Goal: Task Accomplishment & Management: Manage account settings

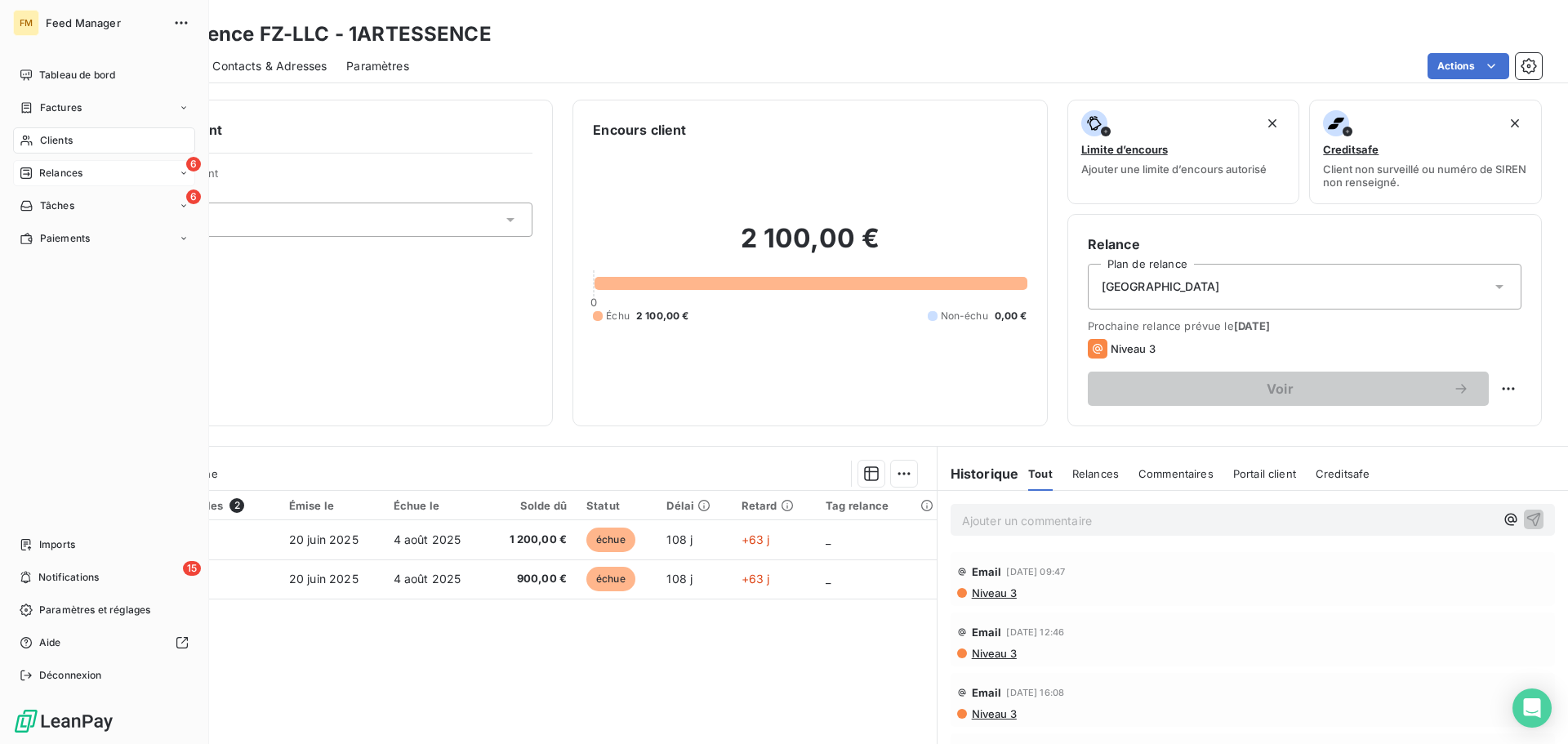
click at [64, 172] on span "Relances" at bounding box center [61, 174] width 44 height 15
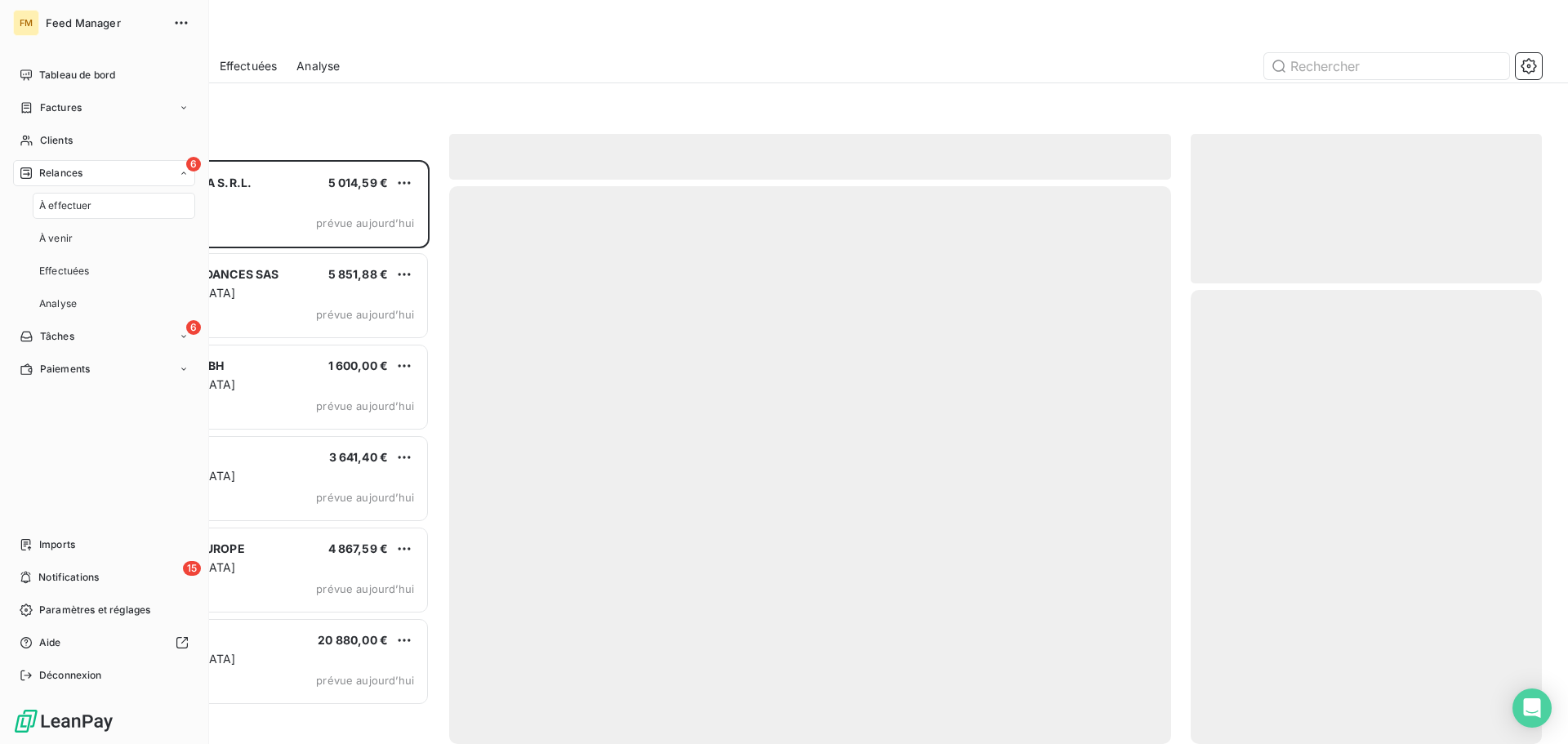
scroll to position [571, 339]
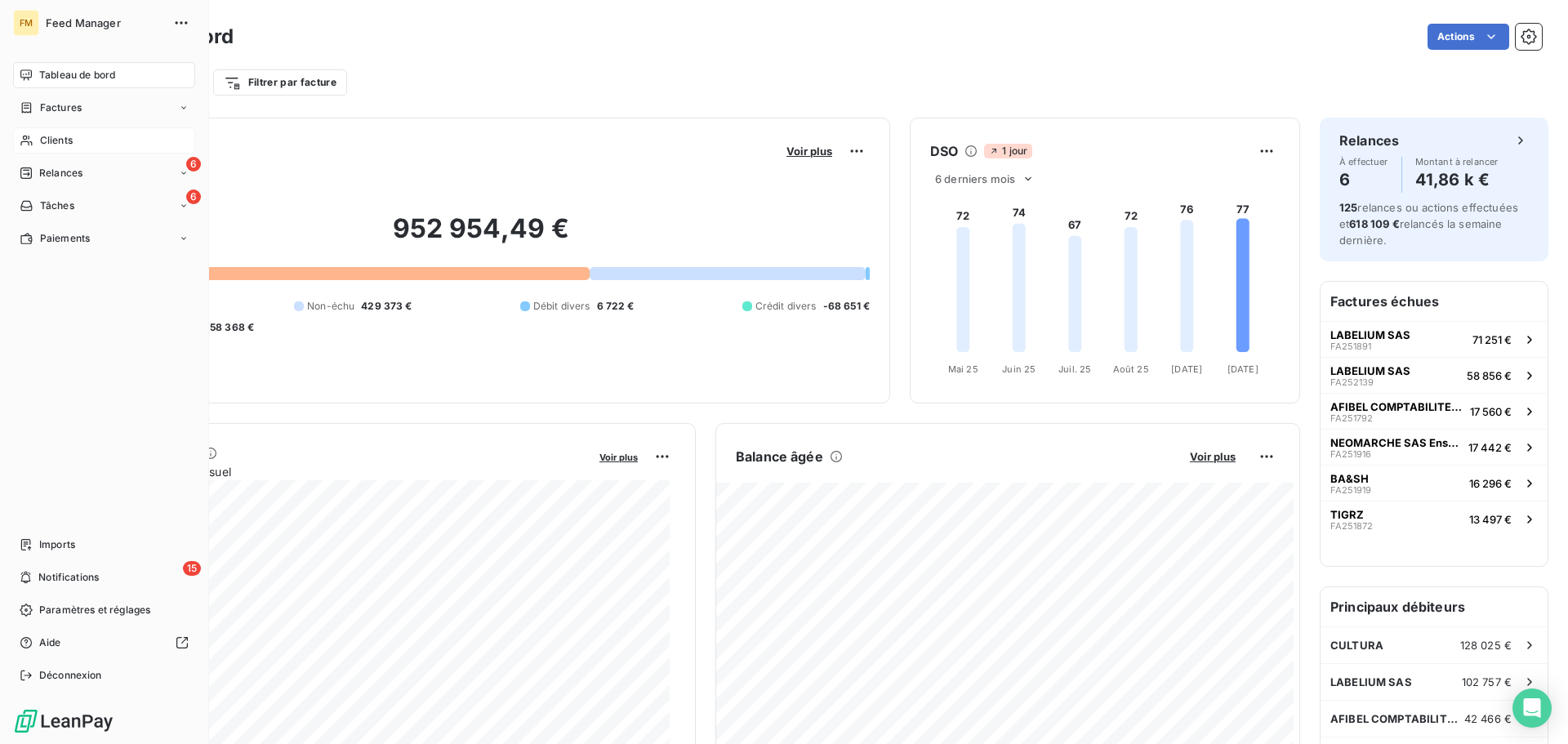
click at [50, 142] on span "Clients" at bounding box center [56, 141] width 33 height 15
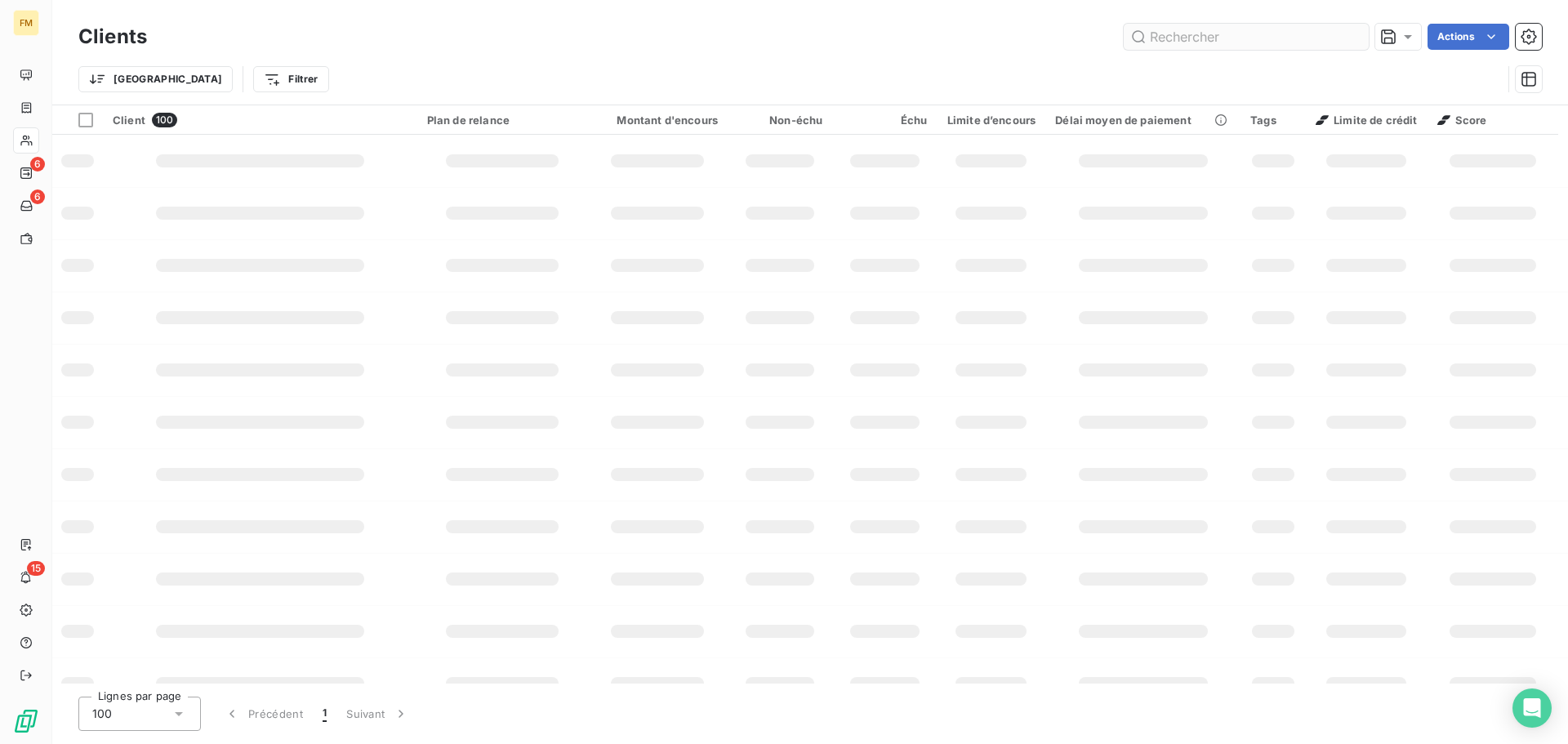
click at [1224, 37] on input "text" at bounding box center [1246, 36] width 245 height 26
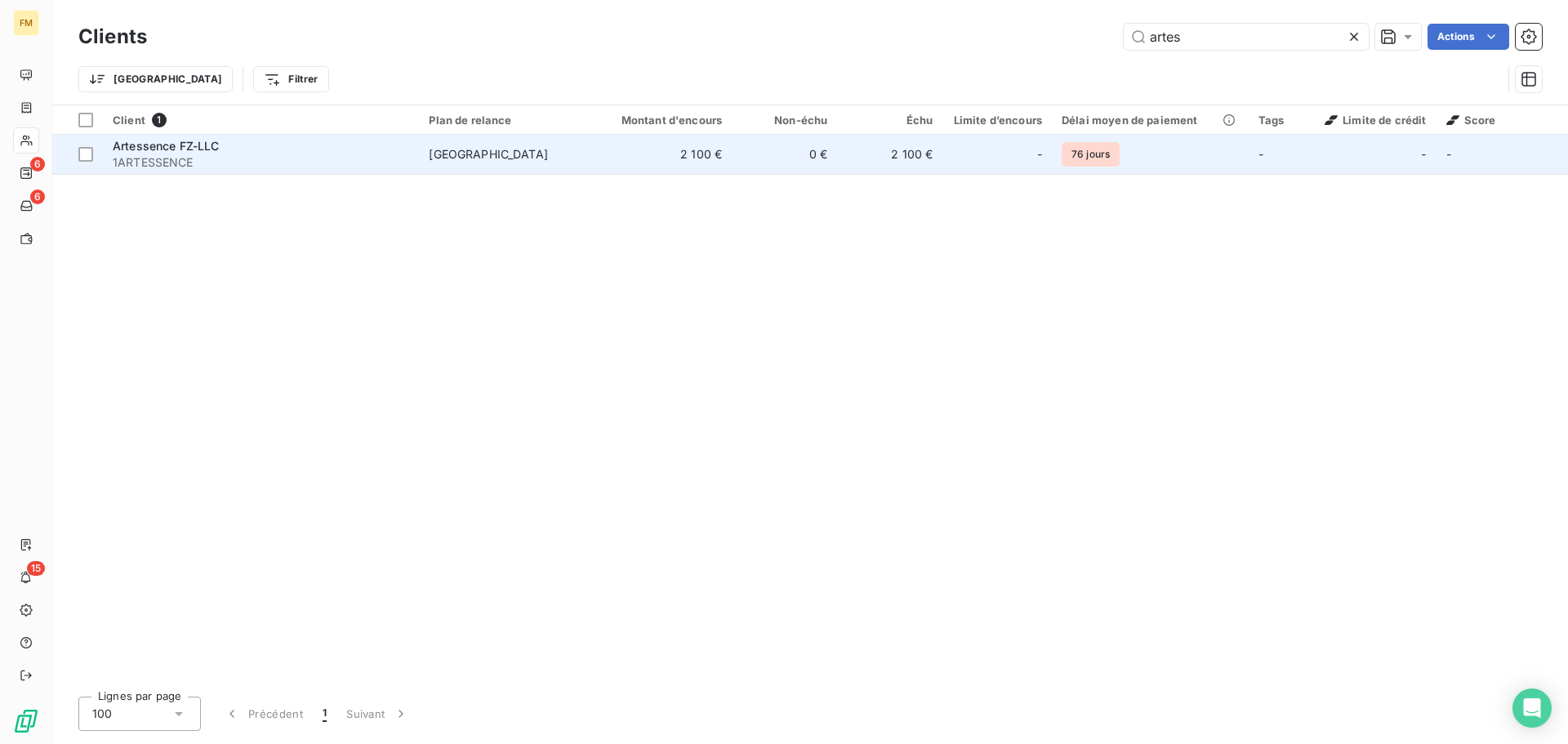
type input "artes"
click at [846, 154] on td "2 100 €" at bounding box center [890, 154] width 105 height 39
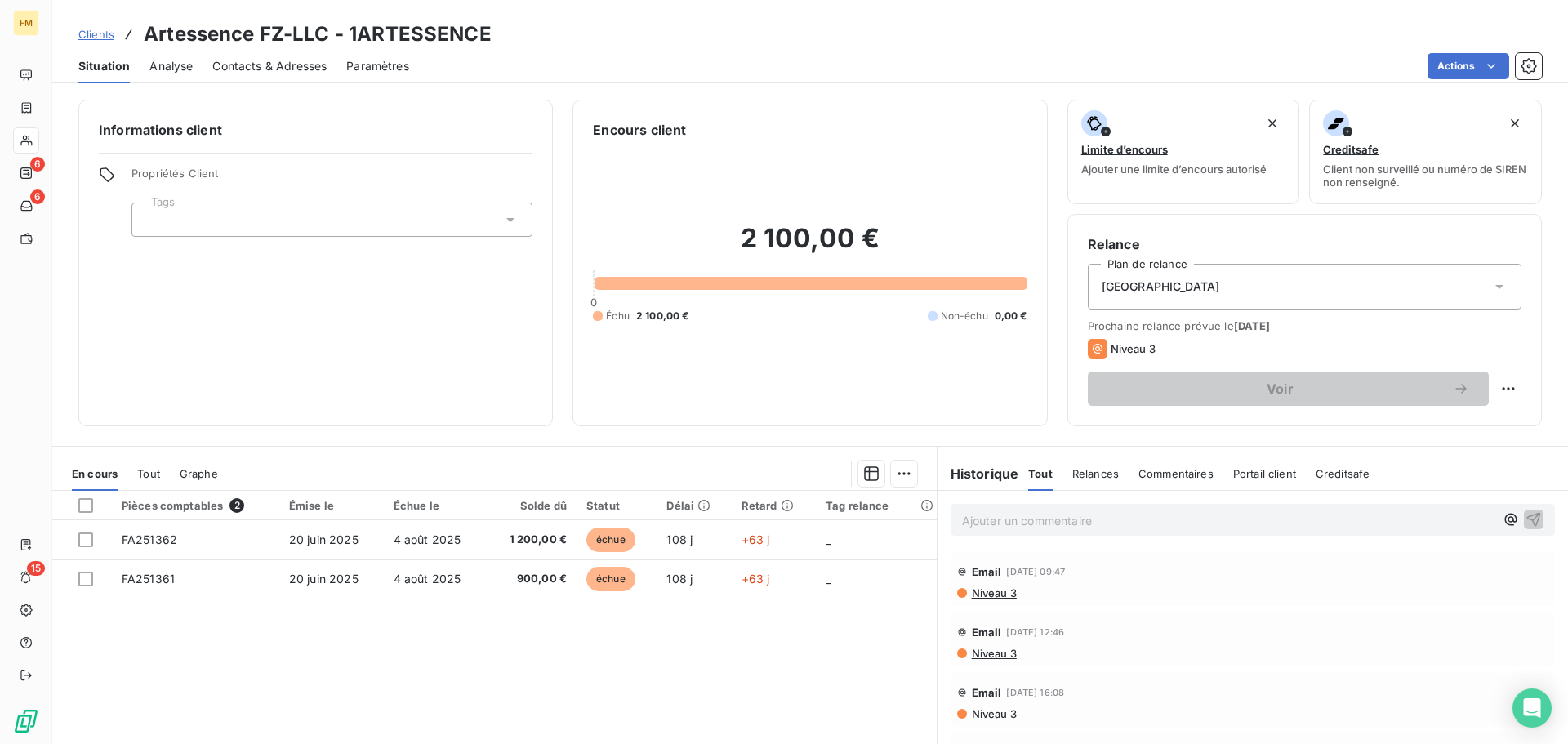
click at [1135, 525] on p "Ajouter un commentaire ﻿" at bounding box center [1228, 521] width 532 height 20
drag, startPoint x: 1442, startPoint y: 520, endPoint x: 312, endPoint y: 480, distance: 1130.7
click at [525, 513] on div "En cours Tout Graphe Pièces comptables 2 Émise le Échue le Solde dû Statut Déla…" at bounding box center [810, 650] width 1515 height 409
copy span "Alice a relancé le client le 06/10 : "Re: Parfums de Marly Feed Manager Contrac…"
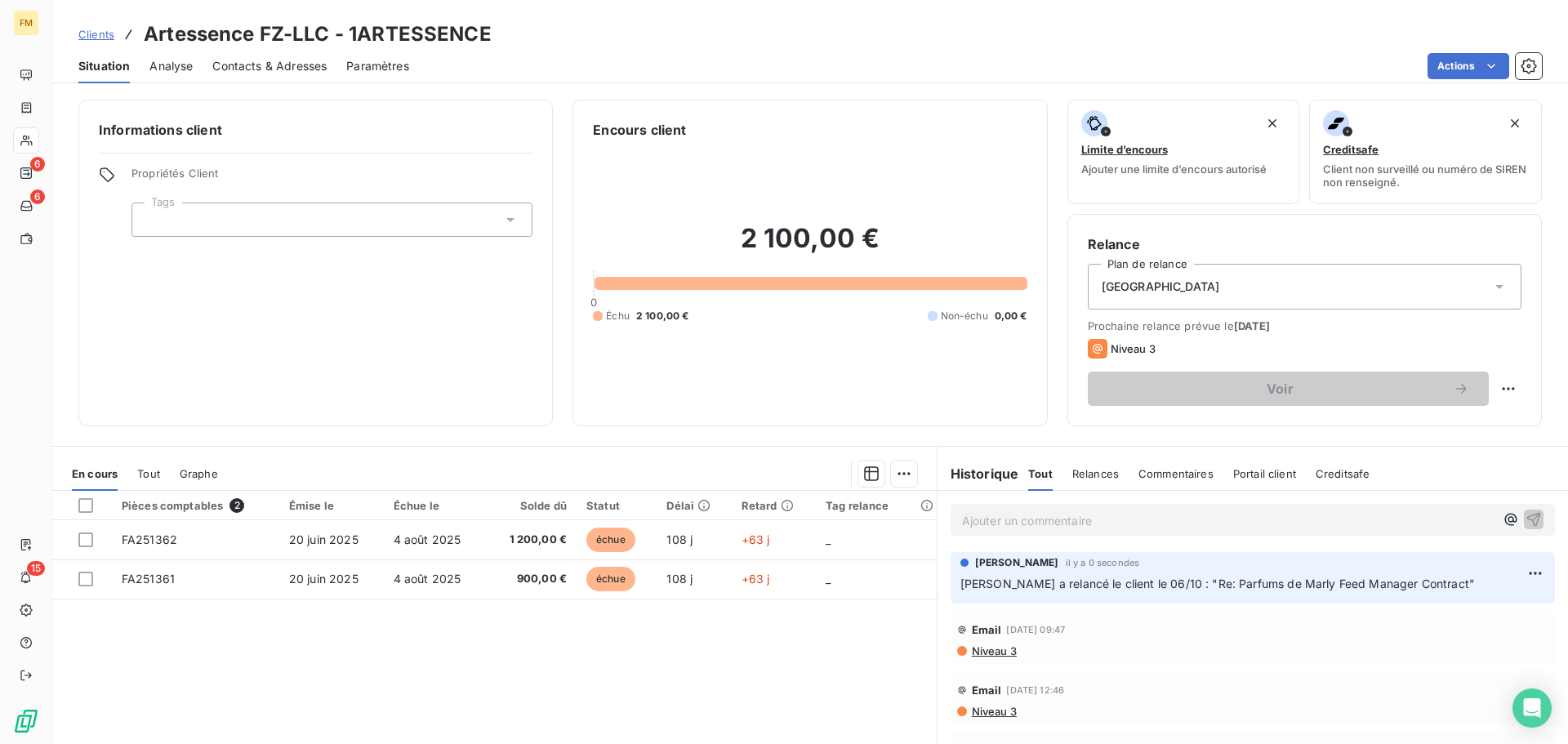
click at [85, 34] on span "Clients" at bounding box center [96, 35] width 36 height 13
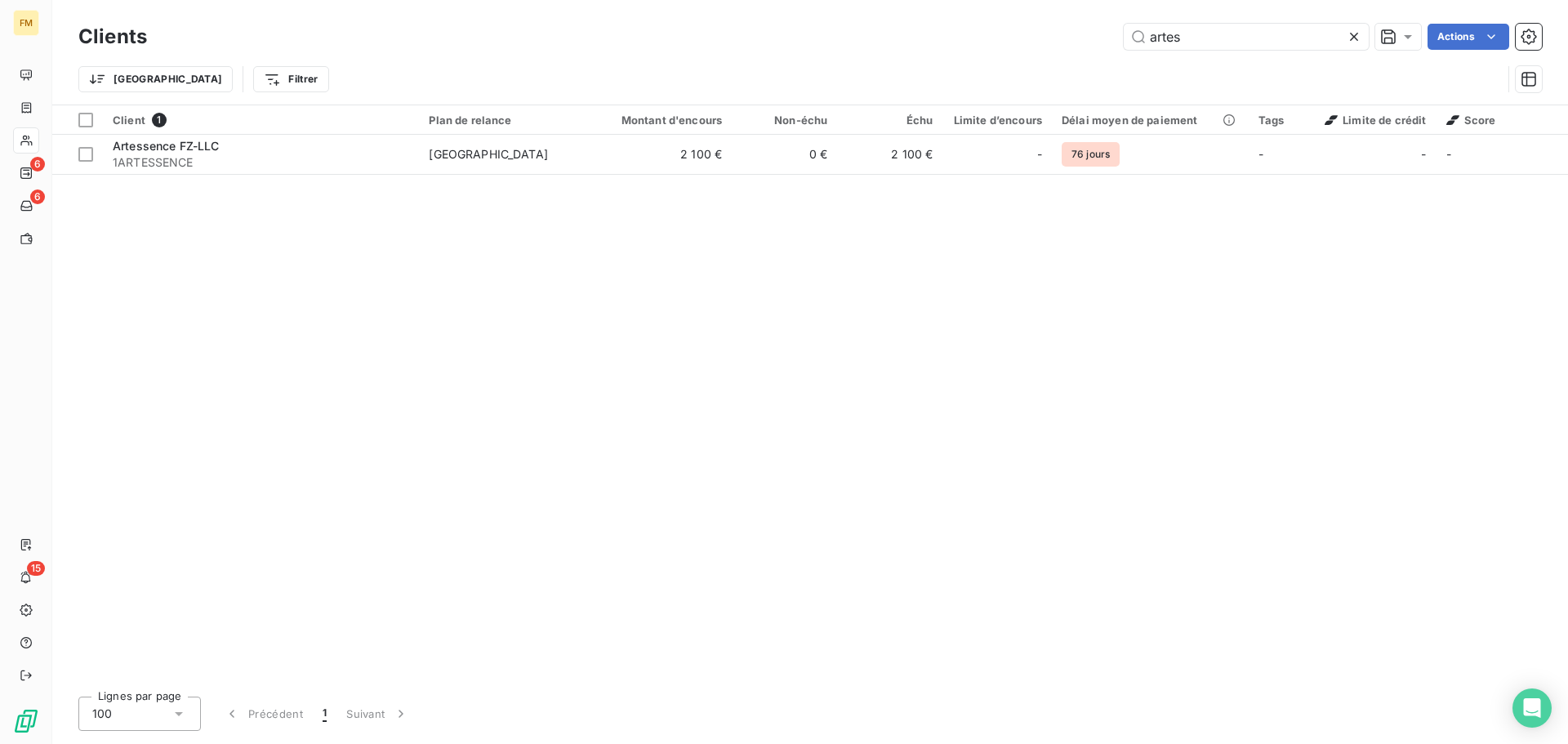
drag, startPoint x: 1255, startPoint y: 34, endPoint x: 729, endPoint y: 57, distance: 526.5
click at [757, 57] on div "Clients artes Actions Trier Filtrer" at bounding box center [809, 63] width 1463 height 85
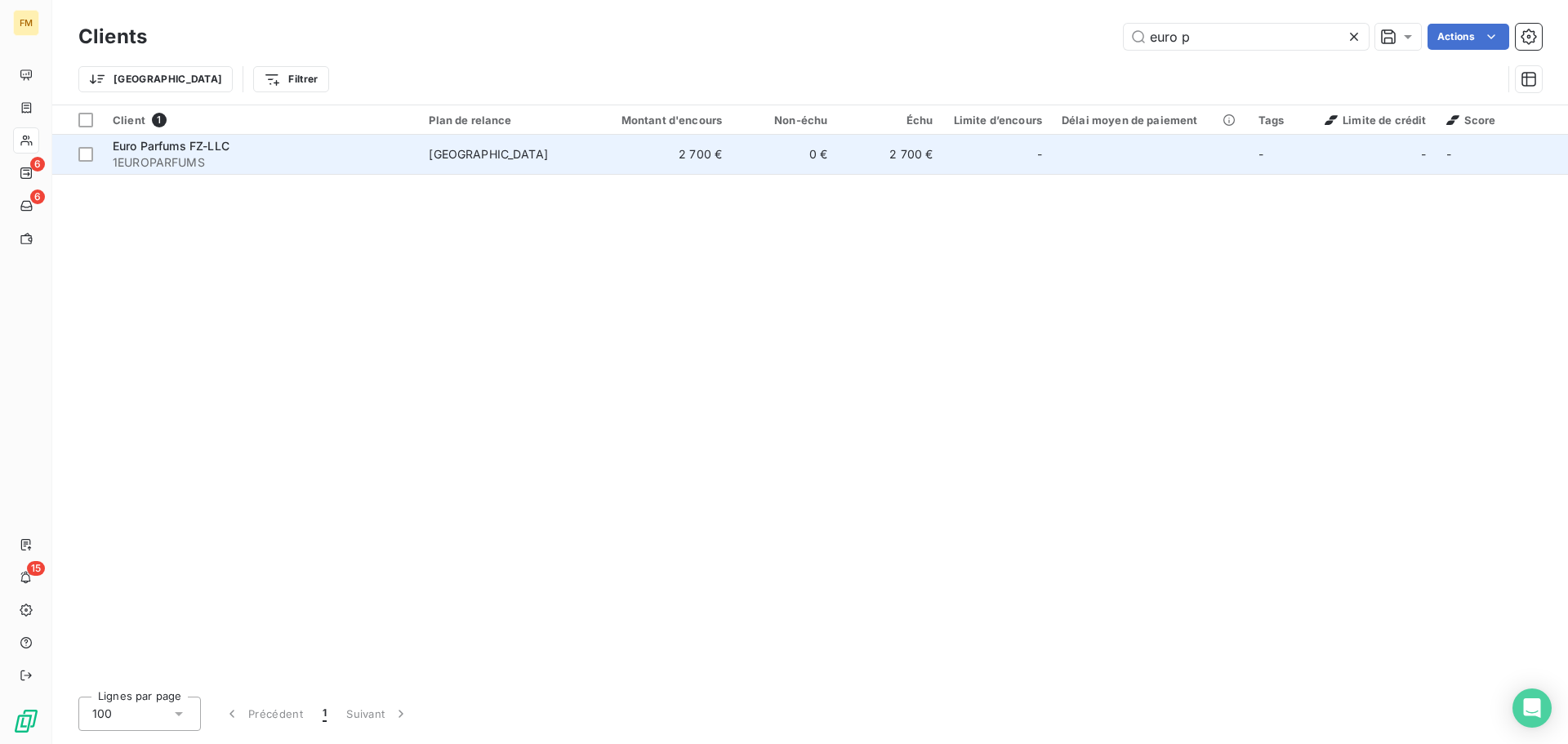
type input "euro p"
click at [557, 151] on span "[GEOGRAPHIC_DATA]" at bounding box center [504, 154] width 152 height 16
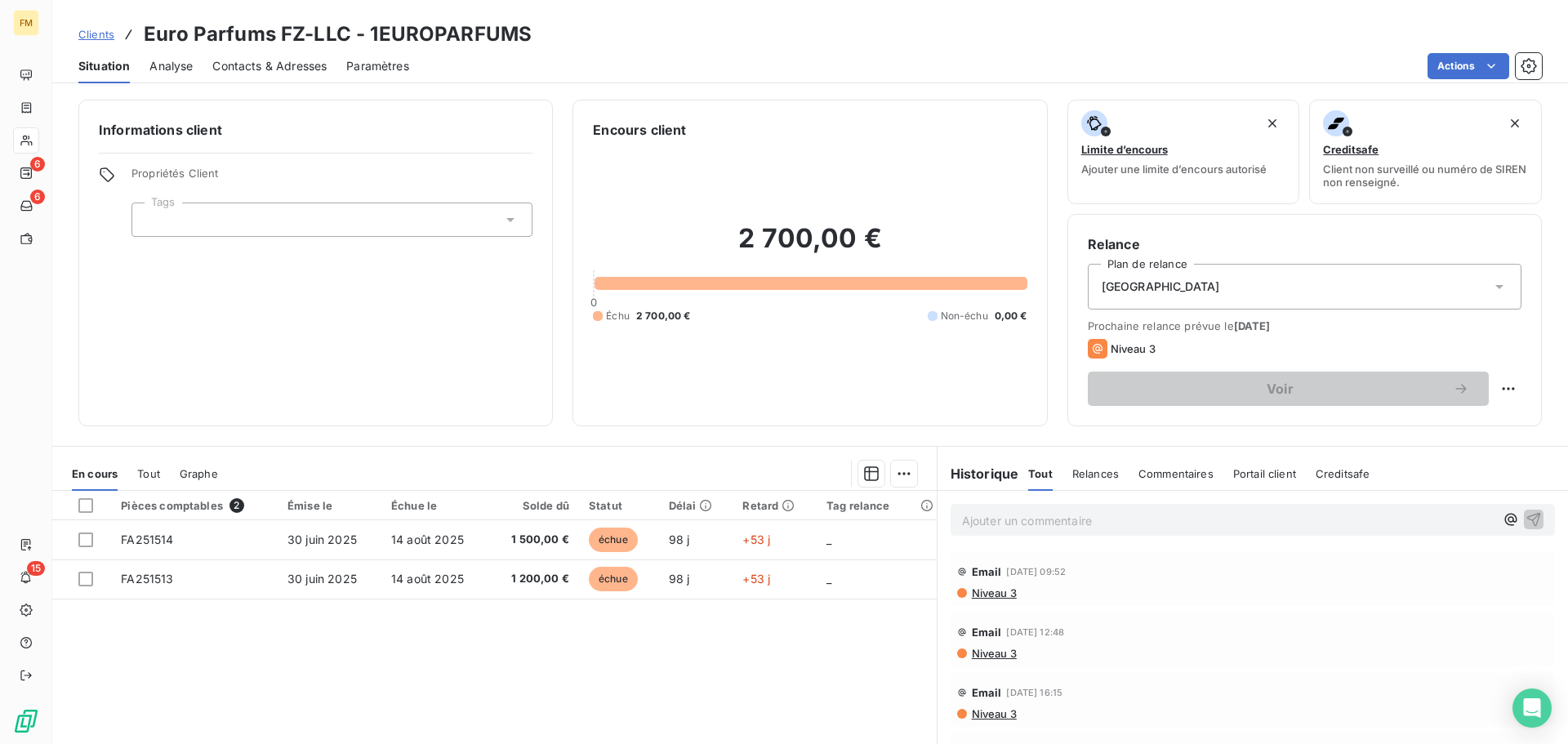
click at [1107, 531] on div "Ajouter un commentaire ﻿" at bounding box center [1252, 520] width 604 height 32
click at [1115, 522] on p "Ajouter un commentaire ﻿" at bounding box center [1228, 521] width 532 height 20
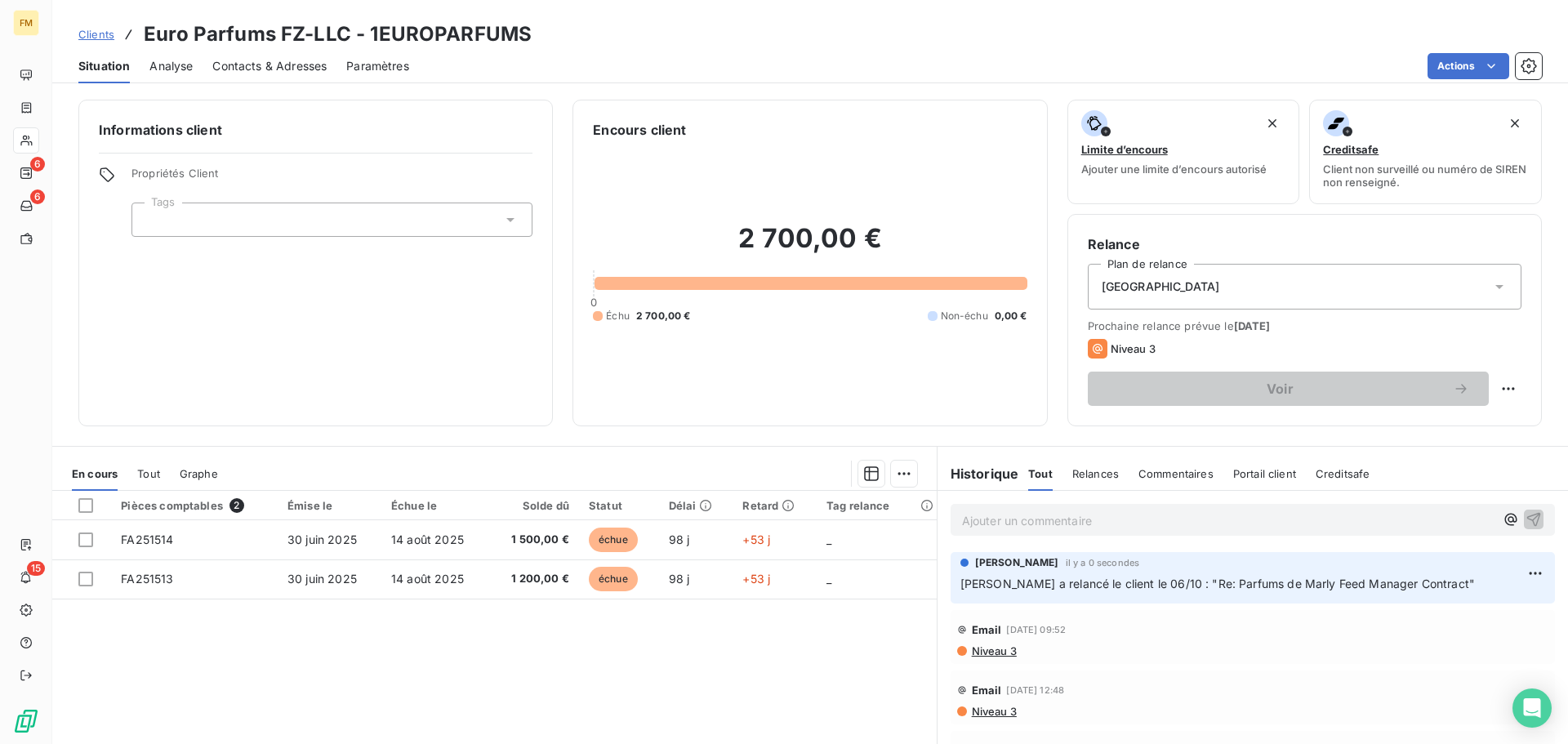
click at [91, 32] on span "Clients" at bounding box center [96, 35] width 36 height 13
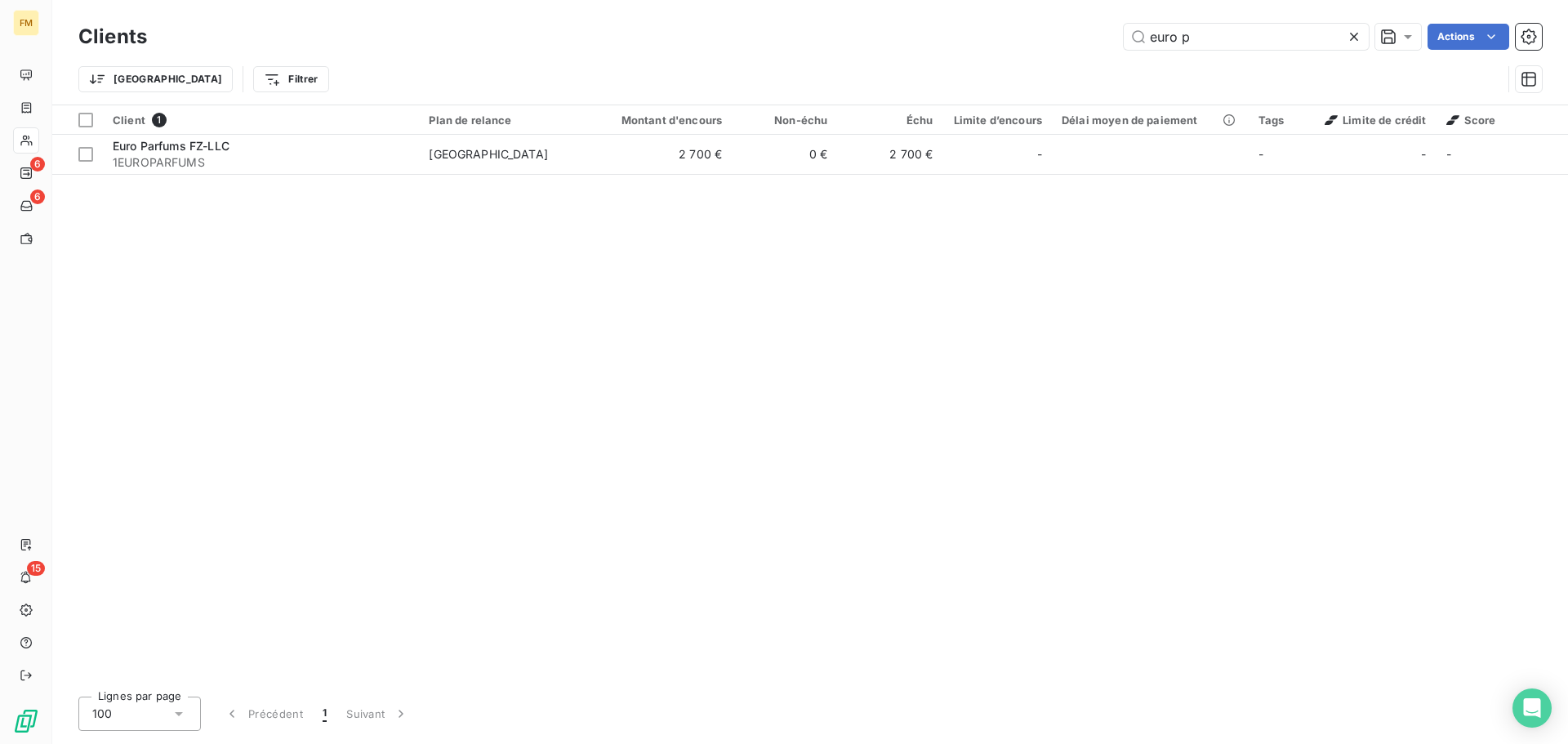
drag, startPoint x: 1217, startPoint y: 32, endPoint x: 687, endPoint y: 31, distance: 530.0
click at [874, 60] on div "Clients euro p Actions Trier Filtrer" at bounding box center [809, 63] width 1463 height 85
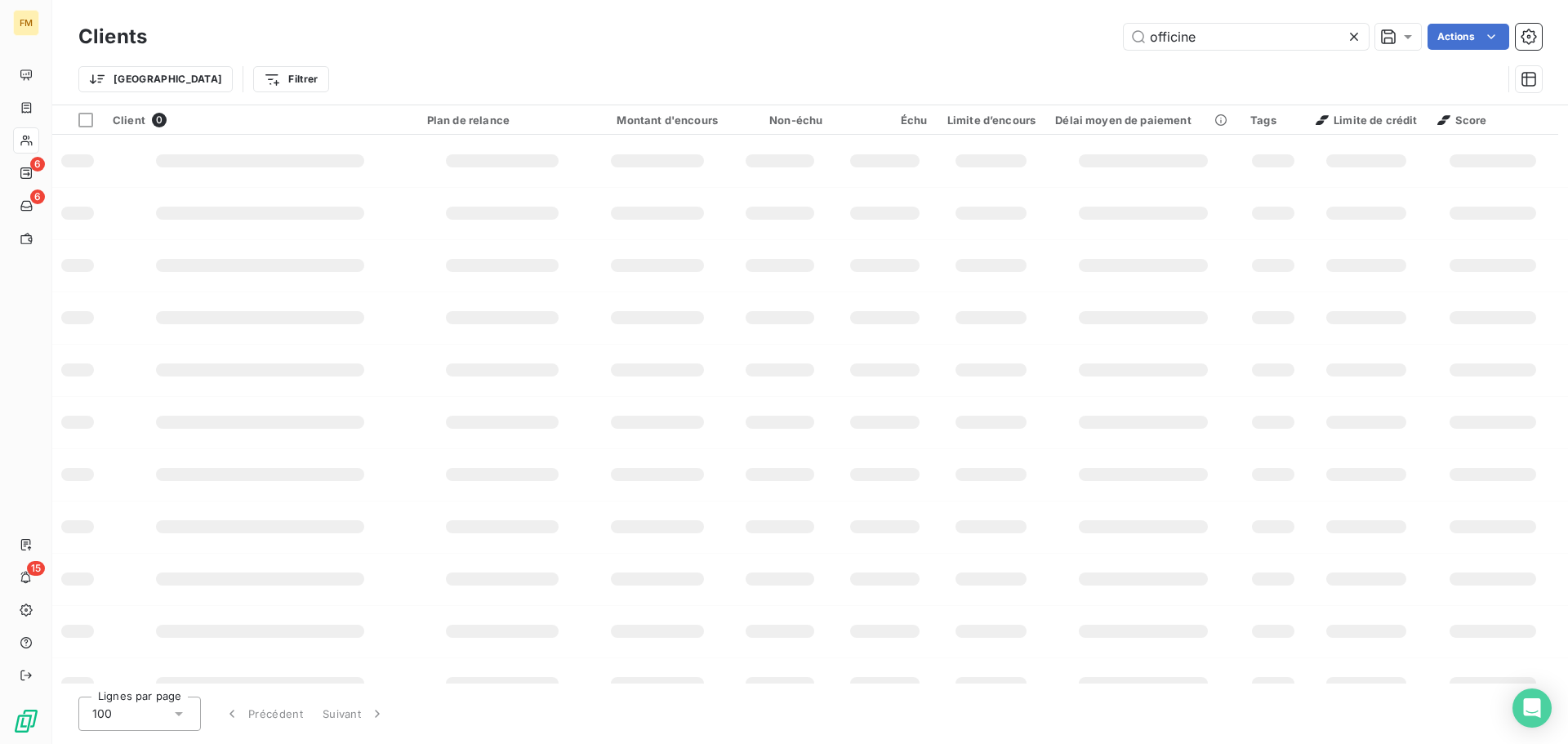
type input "officine"
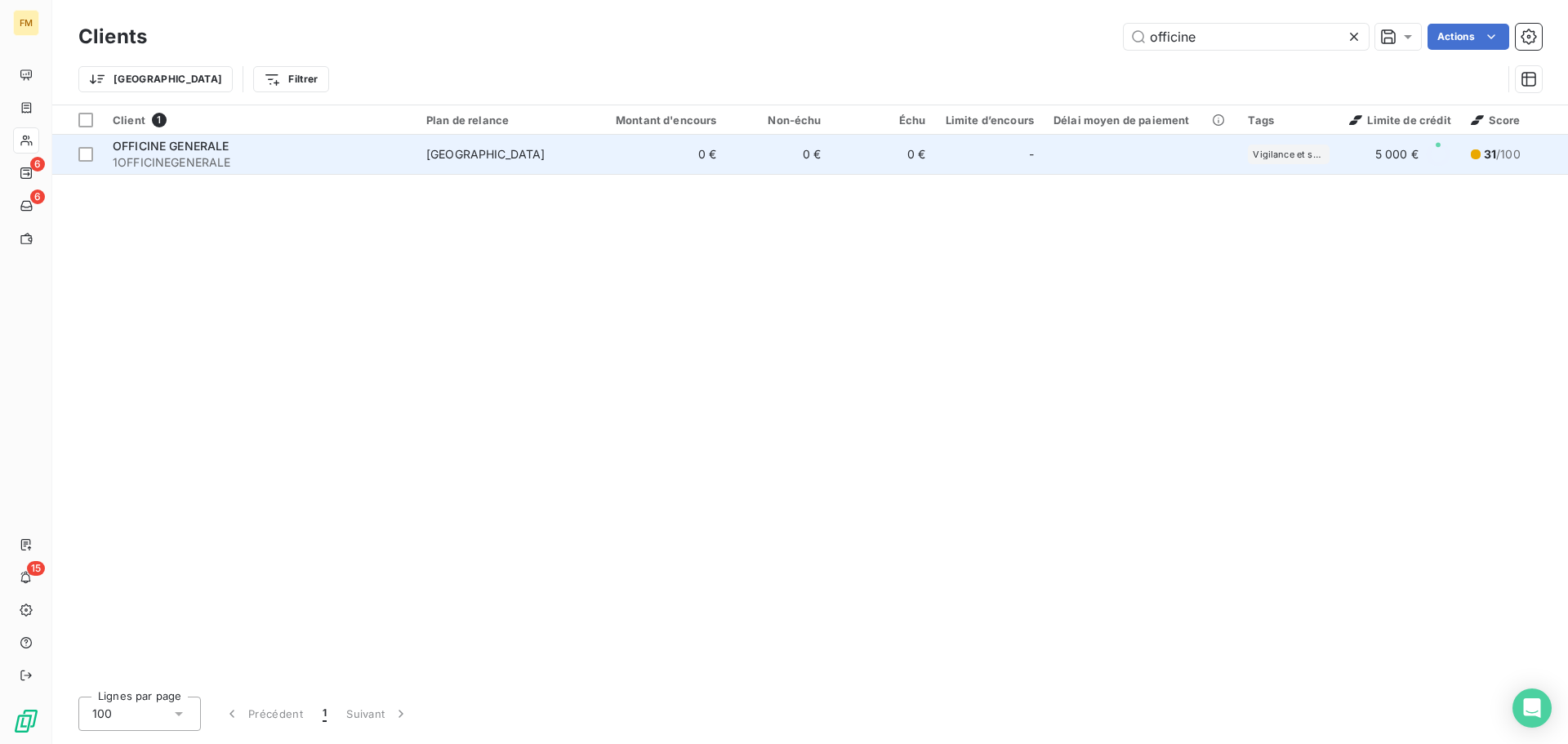
click at [290, 158] on span "1OFFICINEGENERALE" at bounding box center [260, 163] width 294 height 16
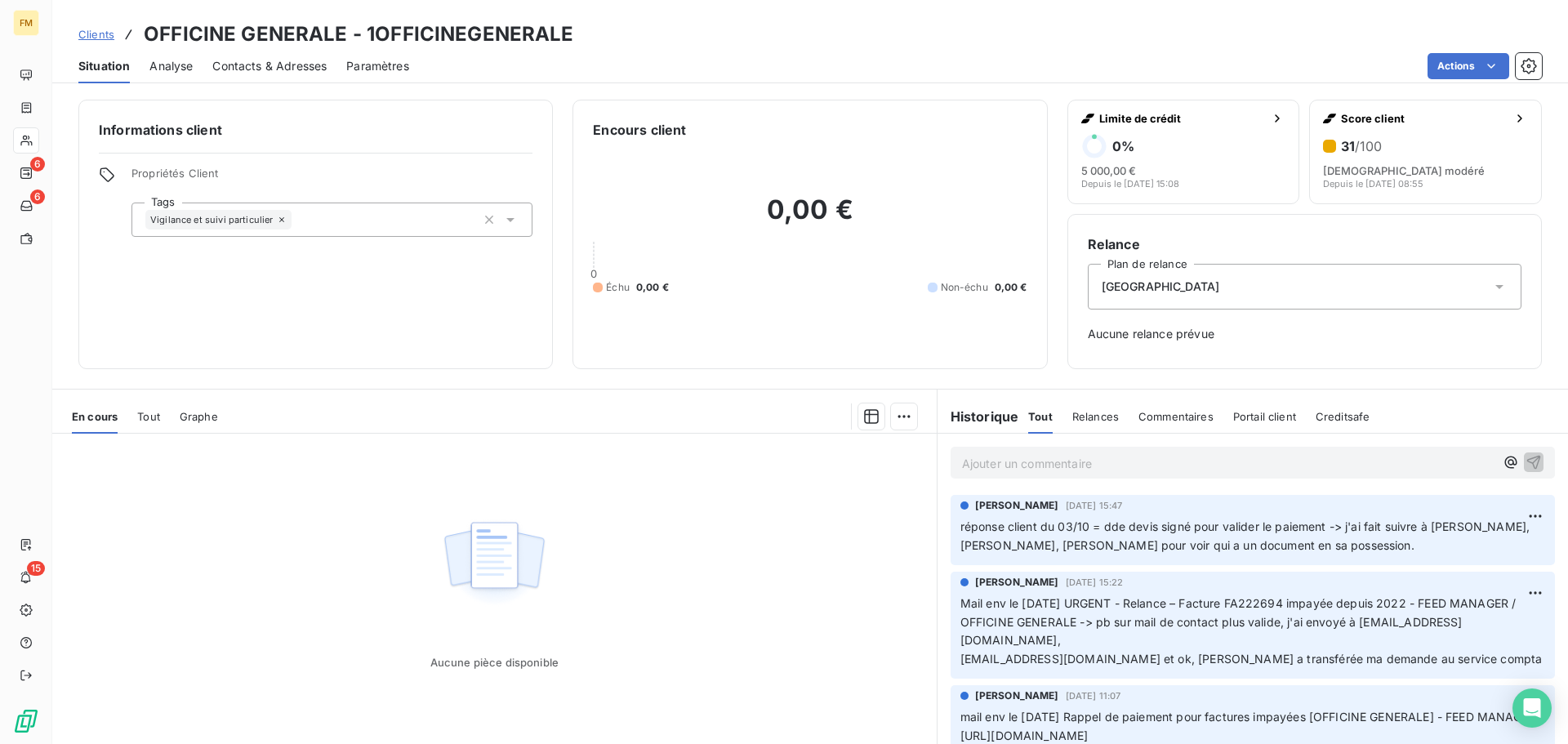
click at [991, 461] on p "Ajouter un commentaire ﻿" at bounding box center [1228, 463] width 532 height 20
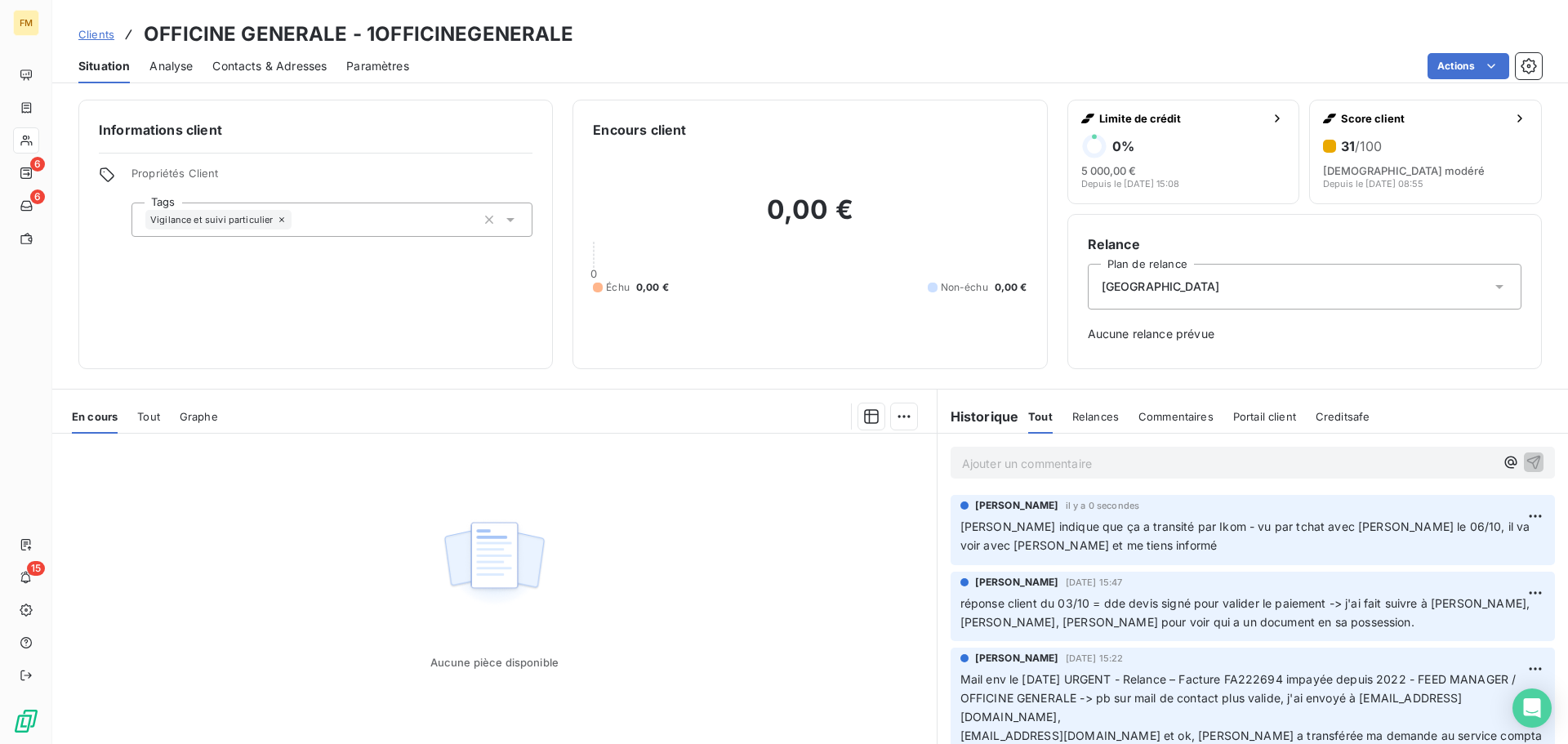
click at [101, 35] on span "Clients" at bounding box center [96, 35] width 36 height 13
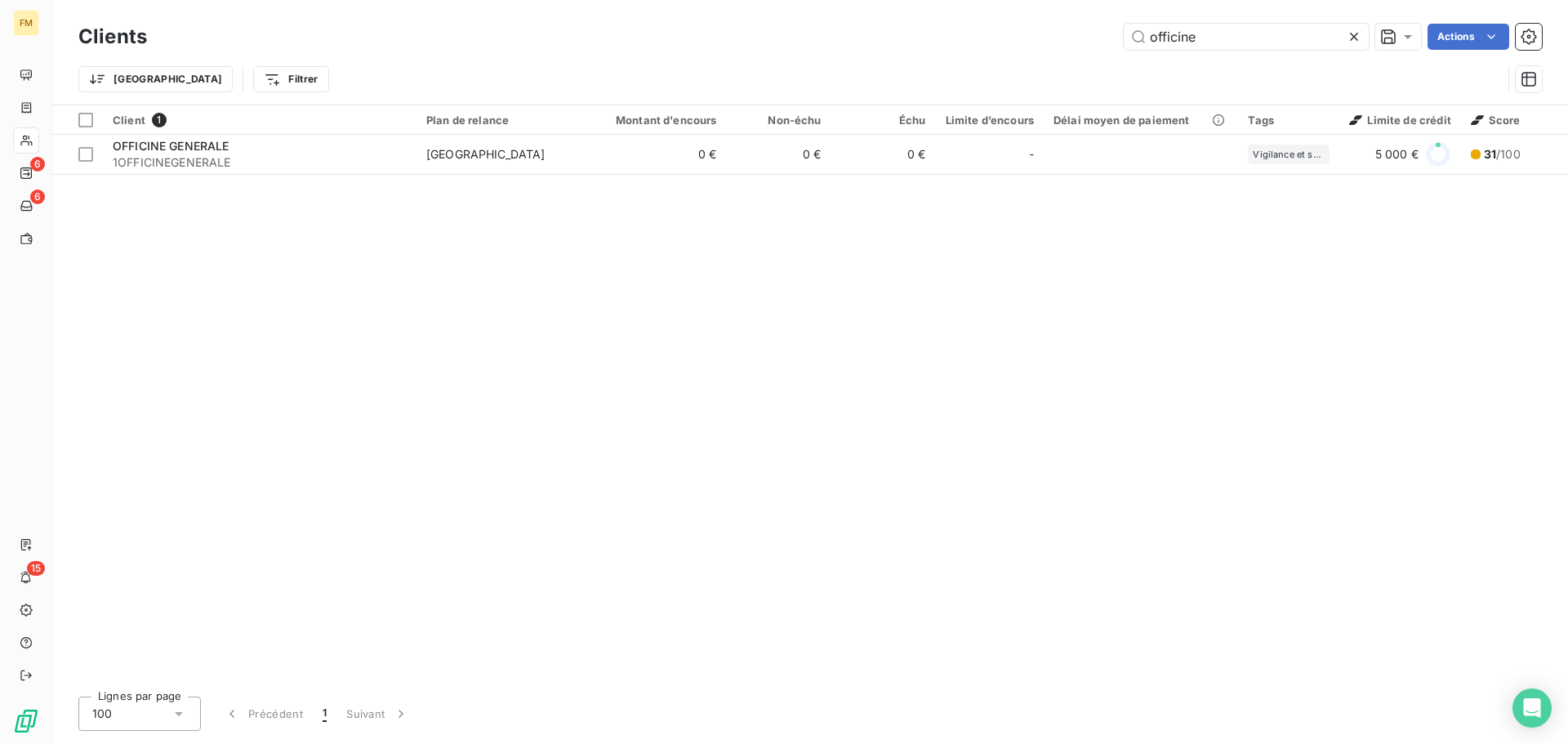
drag, startPoint x: 1222, startPoint y: 34, endPoint x: 903, endPoint y: 45, distance: 319.2
click at [946, 44] on div "officine Actions" at bounding box center [853, 36] width 1375 height 26
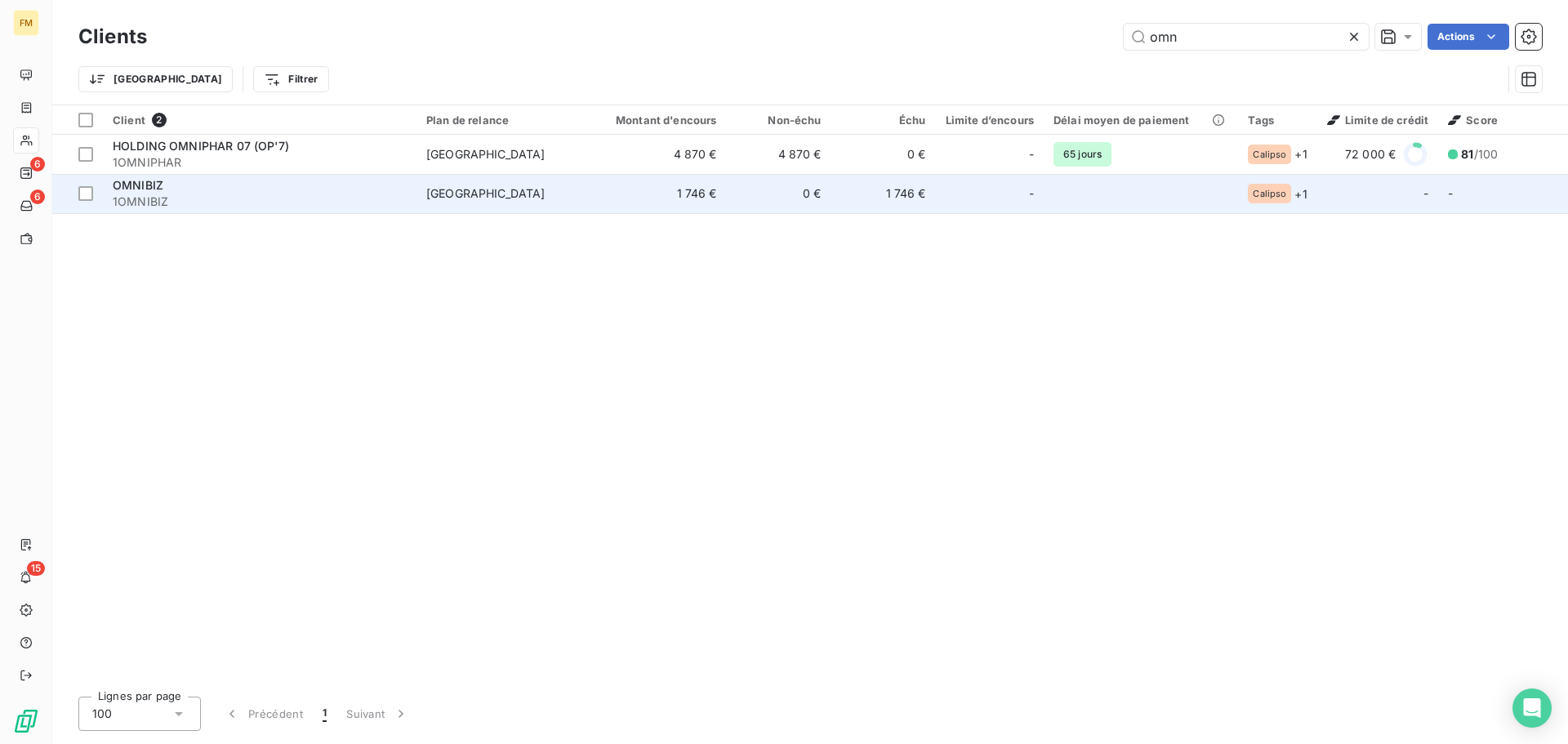
type input "omn"
click at [272, 182] on div "OMNIBIZ" at bounding box center [260, 185] width 294 height 16
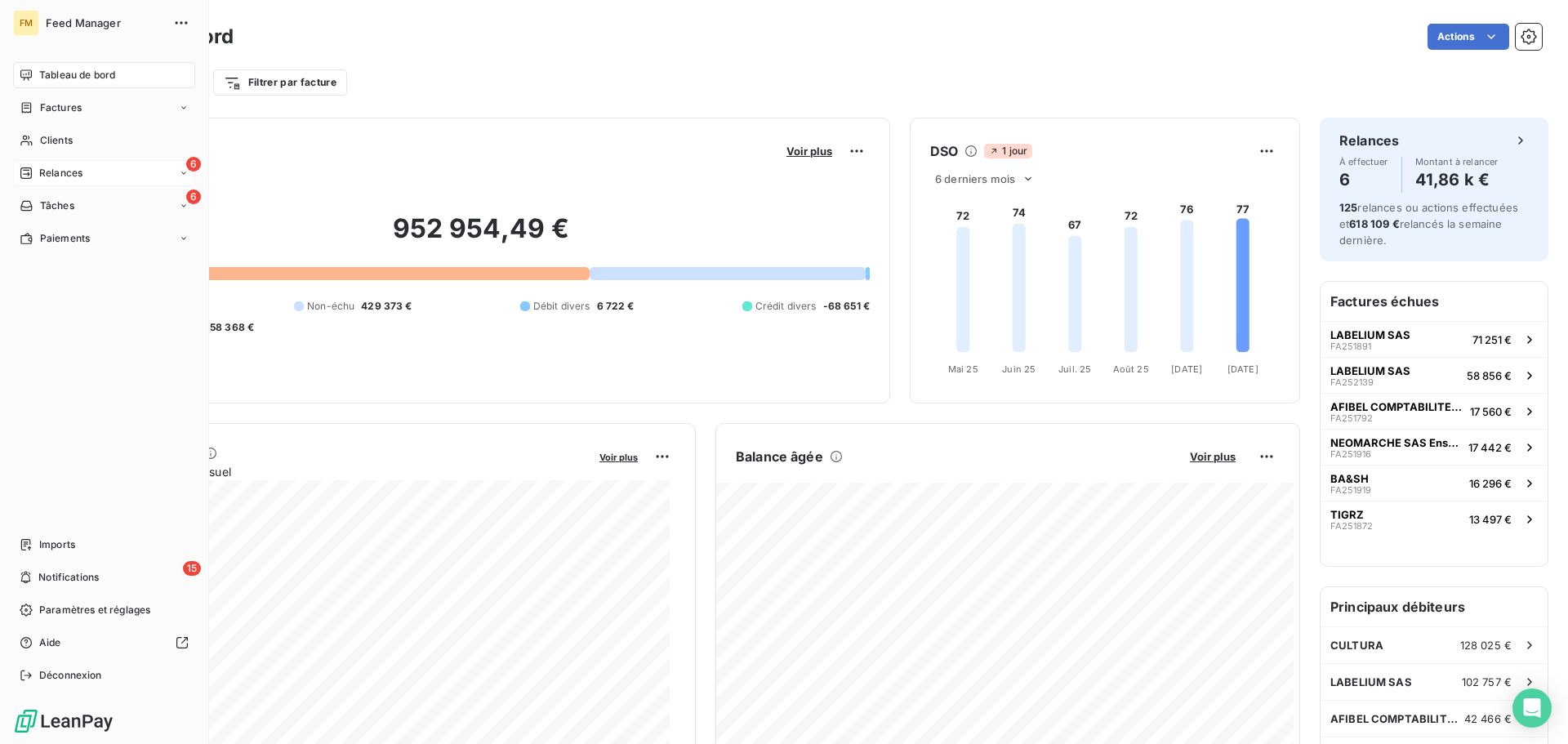
click at [66, 177] on span "Relances" at bounding box center [61, 174] width 44 height 15
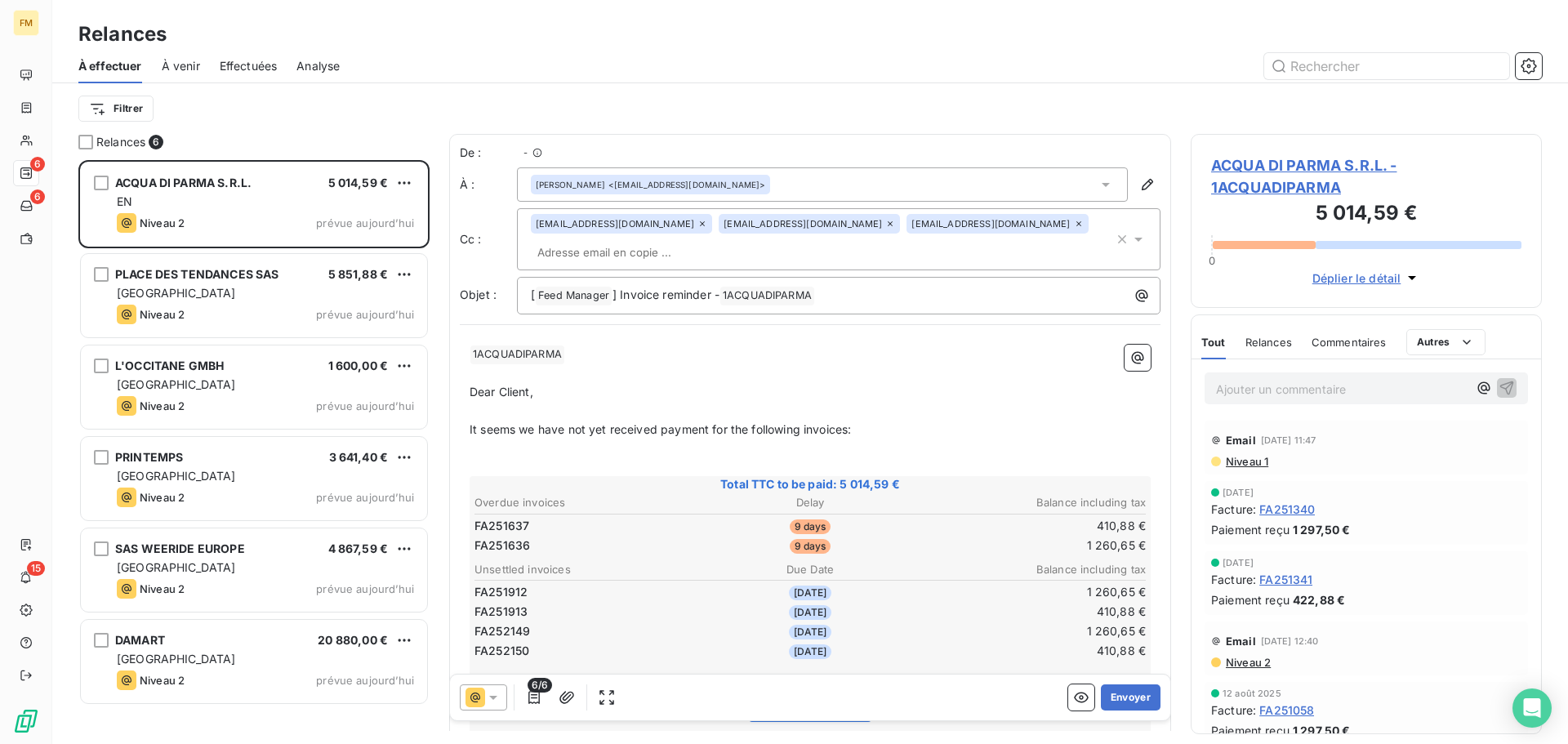
scroll to position [571, 339]
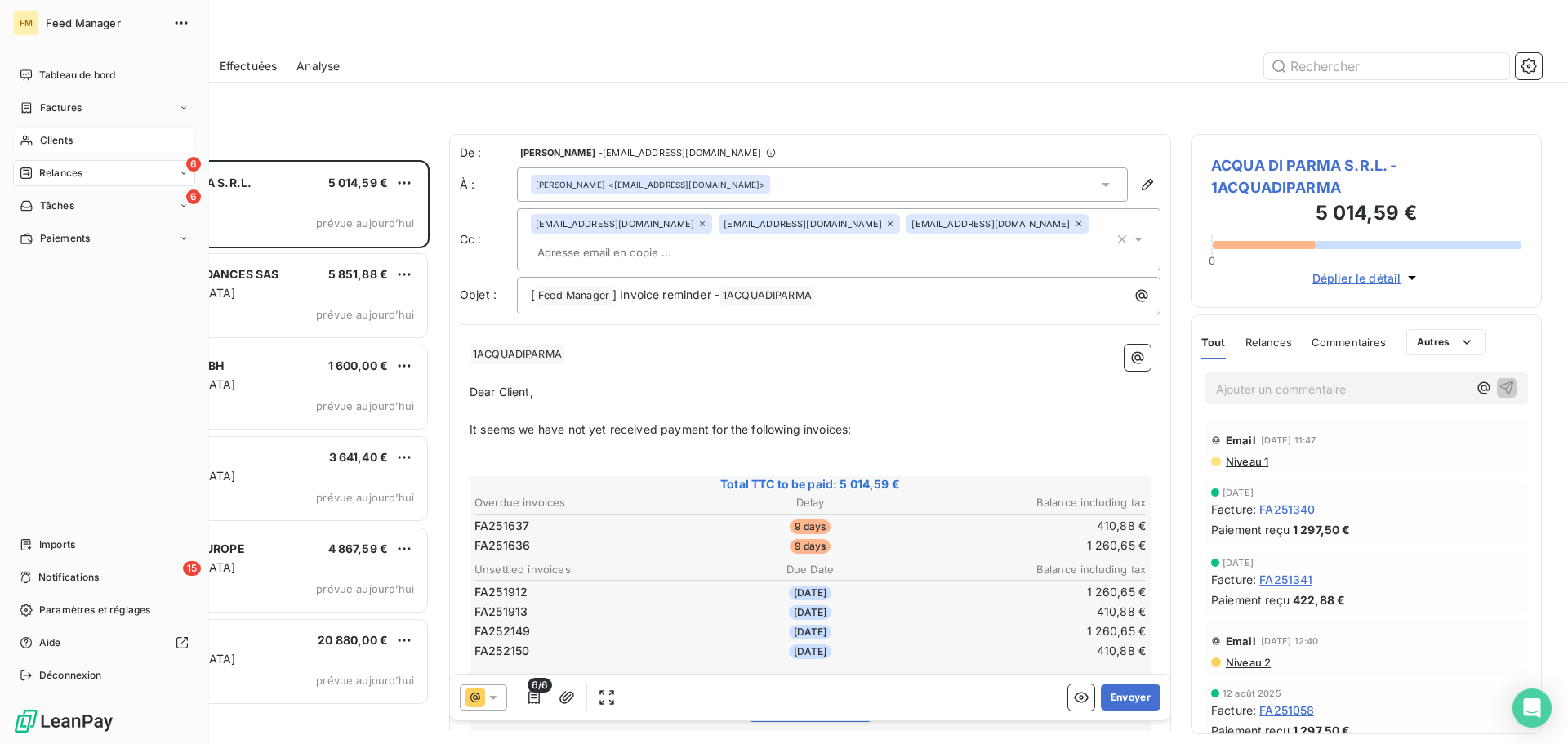
click at [55, 144] on span "Clients" at bounding box center [56, 141] width 33 height 15
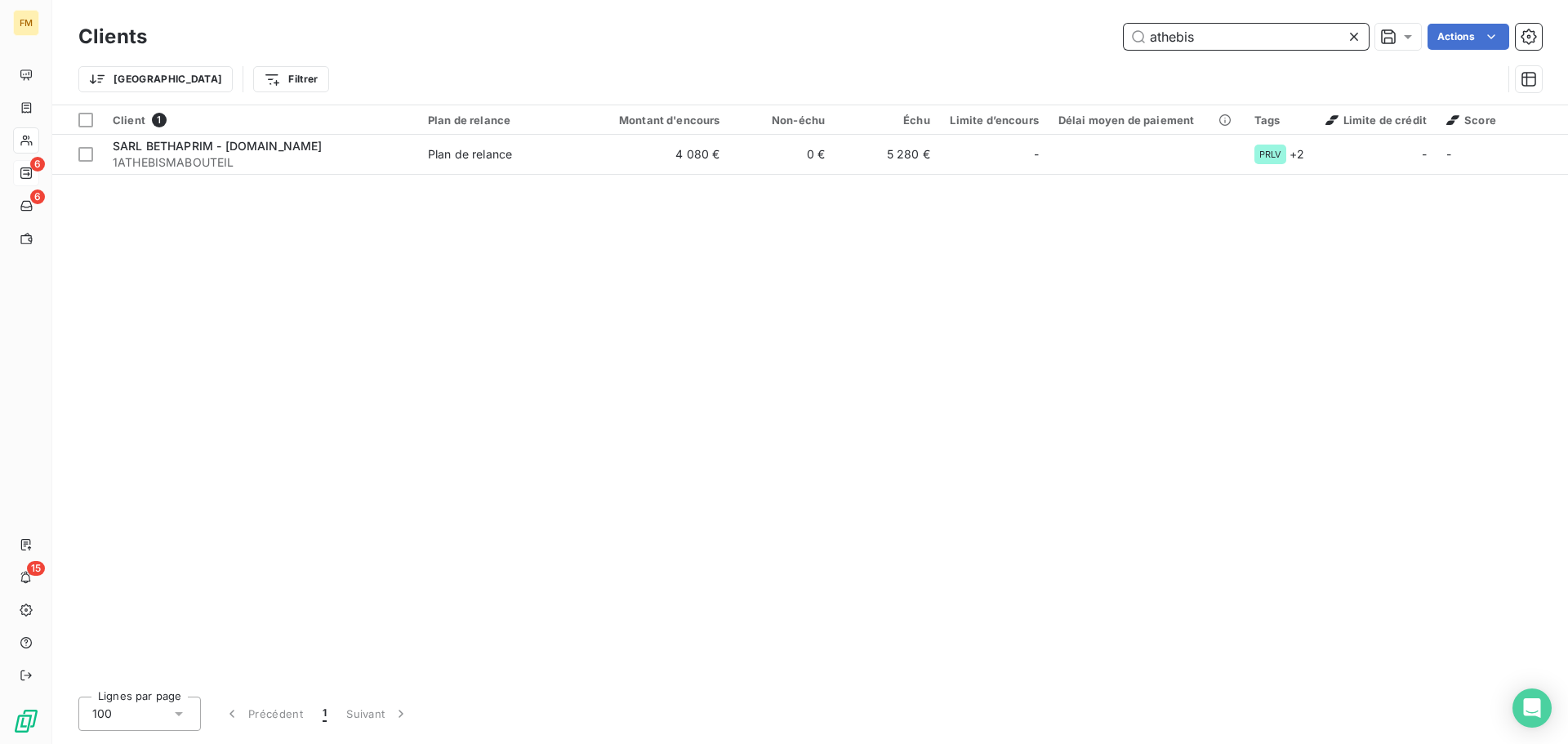
type input "athebis"
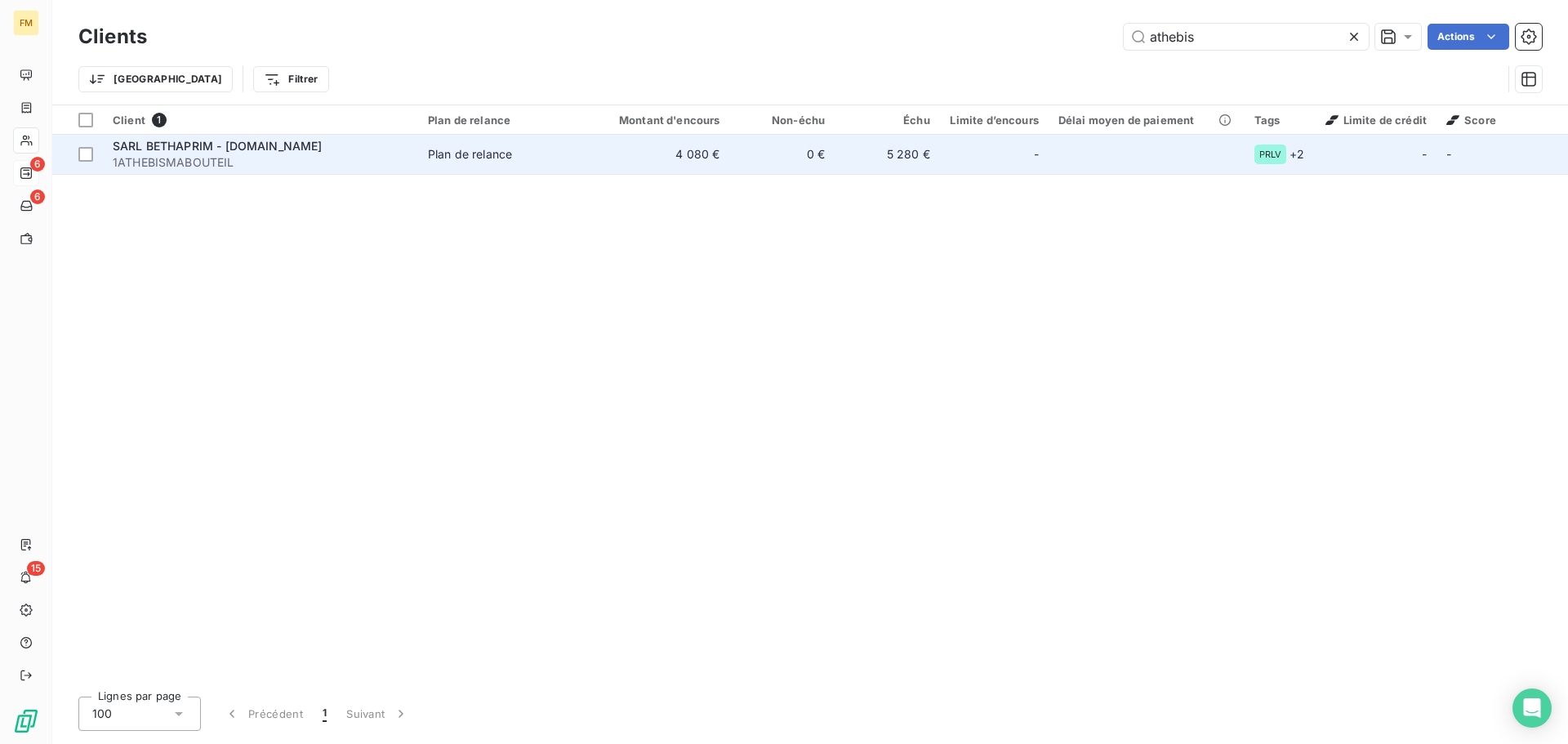
click at [388, 152] on div "SARL BETHAPRIM - [DOMAIN_NAME]" at bounding box center [261, 146] width 296 height 16
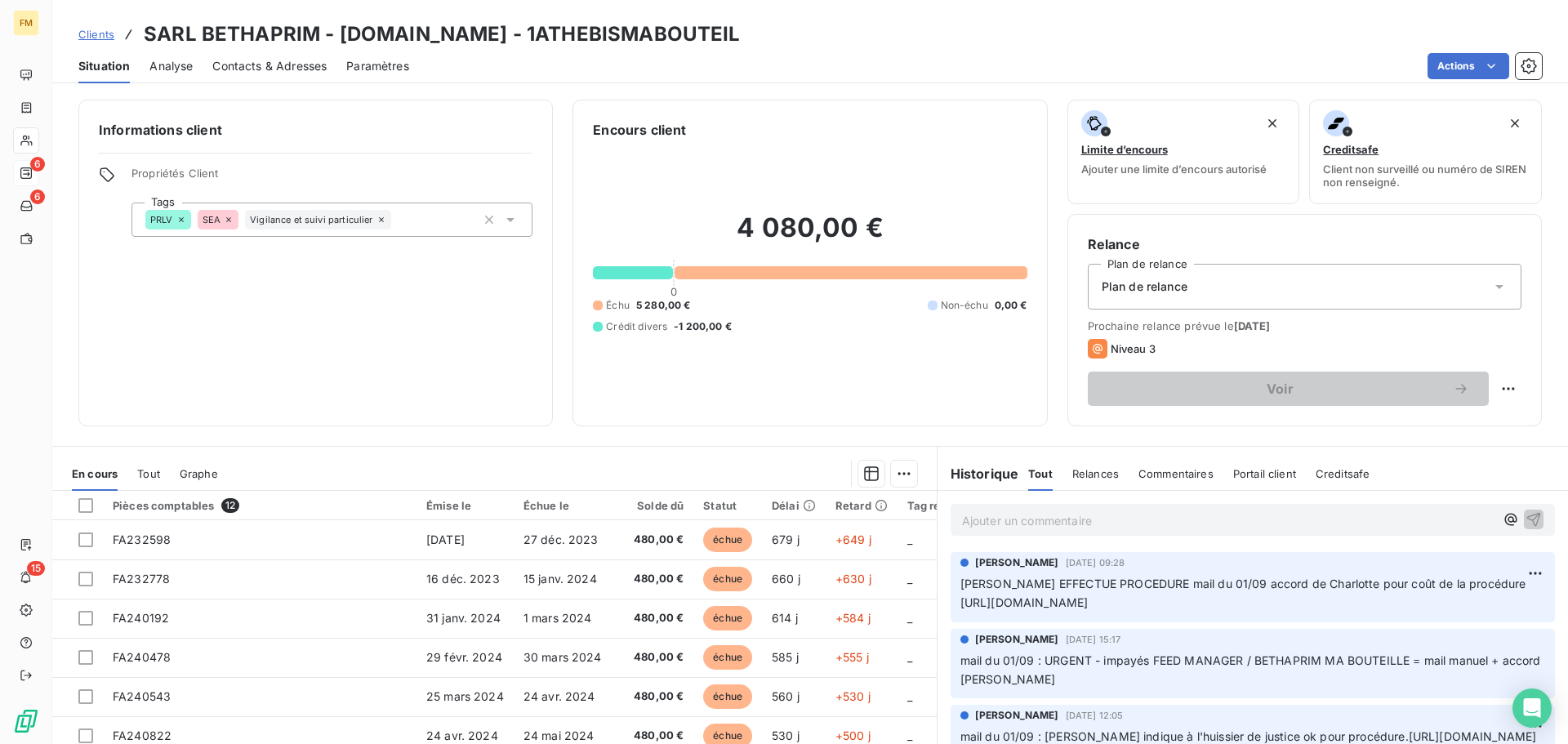
scroll to position [0, 13]
drag, startPoint x: 952, startPoint y: 607, endPoint x: 1538, endPoint y: 619, distance: 586.1
copy span "[URL][DOMAIN_NAME]"
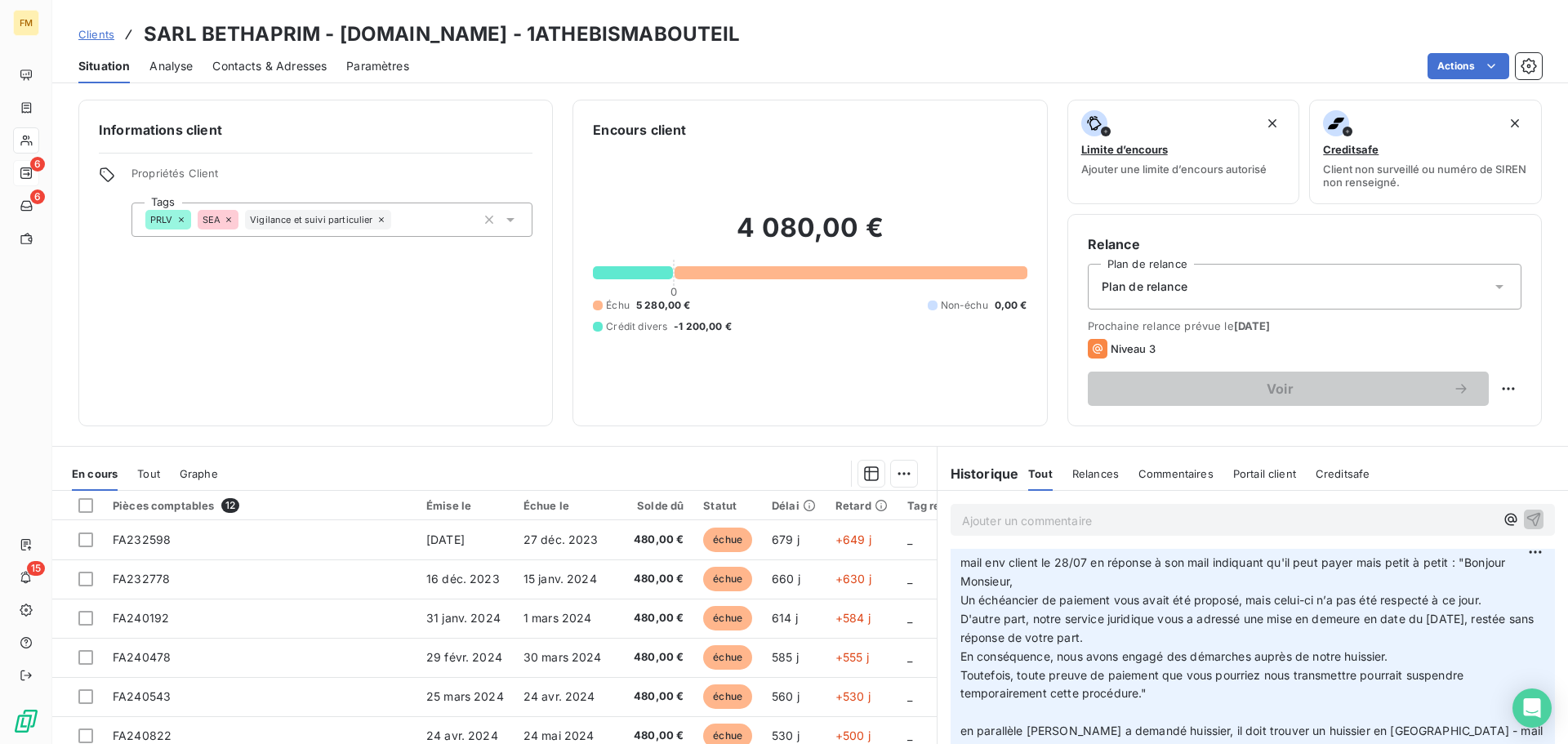
scroll to position [0, 0]
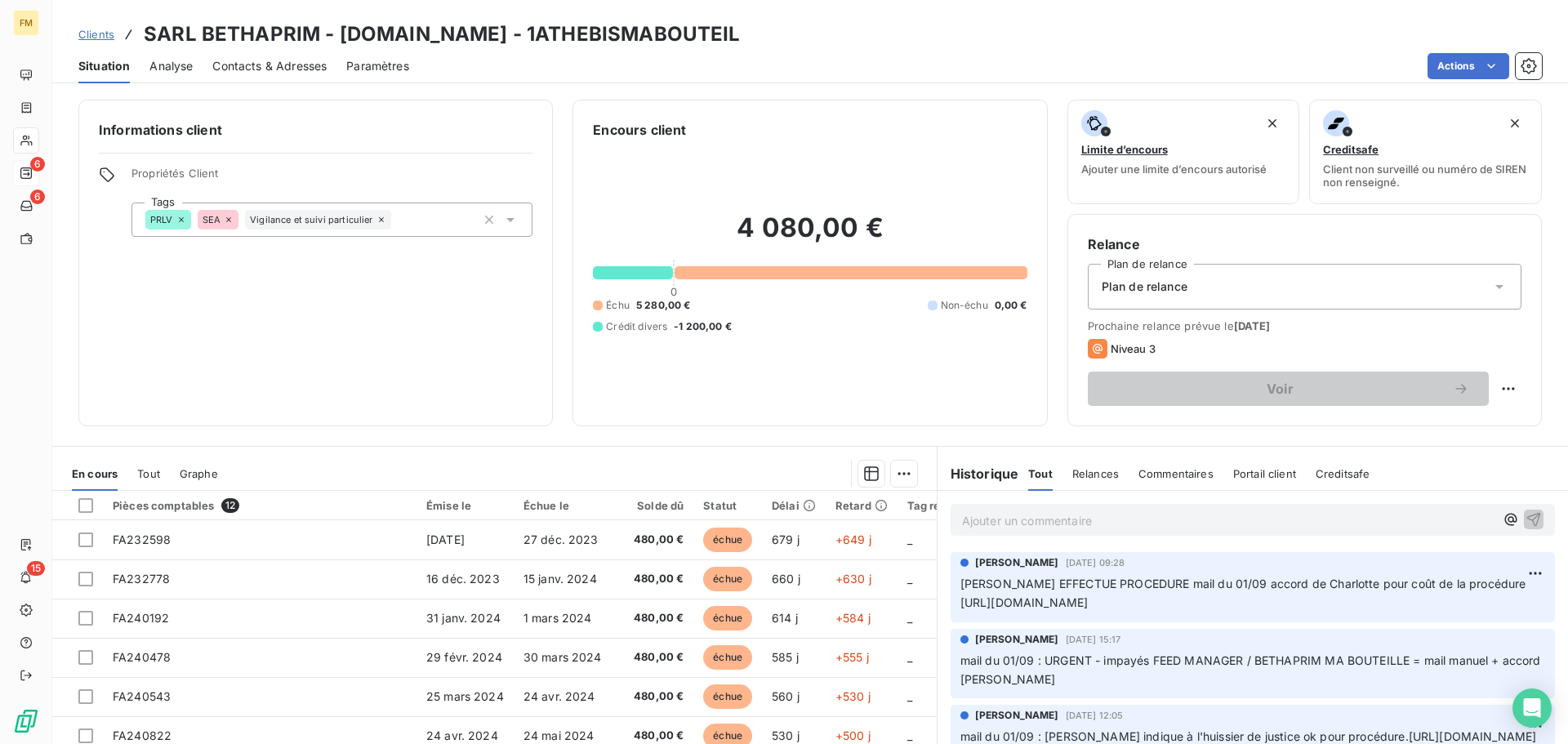
drag, startPoint x: 101, startPoint y: 34, endPoint x: 212, endPoint y: 34, distance: 111.0
click at [102, 34] on span "Clients" at bounding box center [96, 35] width 36 height 13
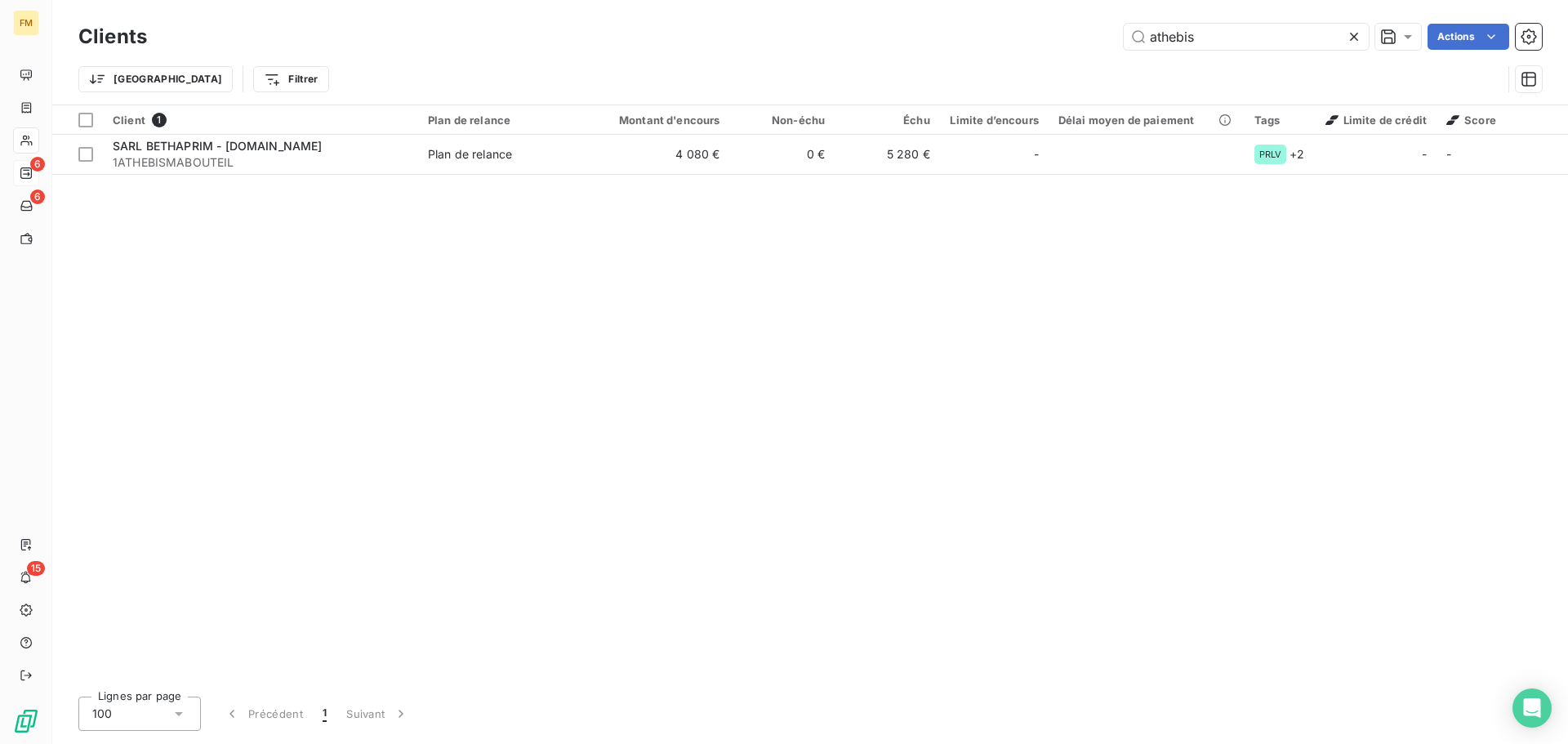
drag, startPoint x: 1216, startPoint y: 42, endPoint x: 1080, endPoint y: 42, distance: 136.0
click at [1081, 42] on div "athebis Actions" at bounding box center [853, 36] width 1375 height 26
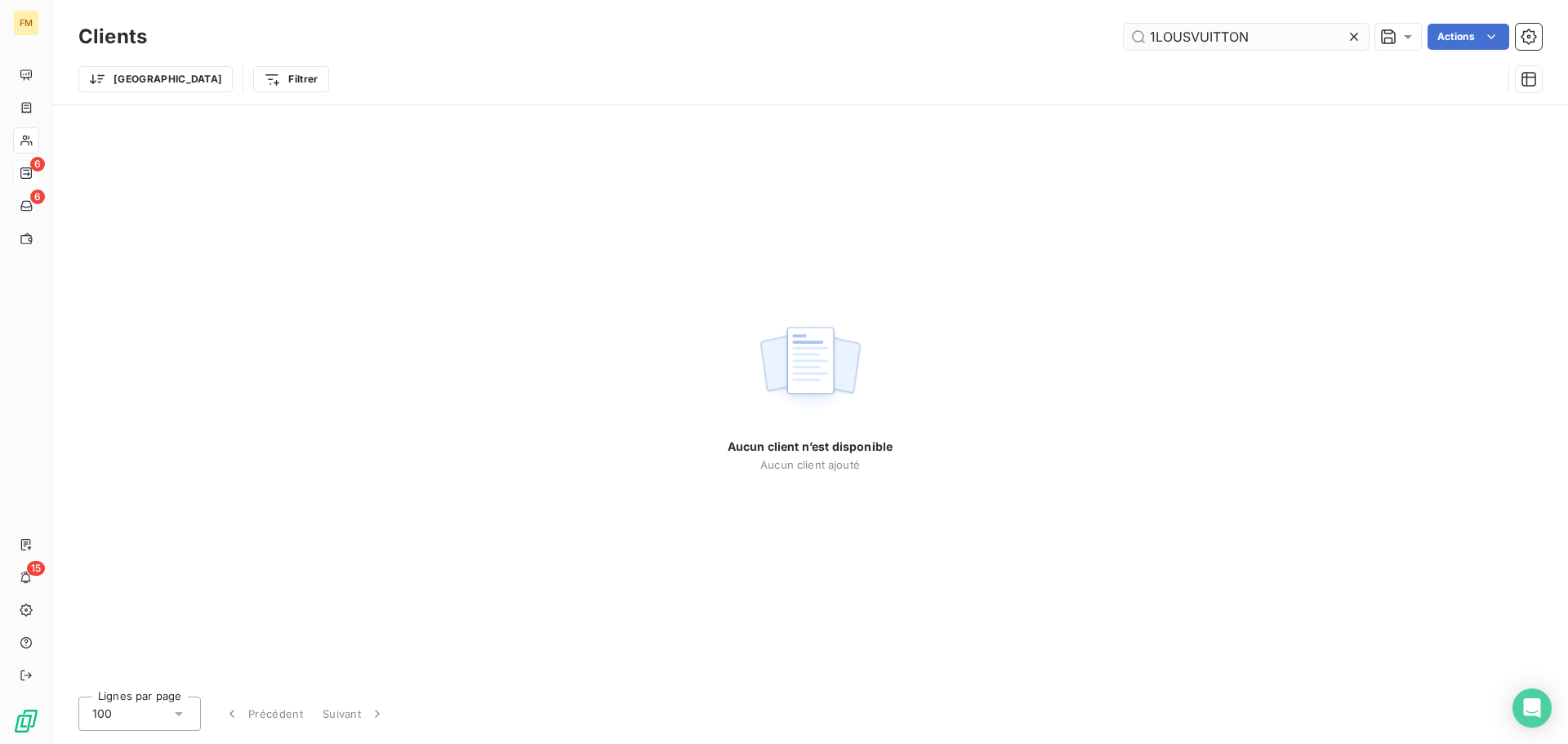
click at [1179, 42] on input "1LOUSVUITTON" at bounding box center [1246, 36] width 245 height 26
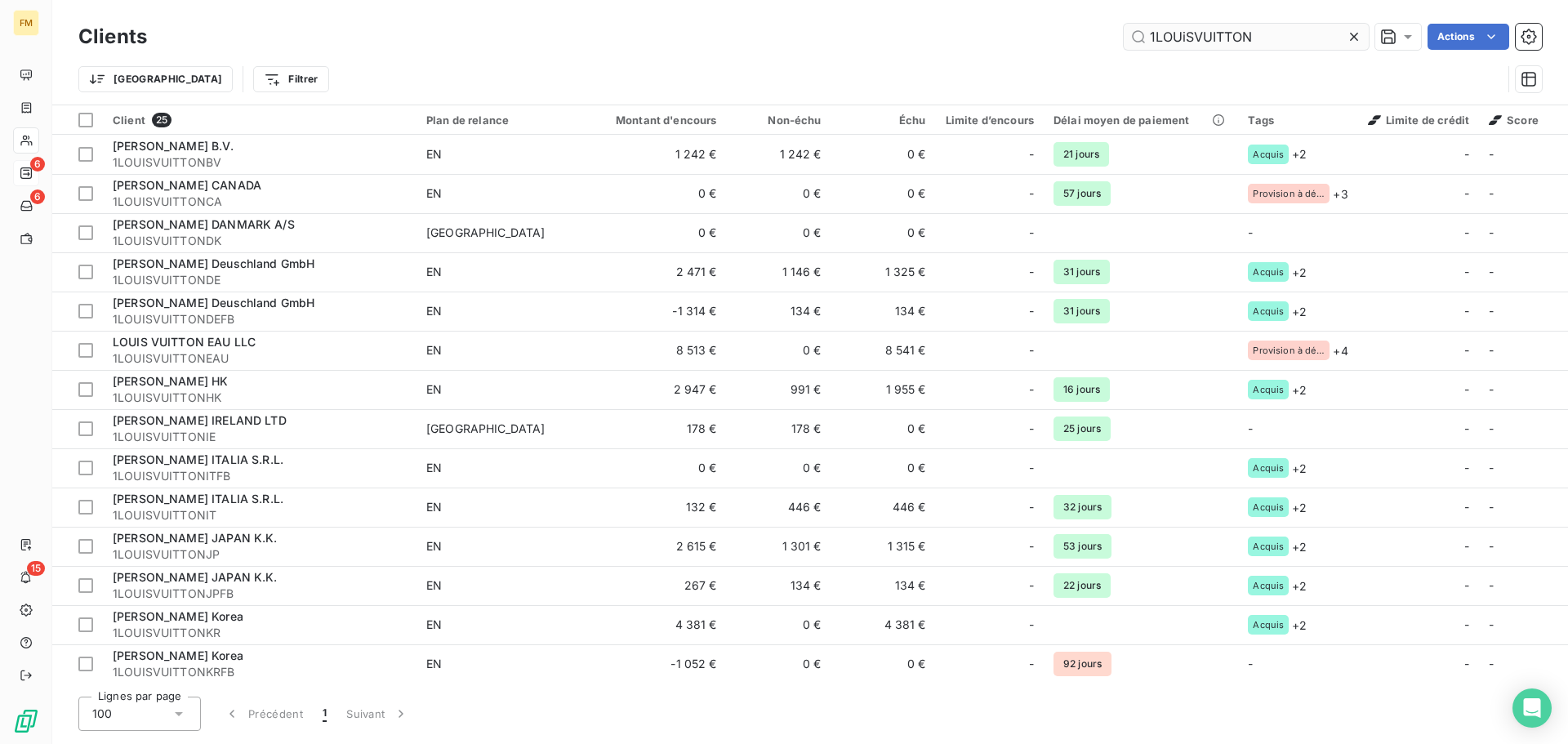
click at [1268, 41] on input "1LOUiSVUITTON" at bounding box center [1246, 36] width 245 height 26
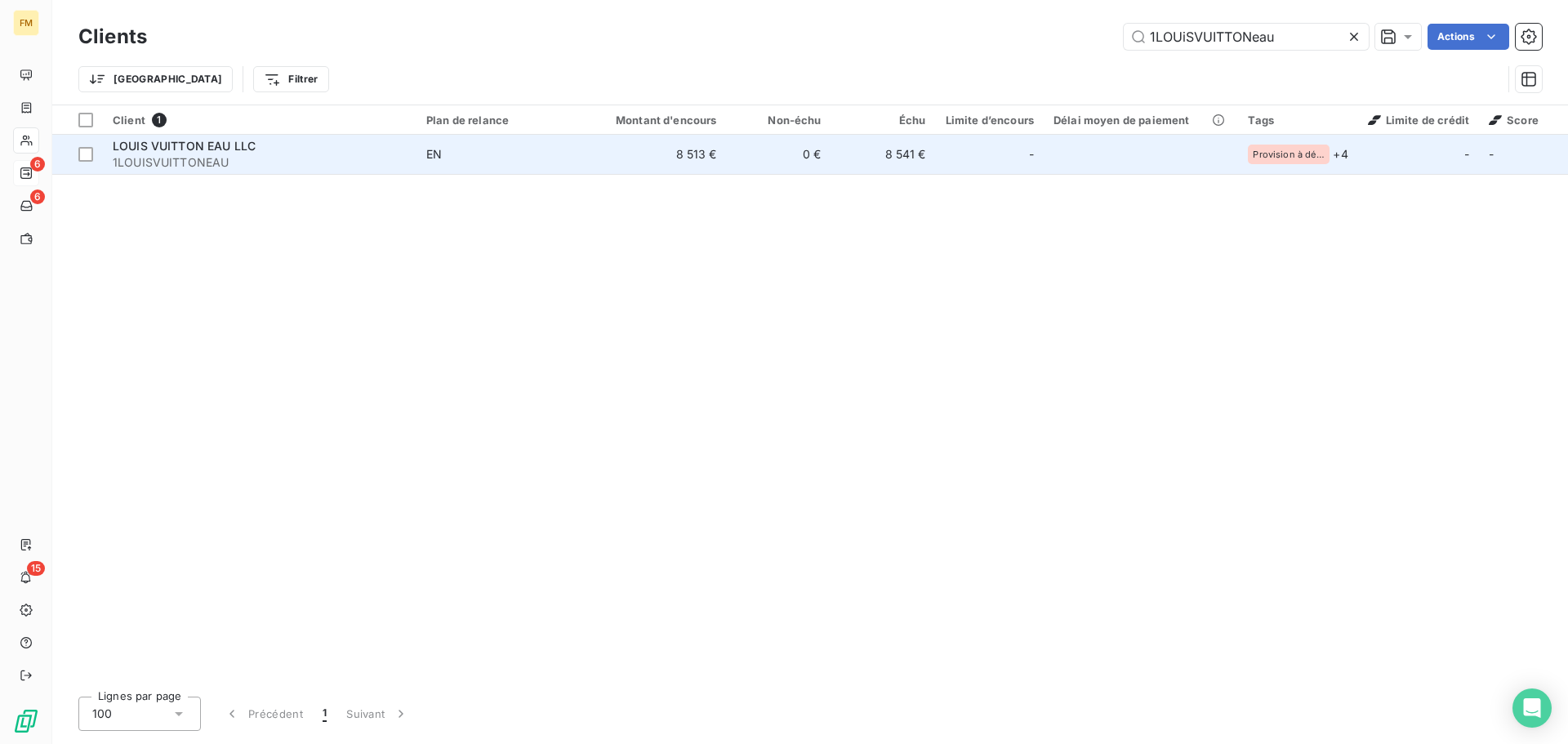
type input "1LOUiSVUITTONeau"
click at [697, 155] on td "8 513 €" at bounding box center [656, 154] width 141 height 39
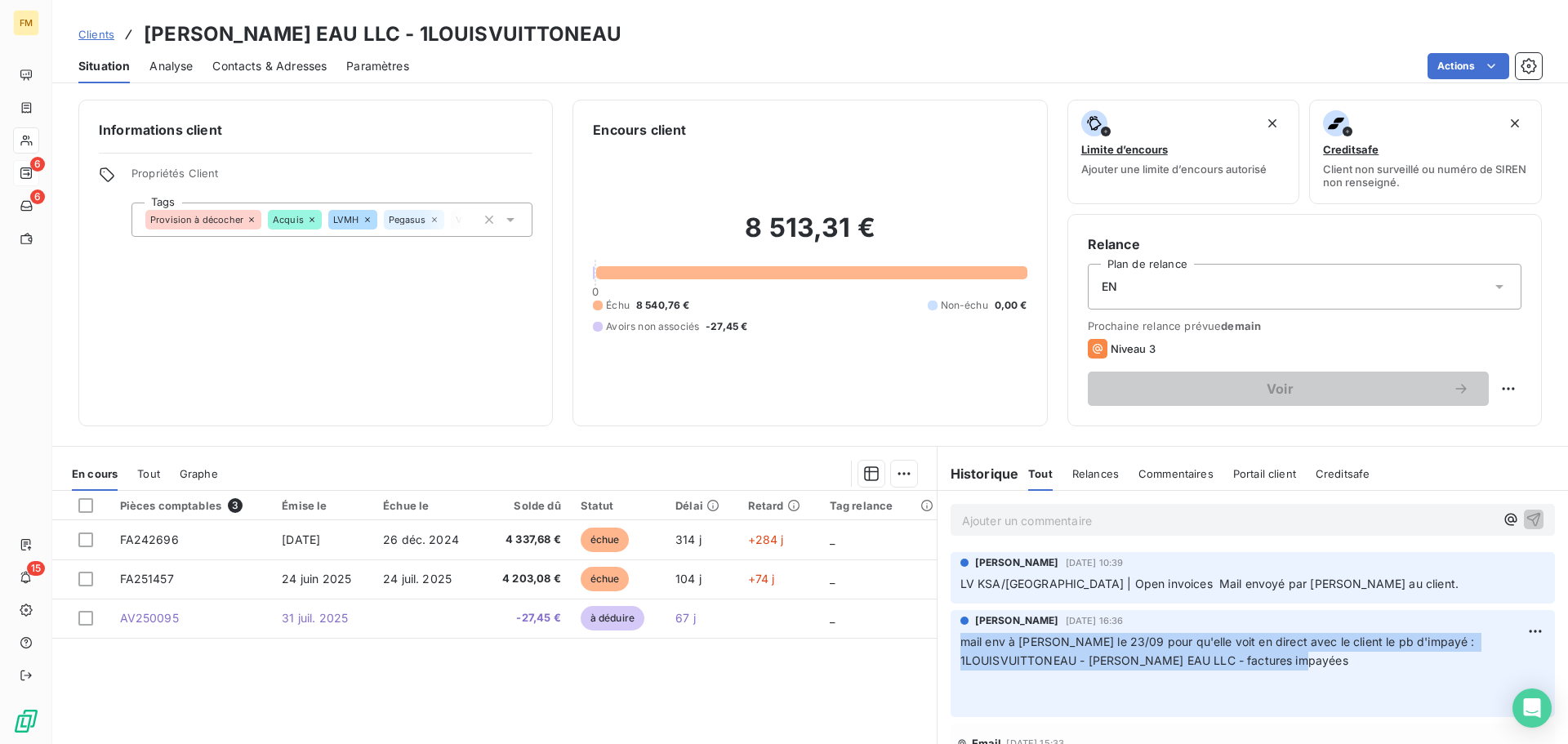
drag, startPoint x: 1376, startPoint y: 660, endPoint x: 943, endPoint y: 646, distance: 433.2
click at [951, 646] on div "[PERSON_NAME] [DATE] 16:36 mail env à [GEOGRAPHIC_DATA] le 23/09 pour qu'elle v…" at bounding box center [1252, 664] width 604 height 108
click at [1054, 651] on p "mail env à [GEOGRAPHIC_DATA] le 23/09 pour qu'elle voit en direct avec le clien…" at bounding box center [1253, 670] width 585 height 75
click at [1072, 641] on span "mail env à [PERSON_NAME] le 23/09 pour qu'elle voit en direct avec le client le…" at bounding box center [1219, 651] width 518 height 33
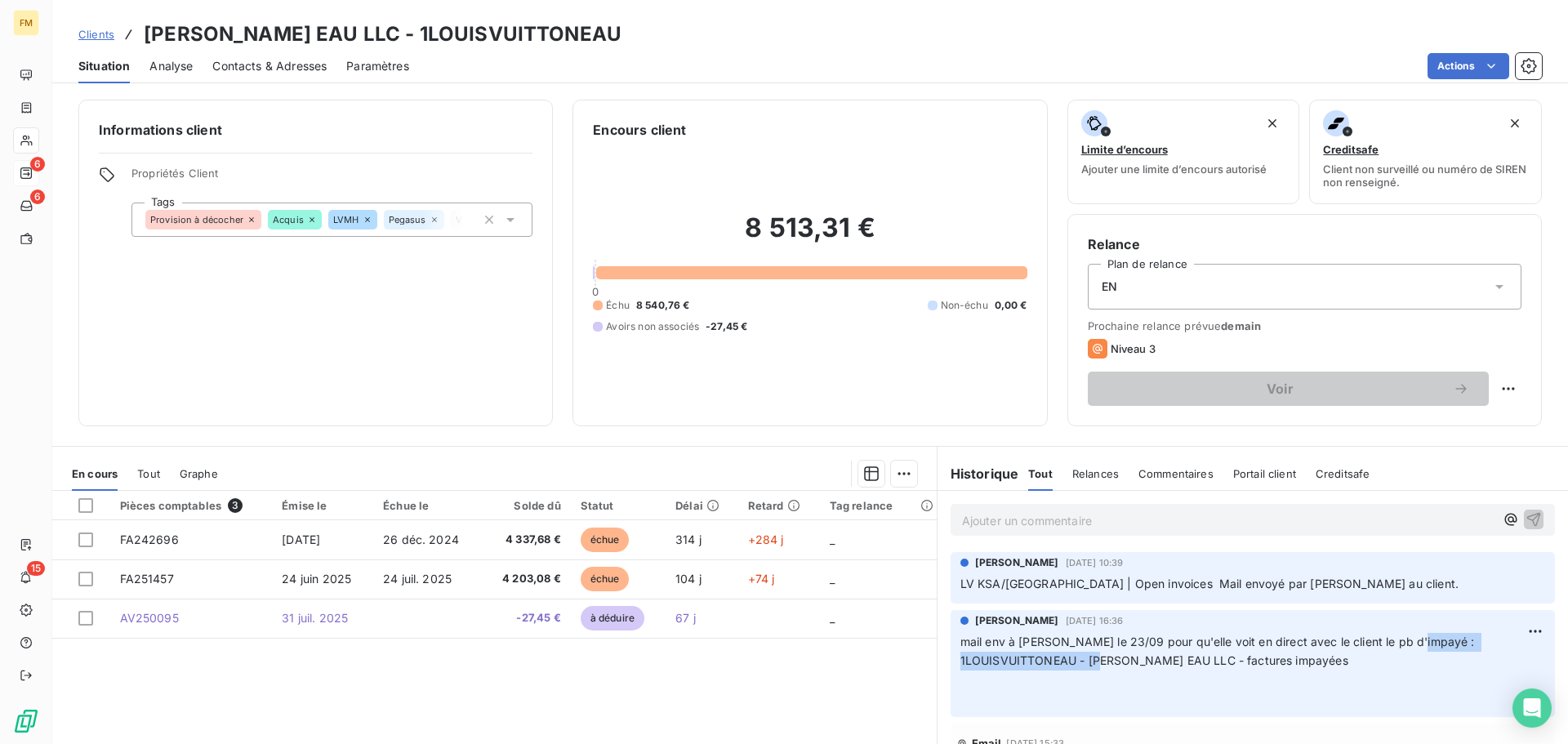
drag, startPoint x: 1414, startPoint y: 645, endPoint x: 1133, endPoint y: 664, distance: 281.6
click at [1133, 664] on span "mail env à [PERSON_NAME] le 23/09 pour qu'elle voit en direct avec le client le…" at bounding box center [1219, 651] width 518 height 33
click at [1395, 663] on p "mail env à [GEOGRAPHIC_DATA] le 23/09 pour qu'elle voit en direct avec le clien…" at bounding box center [1253, 670] width 585 height 75
drag, startPoint x: 1414, startPoint y: 640, endPoint x: 1074, endPoint y: 640, distance: 340.0
click at [1074, 640] on span "mail env à [PERSON_NAME] le 23/09 pour qu'elle voit en direct avec le client le…" at bounding box center [1219, 651] width 518 height 33
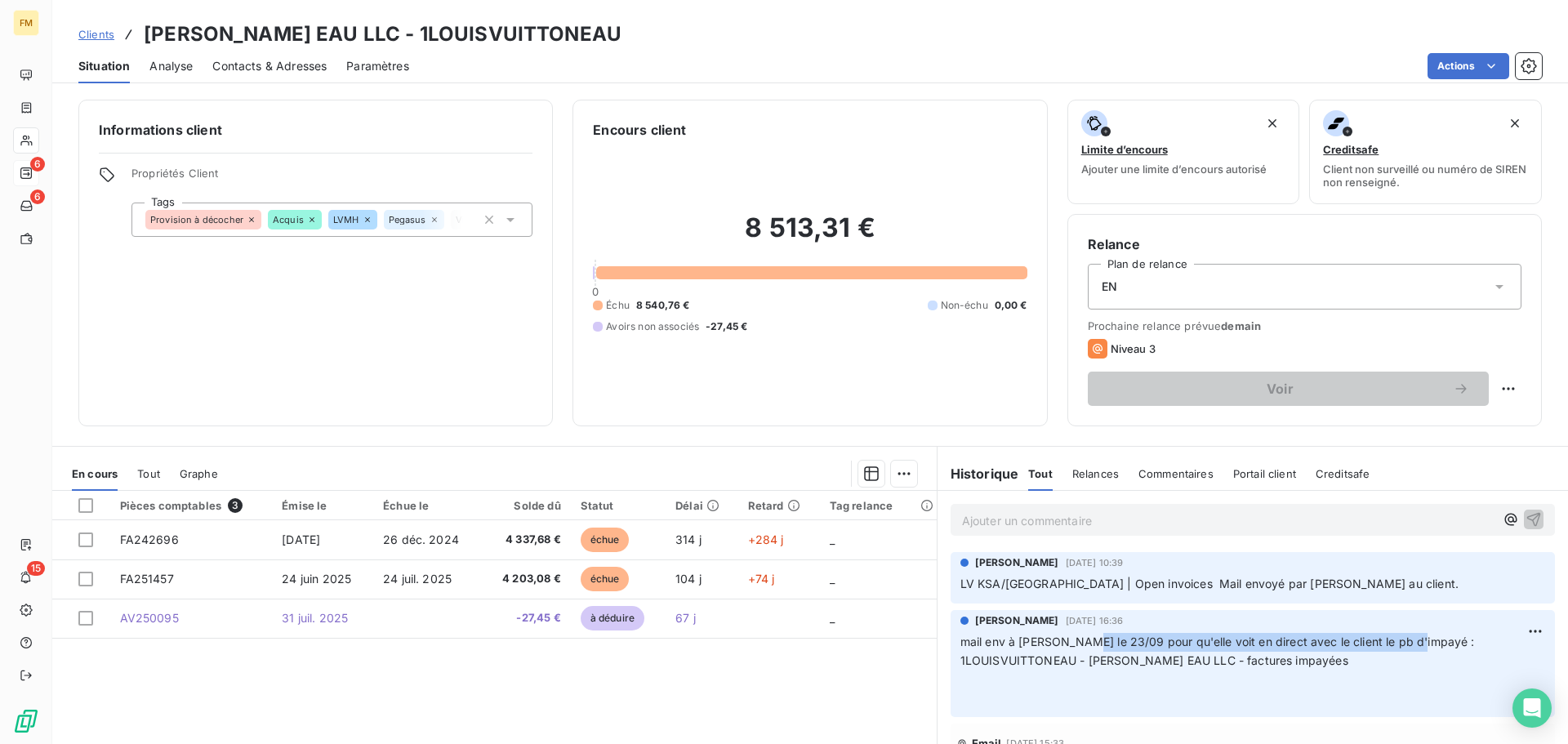
copy span "23/09 pour qu'elle voit en direct avec le client le pb d'impayé"
drag, startPoint x: 97, startPoint y: 31, endPoint x: 107, endPoint y: 30, distance: 10.0
click at [100, 31] on span "Clients" at bounding box center [96, 35] width 36 height 13
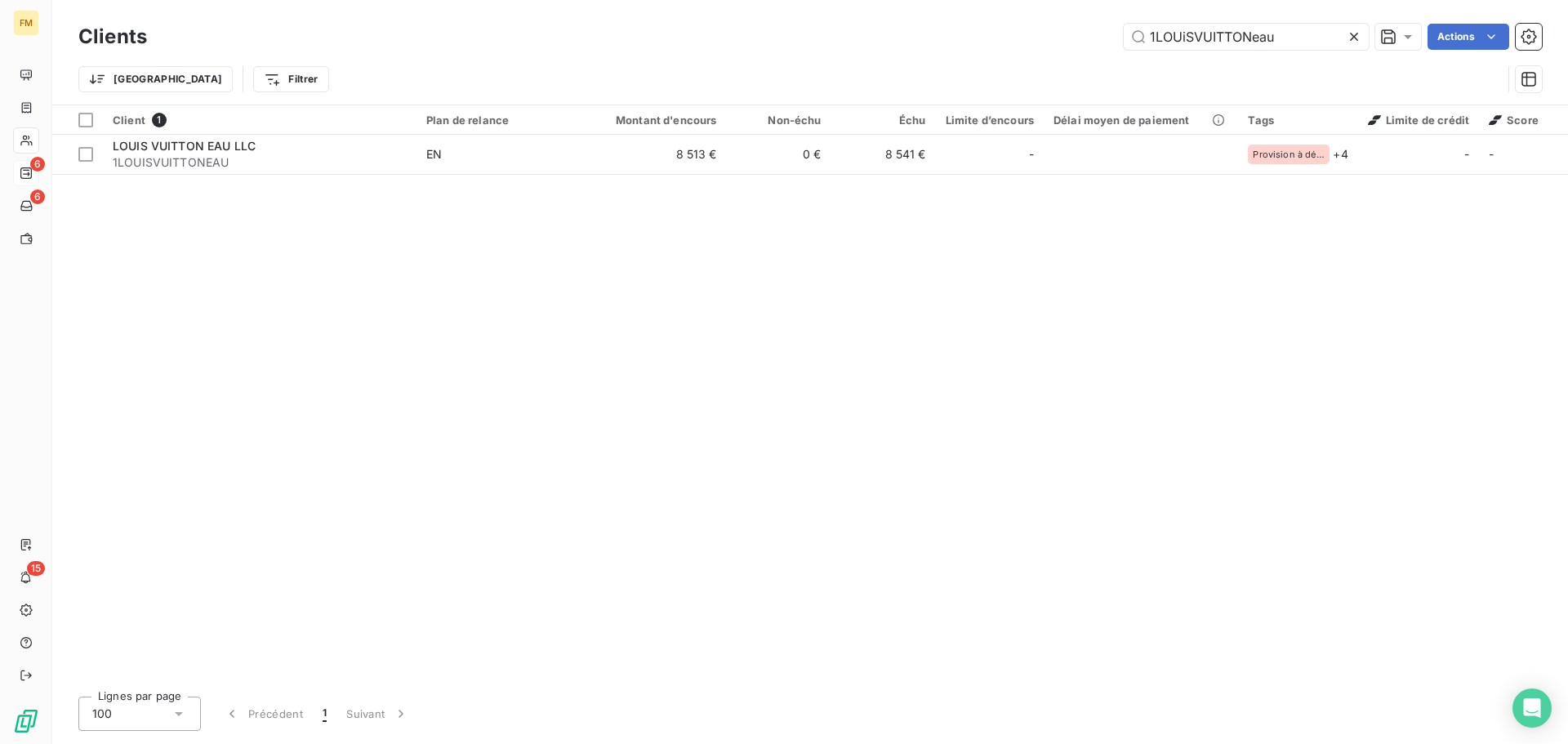
drag, startPoint x: 1294, startPoint y: 37, endPoint x: 923, endPoint y: -2, distance: 373.0
click at [923, 0] on html "FM 6 6 15 Clients 1LOUiSVUITTONeau Actions Trier Filtrer Client 1 Plan de relan…" at bounding box center [784, 372] width 1568 height 744
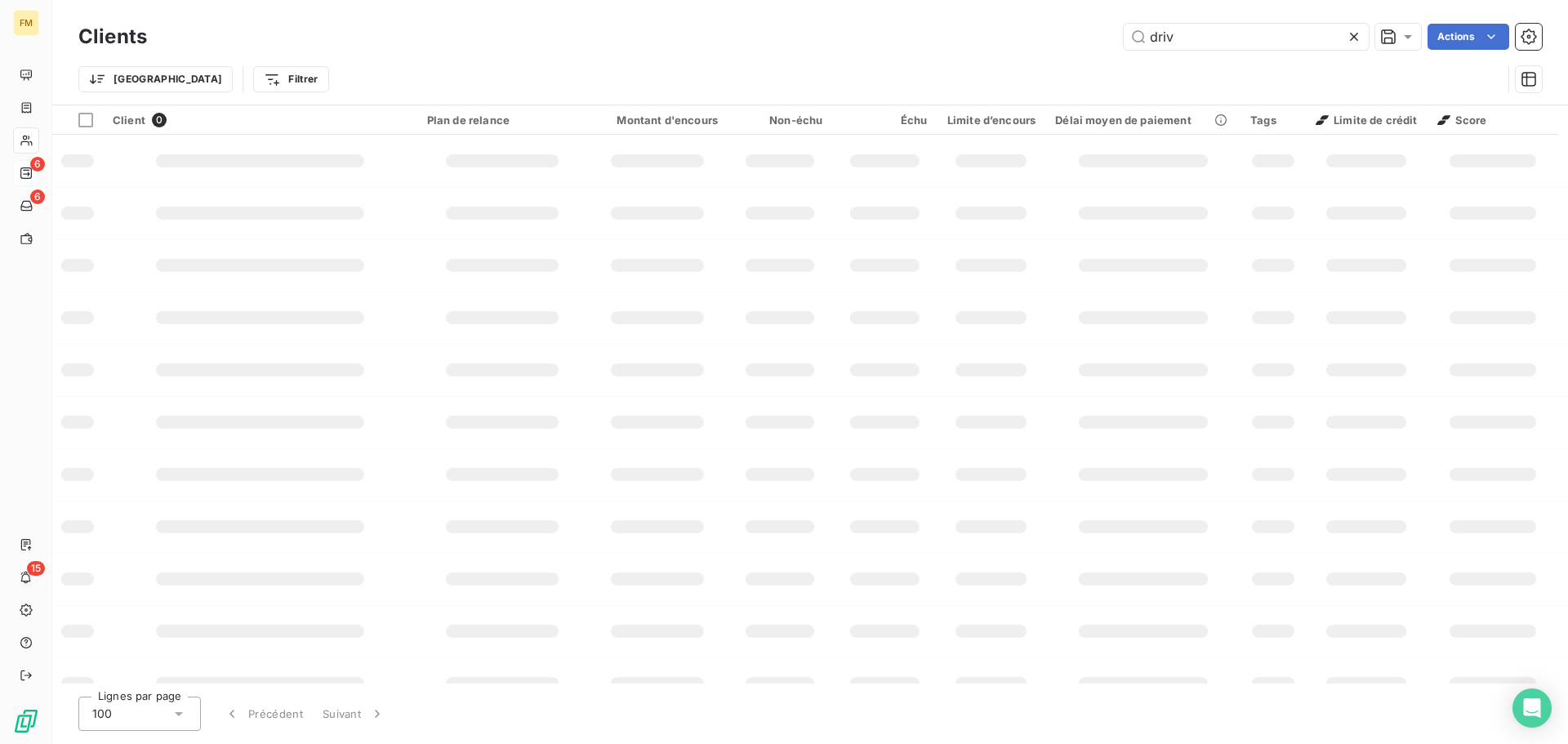
type input "driv"
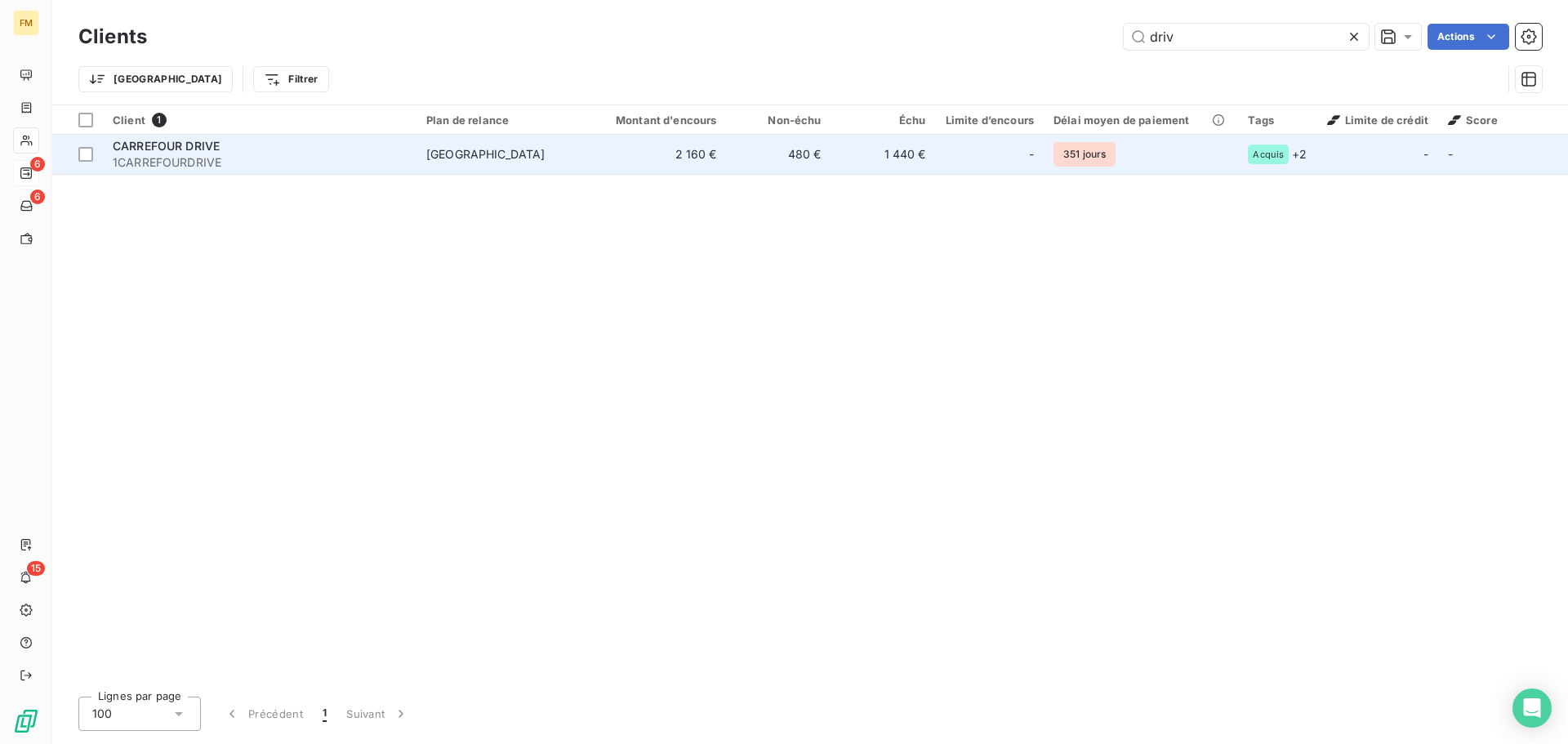
click at [636, 148] on td "2 160 €" at bounding box center [656, 154] width 141 height 39
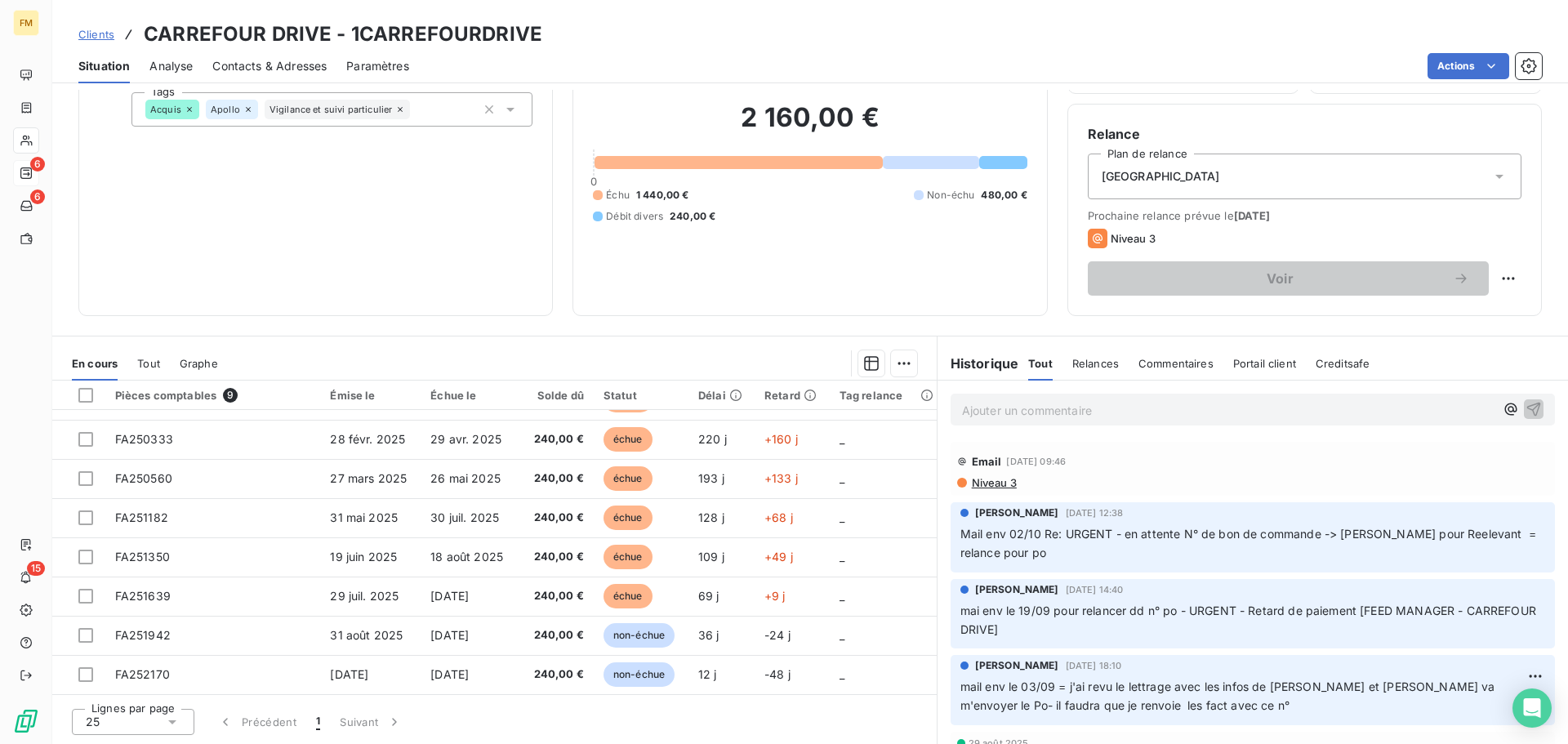
click at [103, 33] on span "Clients" at bounding box center [96, 35] width 36 height 13
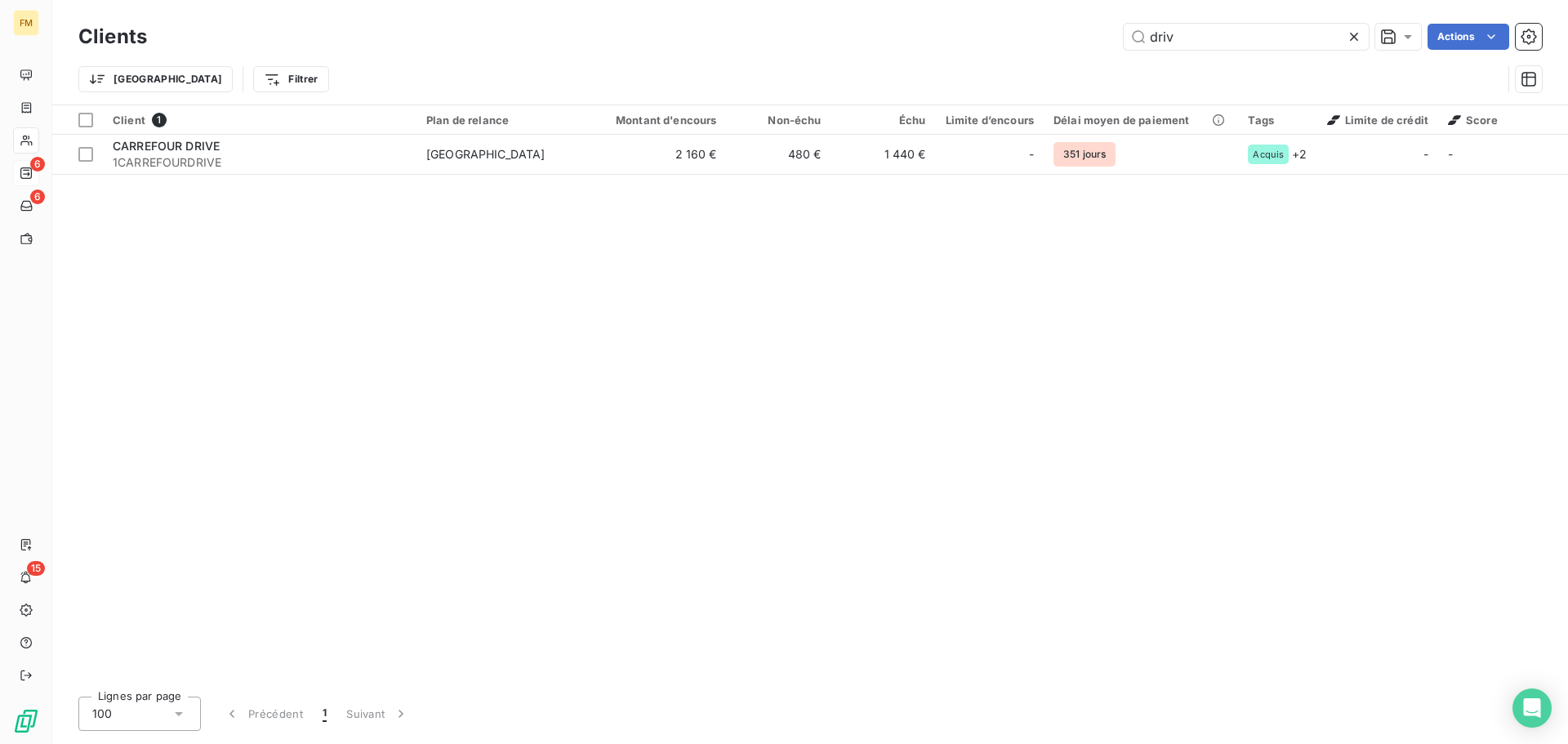
drag, startPoint x: 1201, startPoint y: 36, endPoint x: 877, endPoint y: 29, distance: 324.1
click at [1051, 36] on div "driv Actions" at bounding box center [853, 36] width 1375 height 26
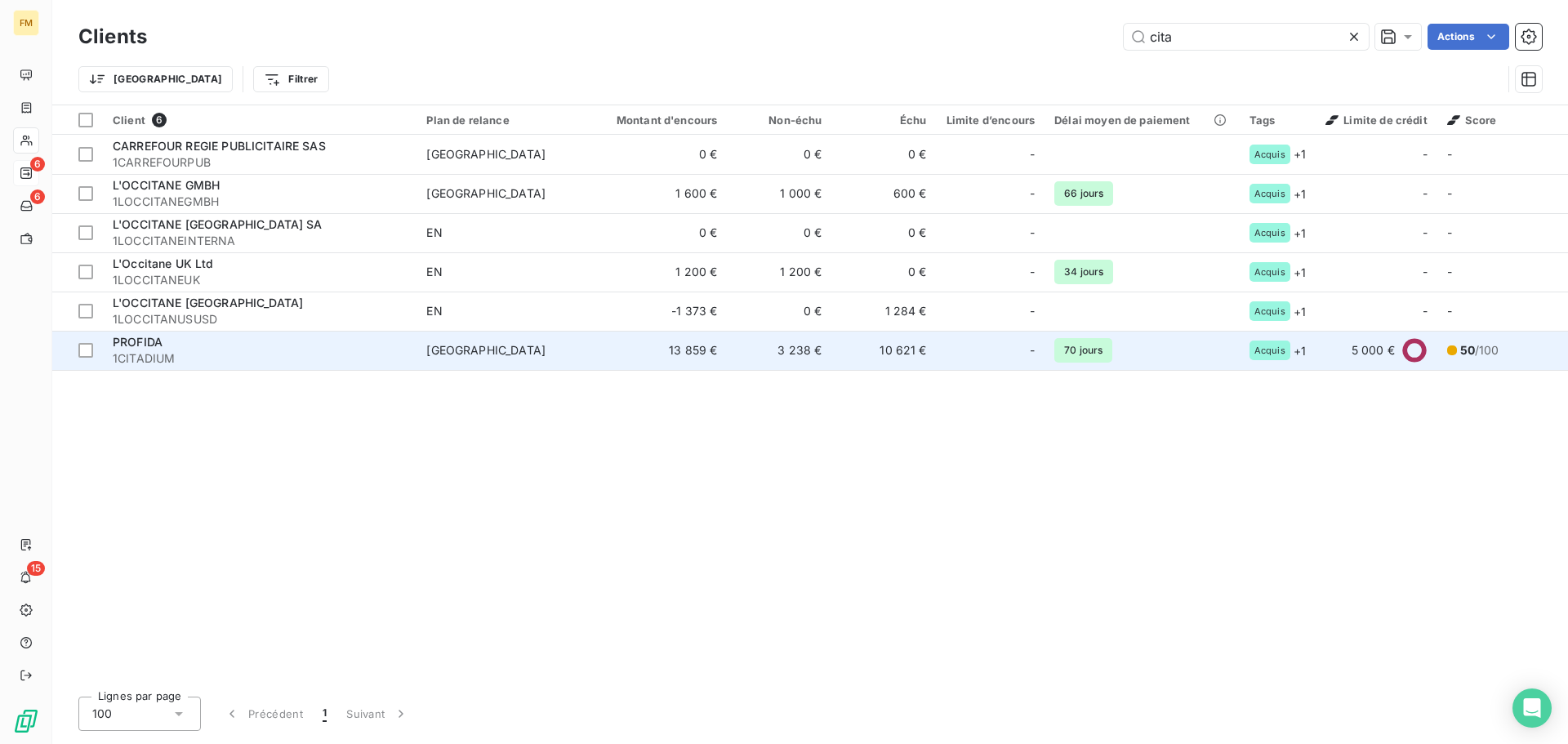
type input "cita"
click at [593, 359] on td "13 859 €" at bounding box center [657, 350] width 141 height 39
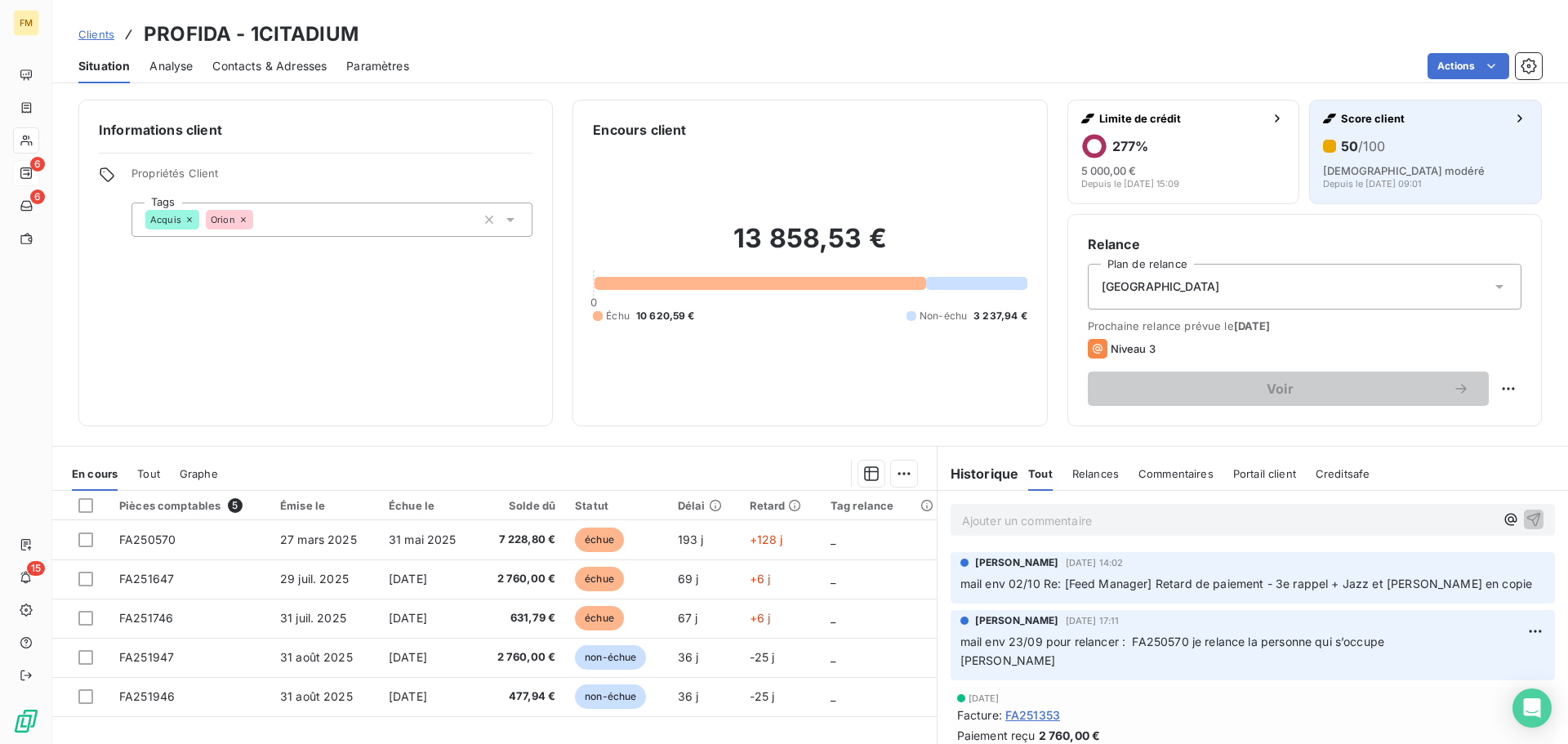
click at [1366, 156] on div "50 /100" at bounding box center [1425, 146] width 205 height 26
click at [1373, 157] on div "50 /100" at bounding box center [1425, 146] width 205 height 26
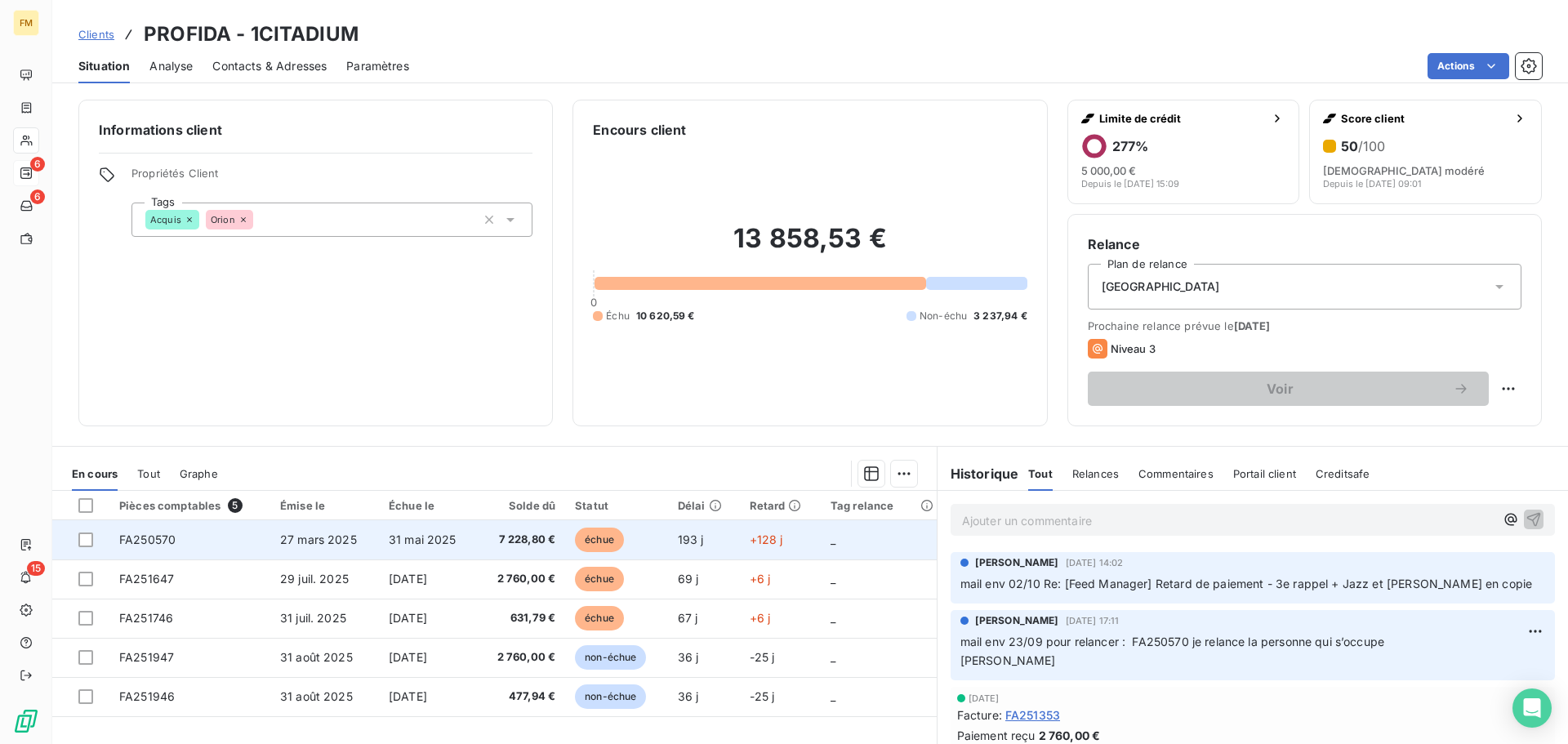
click at [133, 540] on span "FA250570" at bounding box center [147, 539] width 56 height 14
click at [131, 541] on span "FA250570" at bounding box center [147, 539] width 56 height 14
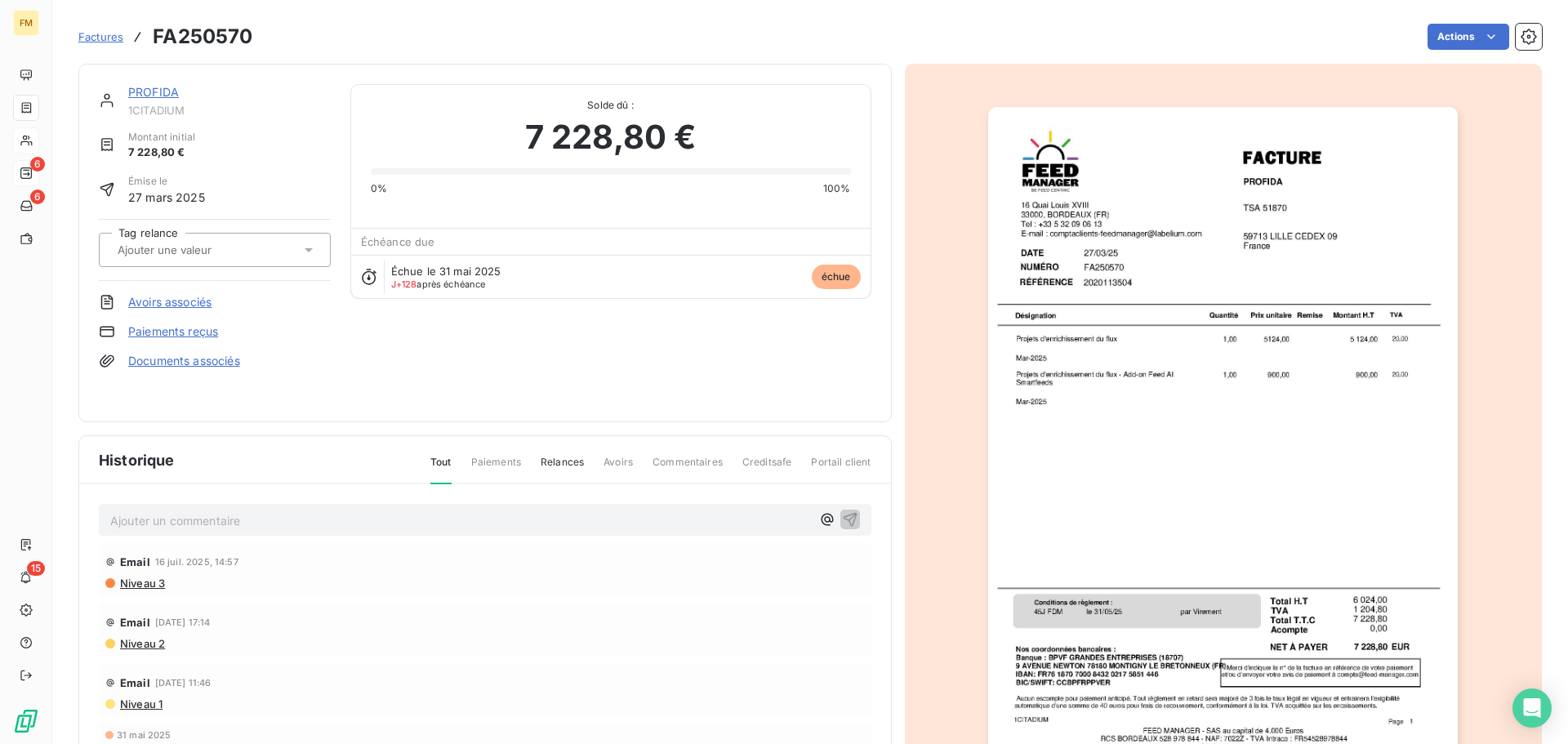
click at [100, 36] on span "Factures" at bounding box center [100, 36] width 44 height 13
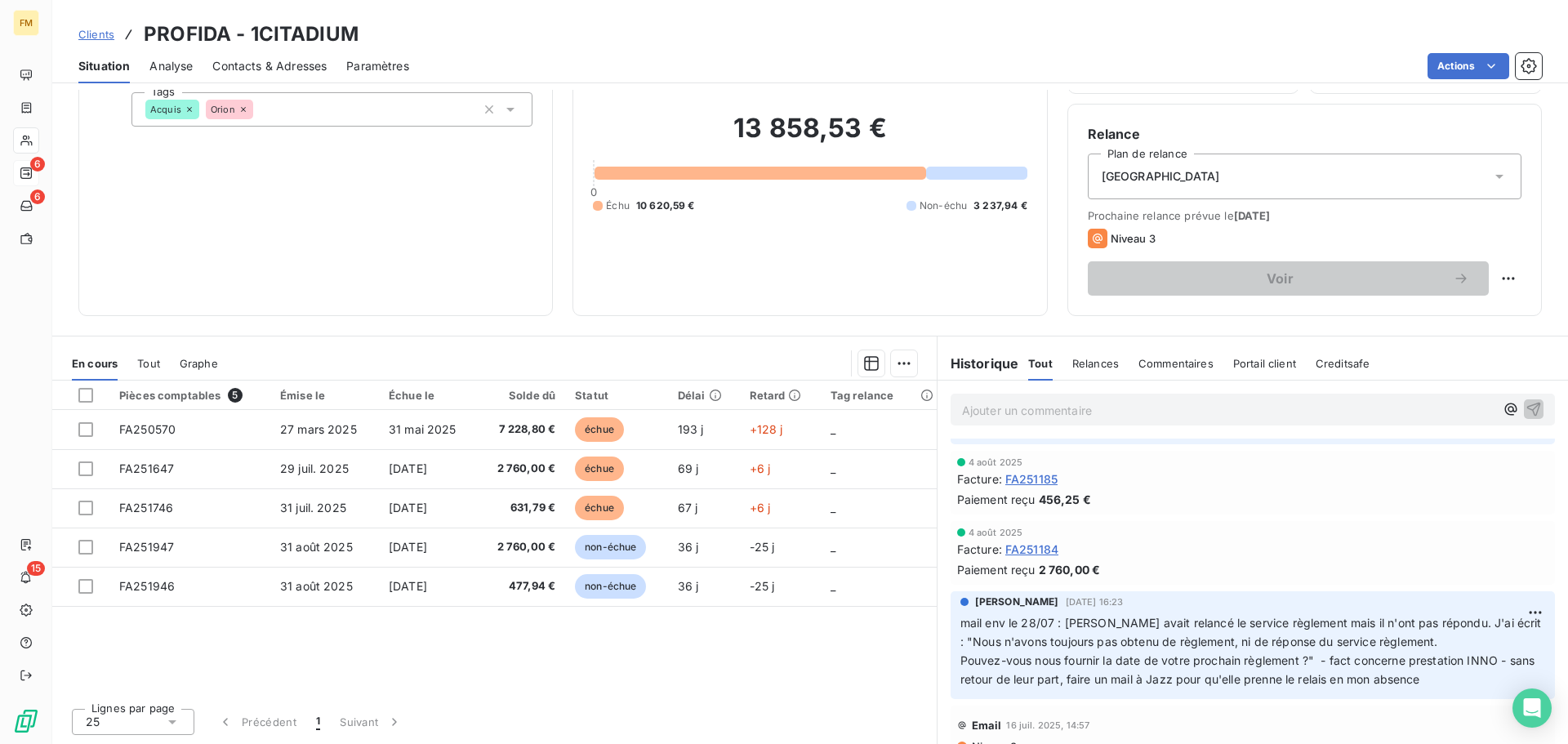
scroll to position [409, 0]
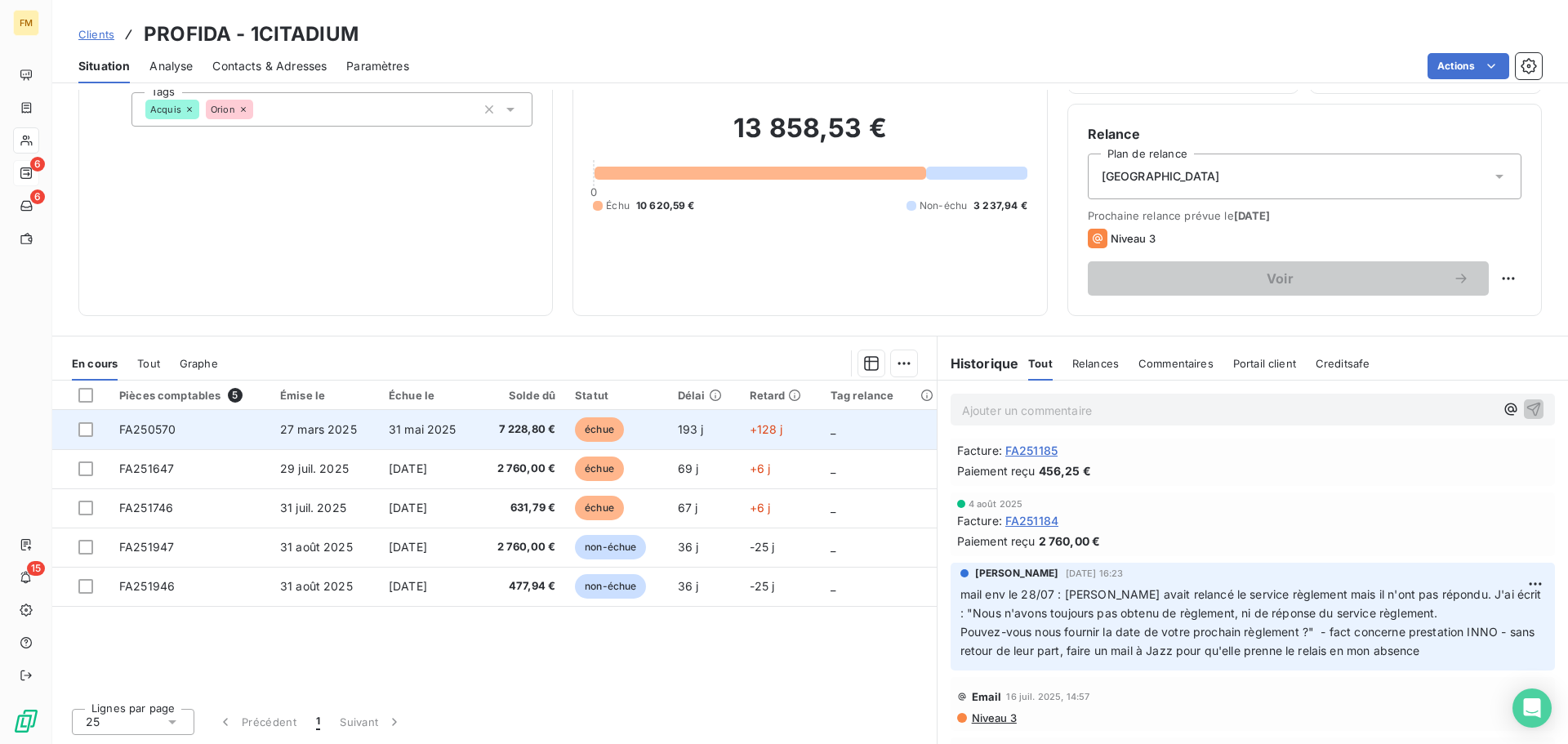
click at [300, 441] on td "27 mars 2025" at bounding box center [325, 429] width 109 height 39
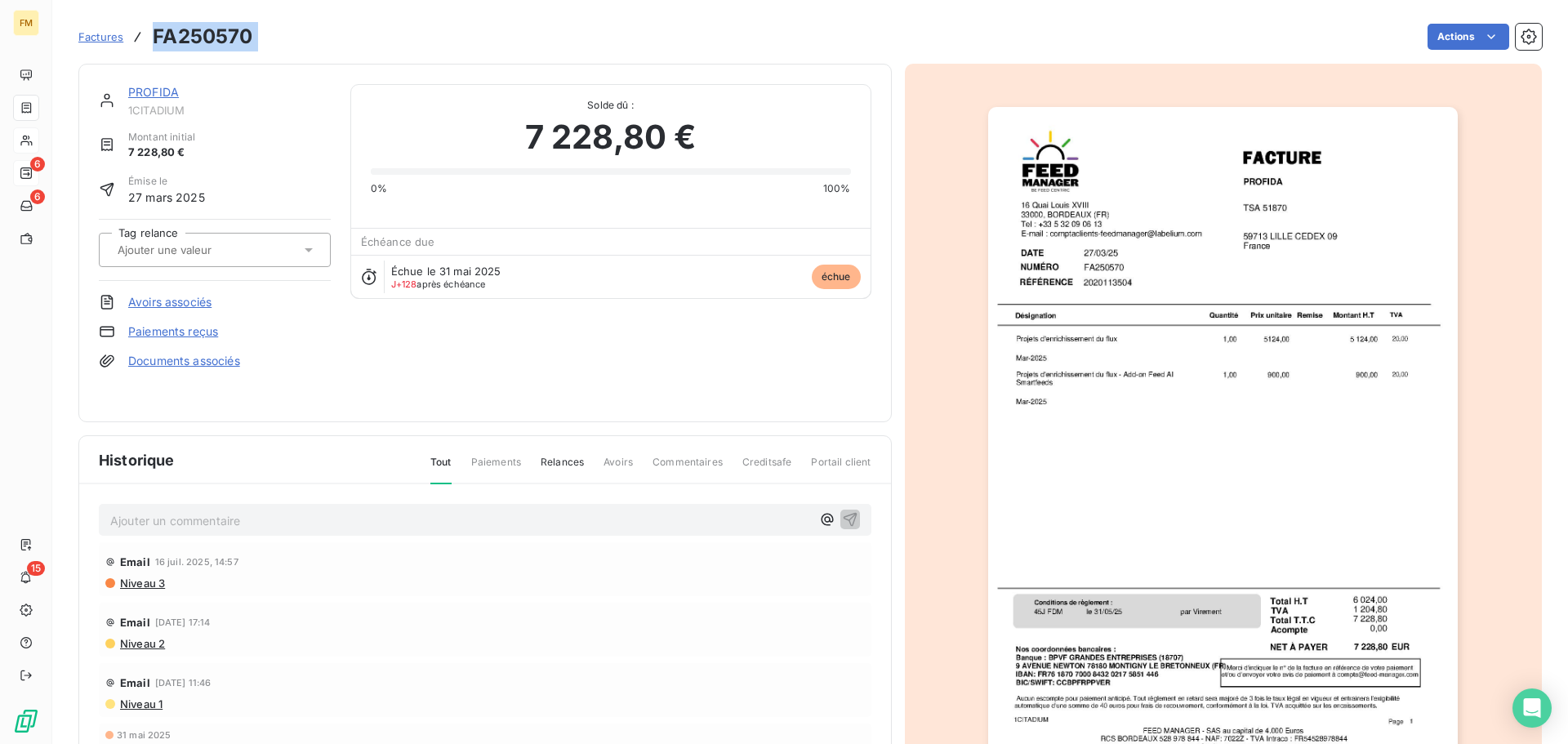
drag, startPoint x: 268, startPoint y: 51, endPoint x: 153, endPoint y: 42, distance: 115.4
click at [153, 42] on div "Factures FA250570 Actions" at bounding box center [809, 37] width 1463 height 35
copy section "FA250570 Actions"
click at [94, 39] on span "Factures" at bounding box center [100, 36] width 44 height 13
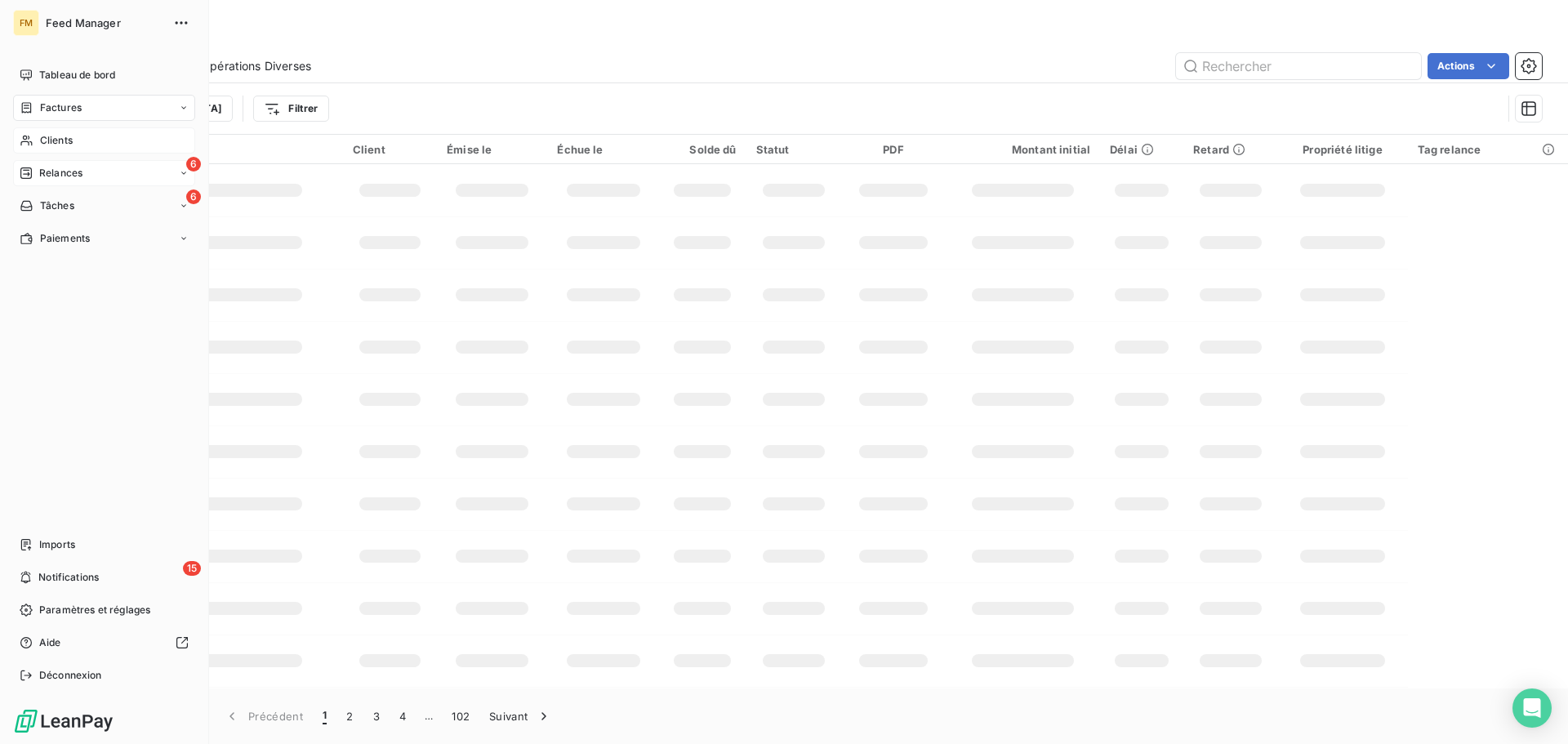
click at [71, 148] on div "Clients" at bounding box center [104, 140] width 182 height 26
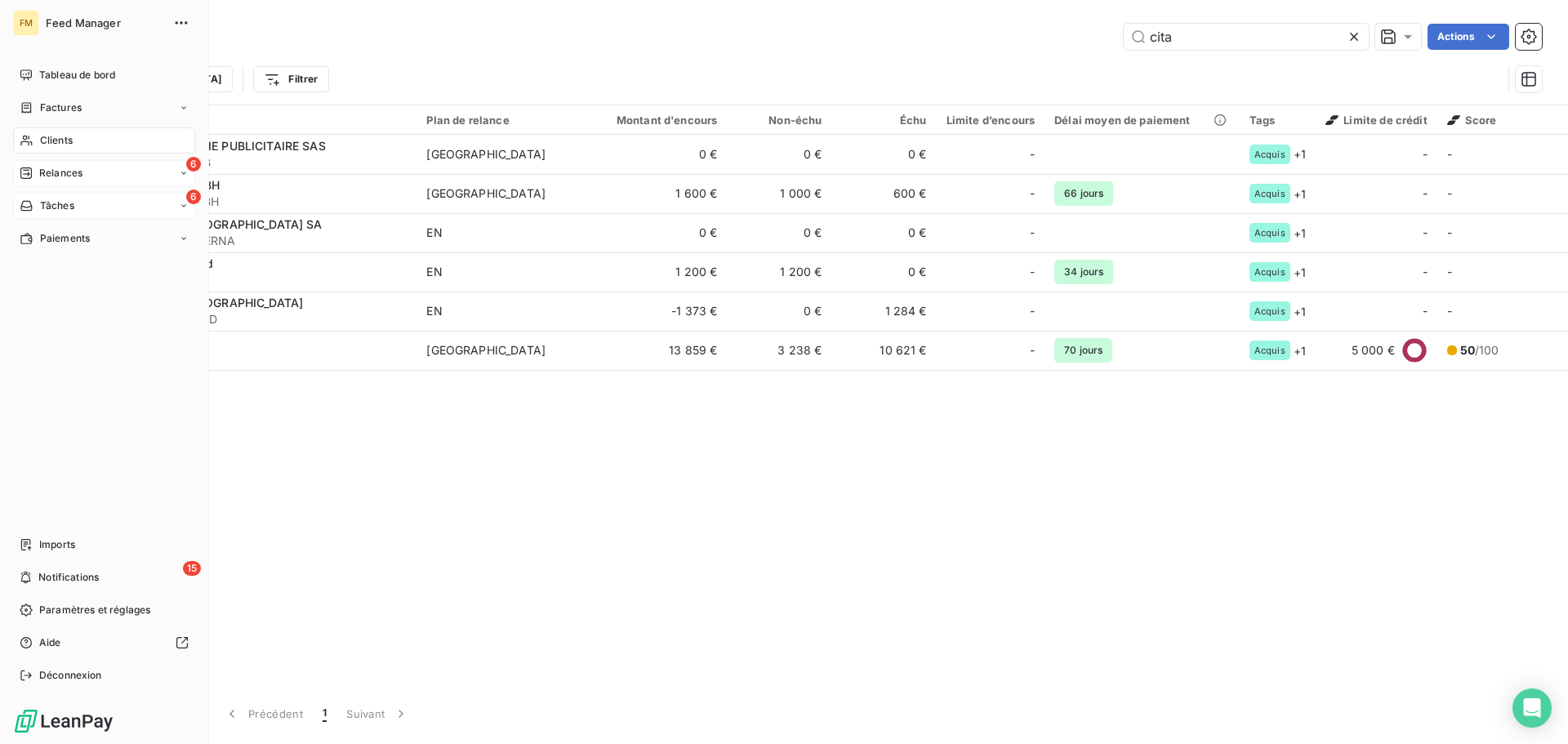
click at [71, 212] on span "Tâches" at bounding box center [57, 206] width 35 height 15
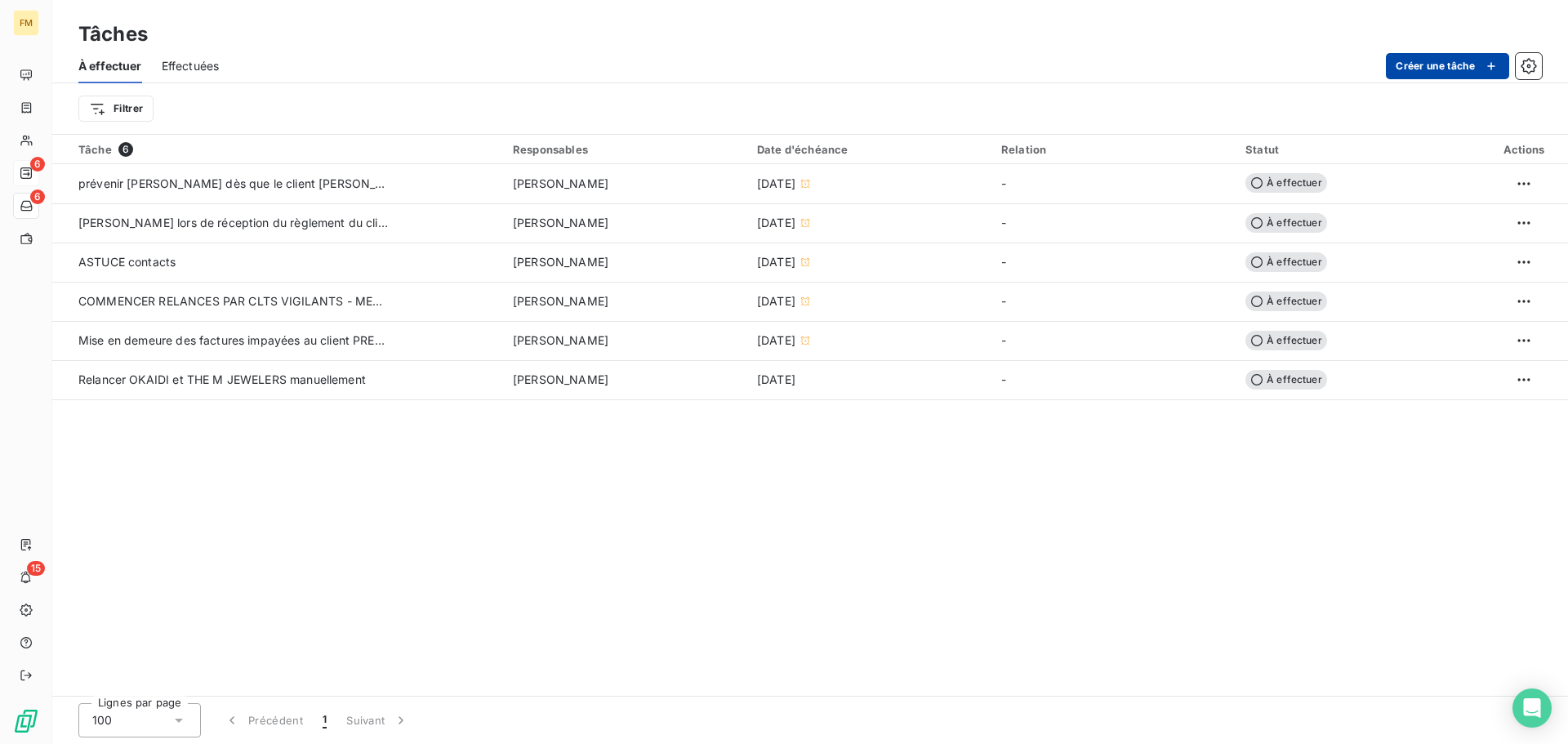
click at [1402, 69] on button "Créer une tâche" at bounding box center [1447, 65] width 123 height 26
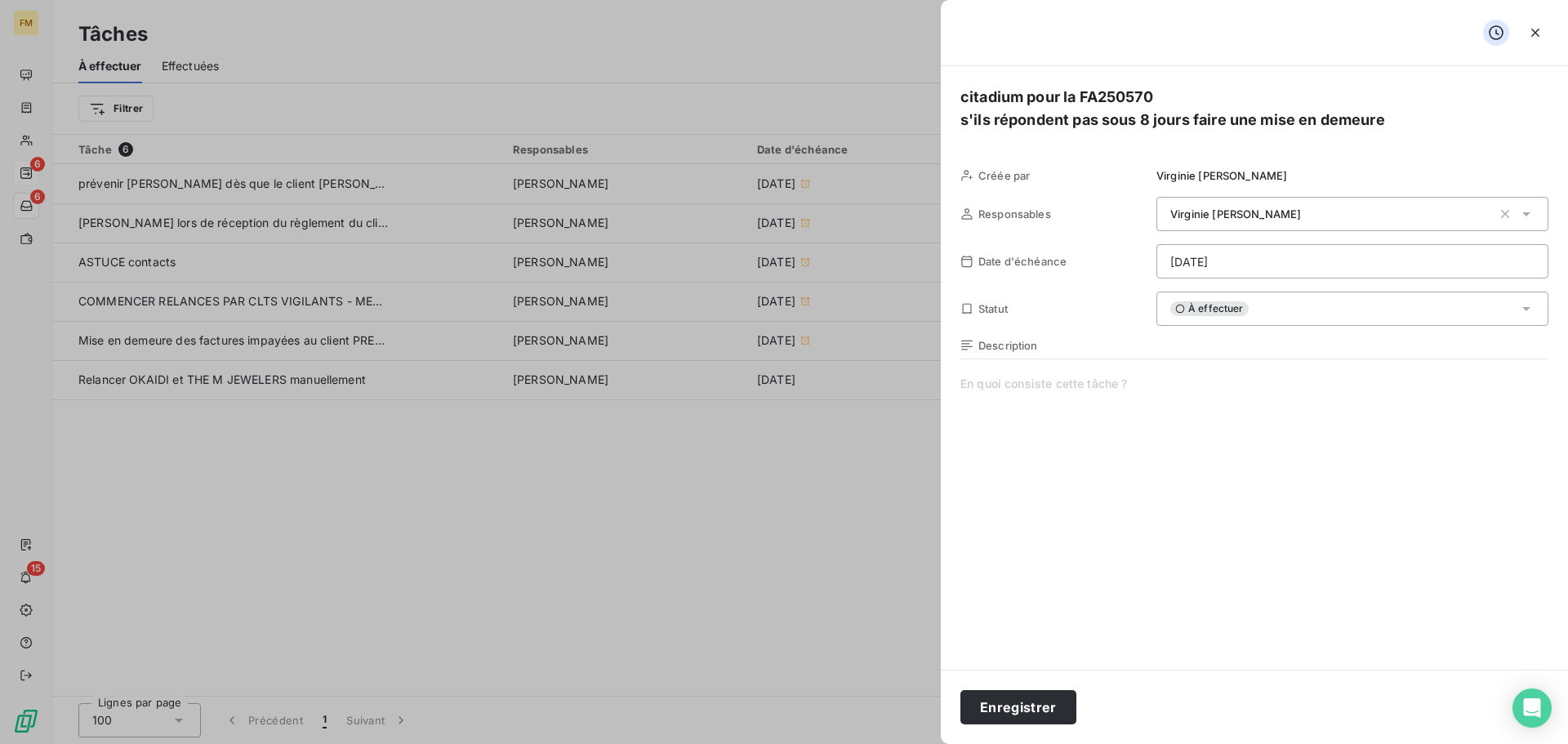
click at [36, 141] on div at bounding box center [784, 372] width 1568 height 744
click at [27, 142] on div at bounding box center [784, 372] width 1568 height 744
click at [25, 142] on div at bounding box center [784, 372] width 1568 height 744
click at [22, 136] on div at bounding box center [784, 372] width 1568 height 744
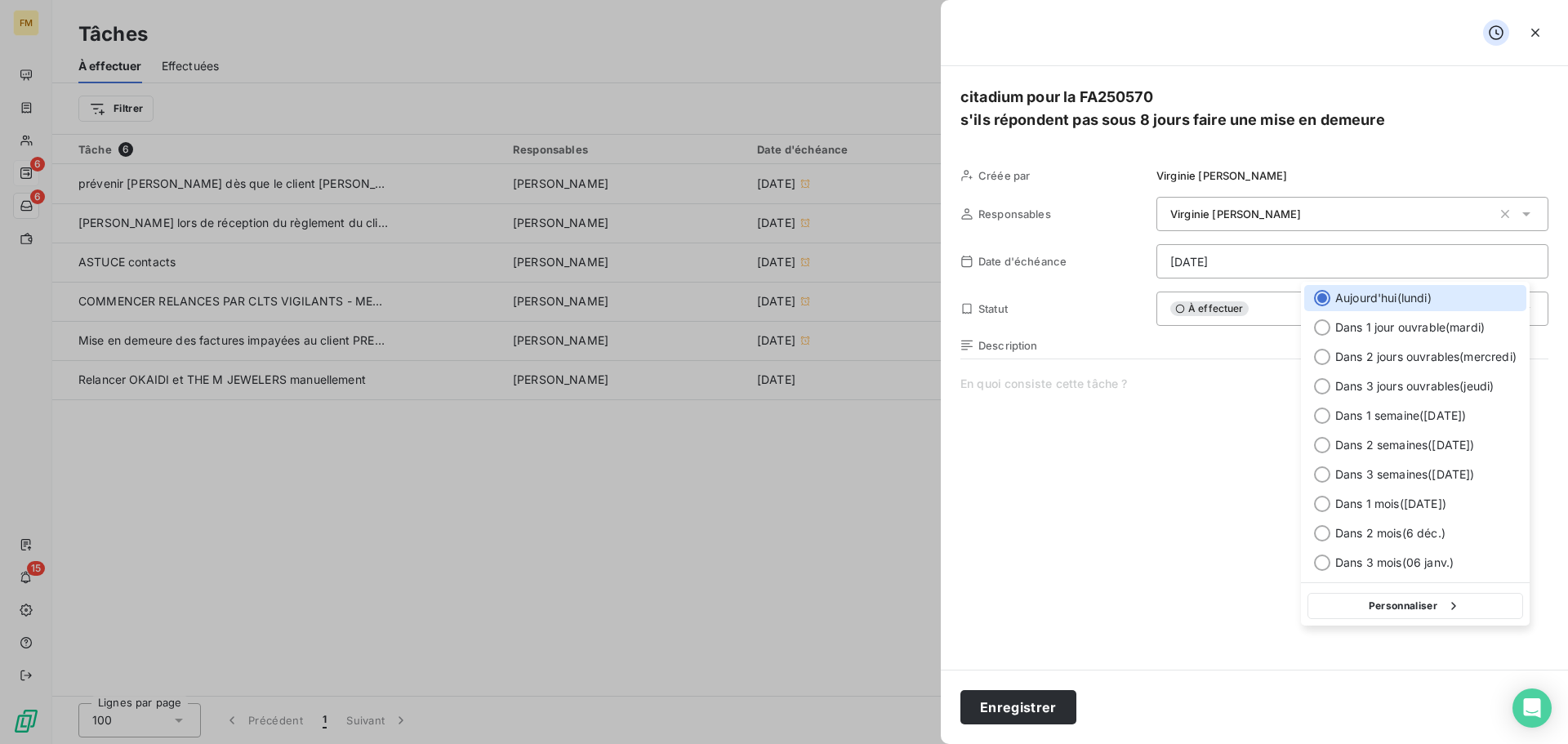
click at [1423, 257] on html "FM 6 6 15 Tâches À effectuer Effectuées Créer une tâche Filtrer Tâche 6 Respons…" at bounding box center [784, 372] width 1568 height 744
click at [1325, 390] on div at bounding box center [1322, 386] width 16 height 16
type input "[DATE]"
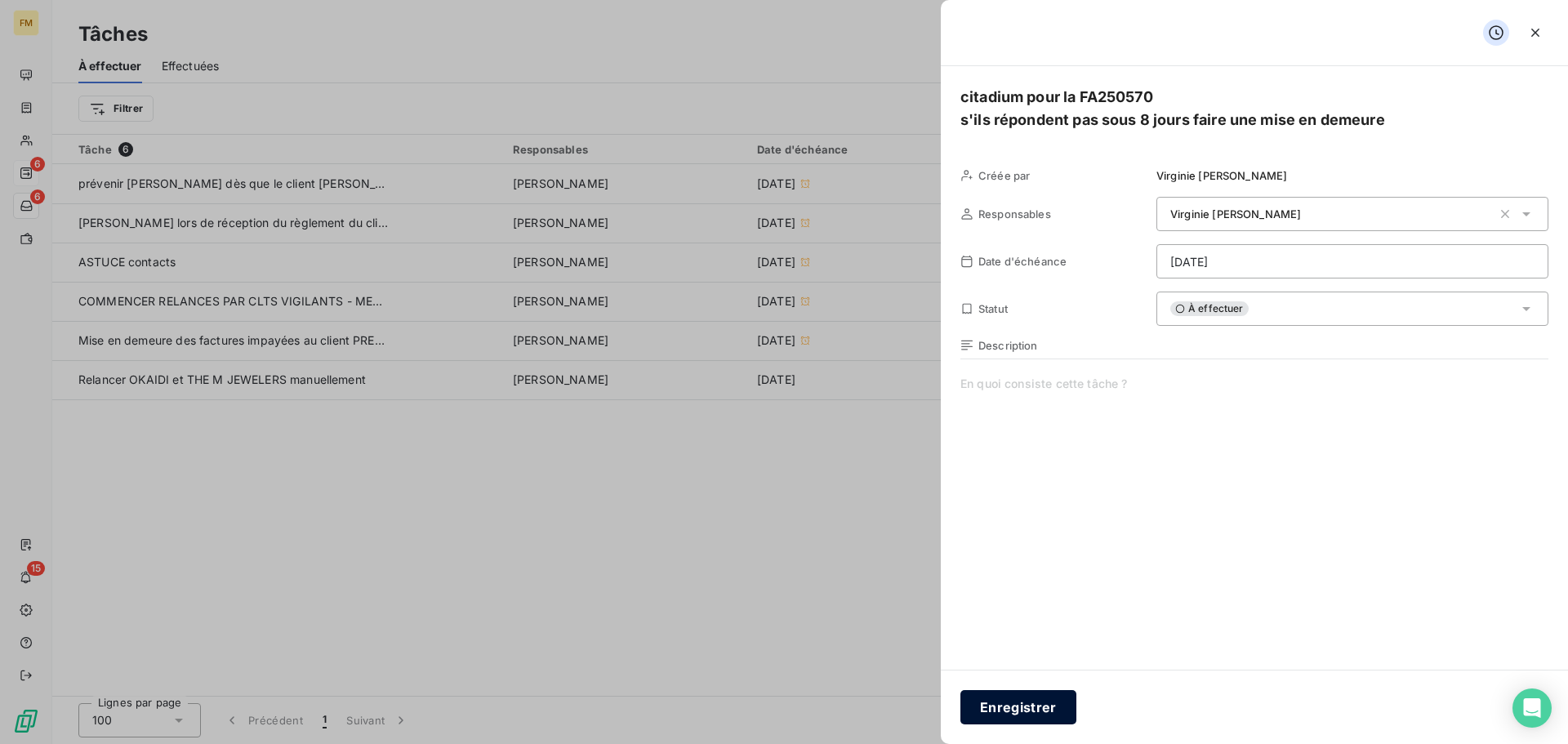
click at [1040, 714] on button "Enregistrer" at bounding box center [1019, 708] width 116 height 35
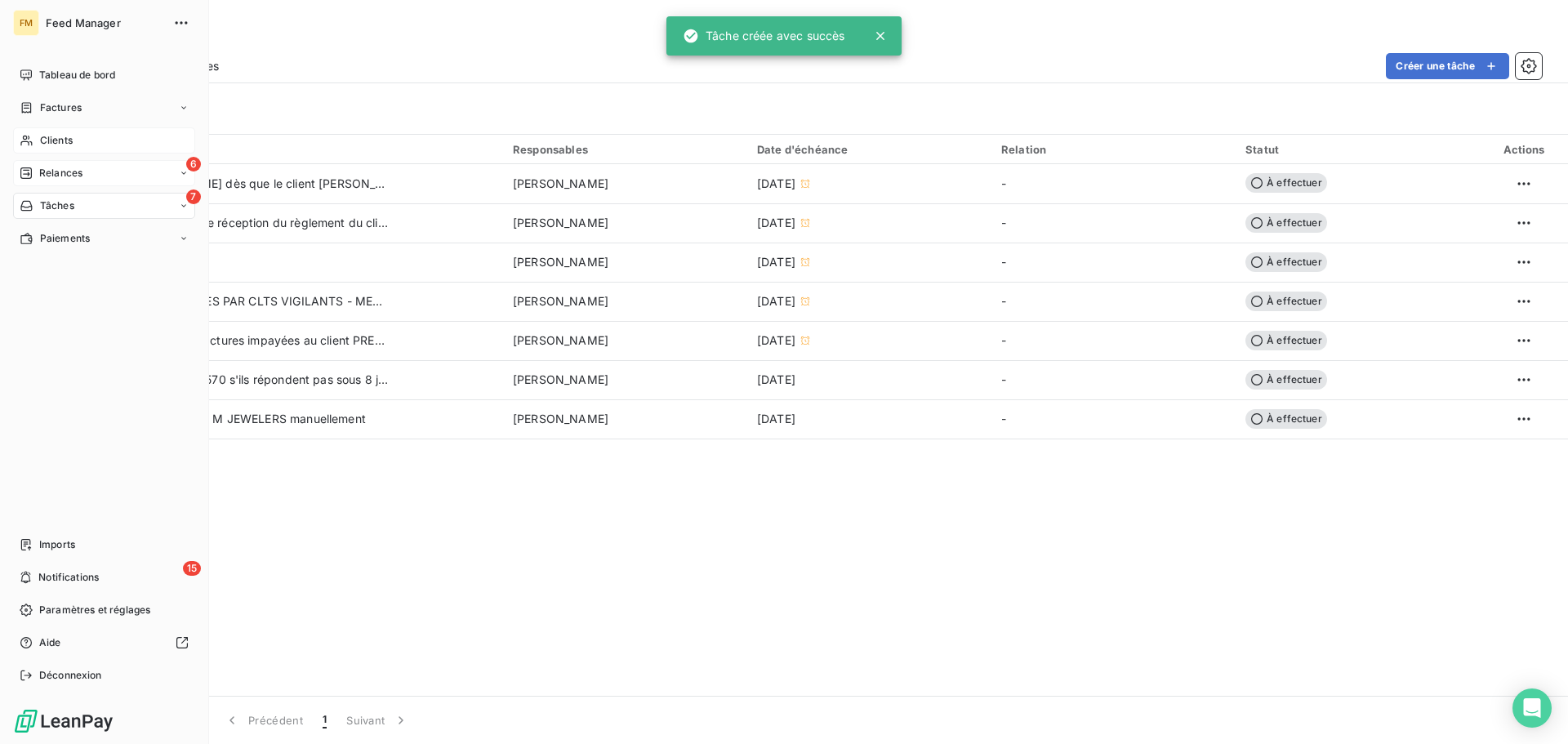
click at [38, 144] on div "Clients" at bounding box center [104, 140] width 182 height 26
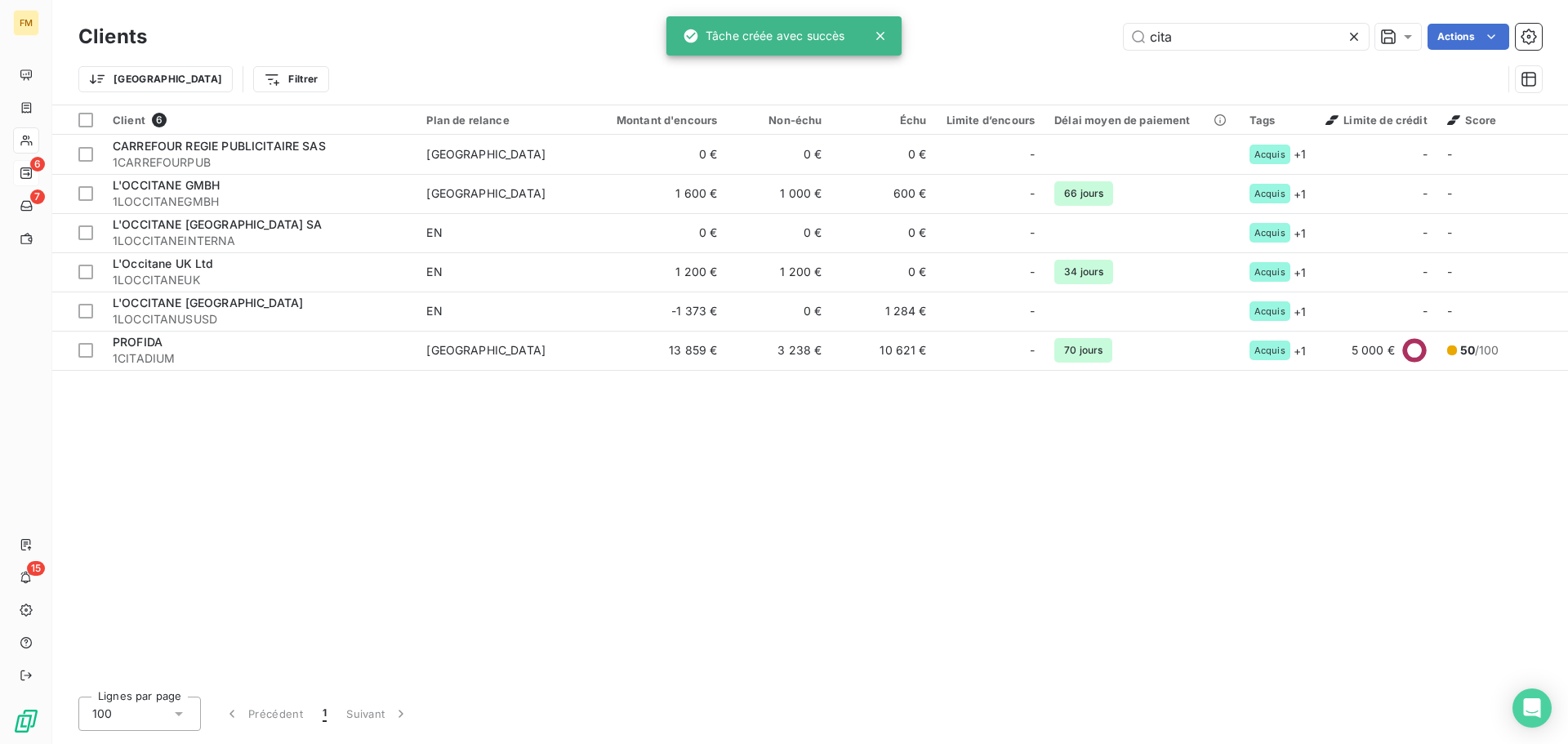
drag, startPoint x: 1187, startPoint y: 31, endPoint x: 1060, endPoint y: 30, distance: 127.0
click at [1074, 35] on div "cita Actions" at bounding box center [853, 36] width 1375 height 26
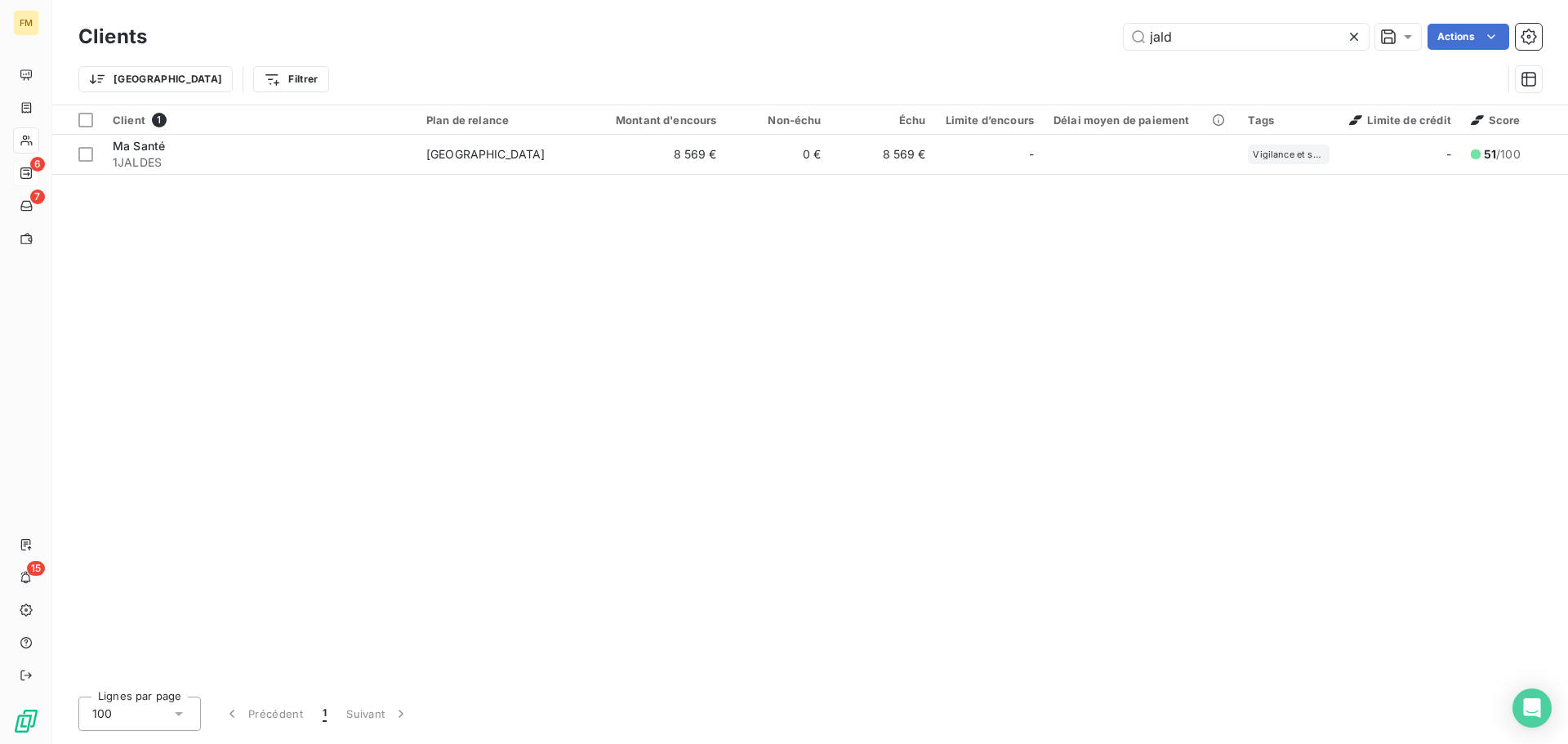
type input "jald"
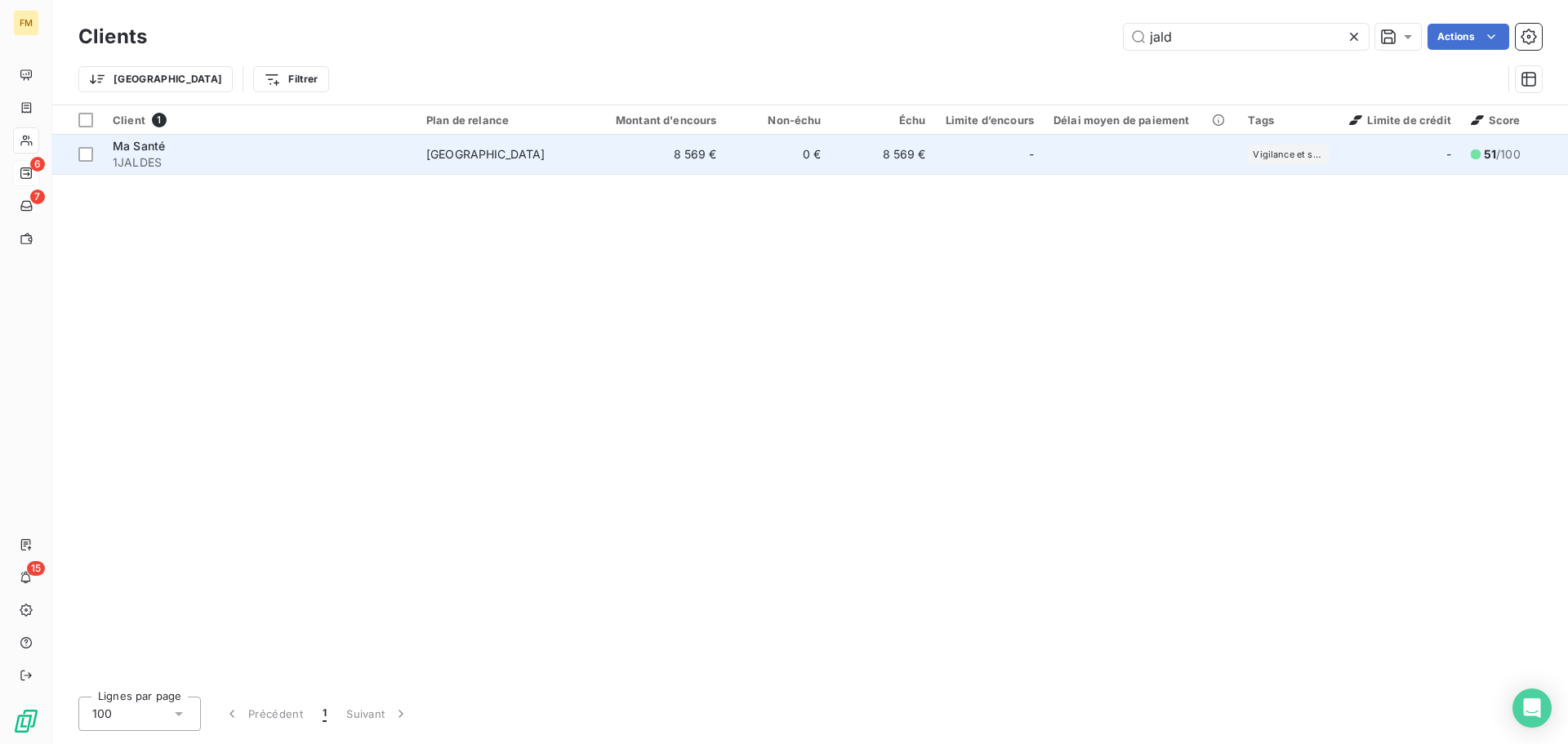
click at [494, 154] on span "[GEOGRAPHIC_DATA]" at bounding box center [500, 154] width 150 height 16
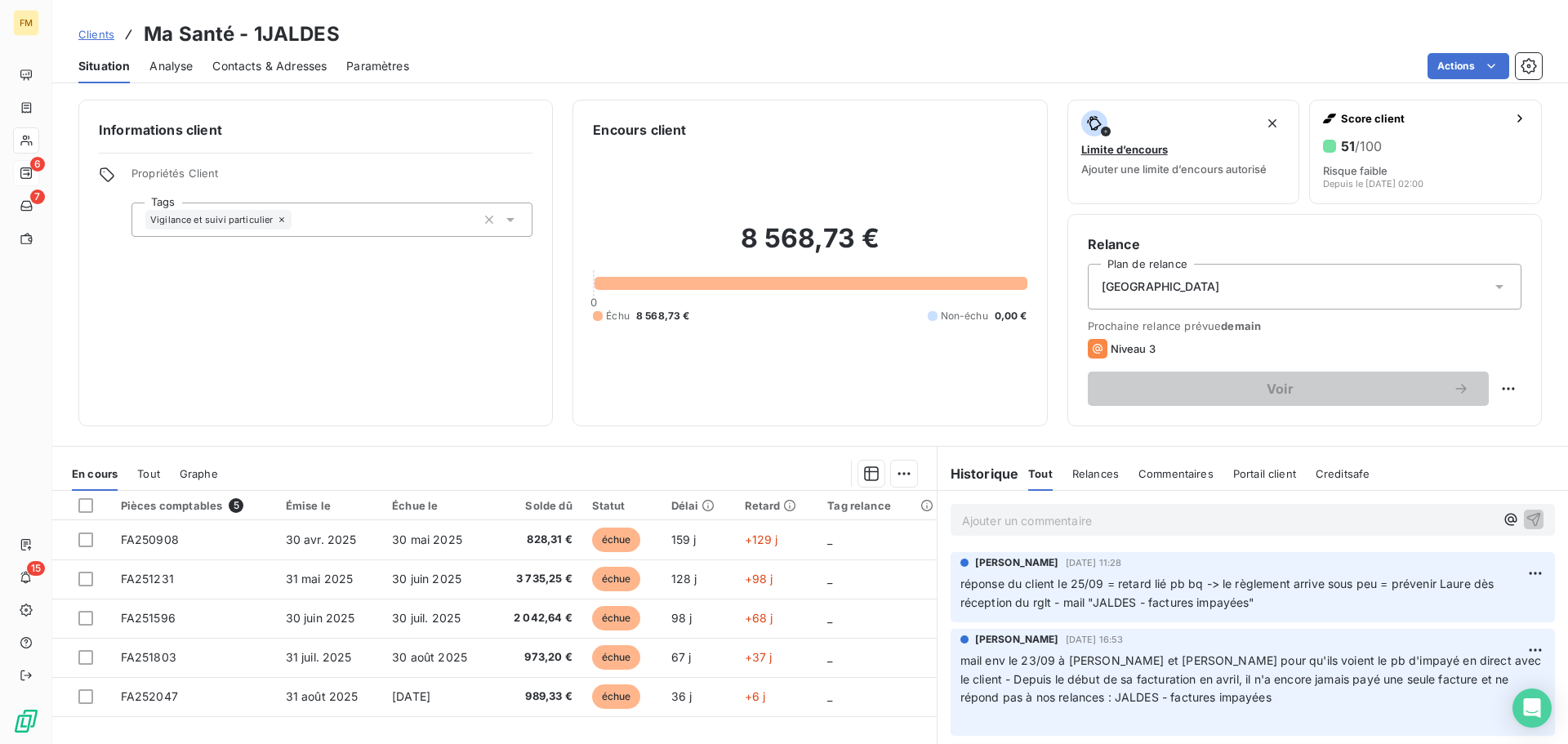
click at [94, 32] on span "Clients" at bounding box center [96, 35] width 36 height 13
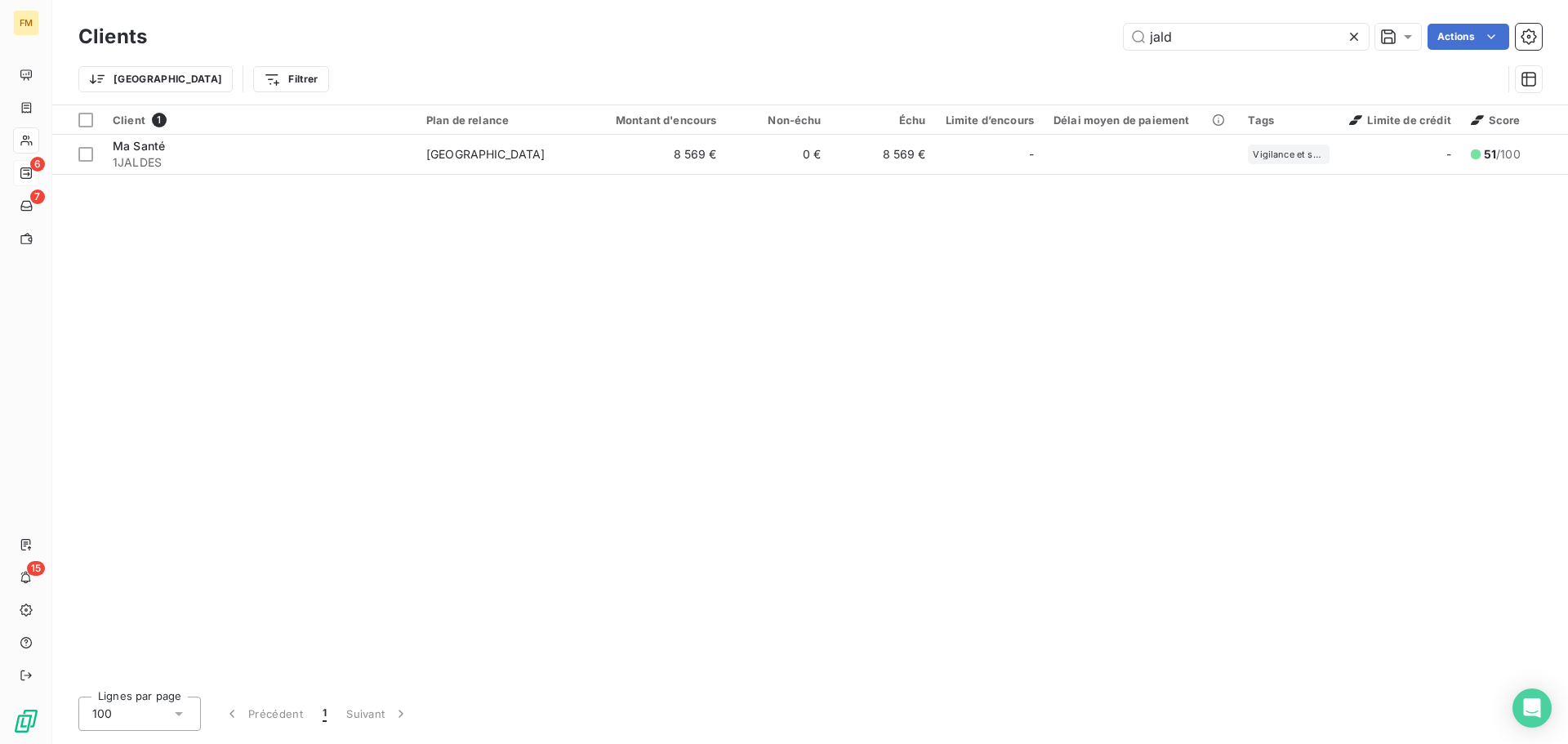
drag, startPoint x: 1227, startPoint y: 37, endPoint x: 839, endPoint y: 5, distance: 389.3
click at [918, 37] on div "jald Actions" at bounding box center [853, 36] width 1375 height 26
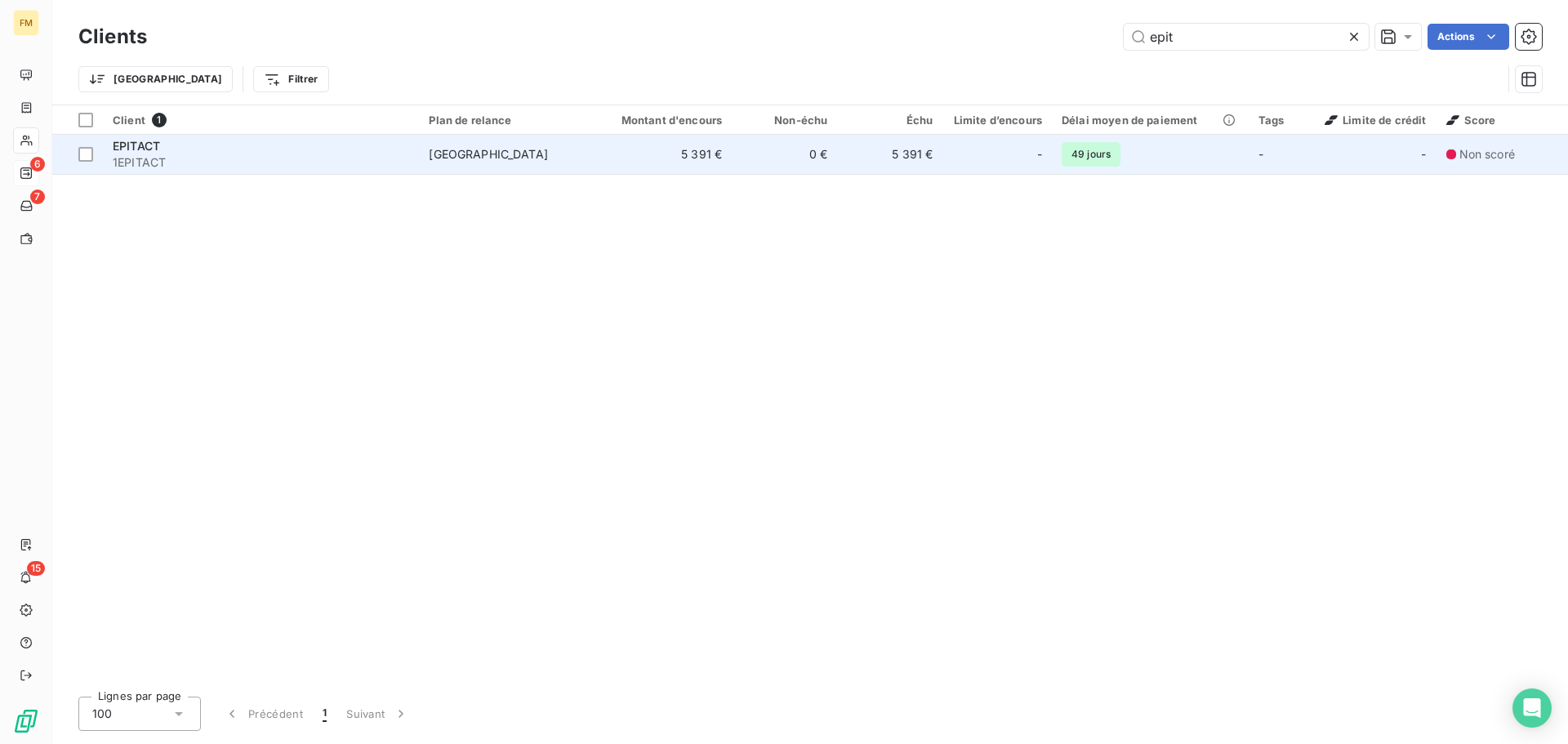
type input "epit"
click at [732, 145] on td "5 391 €" at bounding box center [661, 154] width 142 height 39
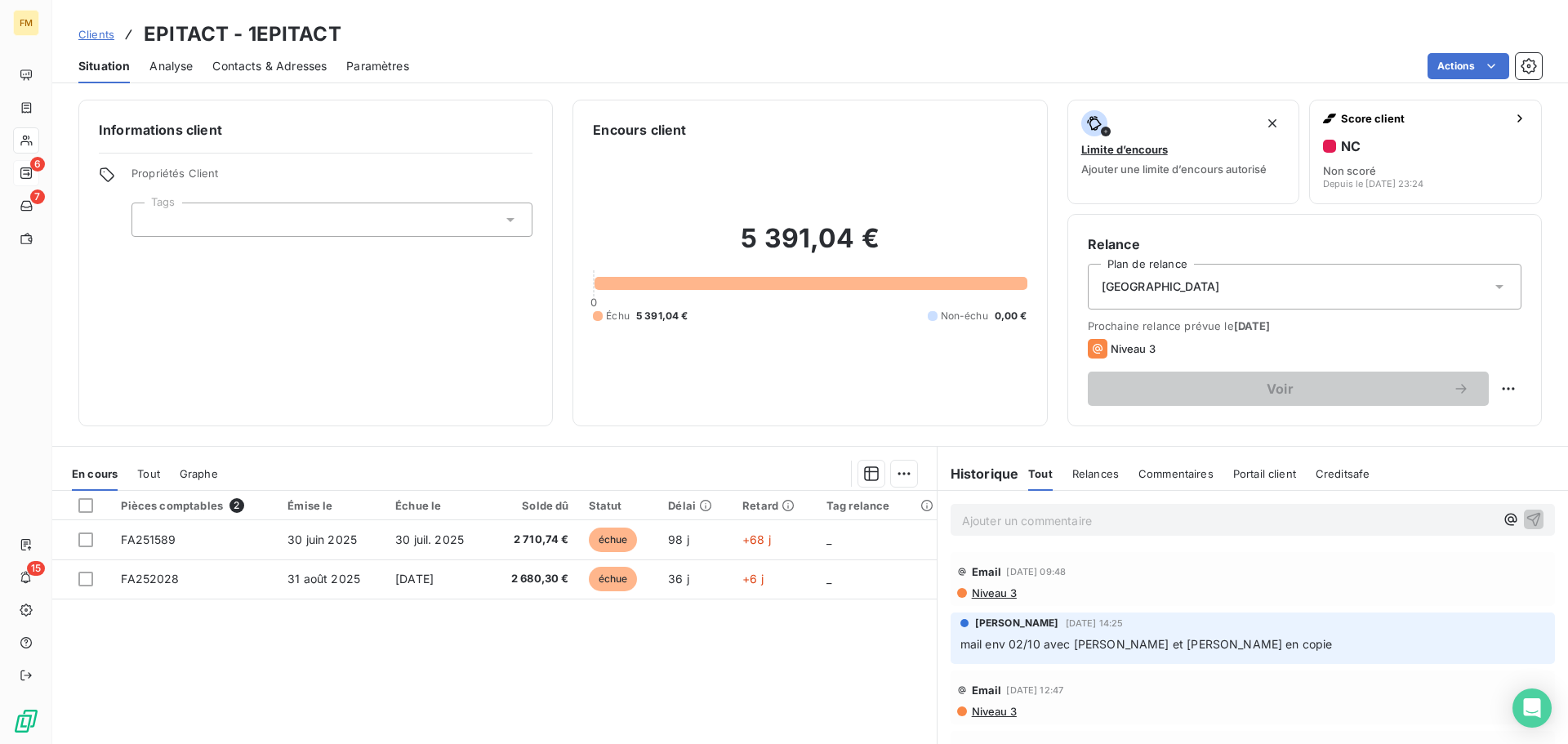
click at [104, 30] on span "Clients" at bounding box center [96, 35] width 36 height 13
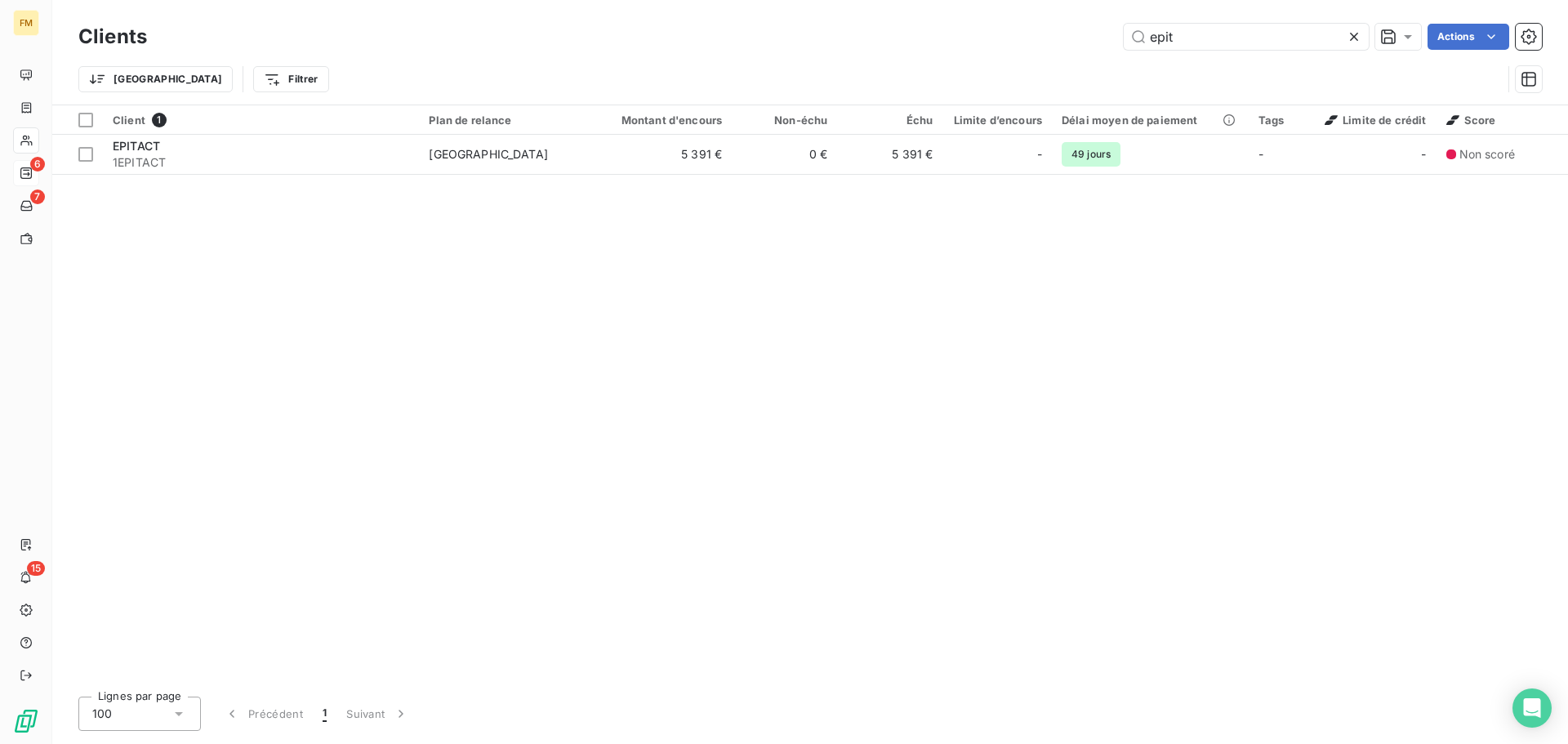
drag, startPoint x: 1279, startPoint y: 26, endPoint x: 1088, endPoint y: 31, distance: 191.1
click at [1123, 28] on input "epit" at bounding box center [1246, 36] width 245 height 26
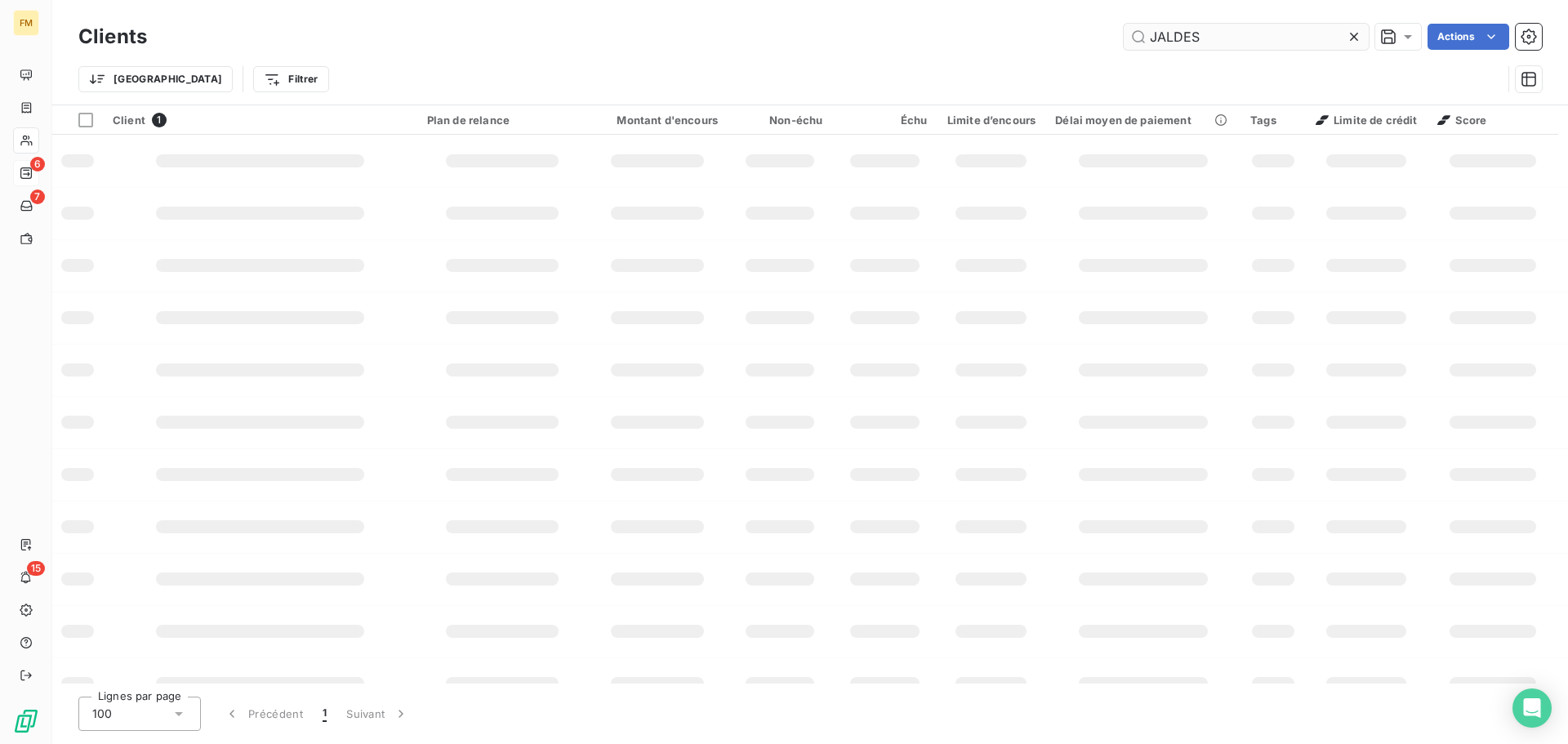
type input "JALDES"
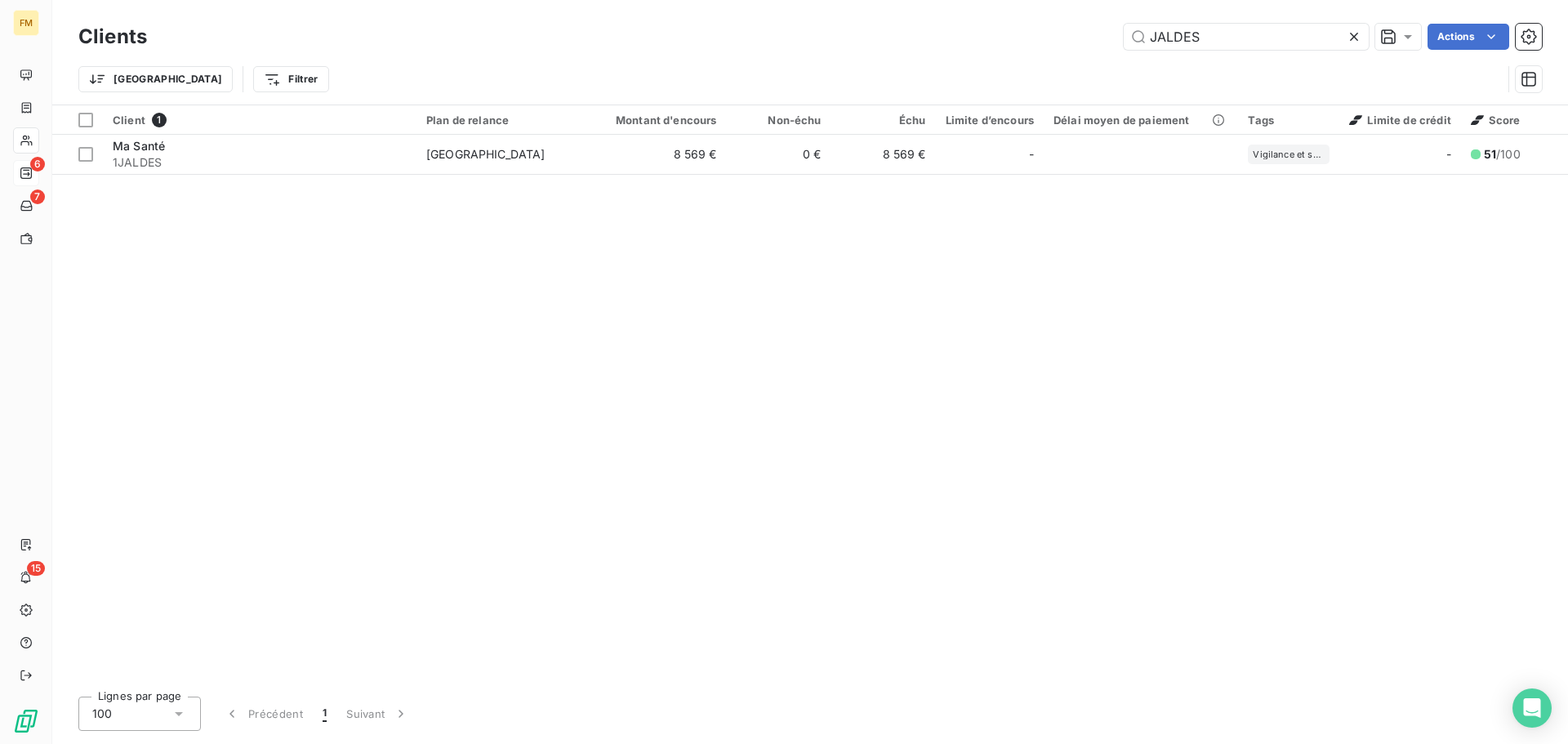
click at [659, 180] on div "Client 1 Plan de relance Montant d'encours Non-échu Échu Limite d’encours Délai…" at bounding box center [810, 394] width 1515 height 579
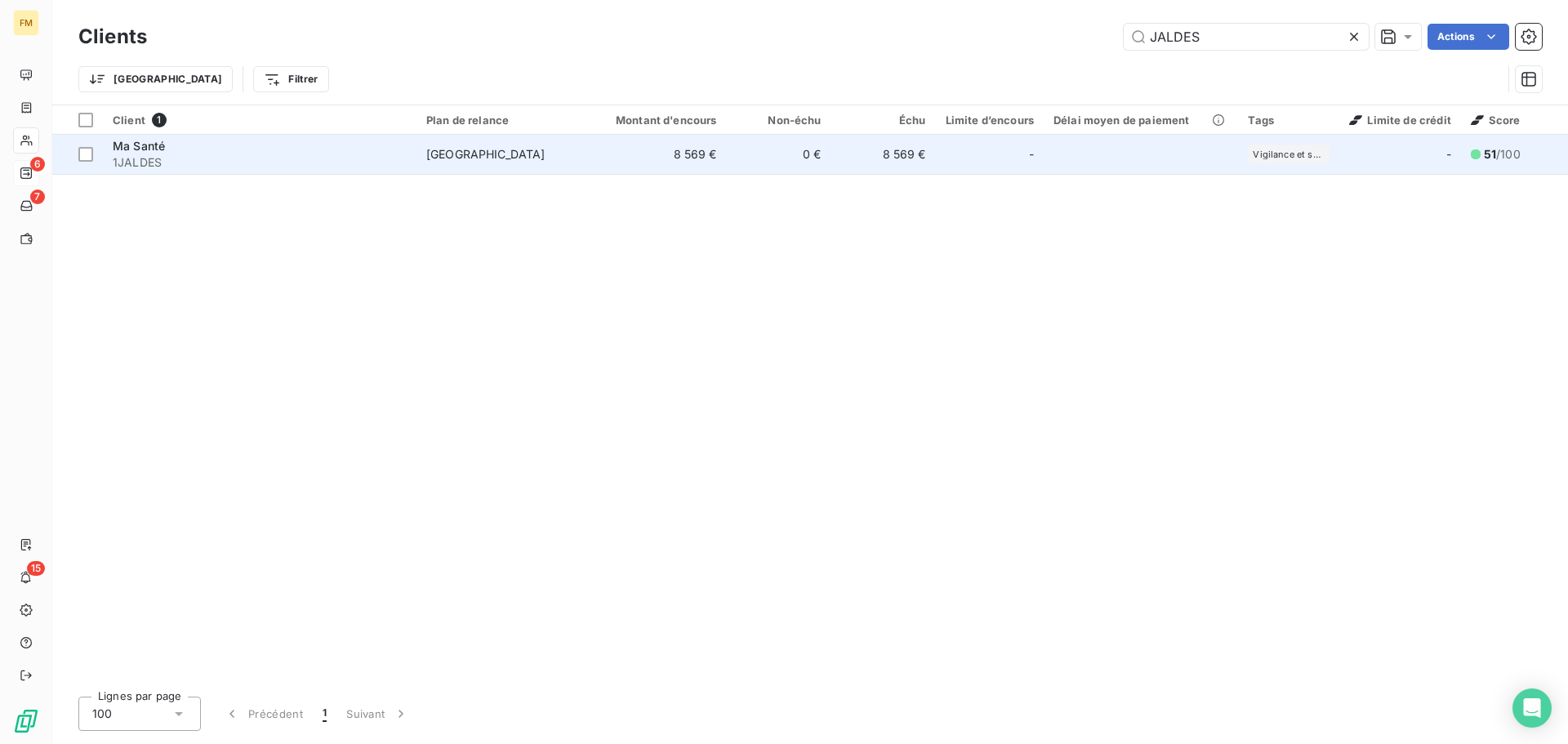
click at [661, 166] on td "8 569 €" at bounding box center [656, 154] width 141 height 39
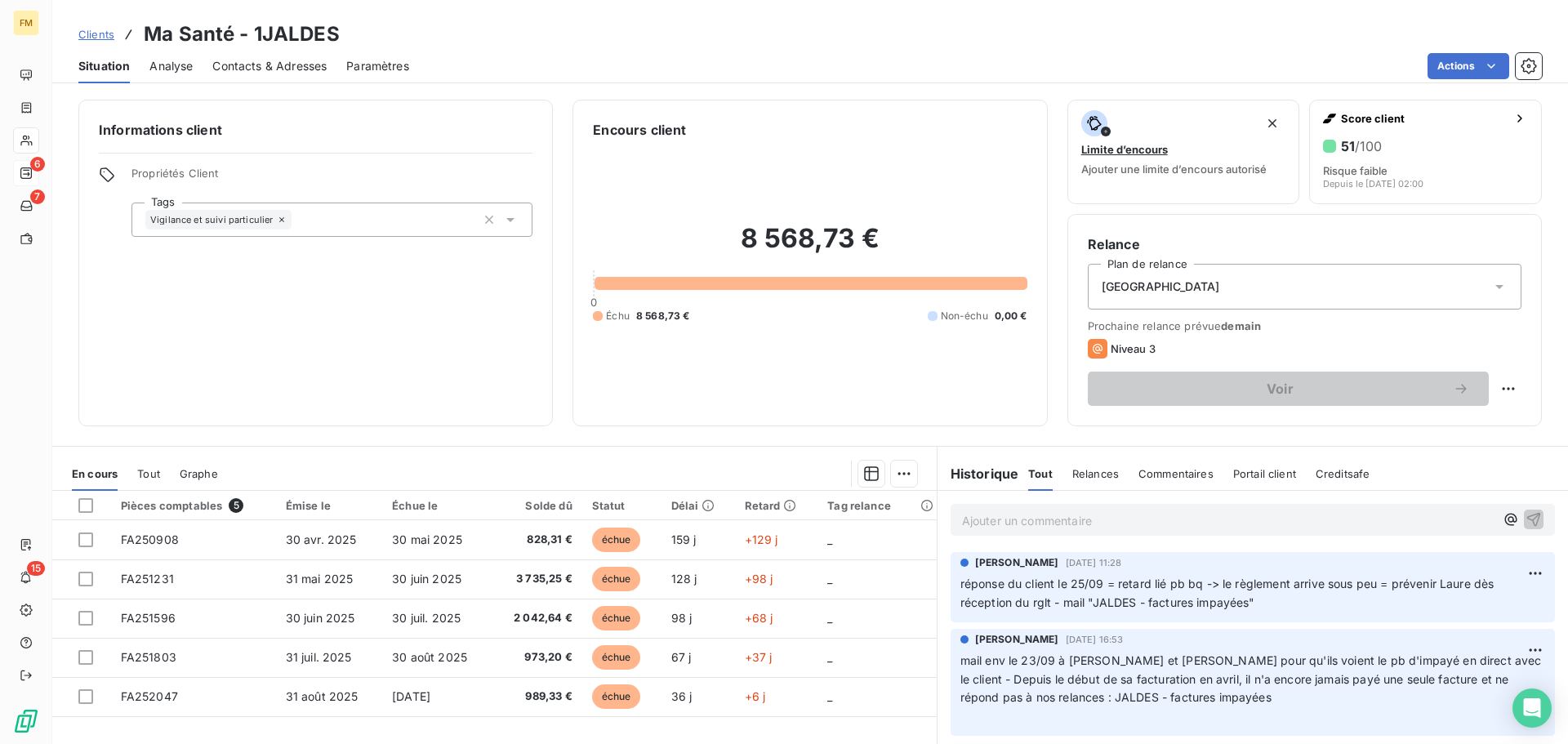
click at [1109, 518] on p "Ajouter un commentaire ﻿" at bounding box center [1228, 521] width 532 height 20
click at [1247, 516] on span "GROUPE CURAE LAB actif - tandis que société jaldès ??" at bounding box center [1114, 519] width 305 height 14
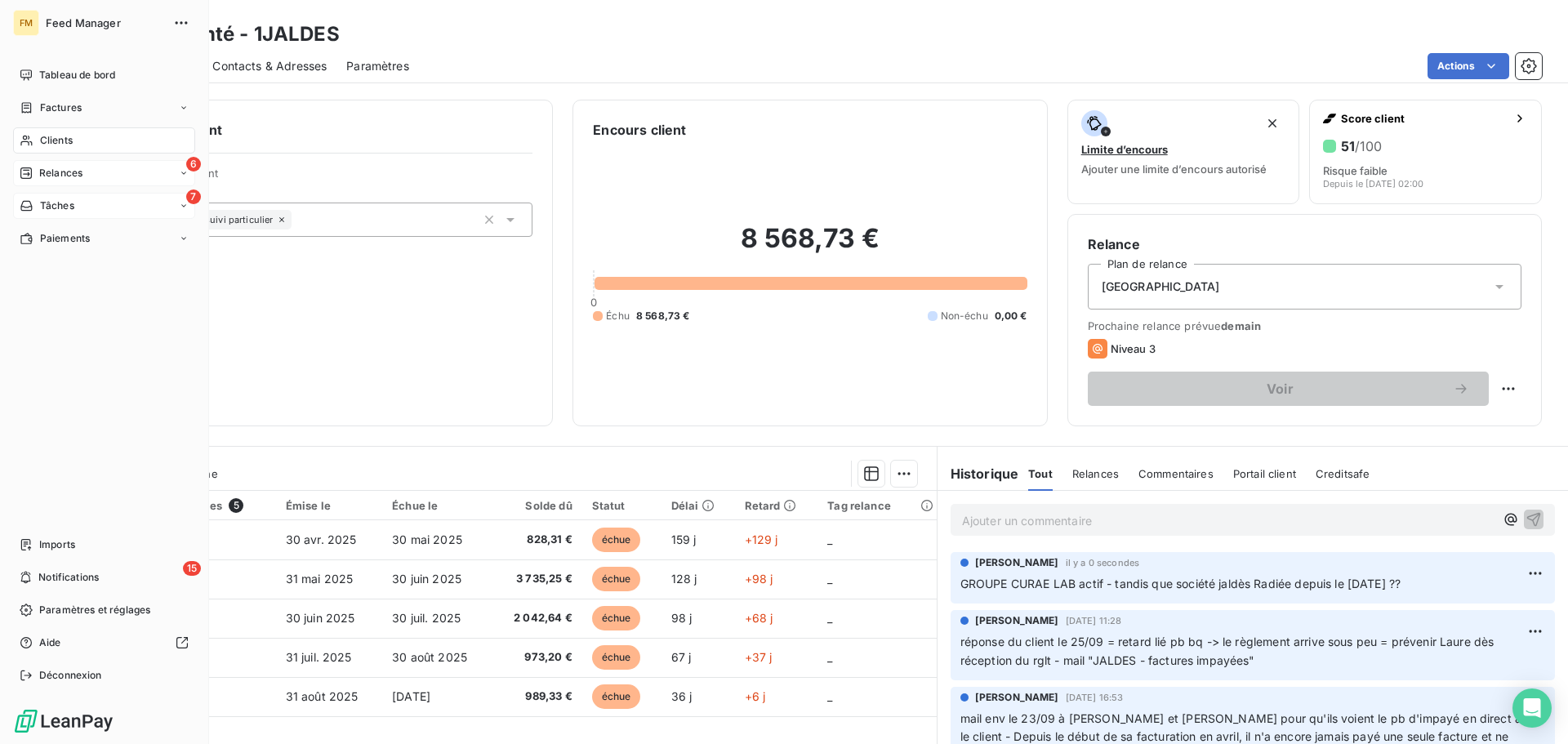
click at [69, 213] on div "7 Tâches" at bounding box center [104, 205] width 182 height 26
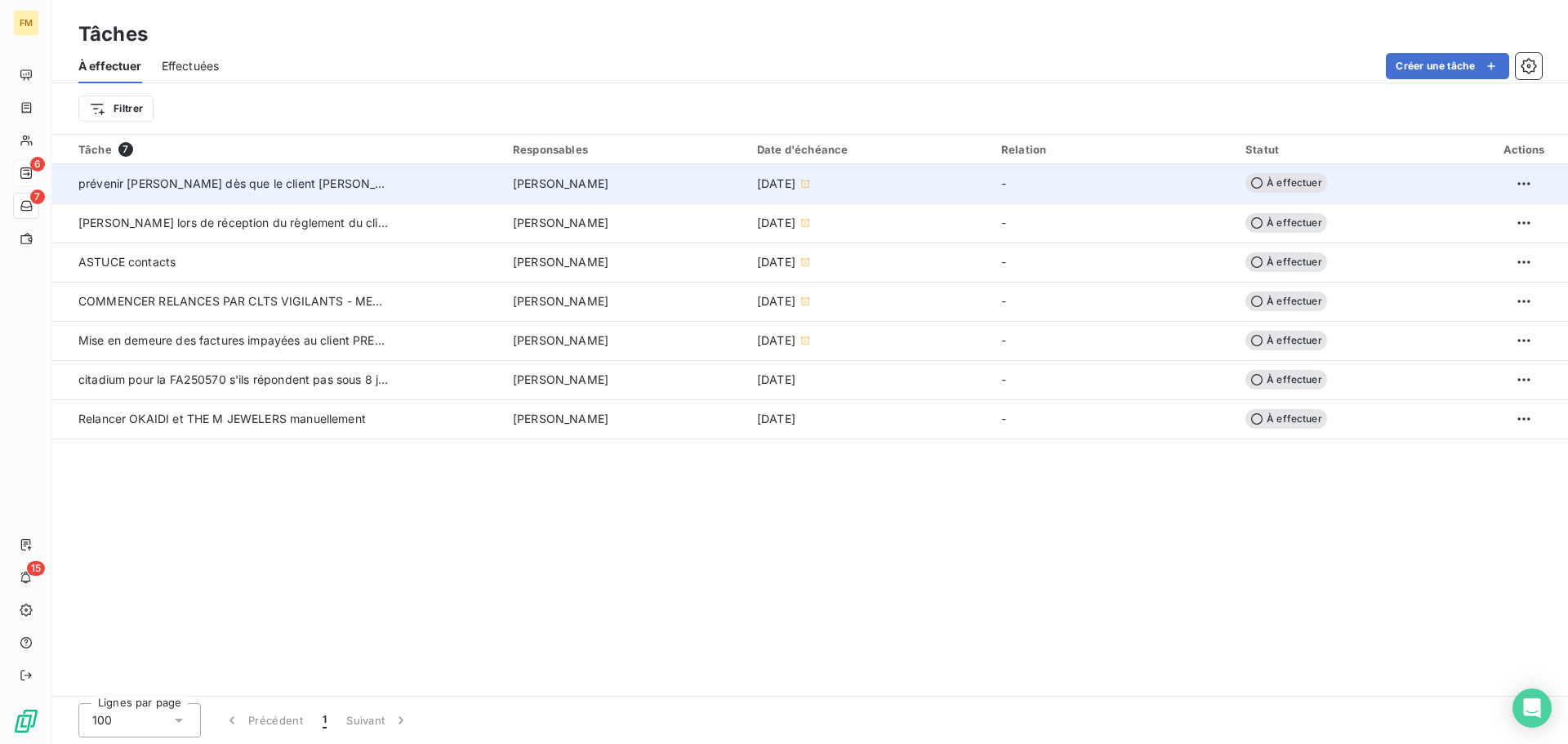
click at [168, 193] on td "prévenir [PERSON_NAME] dès que le client [PERSON_NAME] à payé" at bounding box center [278, 184] width 450 height 39
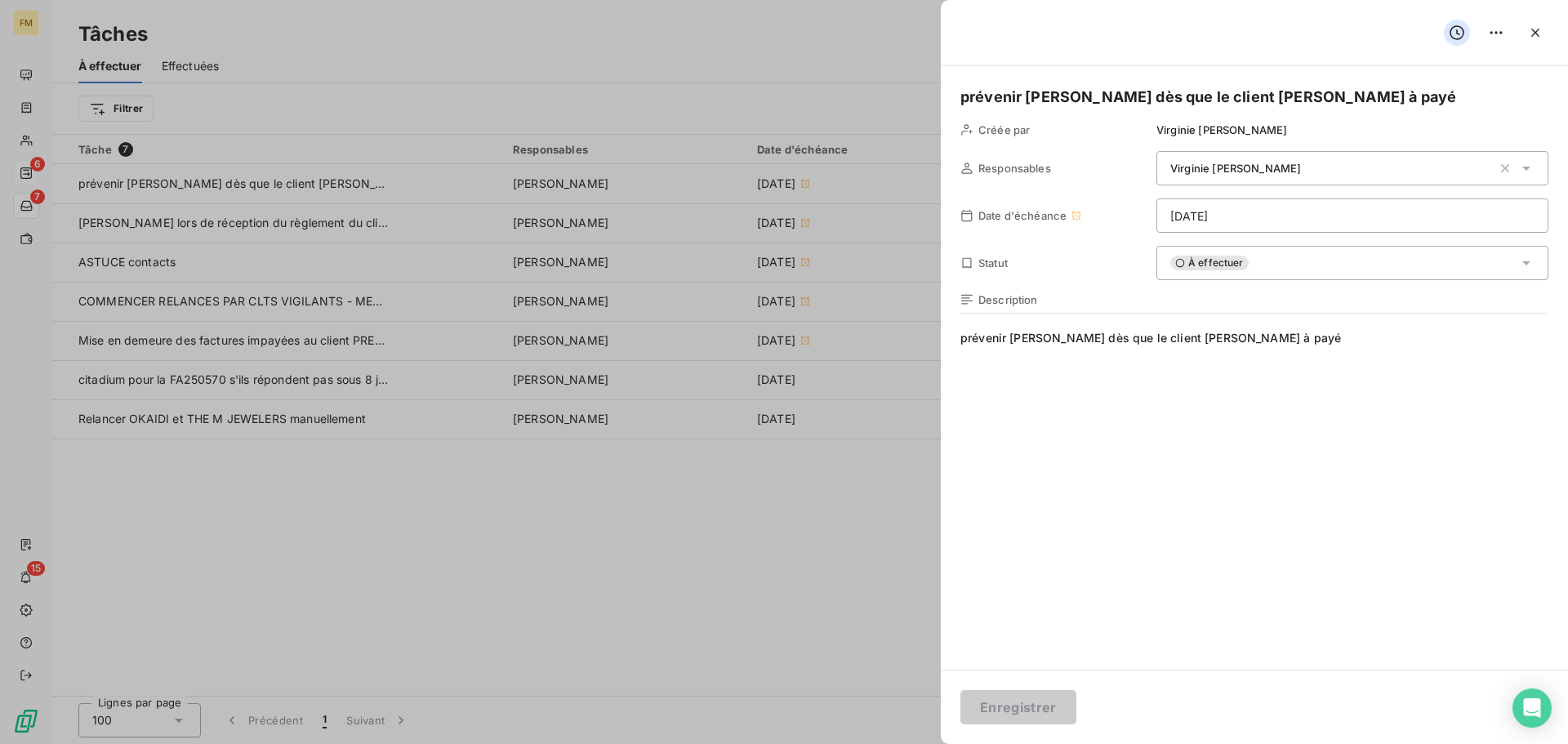
click at [1058, 393] on span "prévenir [PERSON_NAME] dès que le client [PERSON_NAME] à payé" at bounding box center [1254, 486] width 587 height 313
click at [1302, 345] on span "prévenir [PERSON_NAME] dès que le client [PERSON_NAME] à payé" at bounding box center [1254, 486] width 587 height 313
click at [1129, 371] on span "prévenir [PERSON_NAME] dès que le client [PERSON_NAME] à payé attention [PERSON…" at bounding box center [1254, 486] width 587 height 313
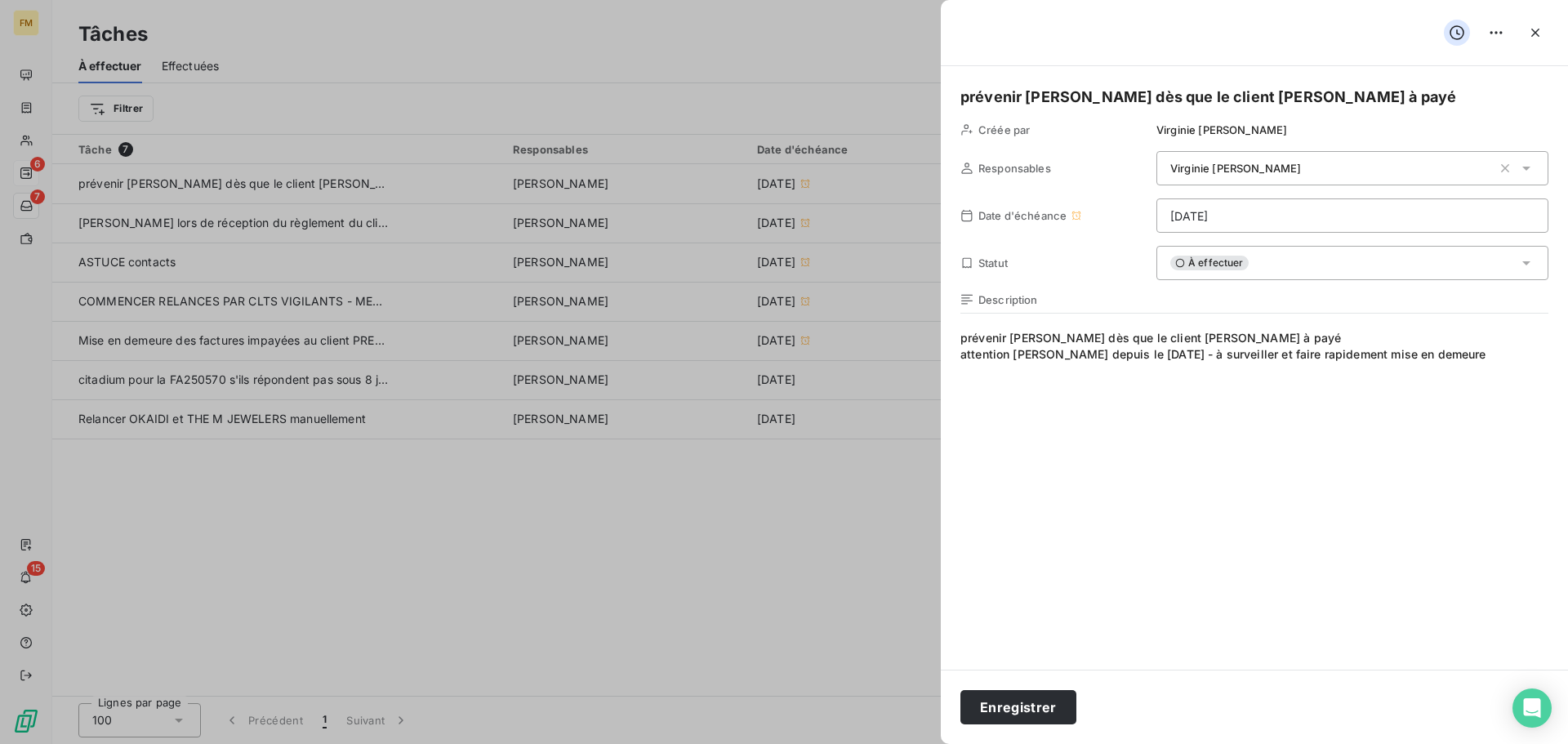
drag, startPoint x: 1514, startPoint y: 355, endPoint x: 1208, endPoint y: 352, distance: 306.0
click at [1208, 352] on span "prévenir [PERSON_NAME] dès que le client [PERSON_NAME] à payé attention [PERSON…" at bounding box center [1254, 486] width 587 height 313
click at [1138, 426] on span "prévenir [PERSON_NAME] dès que le client [PERSON_NAME] à payé attention [PERSON…" at bounding box center [1254, 486] width 587 height 313
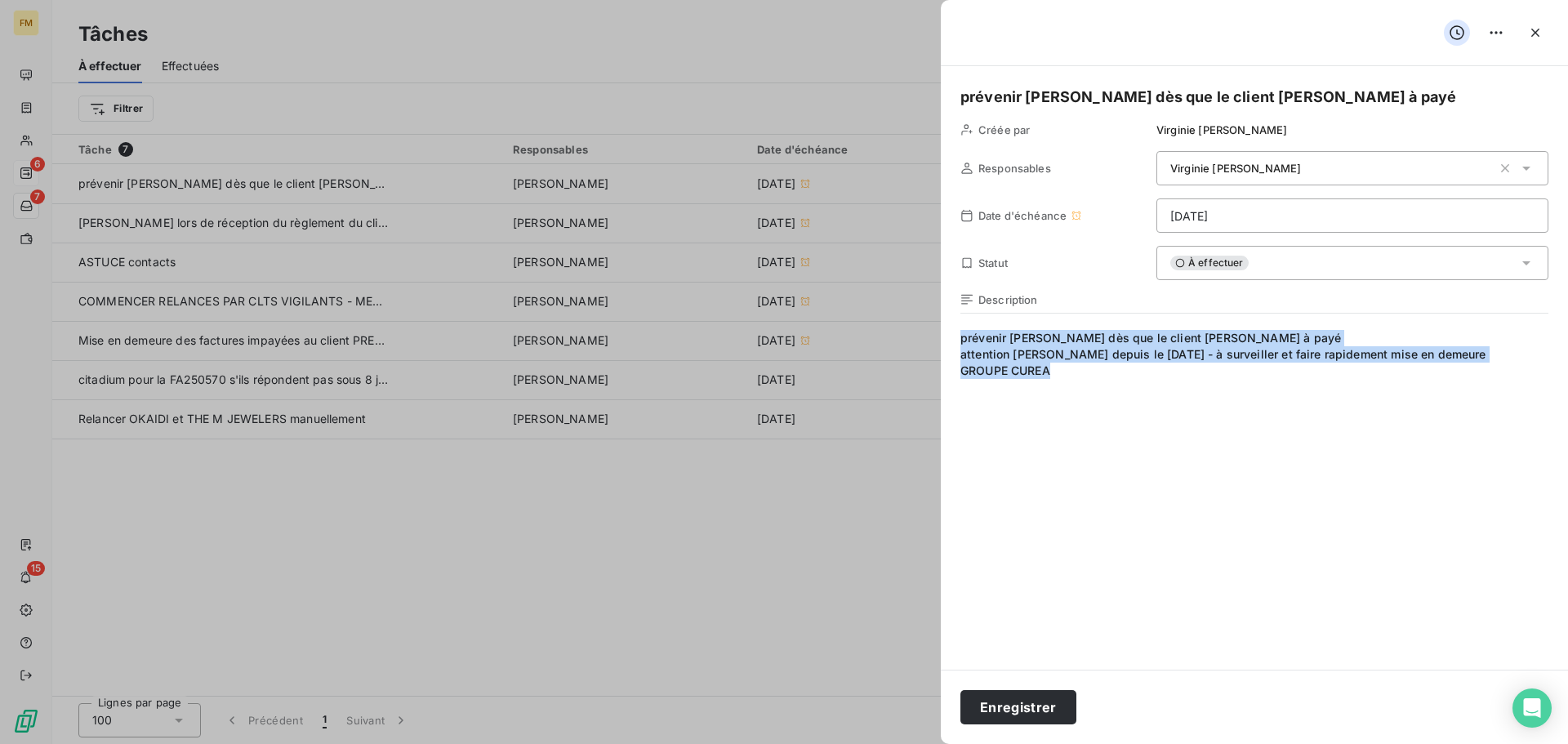
drag, startPoint x: 1068, startPoint y: 378, endPoint x: 953, endPoint y: 344, distance: 119.9
click at [953, 344] on div "prévenir Laure dès que le client [PERSON_NAME] à payé Créée par [PERSON_NAME] R…" at bounding box center [1254, 368] width 627 height 604
copy span "prévenir [PERSON_NAME] dès que le client [PERSON_NAME] à payé attention [PERSON…"
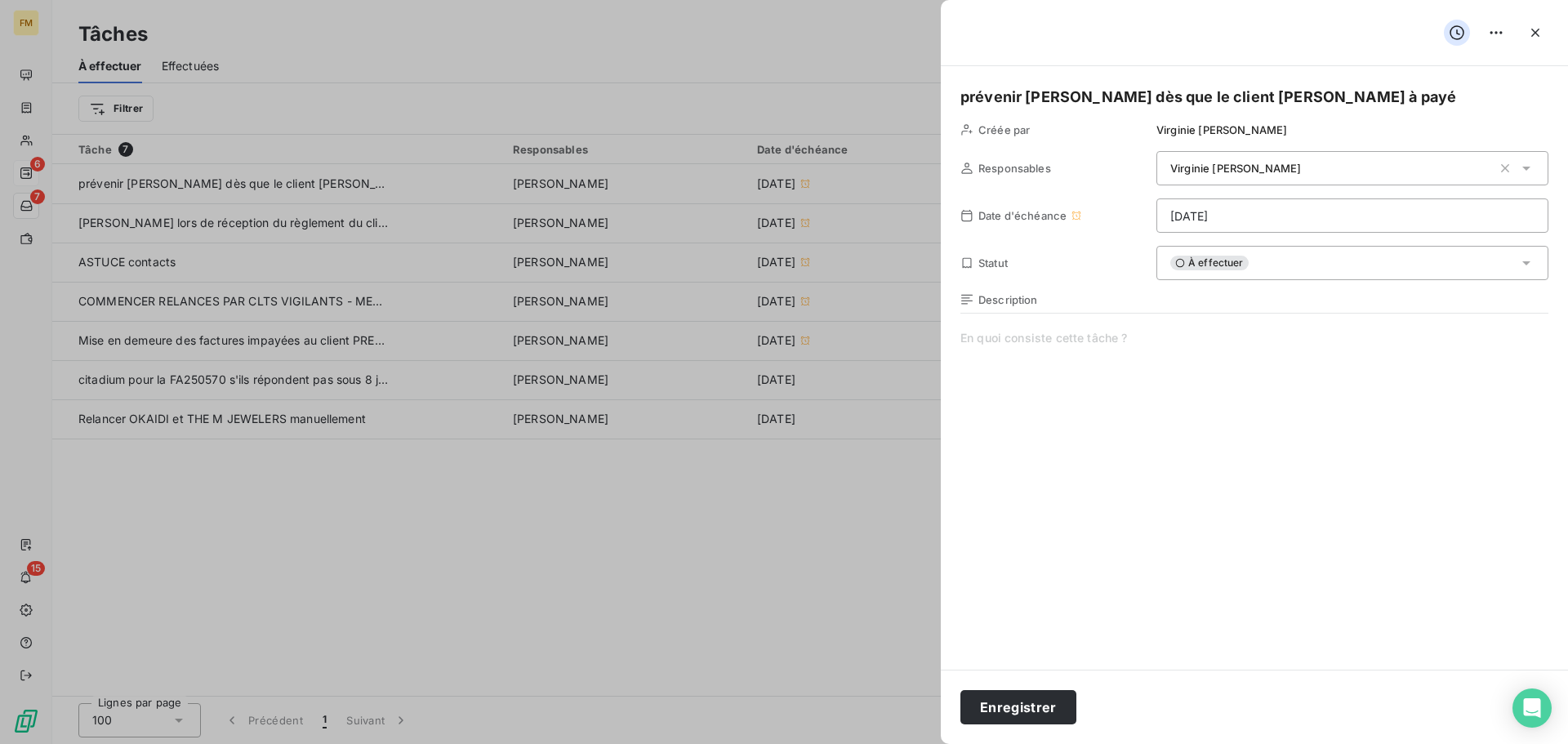
click at [207, 474] on div at bounding box center [784, 372] width 1568 height 744
click at [215, 495] on div at bounding box center [784, 372] width 1568 height 744
click at [1037, 715] on button "Enregistrer" at bounding box center [1019, 708] width 116 height 35
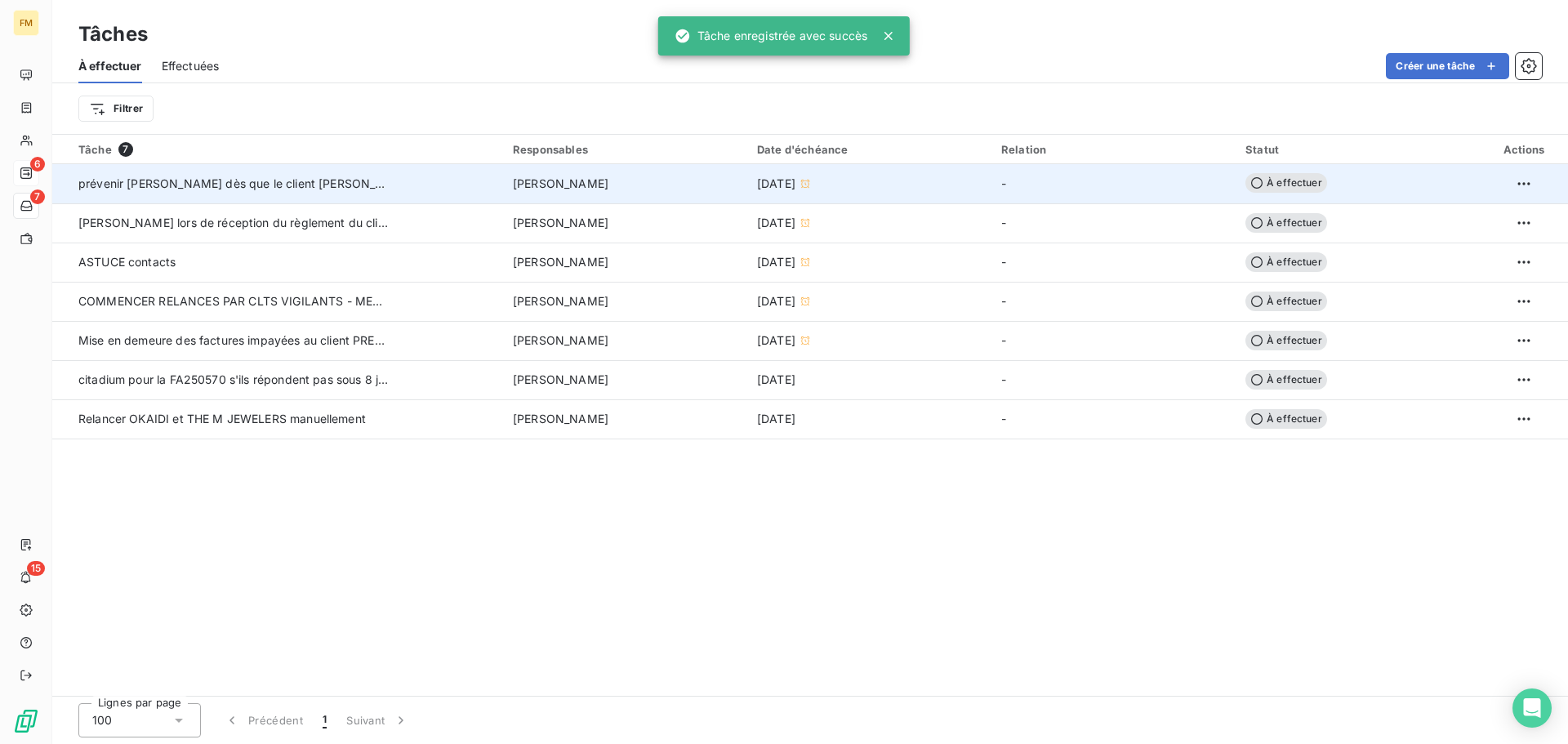
click at [163, 196] on td "prévenir [PERSON_NAME] dès que le client [PERSON_NAME] à payé" at bounding box center [278, 184] width 450 height 39
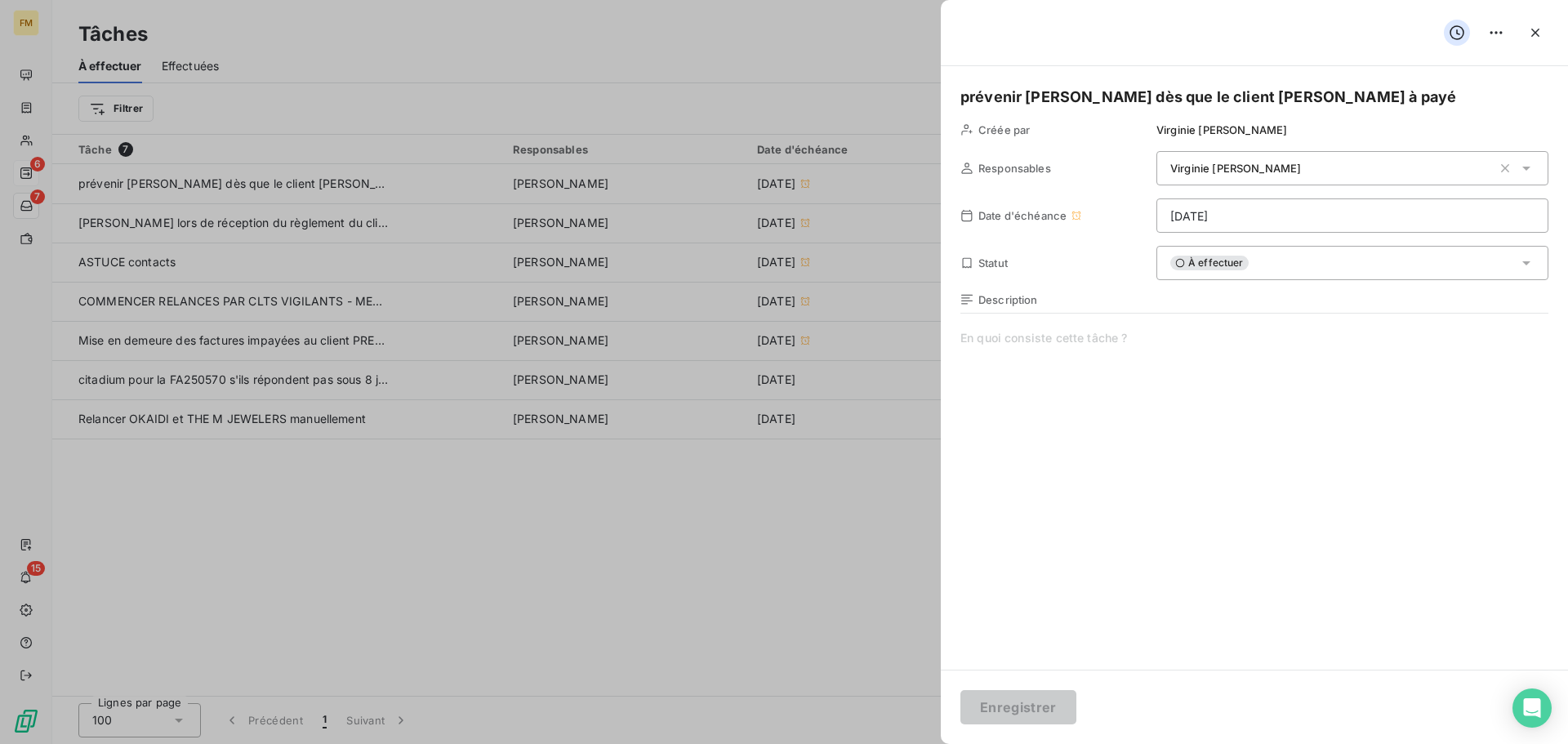
click at [1064, 379] on span at bounding box center [1254, 486] width 587 height 313
paste span
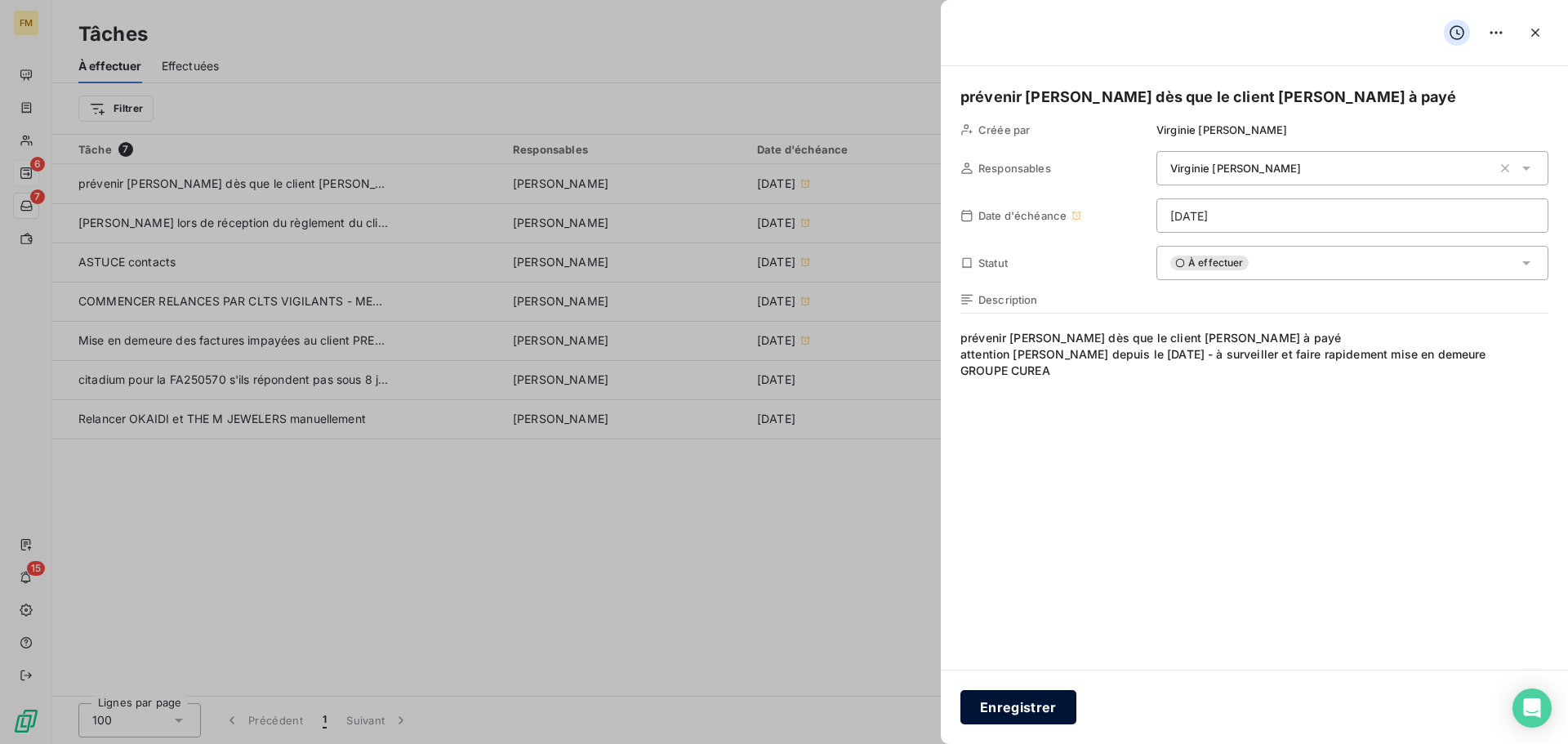
click at [1023, 701] on button "Enregistrer" at bounding box center [1019, 708] width 116 height 35
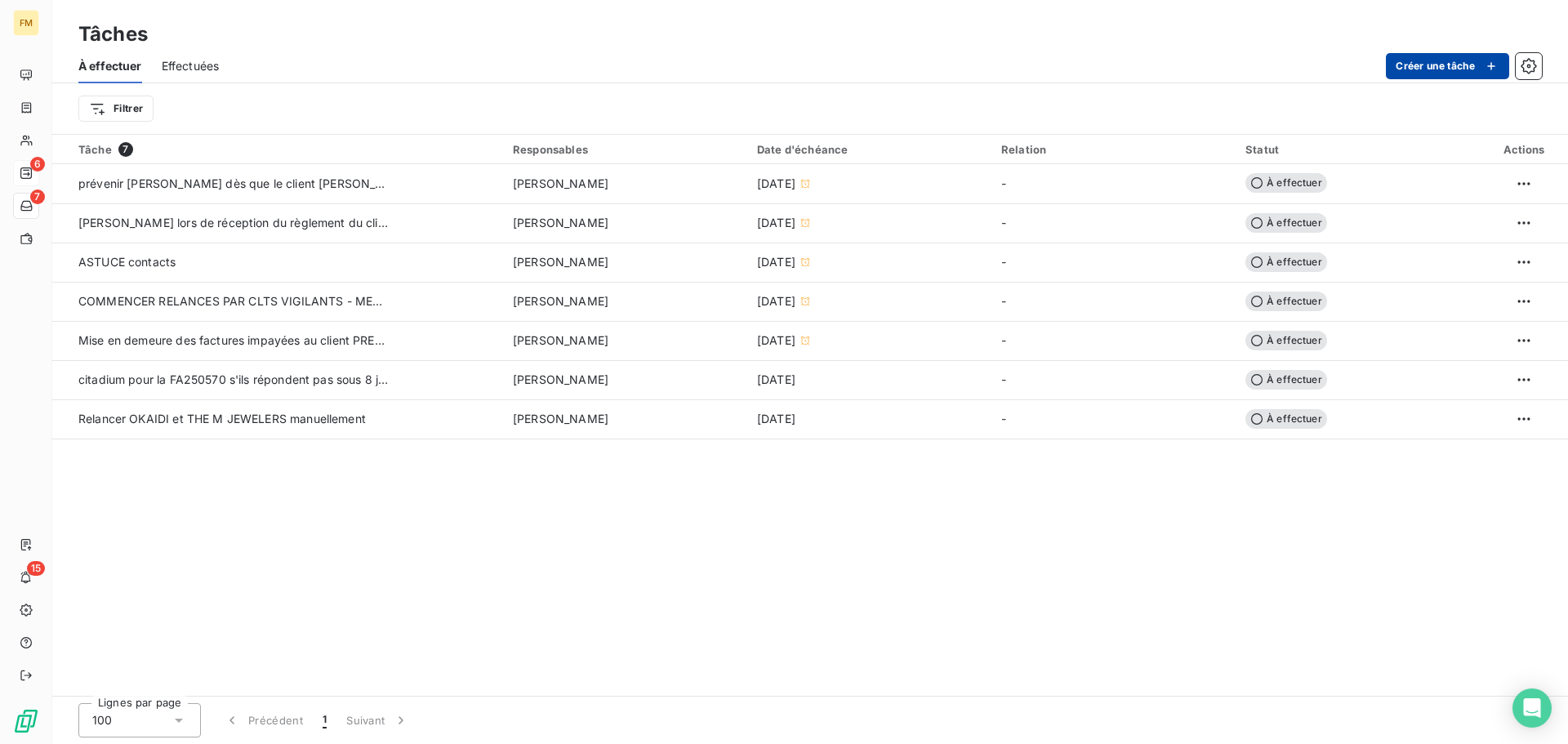
click at [1435, 63] on button "Créer une tâche" at bounding box center [1447, 65] width 123 height 26
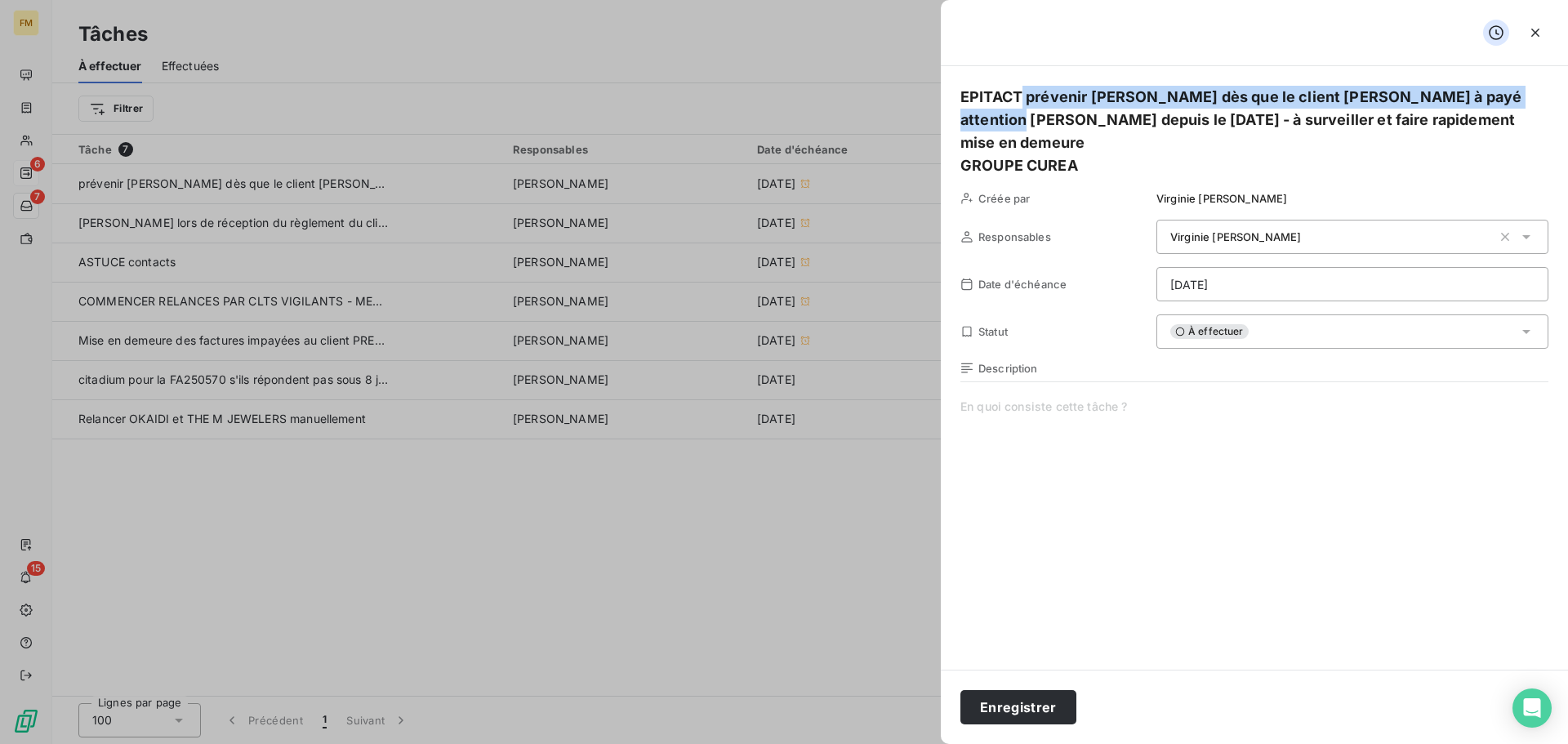
drag, startPoint x: 1027, startPoint y: 121, endPoint x: 1021, endPoint y: 102, distance: 19.9
click at [1021, 102] on h5 "EPITACT prévenir [PERSON_NAME] dès que le client [PERSON_NAME] à payé attentio…" at bounding box center [1254, 131] width 587 height 92
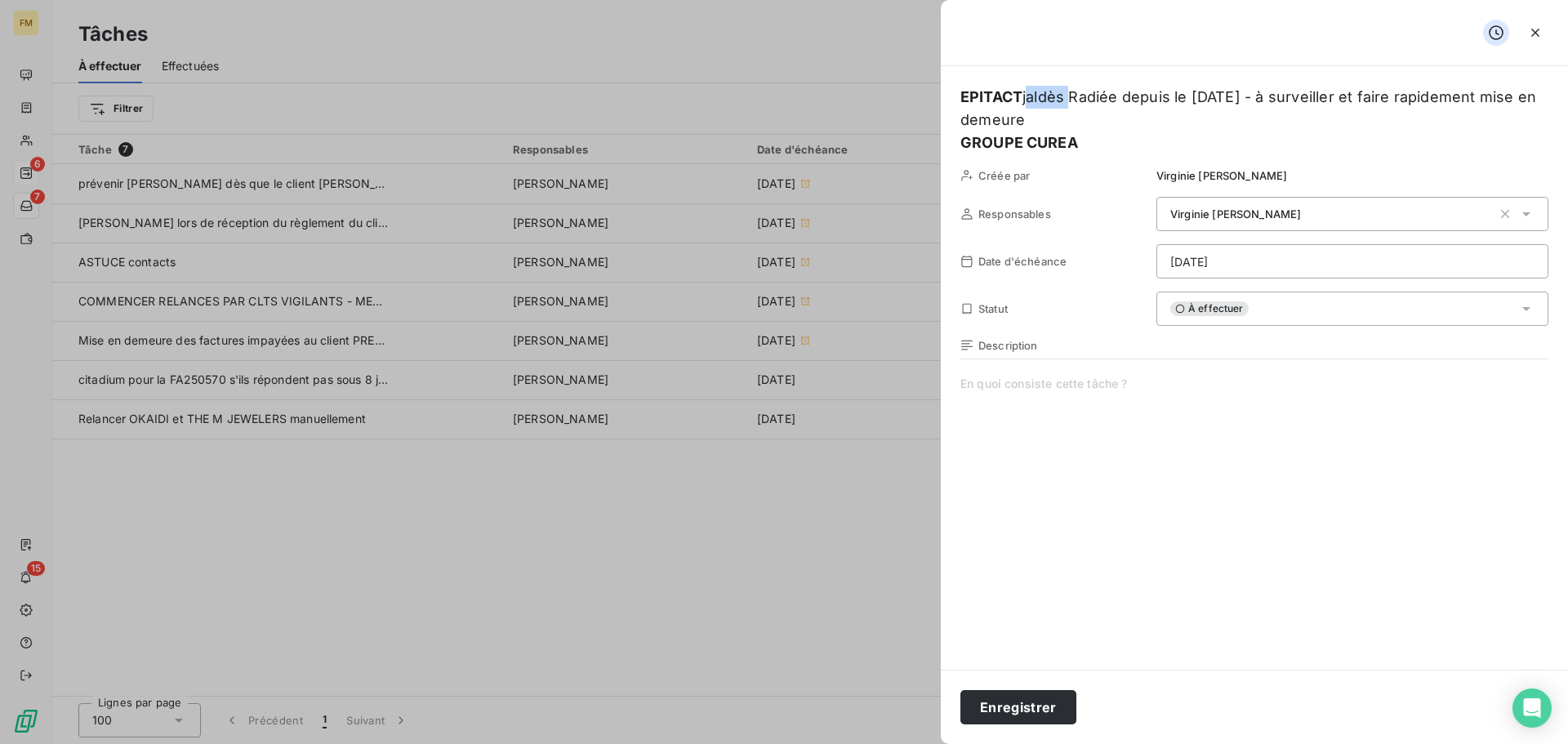
drag, startPoint x: 1069, startPoint y: 94, endPoint x: 1028, endPoint y: 92, distance: 41.0
click at [1028, 92] on span "jaldès Radiée depuis le [DATE] - à surveiller et faire rapidement mise en demeu…" at bounding box center [1248, 108] width 576 height 40
drag, startPoint x: 1190, startPoint y: 95, endPoint x: 1154, endPoint y: 97, distance: 36.1
click at [1154, 97] on span "Radiée depuis le [DATE] - à surveiller et faire rapidement mise en demeure" at bounding box center [1226, 108] width 530 height 40
drag, startPoint x: 1090, startPoint y: 143, endPoint x: 945, endPoint y: 135, distance: 145.2
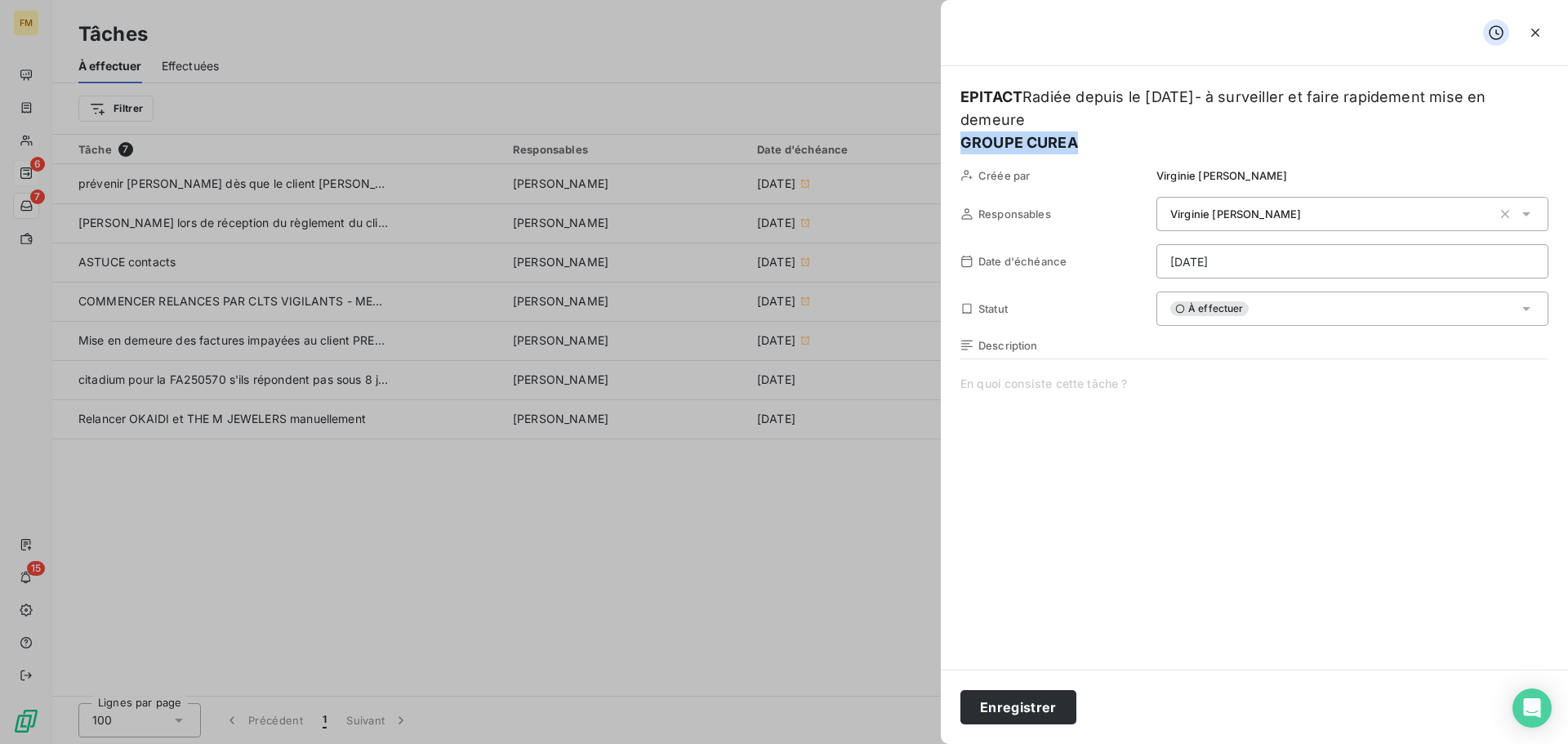
click at [945, 135] on div "EPITACT Radiée depuis le [DATE] - à surveiller et faire rapidement mise en deme…" at bounding box center [1254, 368] width 627 height 604
drag, startPoint x: 1049, startPoint y: 117, endPoint x: 867, endPoint y: 55, distance: 192.3
click at [879, 743] on div "EPITACT Radiée depuis le [DATE] - à surveiller et faire rapidement mise en deme…" at bounding box center [784, 744] width 1568 height 0
copy h5 "EPITACT Radiée depuis le [DATE] - à surveiller et faire rapidement mise en deme…"
click at [1033, 395] on span at bounding box center [1254, 532] width 587 height 313
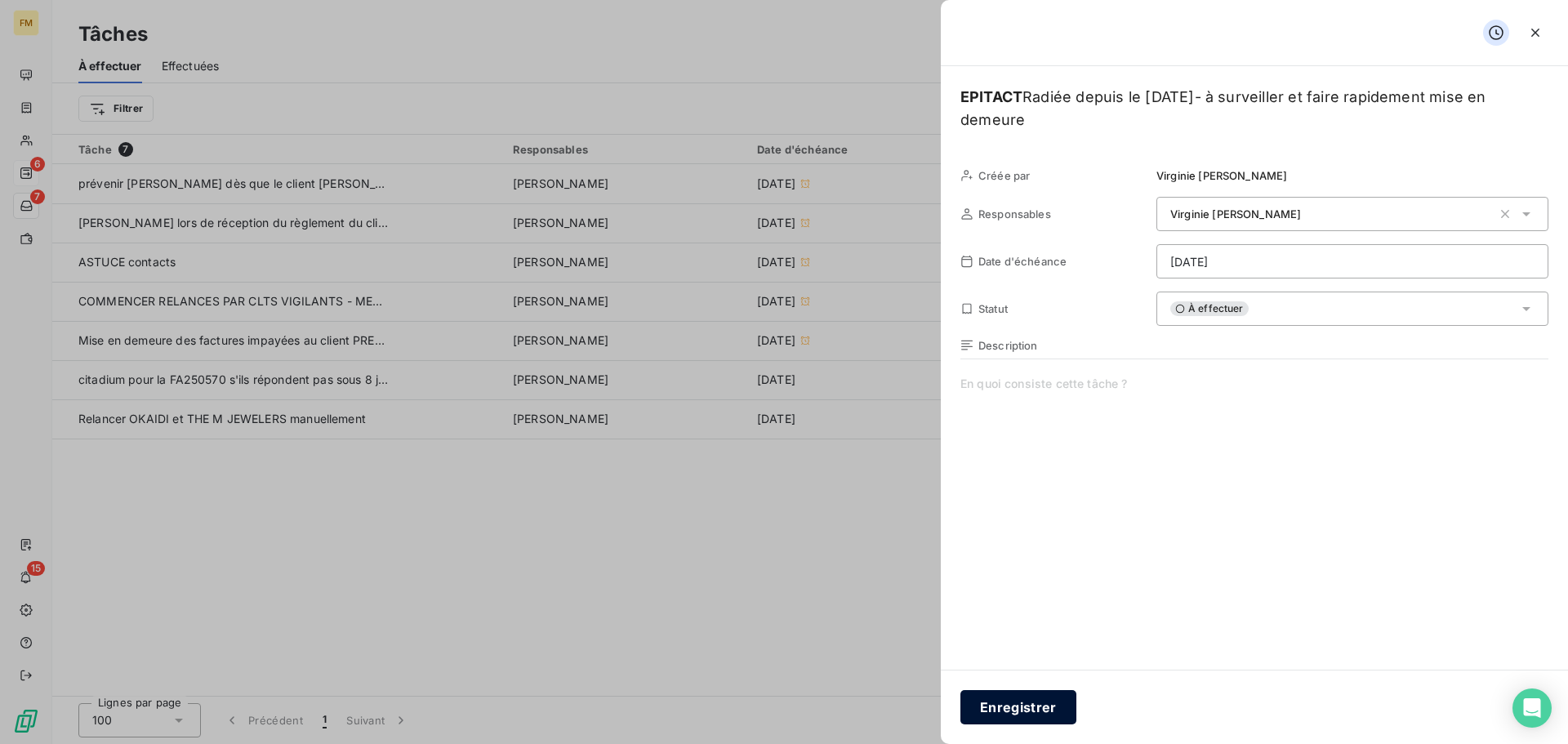
click at [1050, 696] on button "Enregistrer" at bounding box center [1019, 708] width 116 height 35
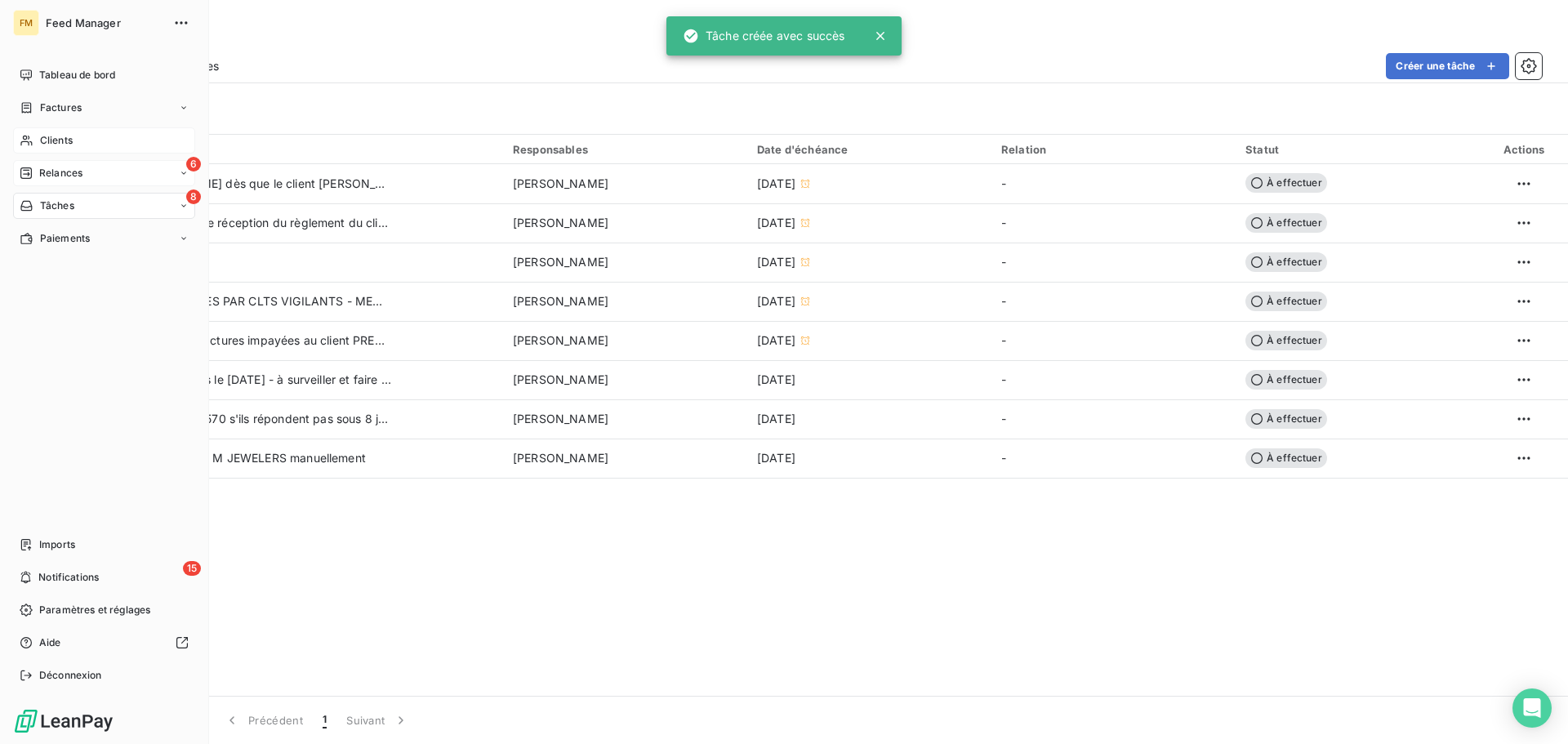
click at [35, 136] on div "Clients" at bounding box center [104, 140] width 182 height 26
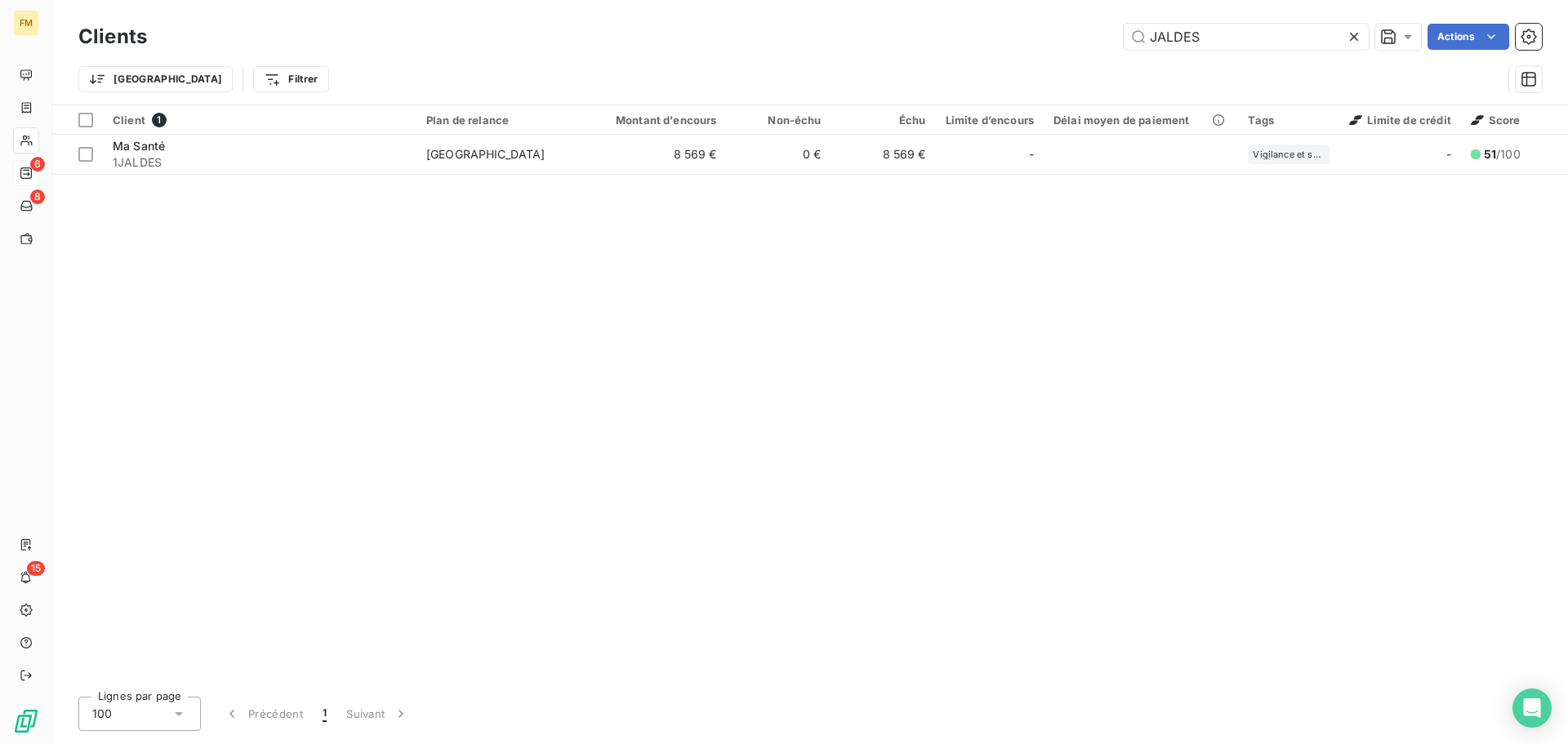
drag, startPoint x: 1209, startPoint y: 41, endPoint x: 948, endPoint y: 32, distance: 261.2
click at [1019, 41] on div "JALDES Actions" at bounding box center [853, 36] width 1375 height 26
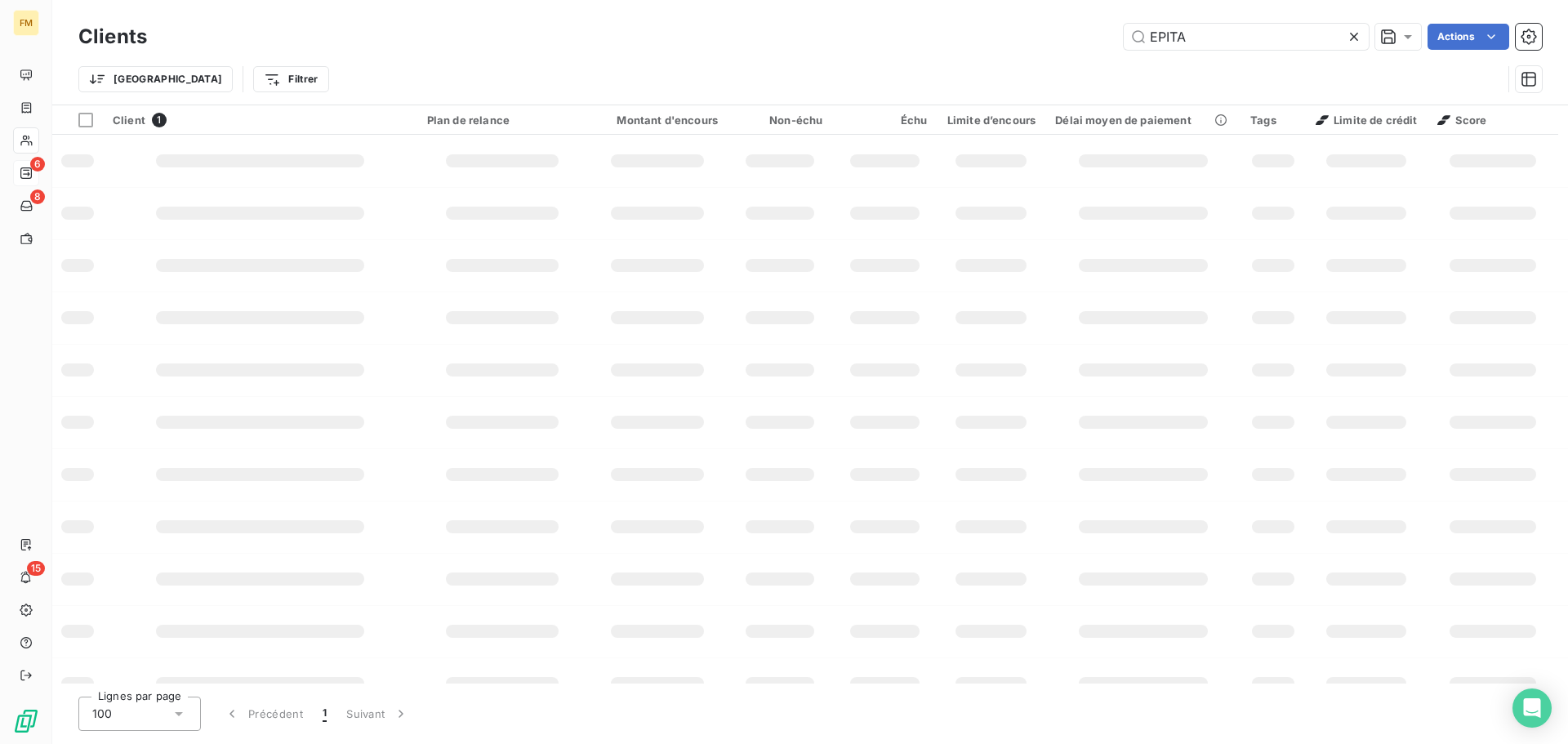
type input "EPITA"
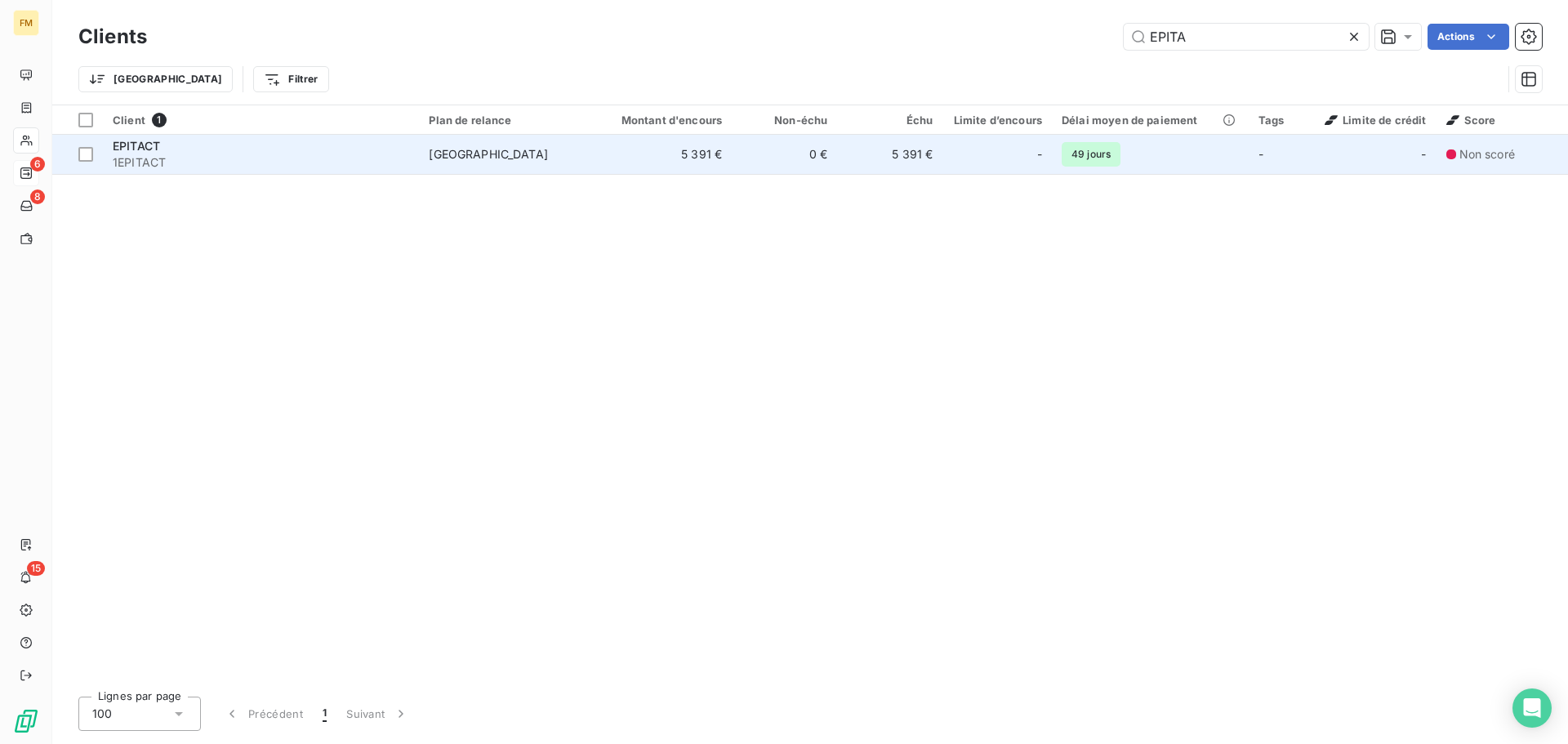
click at [735, 166] on td "0 €" at bounding box center [784, 154] width 105 height 39
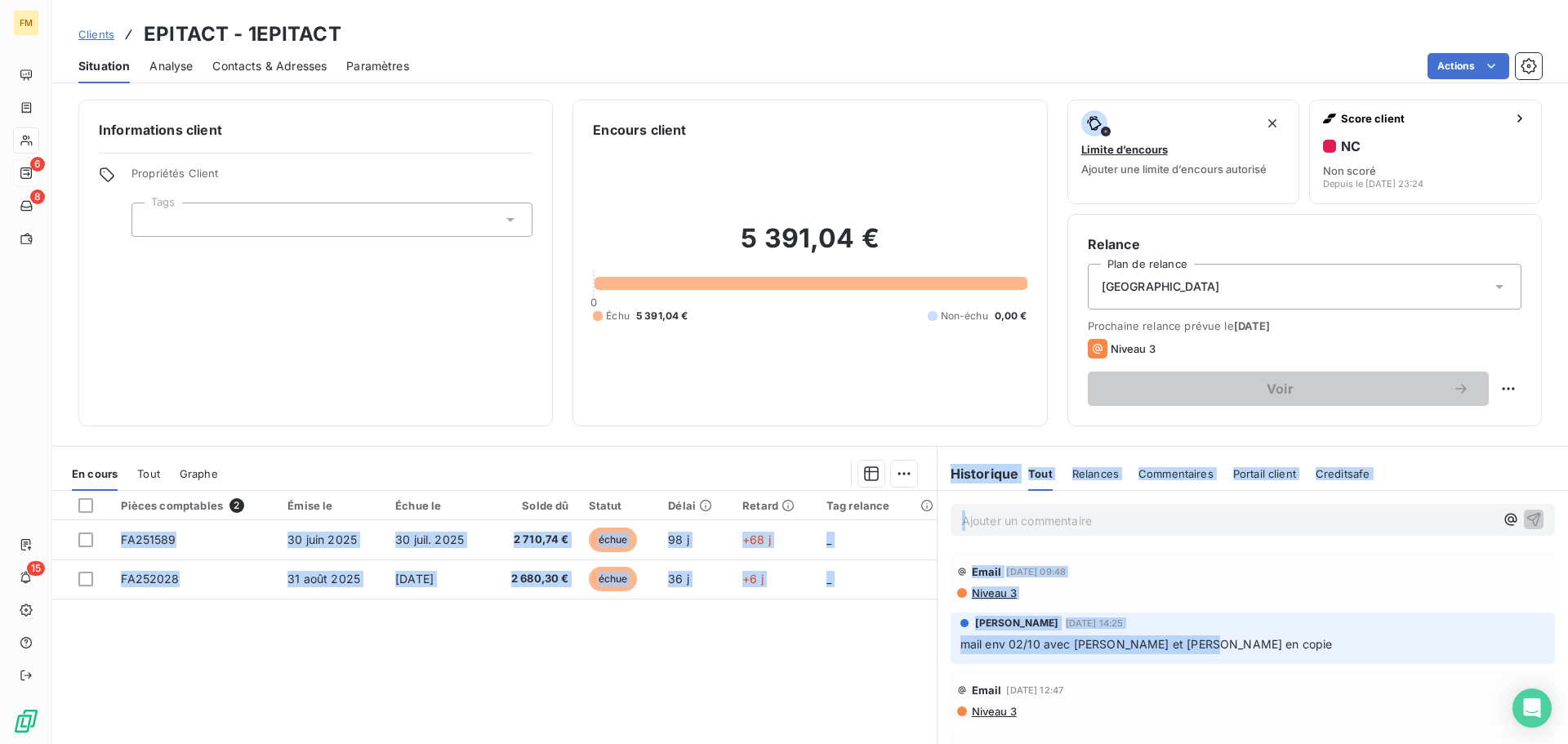
drag, startPoint x: 1221, startPoint y: 641, endPoint x: 923, endPoint y: 659, distance: 298.5
click at [923, 659] on div "En cours Tout Graphe Pièces comptables 2 Émise le Échue le Solde dû Statut Déla…" at bounding box center [810, 650] width 1515 height 409
click at [1238, 649] on p "mail env 02/10 avec [PERSON_NAME] et [PERSON_NAME] en copie" at bounding box center [1253, 645] width 585 height 19
click at [1219, 651] on p "mail env 02/10 avec [PERSON_NAME] et [PERSON_NAME] en copie" at bounding box center [1253, 645] width 585 height 19
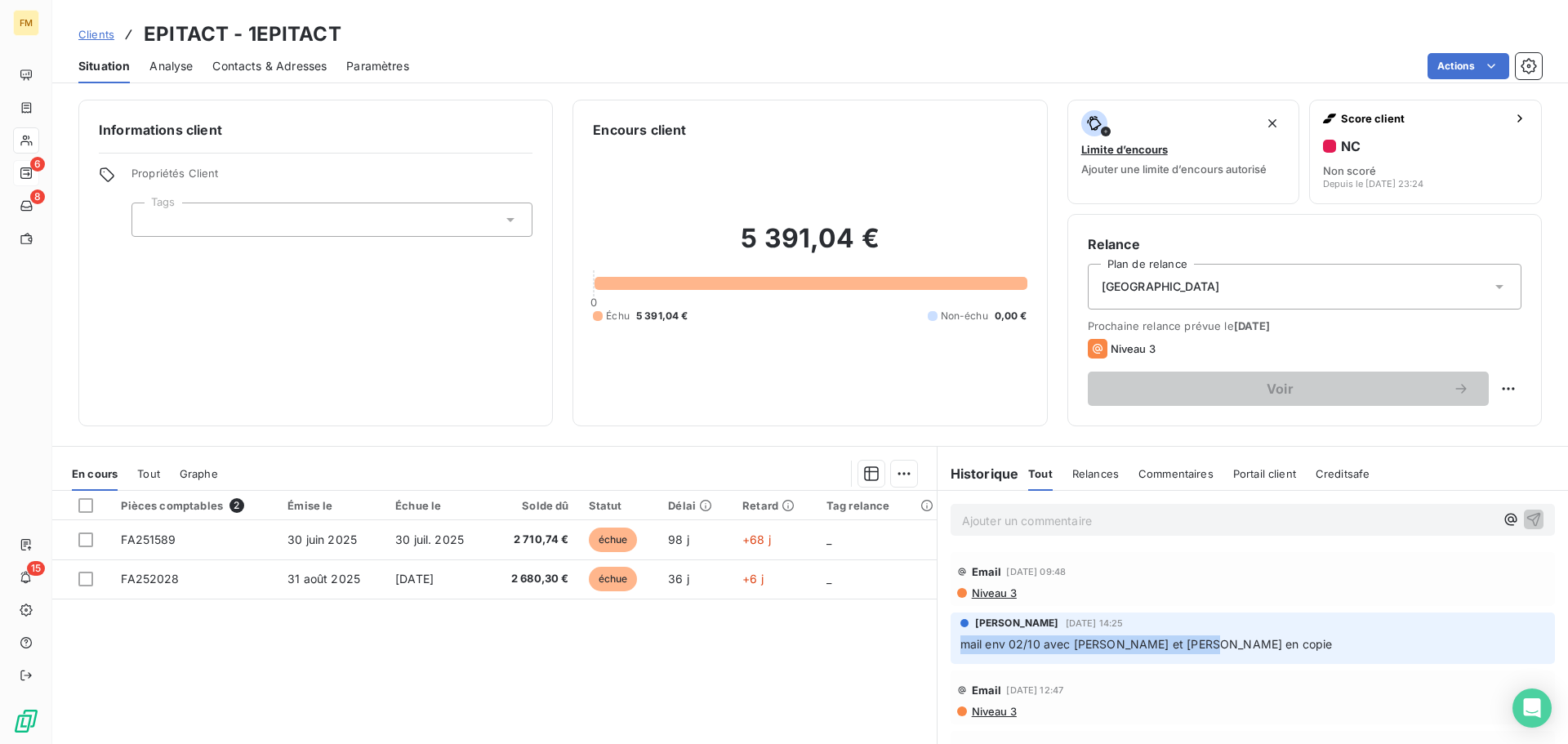
drag, startPoint x: 1203, startPoint y: 644, endPoint x: 953, endPoint y: 653, distance: 250.2
click at [961, 653] on p "mail env 02/10 avec [PERSON_NAME] et [PERSON_NAME] en copie" at bounding box center [1253, 645] width 585 height 19
copy span "mail env 02/10 avec [PERSON_NAME] et [PERSON_NAME] en copie"
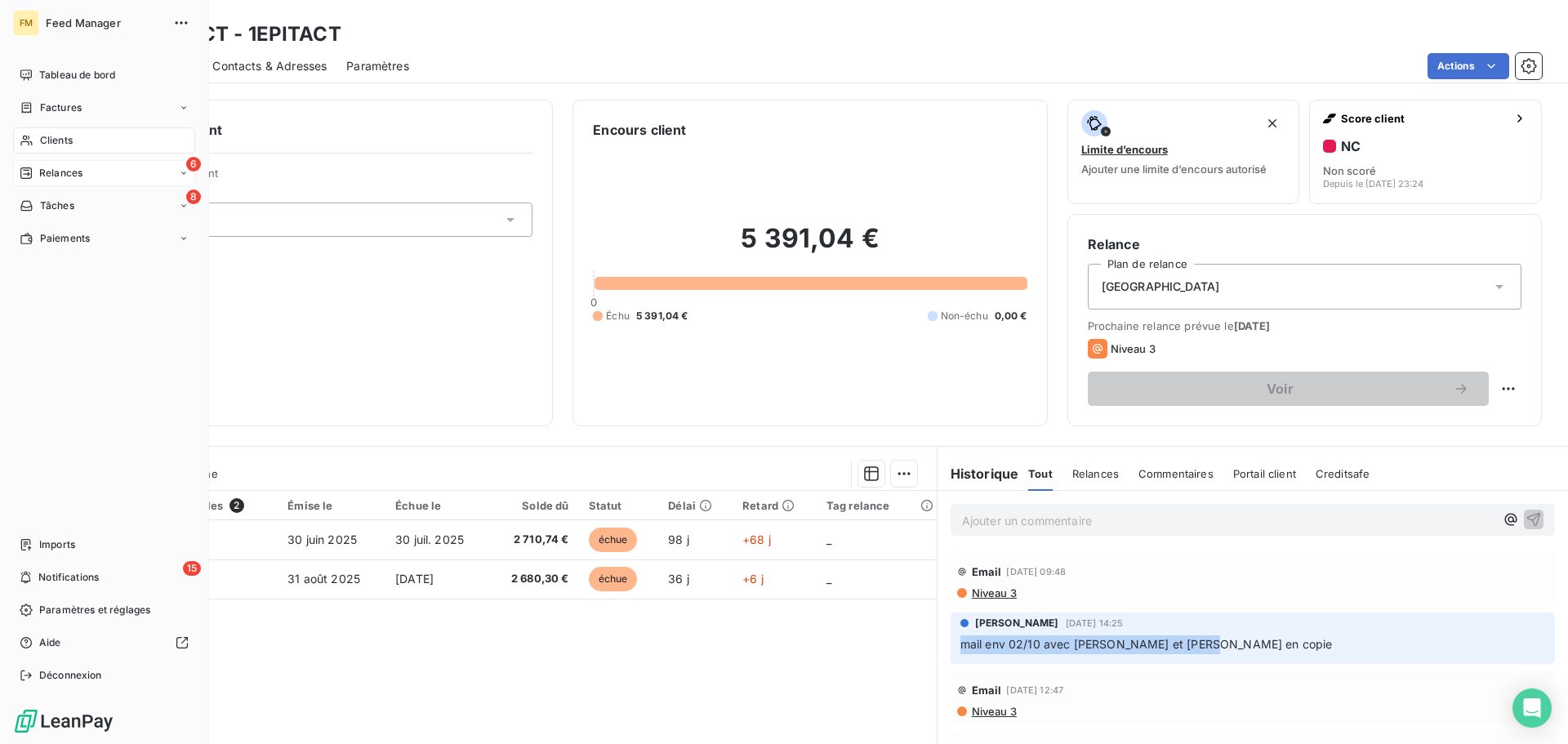
click at [29, 174] on icon at bounding box center [26, 173] width 13 height 13
click at [67, 342] on span "Tâches" at bounding box center [57, 336] width 35 height 15
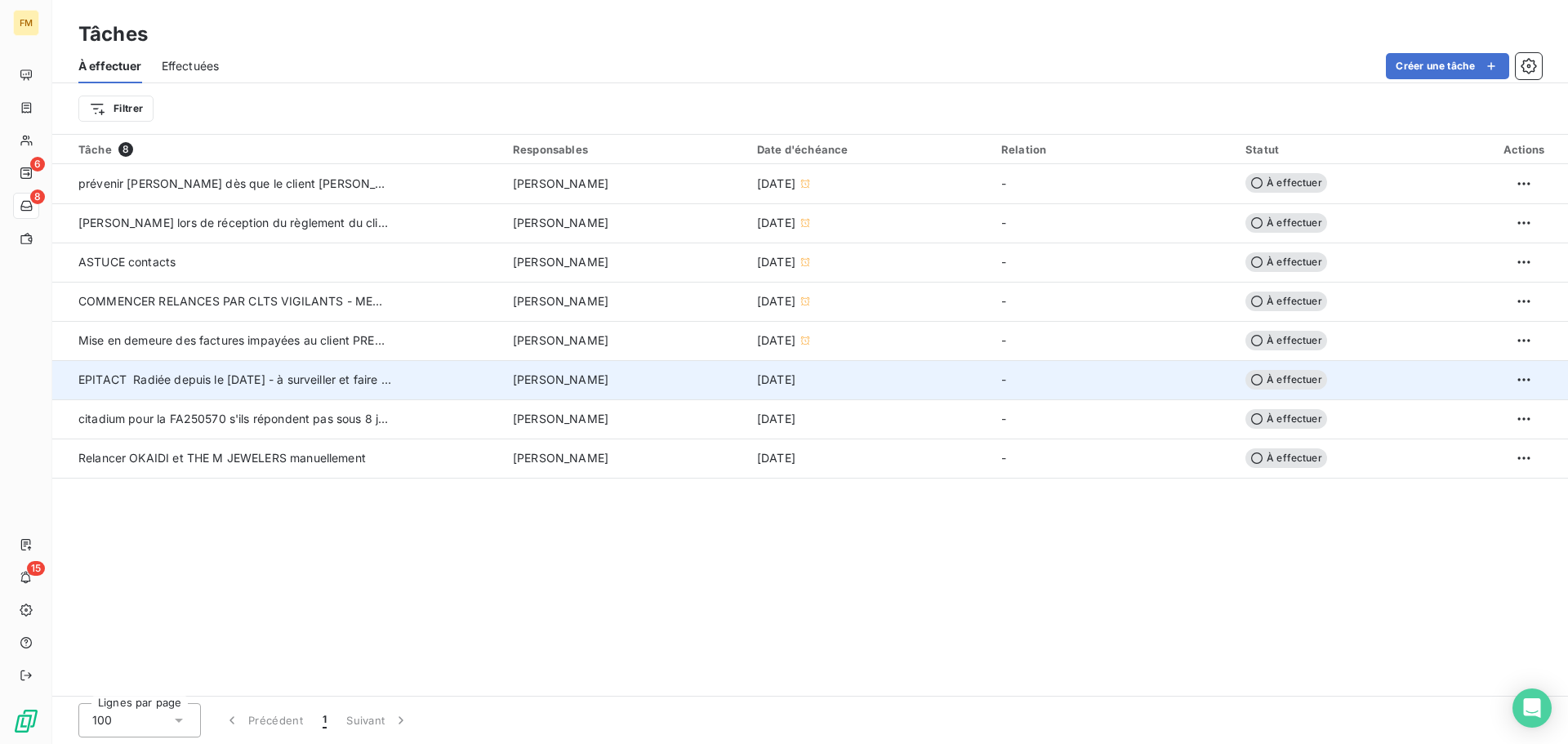
click at [200, 385] on span "EPITACT Radiée depuis le [DATE] - à surveiller et faire rapidement mise en deme…" at bounding box center [309, 379] width 461 height 14
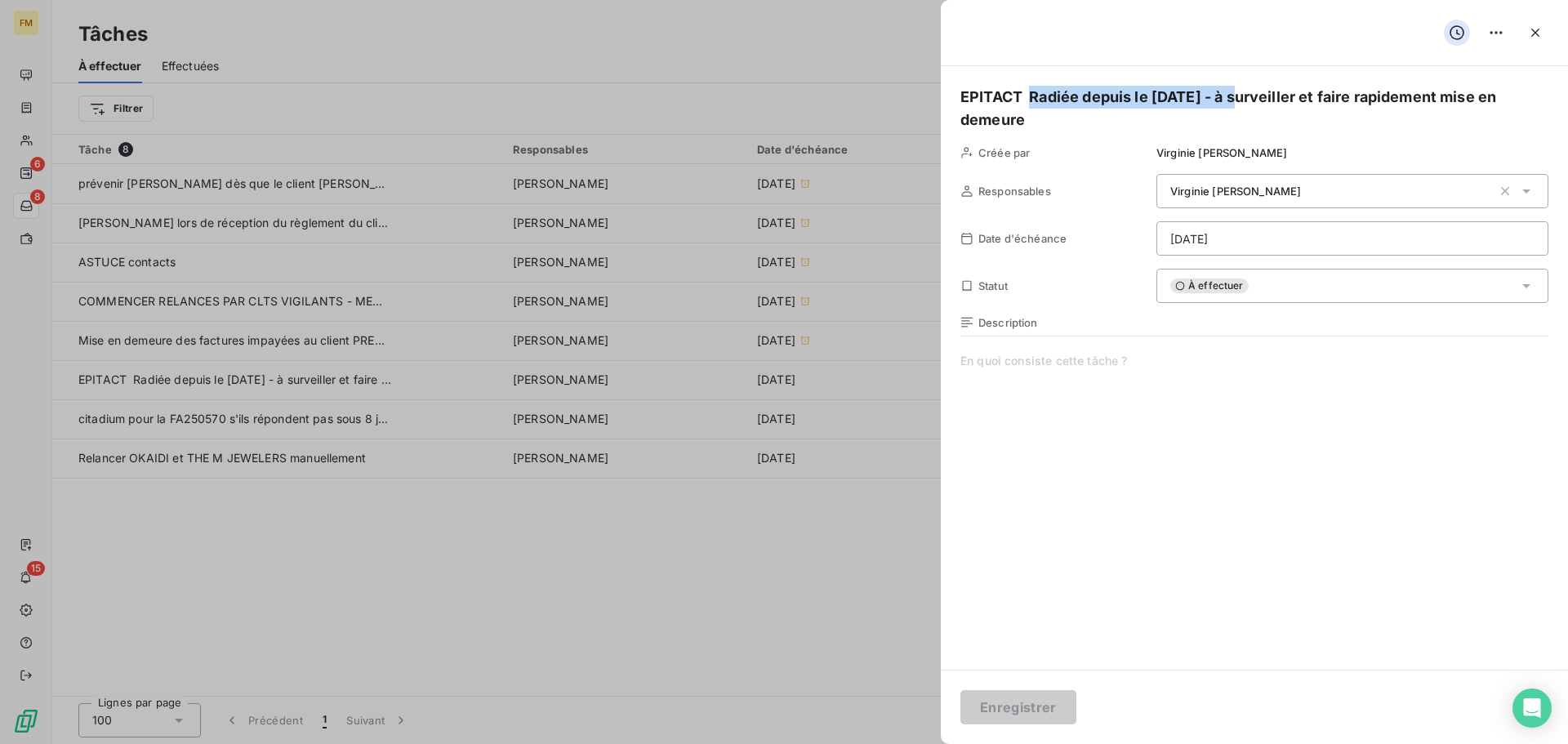
drag, startPoint x: 1246, startPoint y: 97, endPoint x: 1033, endPoint y: 79, distance: 213.8
click at [1033, 79] on div "EPITACT Radiée depuis le [DATE] - à surveiller et faire rapidement mise en deme…" at bounding box center [1254, 368] width 627 height 604
copy h5 "Radiée depuis le [DATE] -"
click at [25, 75] on div at bounding box center [784, 372] width 1568 height 744
click at [26, 145] on div at bounding box center [784, 372] width 1568 height 744
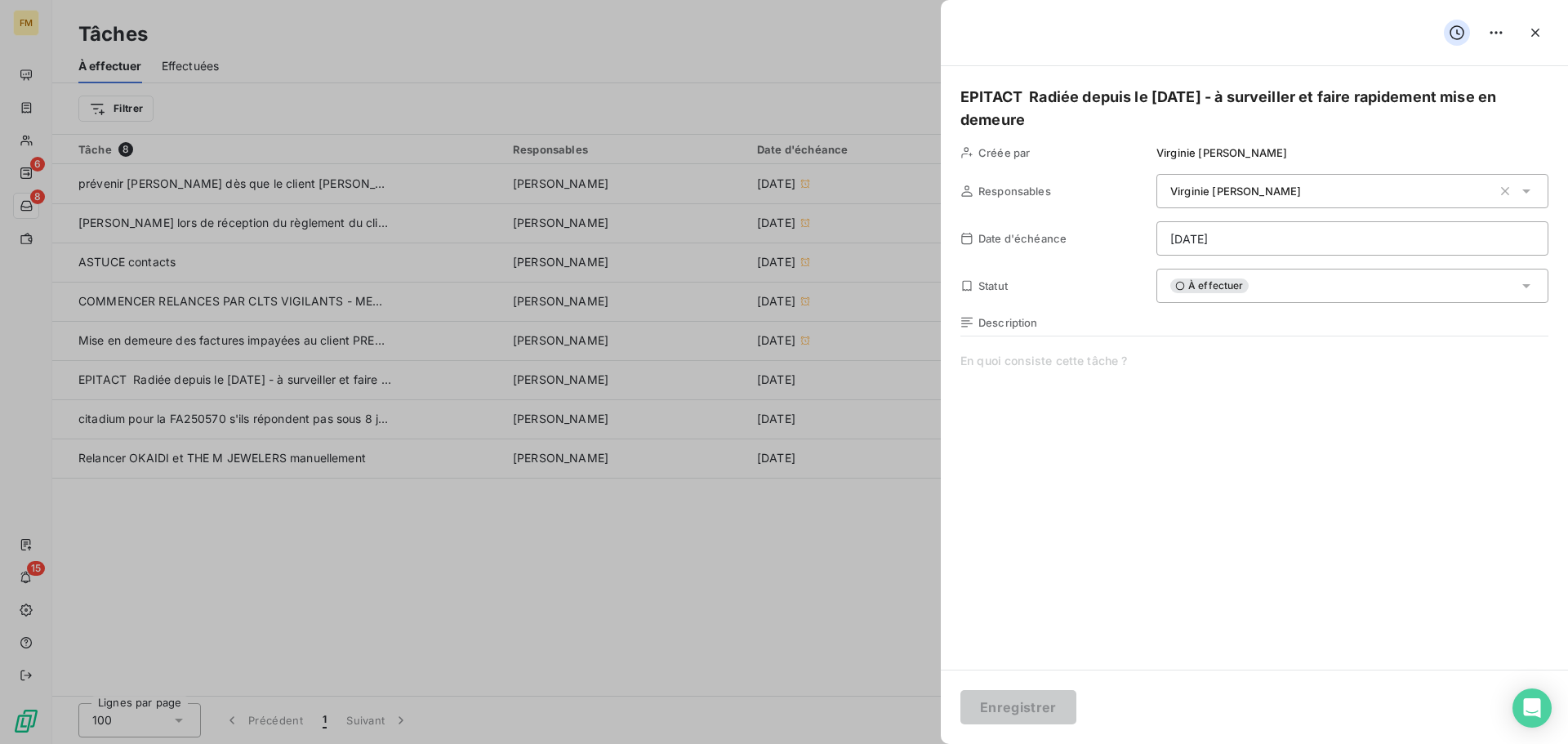
click at [28, 142] on div at bounding box center [784, 372] width 1568 height 744
drag, startPoint x: 319, startPoint y: 654, endPoint x: 271, endPoint y: 545, distance: 119.1
click at [319, 644] on div at bounding box center [784, 372] width 1568 height 744
click at [31, 142] on div at bounding box center [784, 372] width 1568 height 744
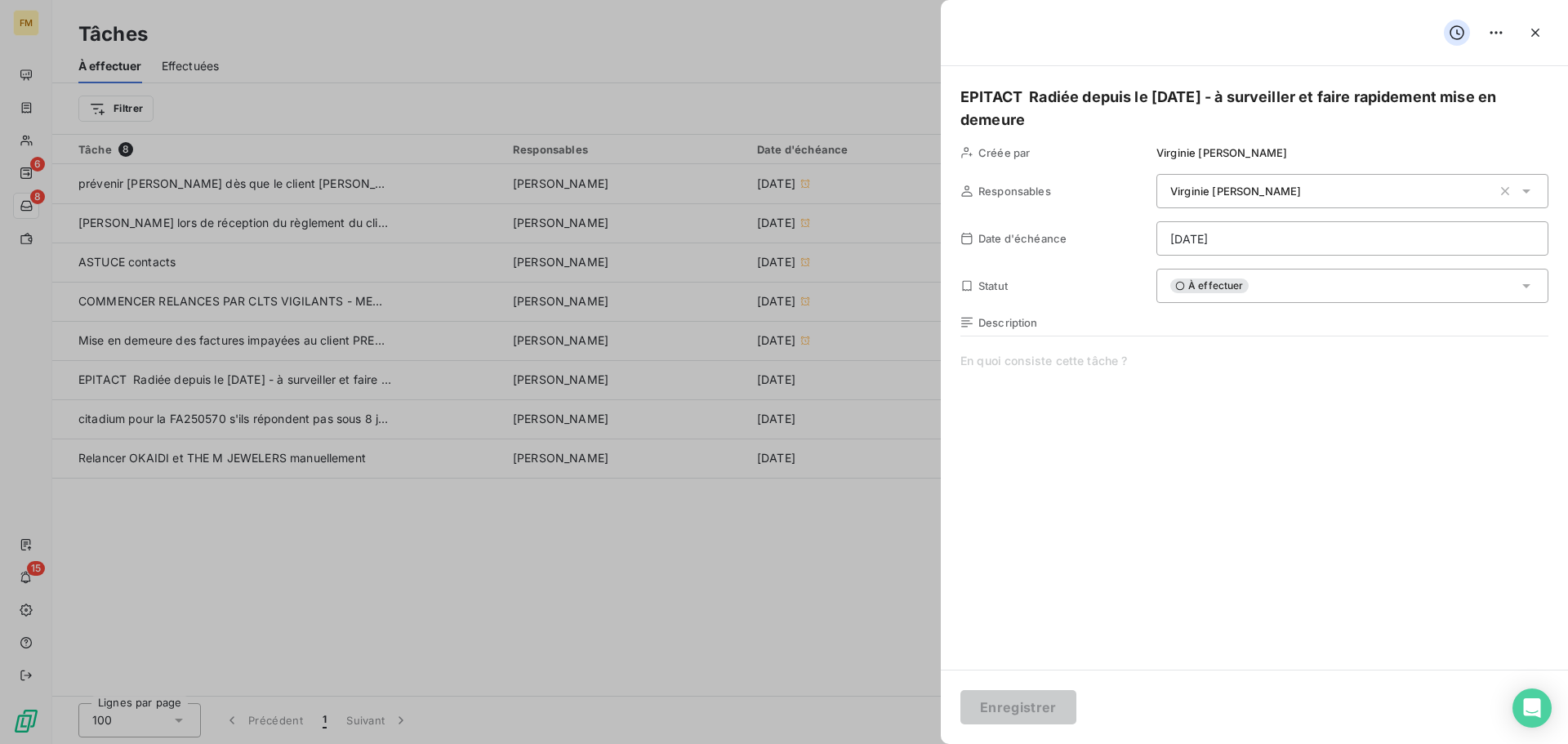
click at [26, 195] on div at bounding box center [784, 372] width 1568 height 744
click at [21, 134] on div at bounding box center [784, 372] width 1568 height 744
click at [1149, 541] on span at bounding box center [1254, 509] width 587 height 313
click at [1141, 600] on span at bounding box center [1254, 509] width 587 height 313
click at [1533, 28] on icon "button" at bounding box center [1535, 33] width 16 height 16
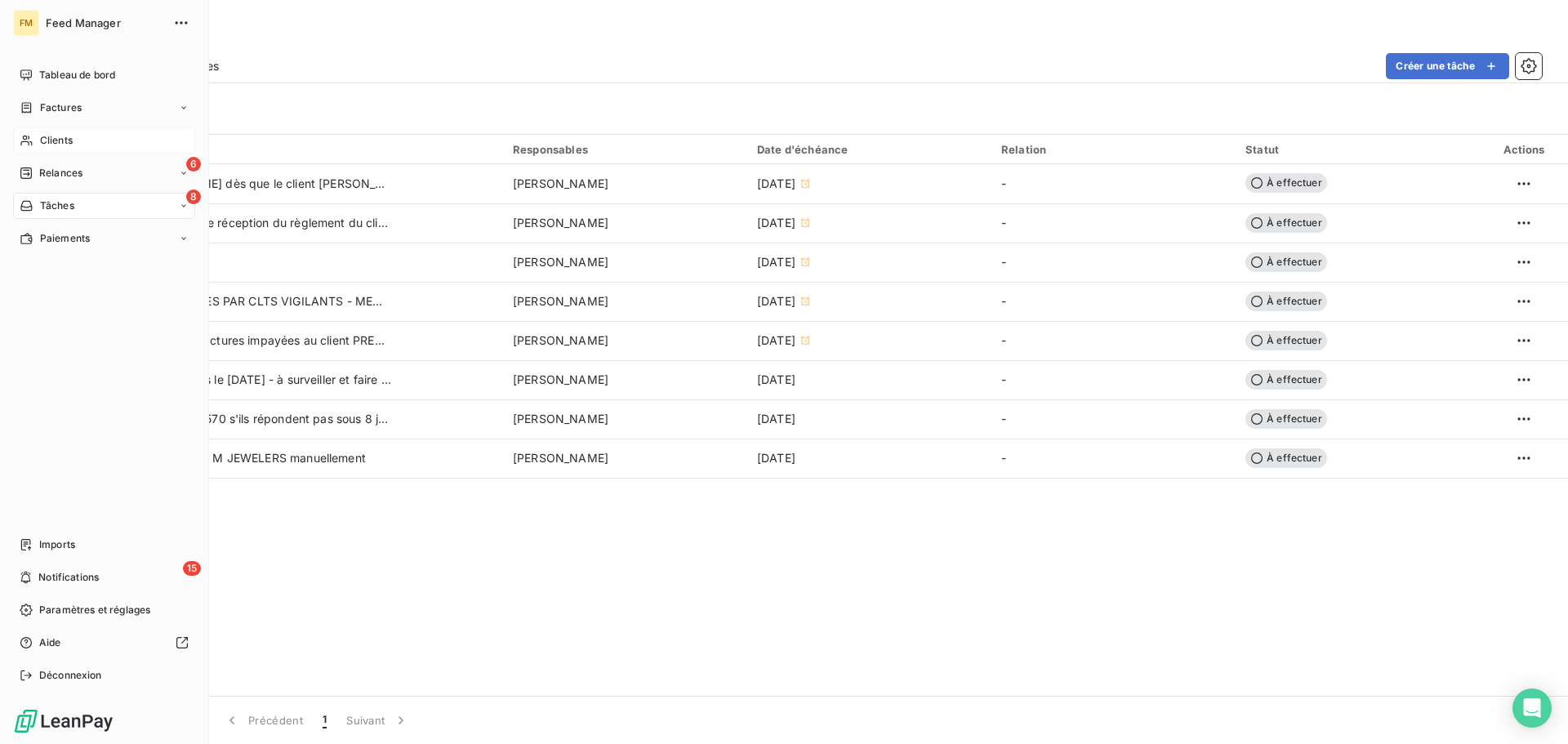
click at [43, 140] on span "Clients" at bounding box center [56, 141] width 33 height 15
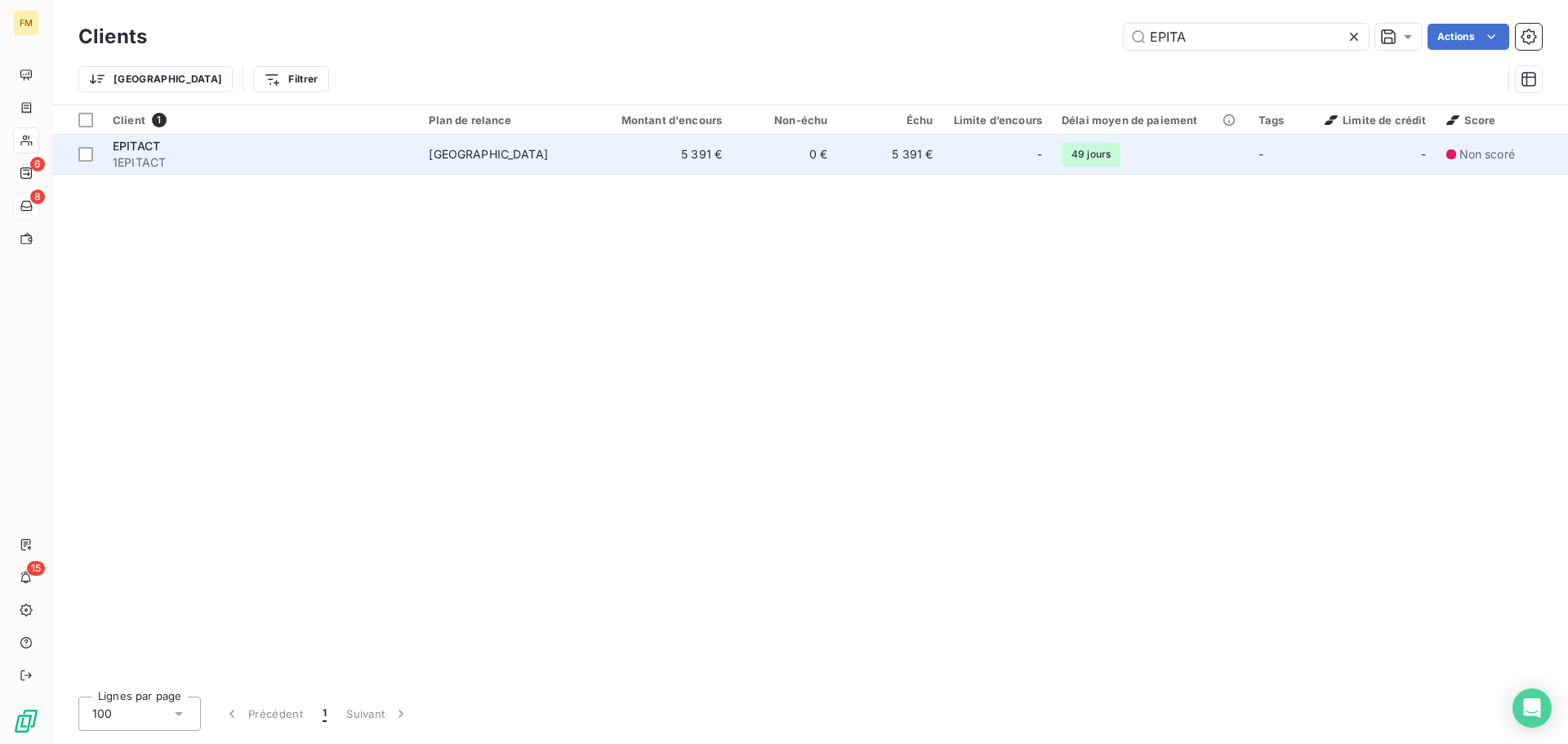
click at [550, 154] on span "[GEOGRAPHIC_DATA]" at bounding box center [504, 154] width 152 height 16
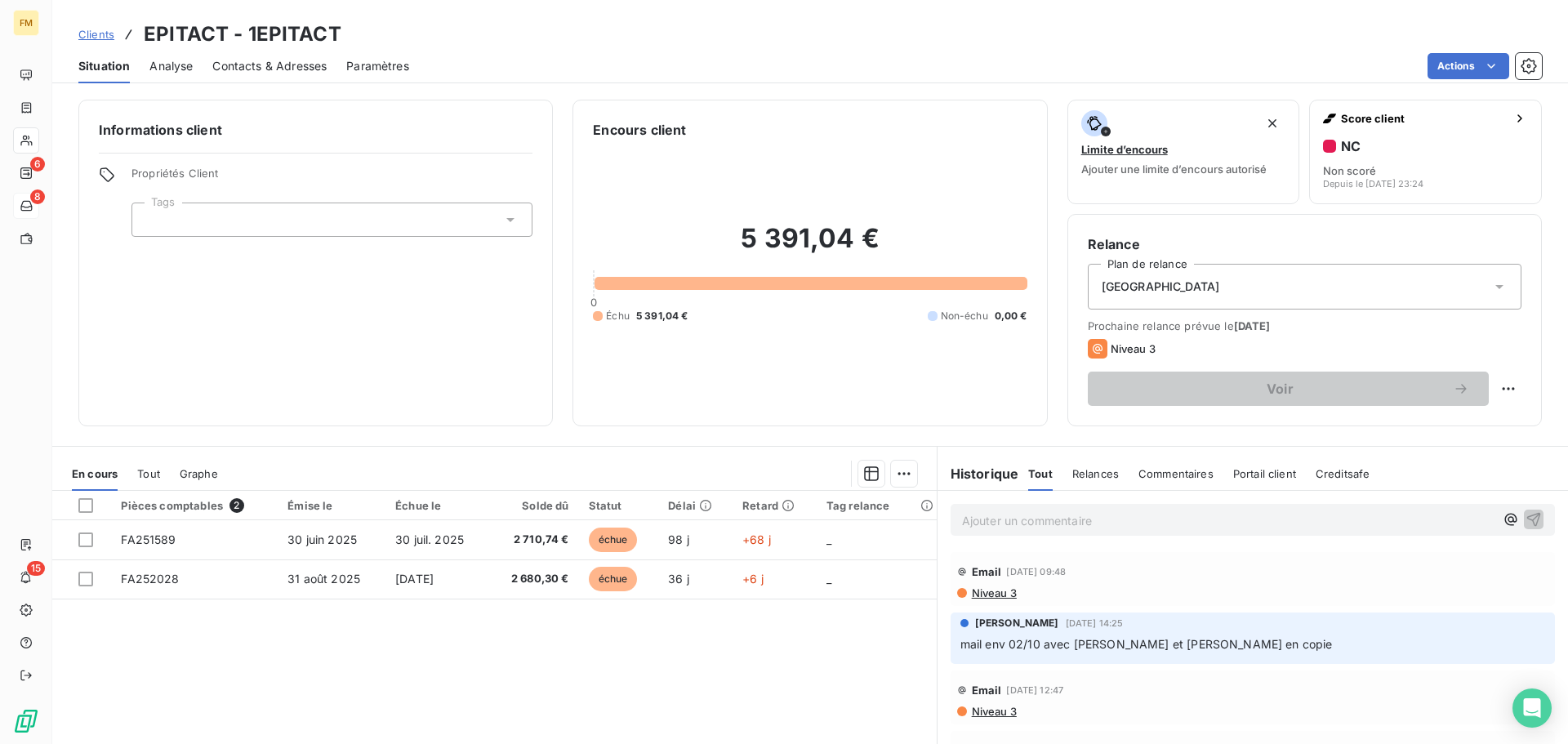
click at [91, 28] on span "Clients" at bounding box center [96, 35] width 36 height 13
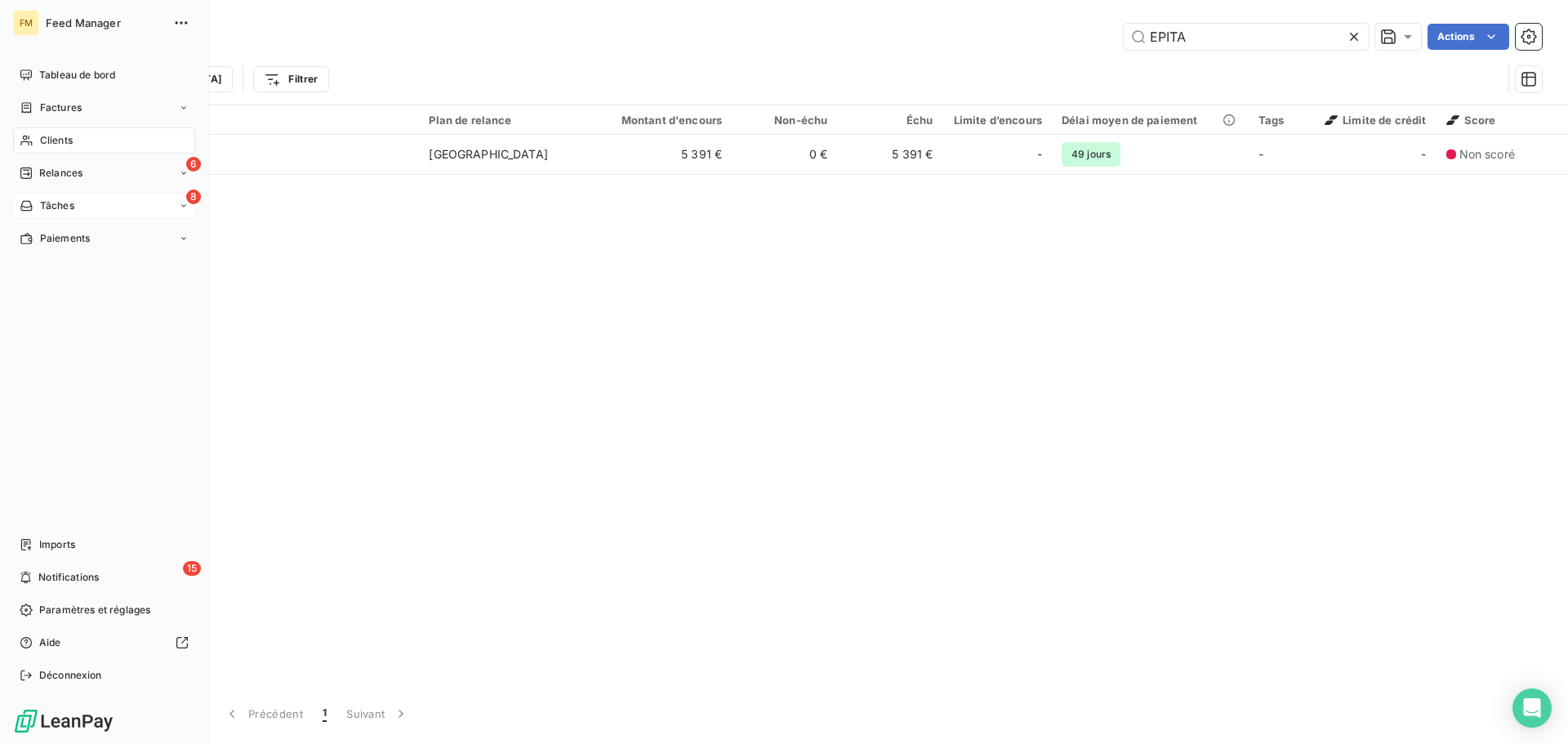
click at [44, 186] on nav "Tableau de bord Factures Clients 6 Relances 8 Tâches Paiements" at bounding box center [104, 156] width 182 height 190
click at [63, 203] on span "Tâches" at bounding box center [57, 206] width 35 height 15
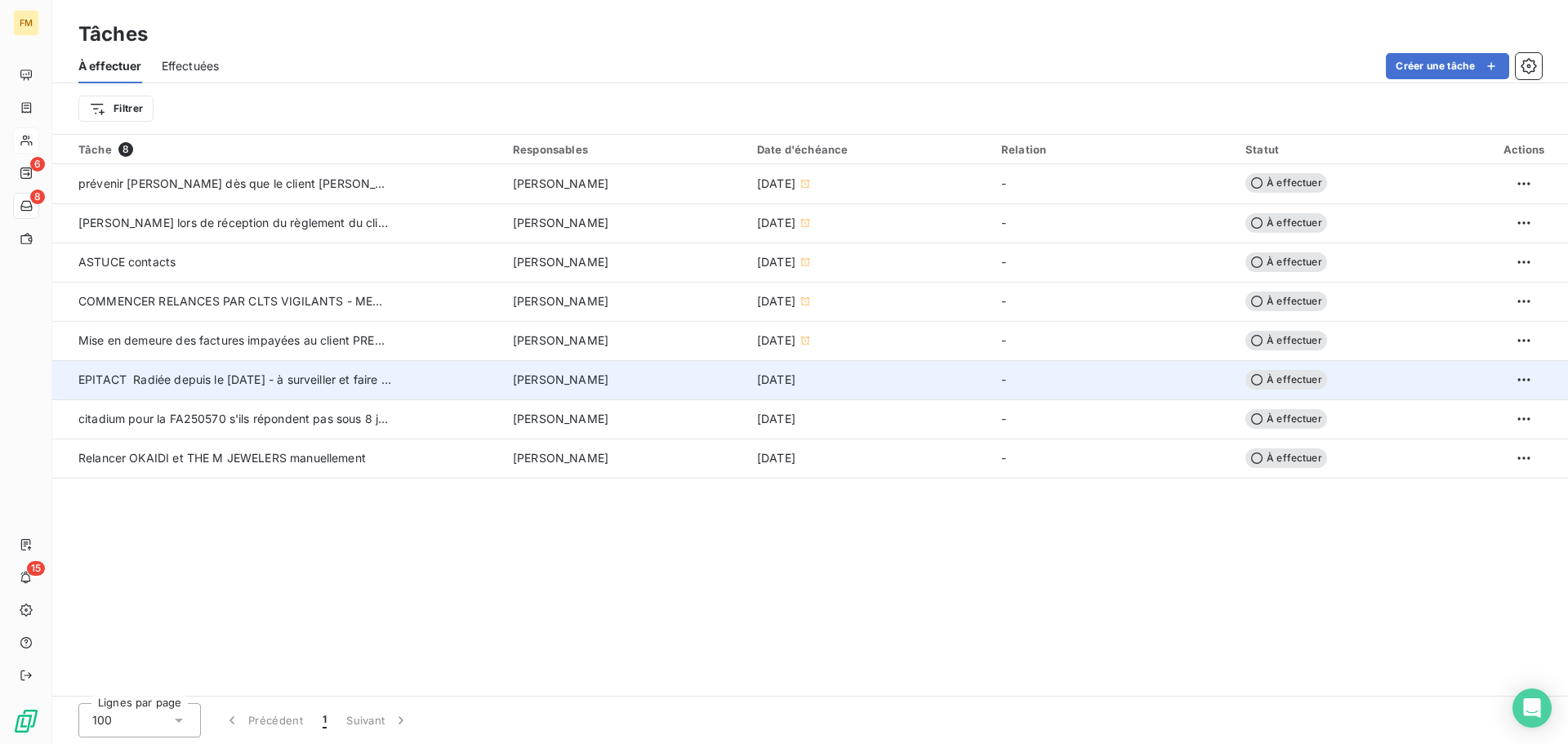
click at [291, 377] on span "EPITACT Radiée depuis le [DATE] - à surveiller et faire rapidement mise en deme…" at bounding box center [309, 379] width 461 height 14
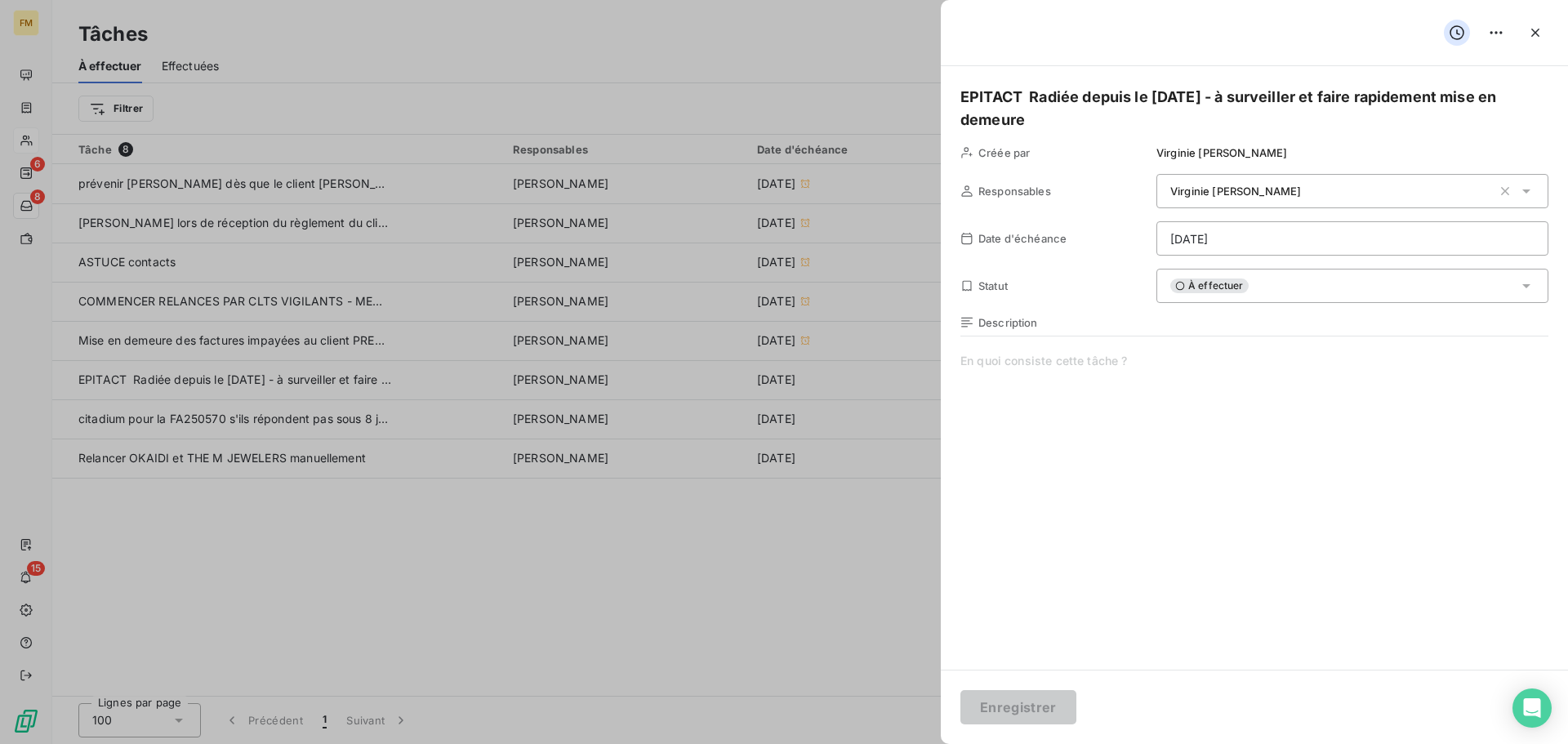
click at [244, 186] on div at bounding box center [784, 372] width 1568 height 744
click at [1533, 25] on button "button" at bounding box center [1534, 33] width 26 height 26
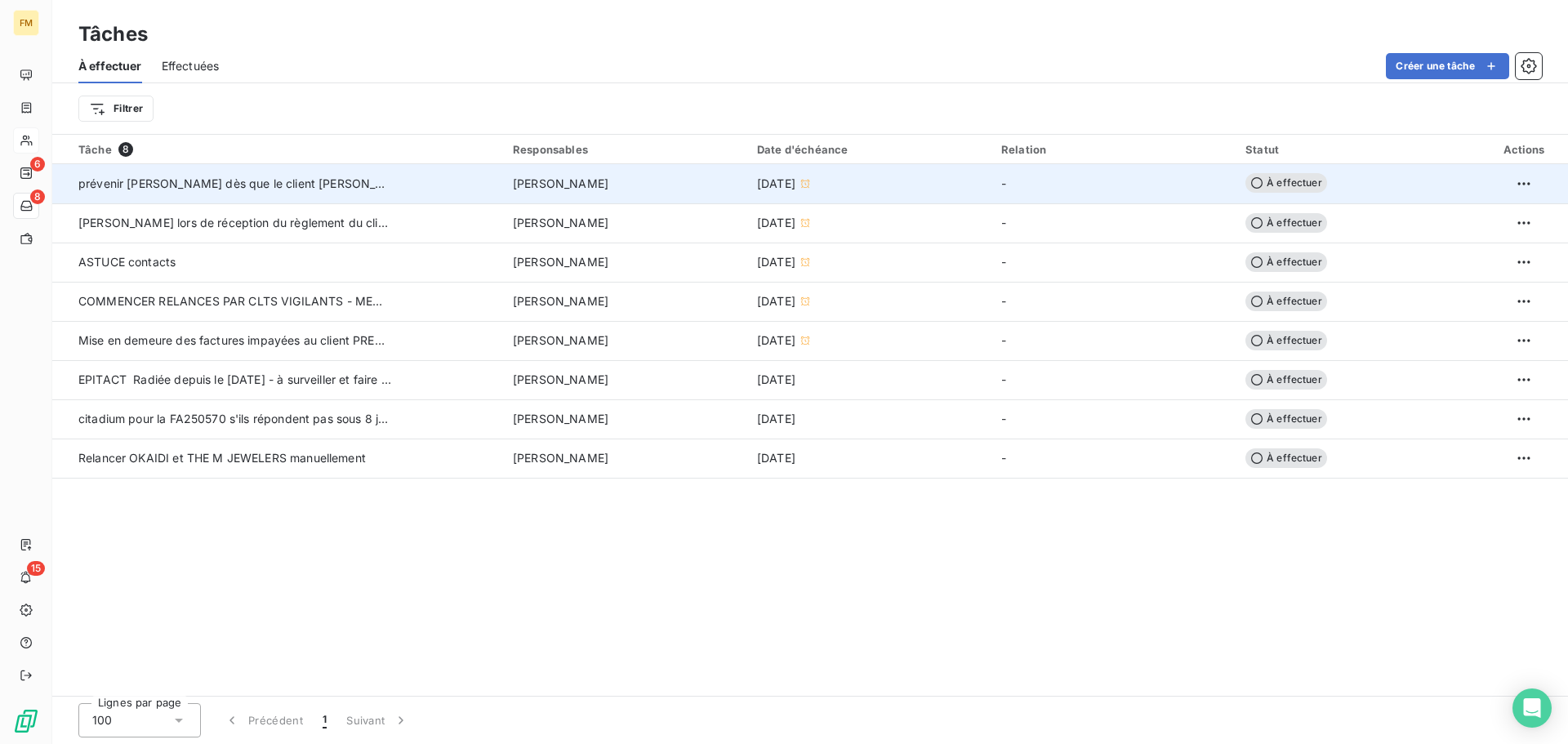
click at [224, 193] on td "prévenir [PERSON_NAME] dès que le client [PERSON_NAME] à payé" at bounding box center [278, 184] width 450 height 39
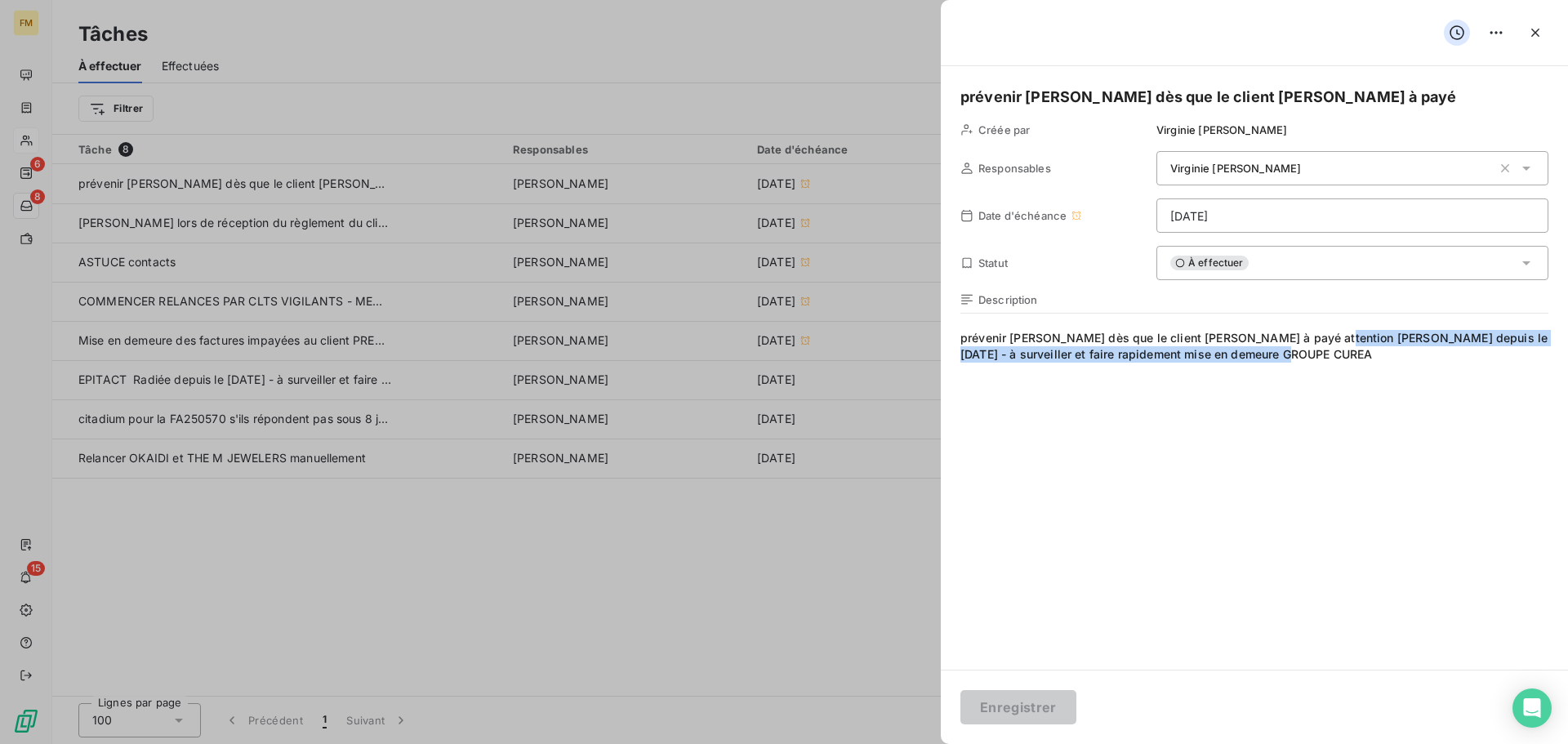
drag, startPoint x: 1303, startPoint y: 342, endPoint x: 1312, endPoint y: 377, distance: 36.1
click at [1312, 377] on span "prévenir [PERSON_NAME] dès que le client [PERSON_NAME] à payéattention [PERSON…" at bounding box center [1254, 486] width 587 height 313
copy span "Radiée depuis le [DATE] - à surveiller et faire rapidement mise en demeureGROU…"
click at [28, 139] on div at bounding box center [784, 372] width 1568 height 744
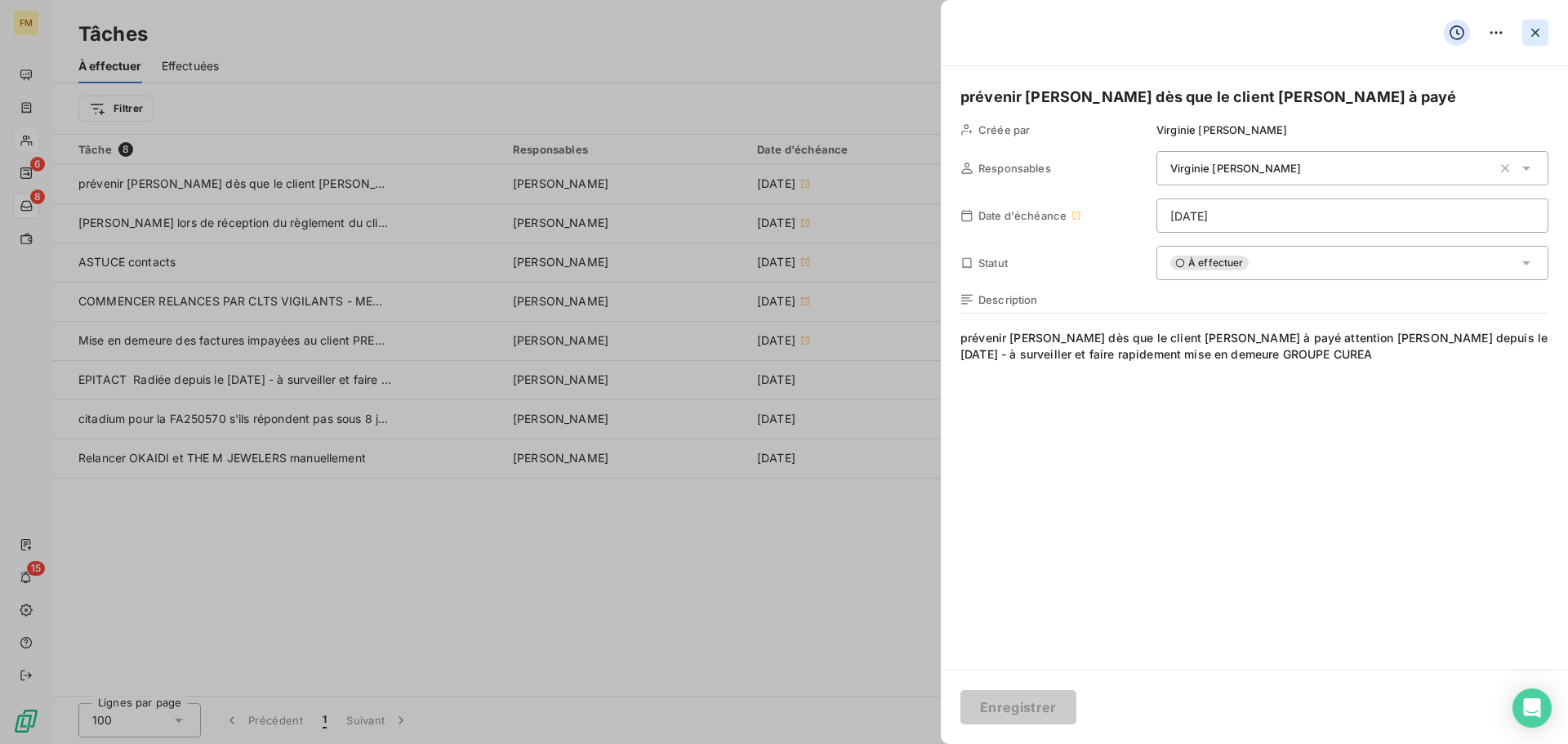
click at [1540, 25] on icon "button" at bounding box center [1535, 33] width 16 height 16
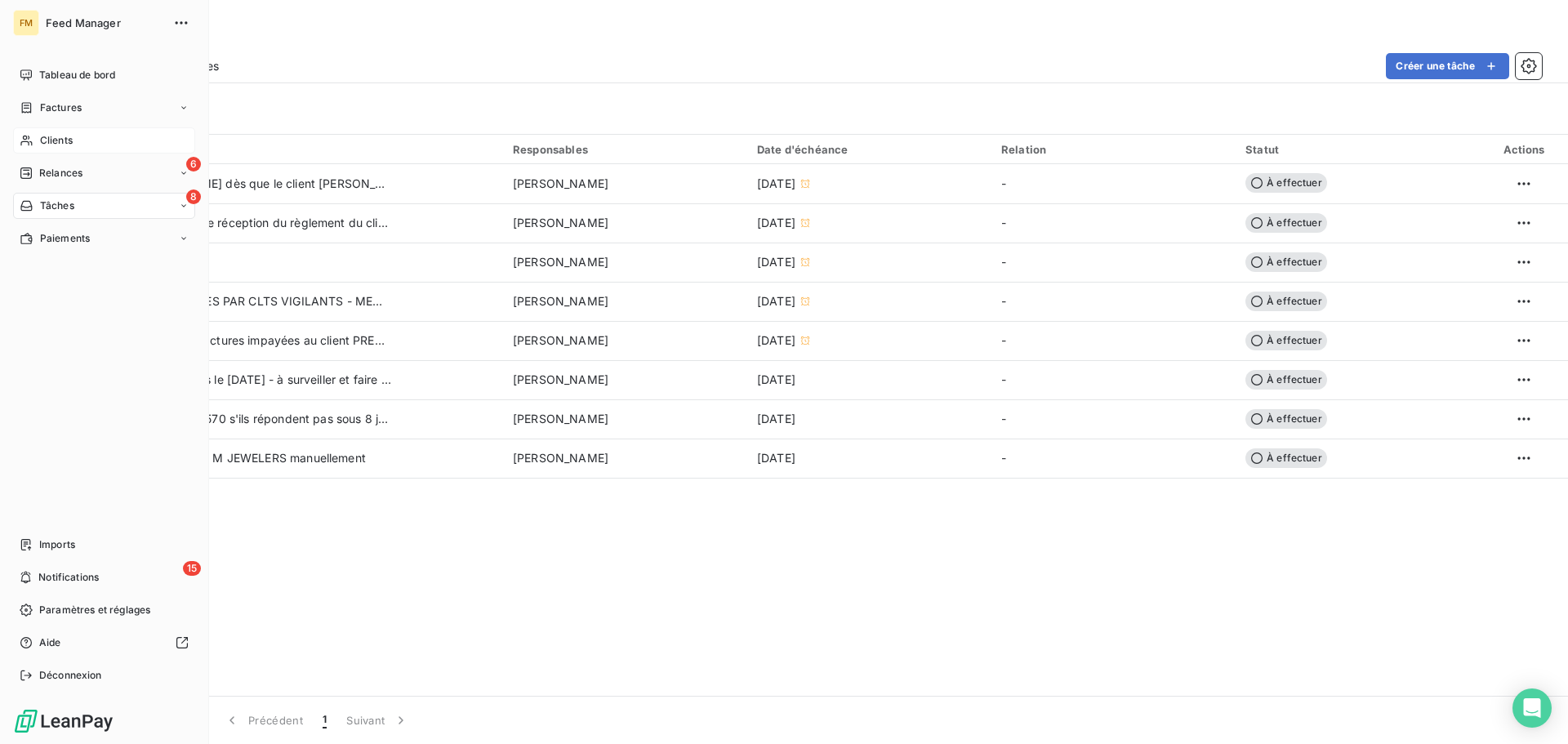
click at [42, 135] on span "Clients" at bounding box center [56, 141] width 33 height 15
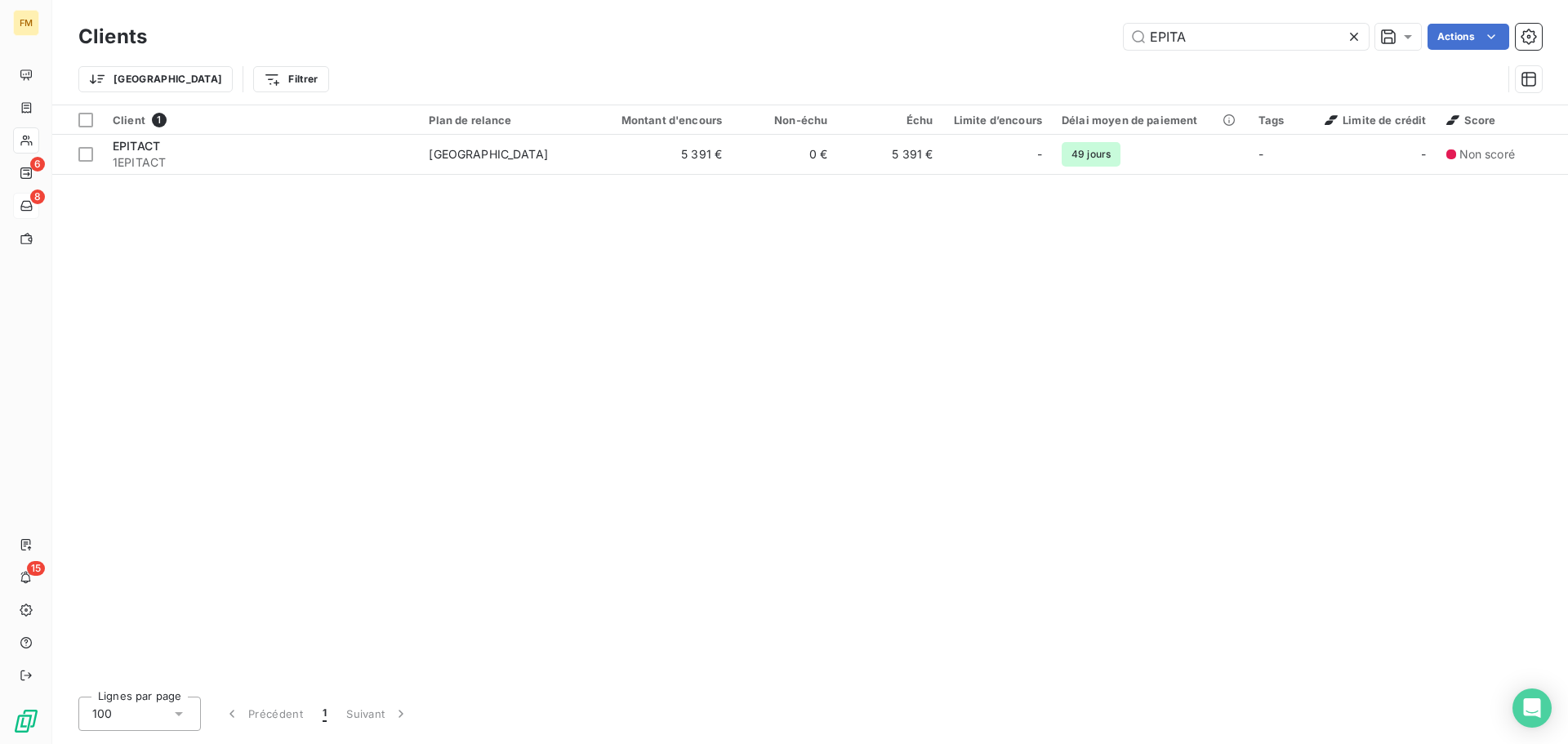
drag, startPoint x: 1203, startPoint y: 39, endPoint x: 944, endPoint y: 24, distance: 259.4
click at [960, 29] on div "EPITA Actions" at bounding box center [853, 36] width 1375 height 26
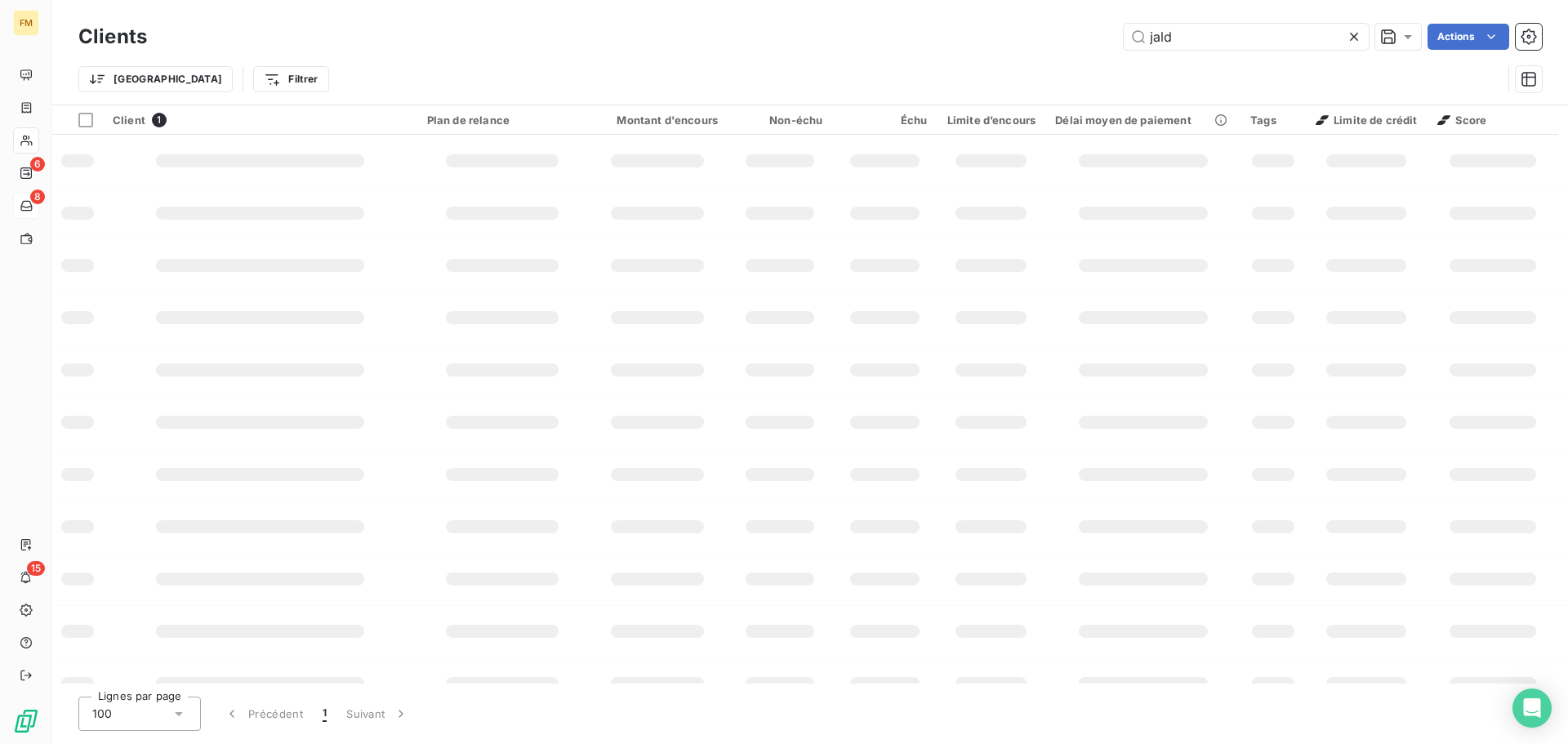
type input "jald"
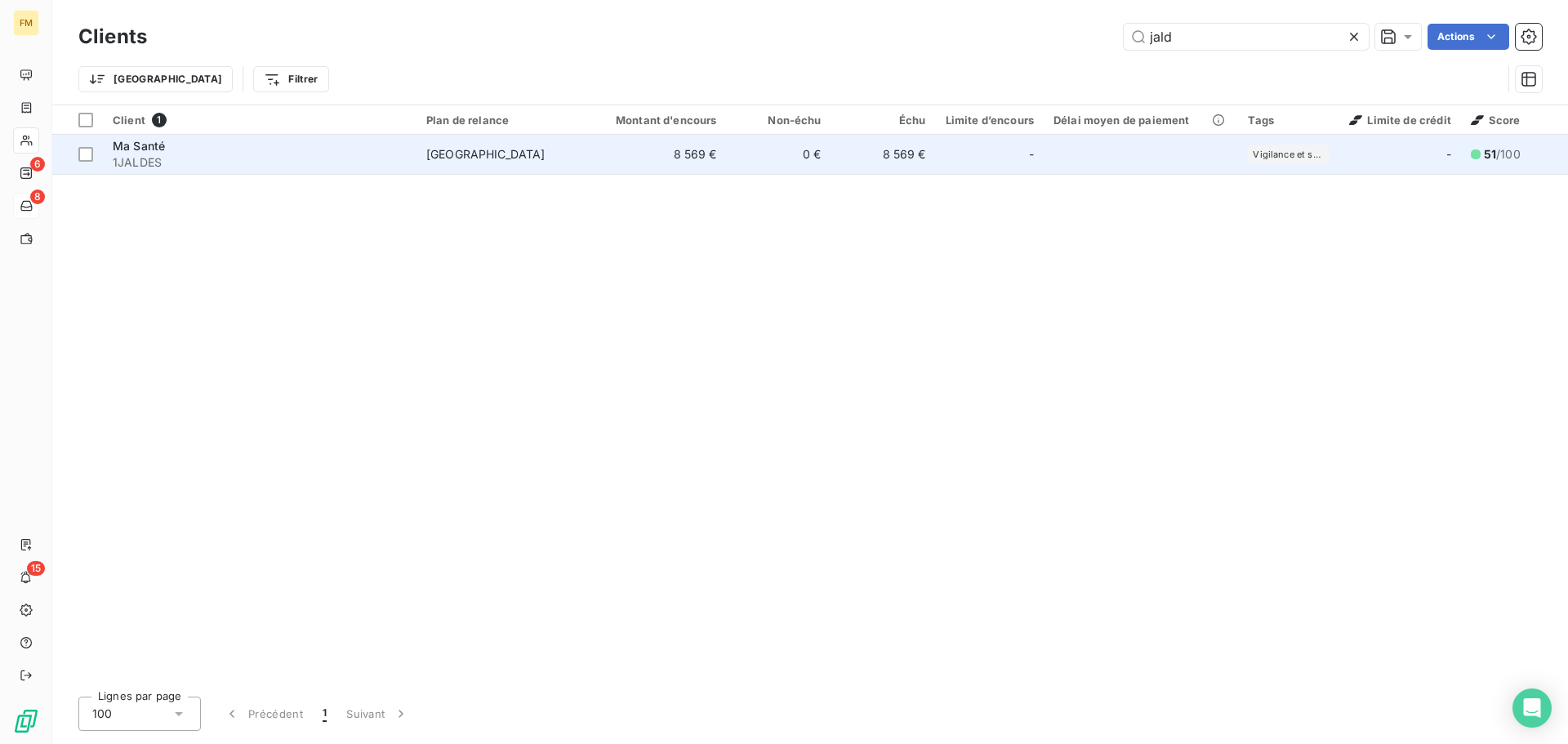
click at [402, 166] on span "1JALDES" at bounding box center [260, 163] width 294 height 16
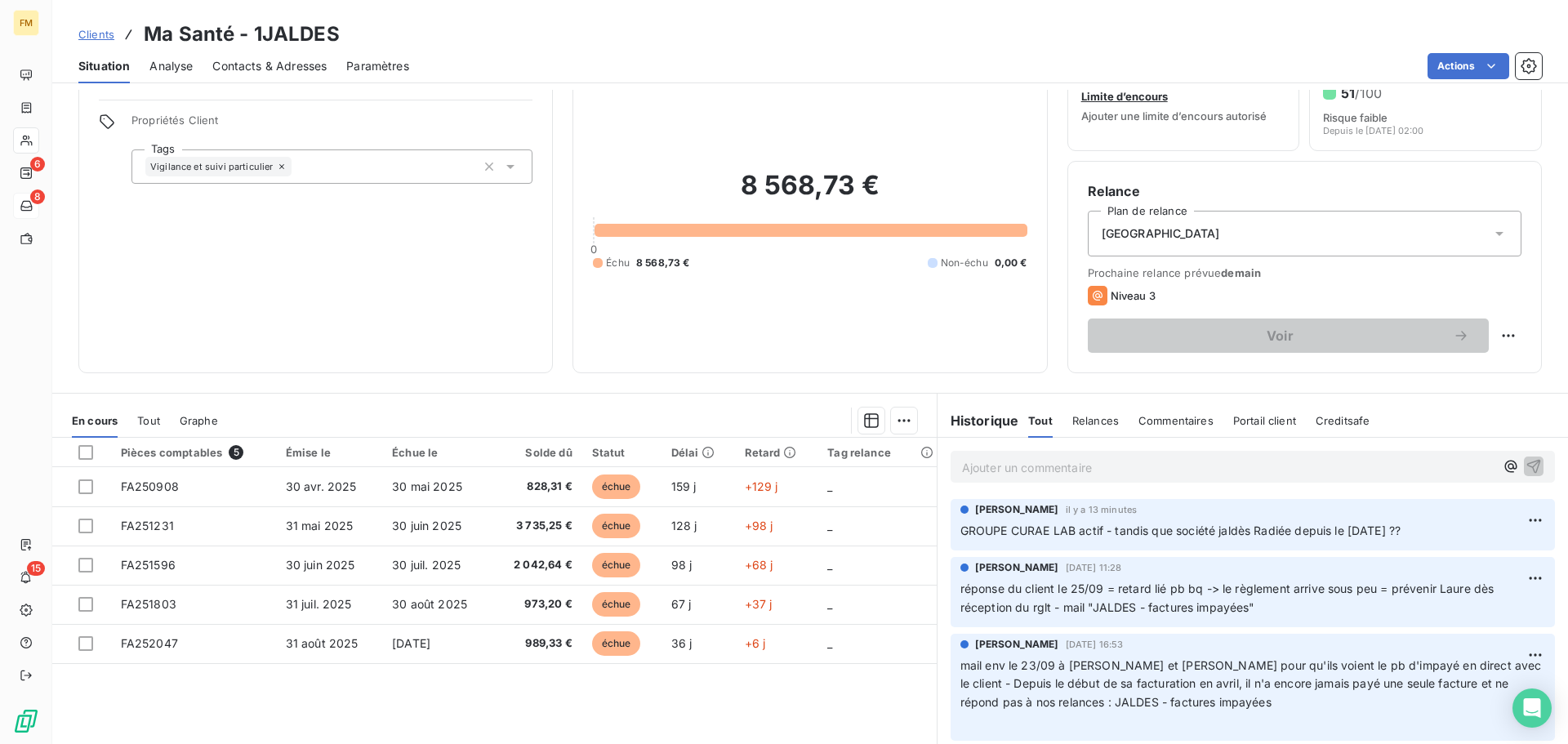
scroll to position [82, 0]
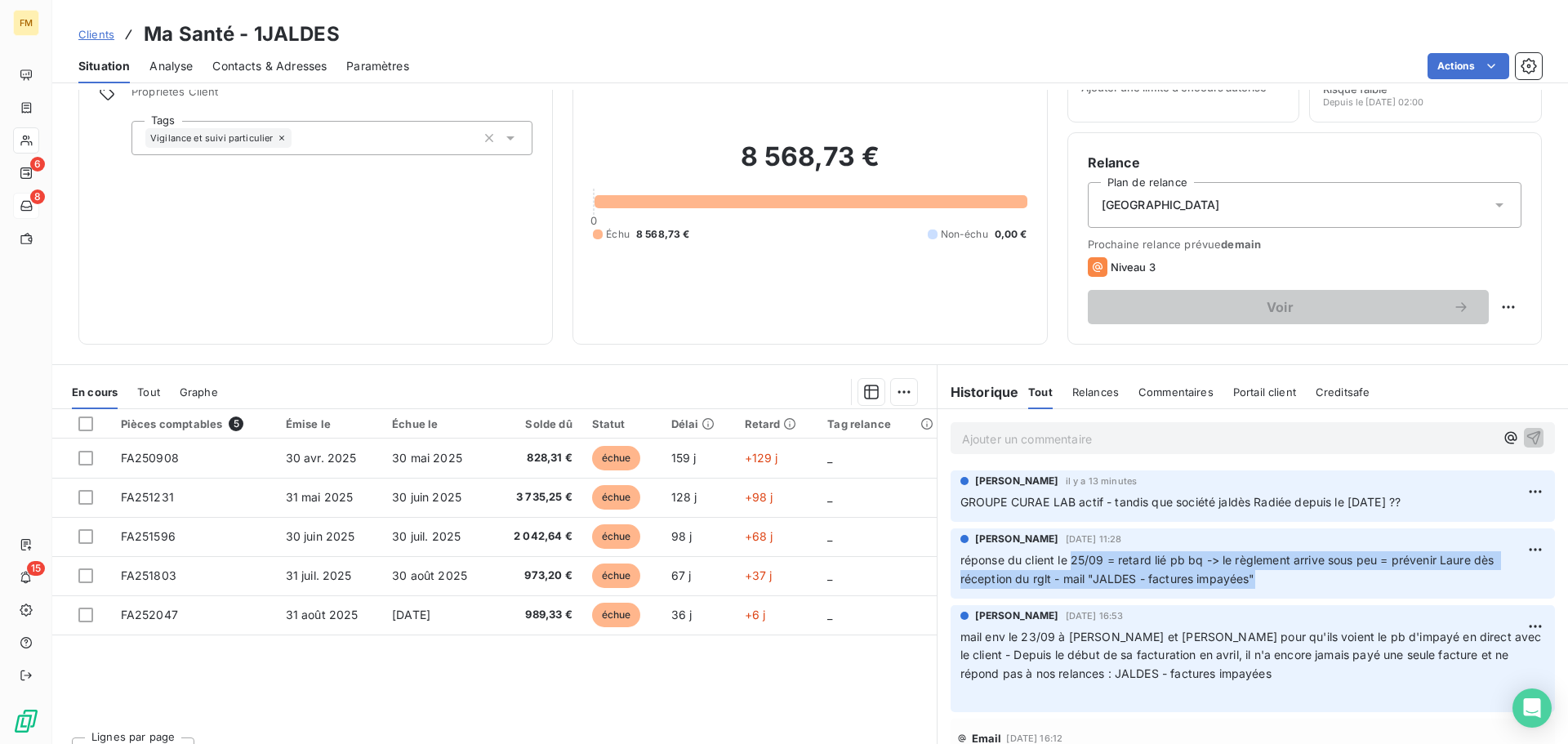
drag, startPoint x: 1264, startPoint y: 580, endPoint x: 1064, endPoint y: 555, distance: 201.6
click at [1064, 555] on p "réponse du client le 25/09 = retard lié pb bq -> le règlement arrive sous peu =…" at bounding box center [1253, 570] width 585 height 37
copy span "25/09 = retard lié pb bq -> le règlement arrive sous peu = prévenir Laure dès r…"
click at [97, 36] on span "Clients" at bounding box center [96, 35] width 36 height 13
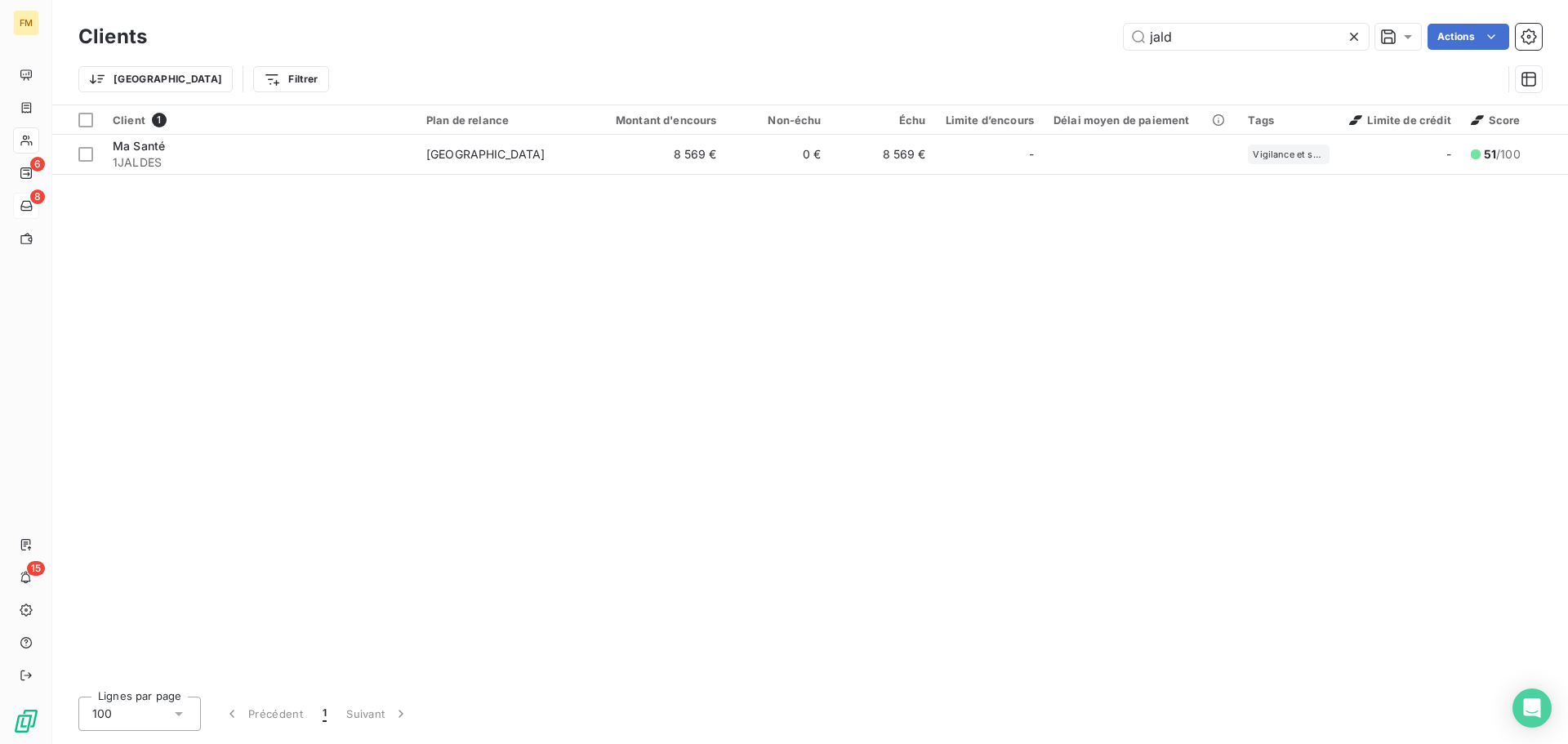
drag, startPoint x: 895, startPoint y: 55, endPoint x: 487, endPoint y: 25, distance: 409.1
click at [677, 55] on div "Clients jald Actions Trier Filtrer" at bounding box center [809, 63] width 1463 height 85
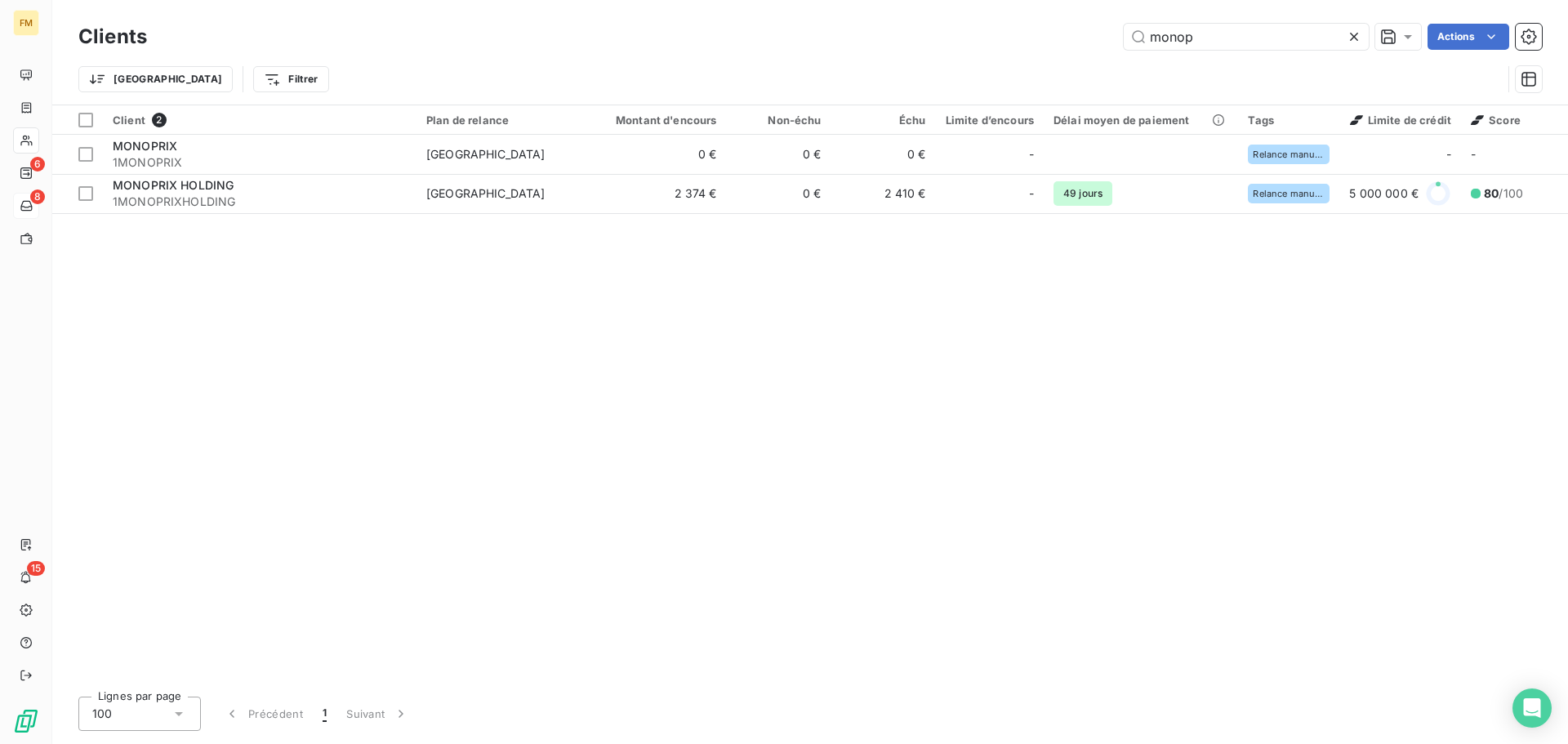
type input "monop"
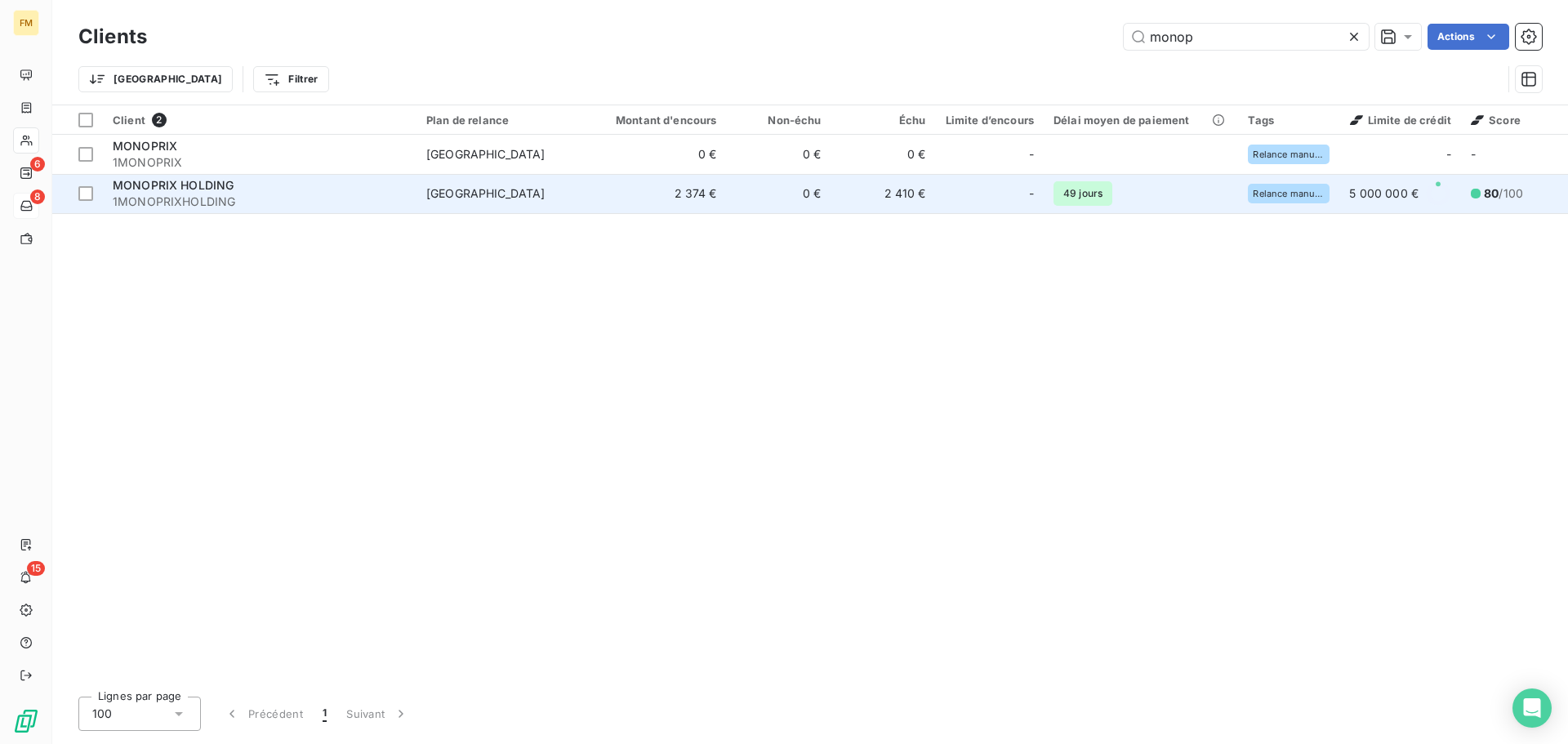
click at [338, 201] on span "1MONOPRIXHOLDING" at bounding box center [260, 202] width 294 height 16
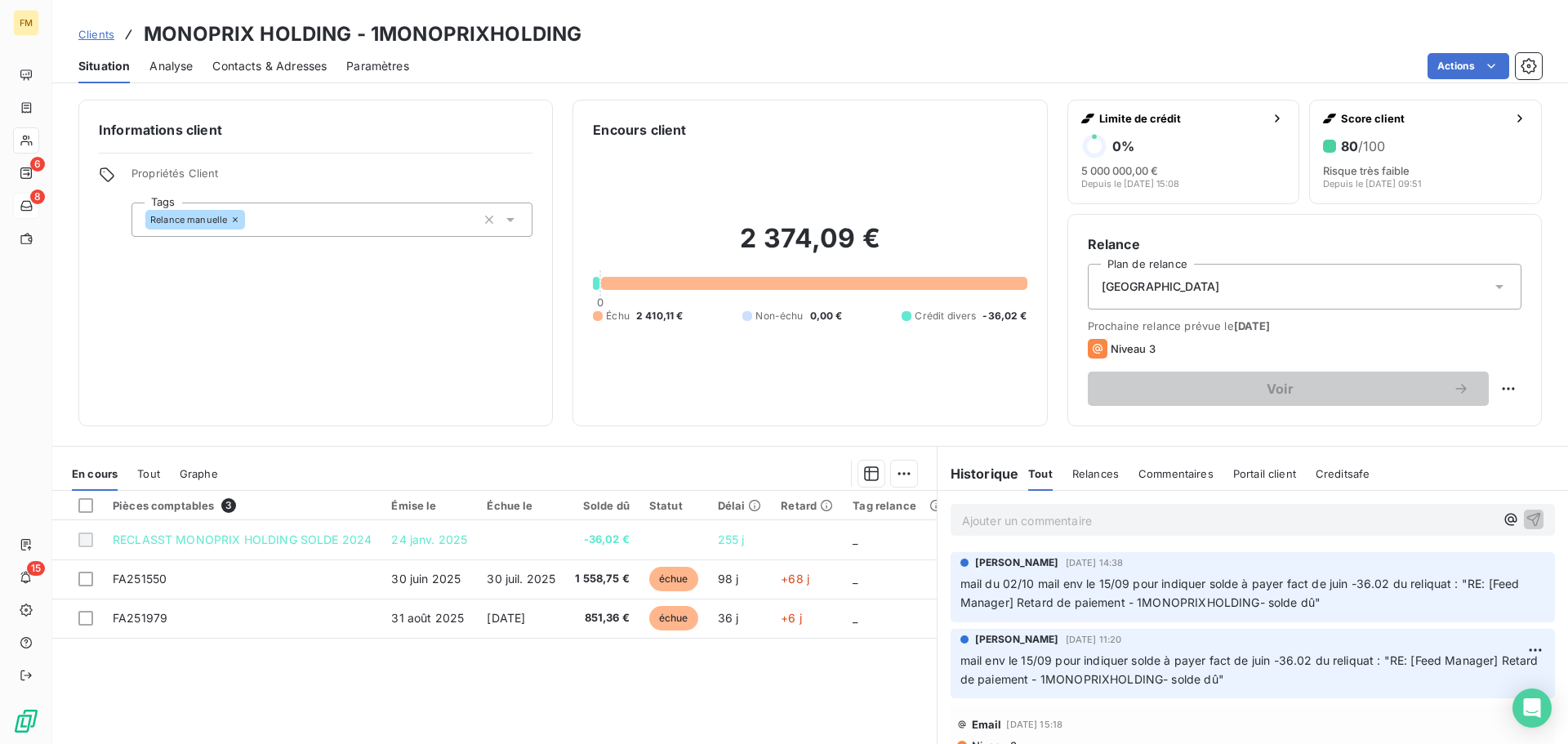
drag, startPoint x: 105, startPoint y: 36, endPoint x: 127, endPoint y: 39, distance: 22.2
click at [105, 36] on span "Clients" at bounding box center [96, 35] width 36 height 13
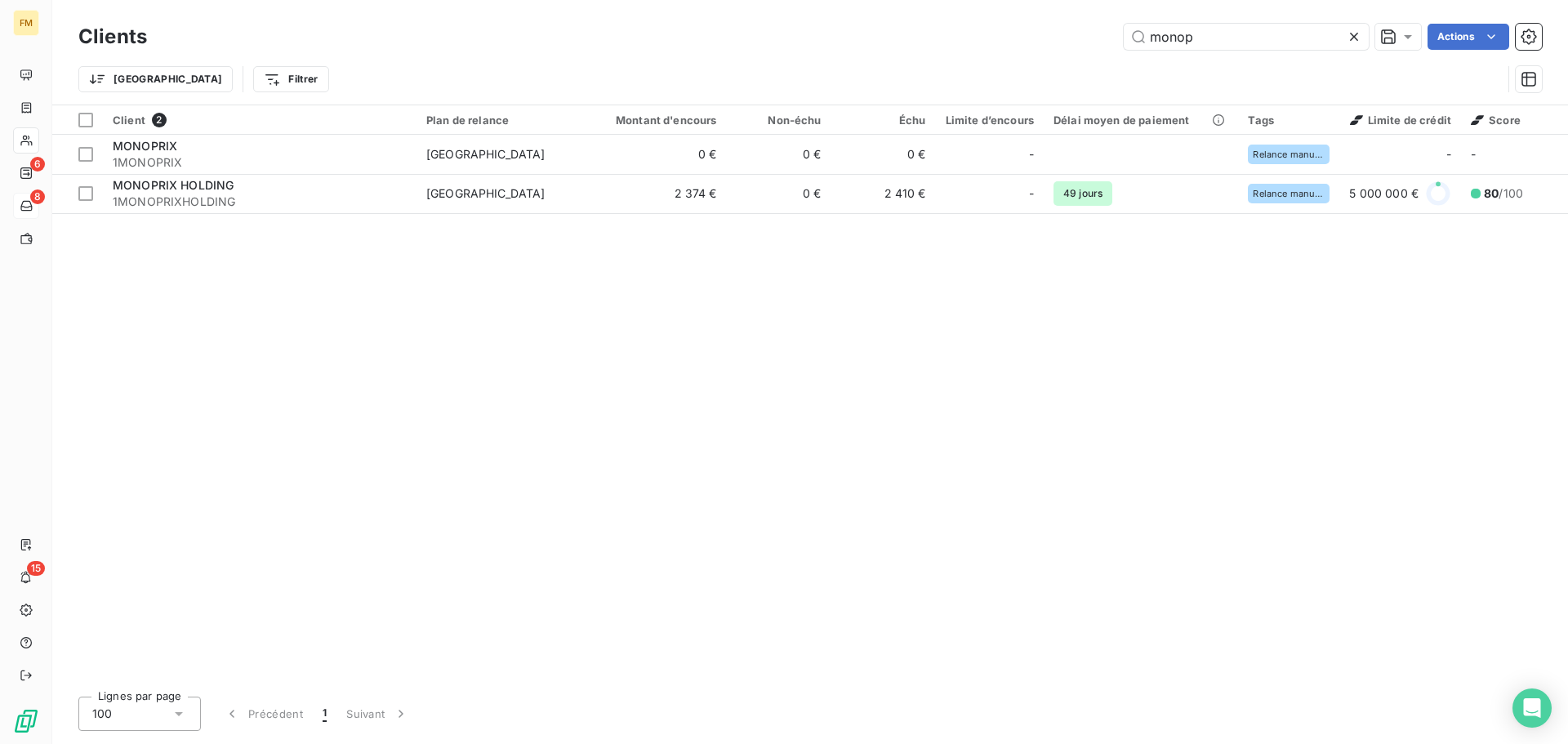
drag, startPoint x: 1077, startPoint y: 46, endPoint x: 913, endPoint y: 39, distance: 164.1
click at [959, 38] on div "monop Actions" at bounding box center [853, 36] width 1375 height 26
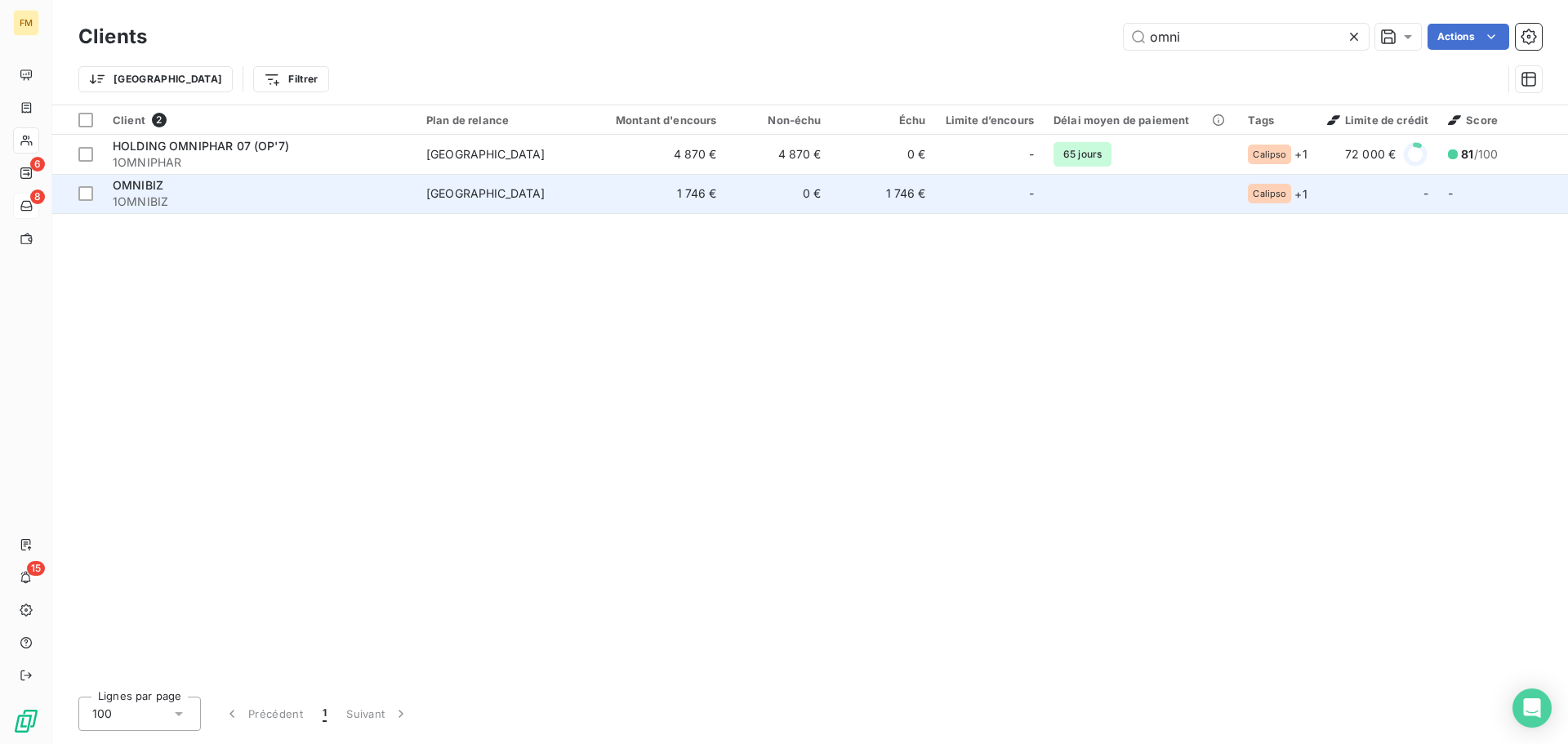
type input "omni"
click at [168, 195] on span "1OMNIBIZ" at bounding box center [260, 202] width 294 height 16
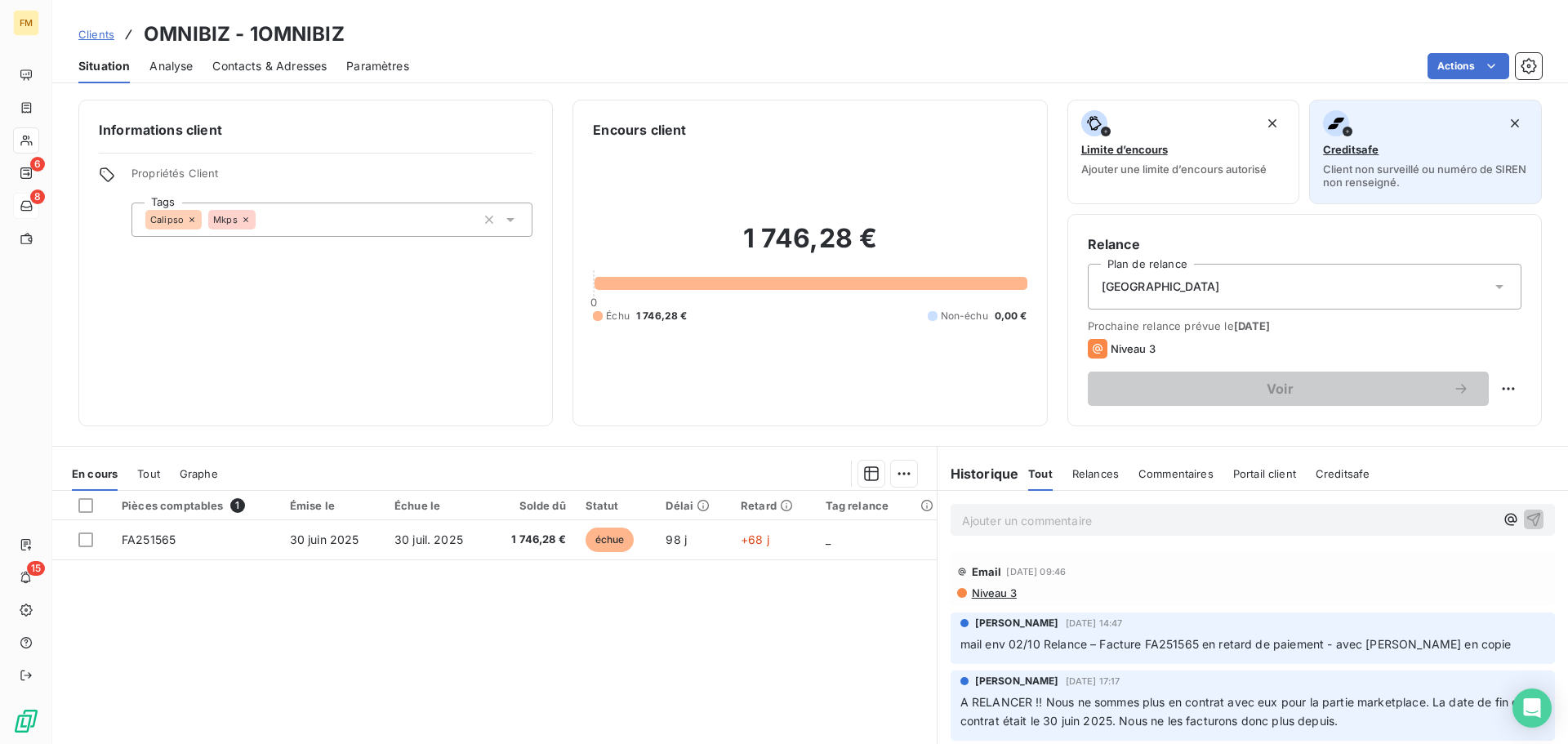
click at [1381, 174] on span "Client non surveillé ou numéro de SIREN non renseigné." at bounding box center [1425, 175] width 205 height 26
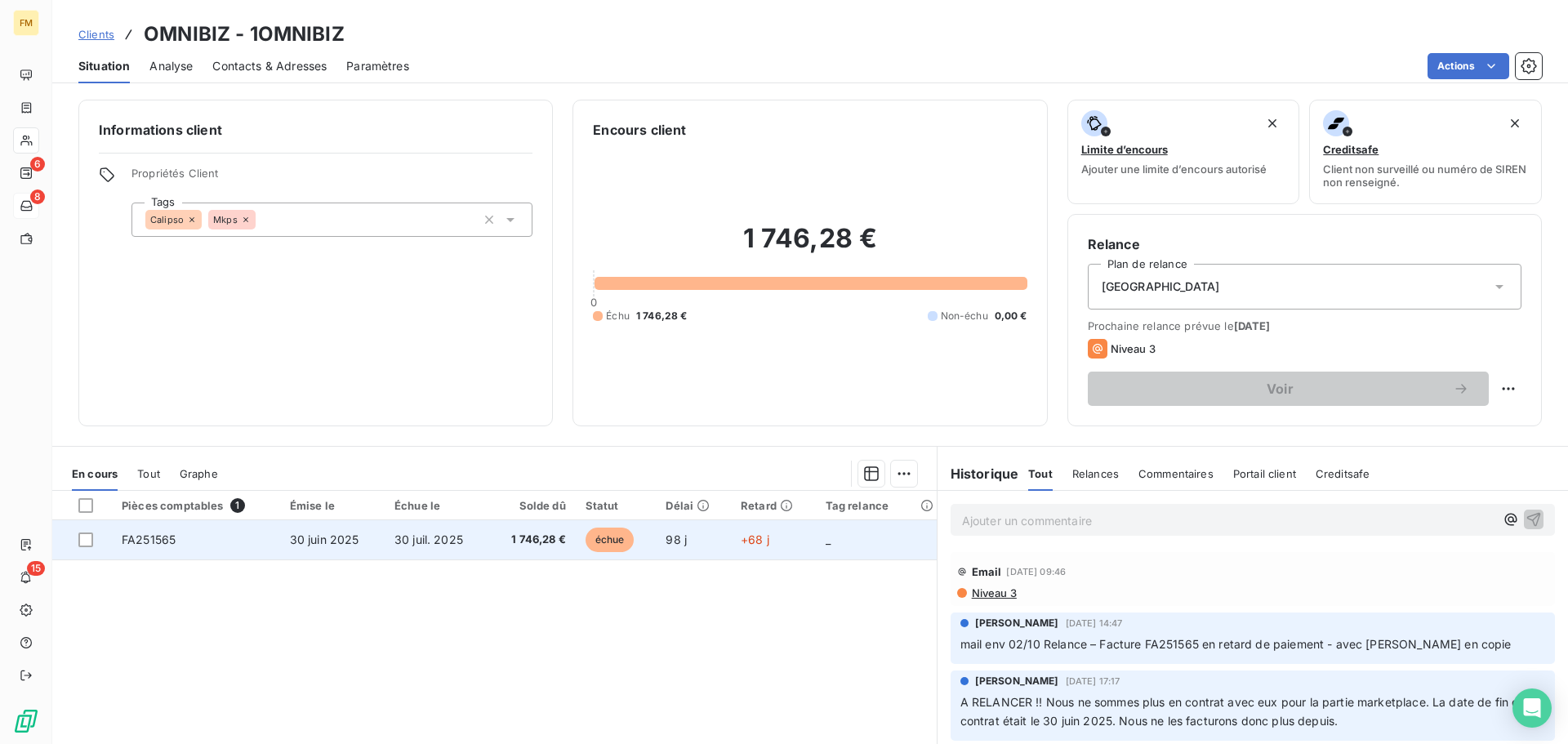
click at [251, 542] on td "FA251565" at bounding box center [195, 540] width 168 height 39
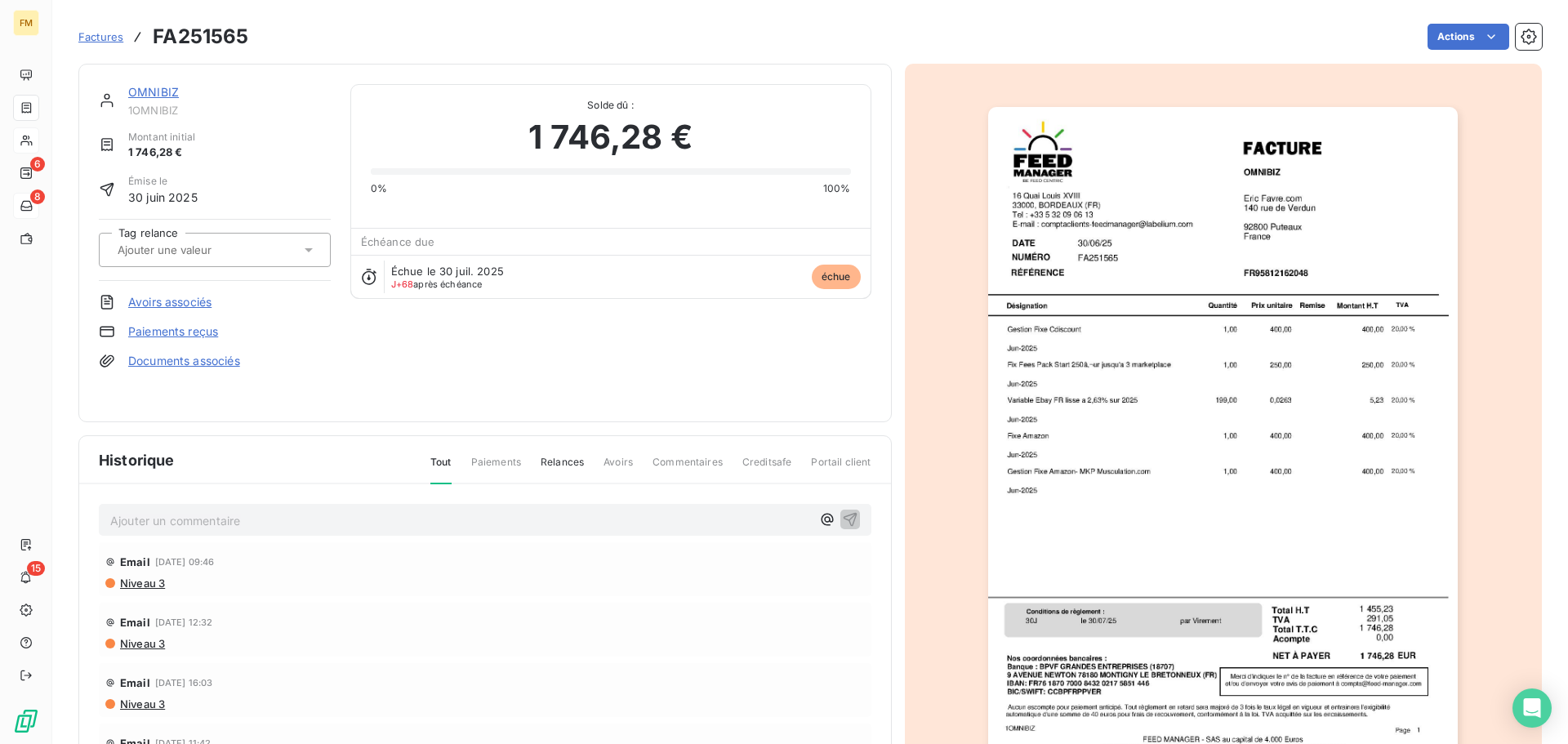
click at [113, 43] on span "Factures" at bounding box center [100, 36] width 44 height 13
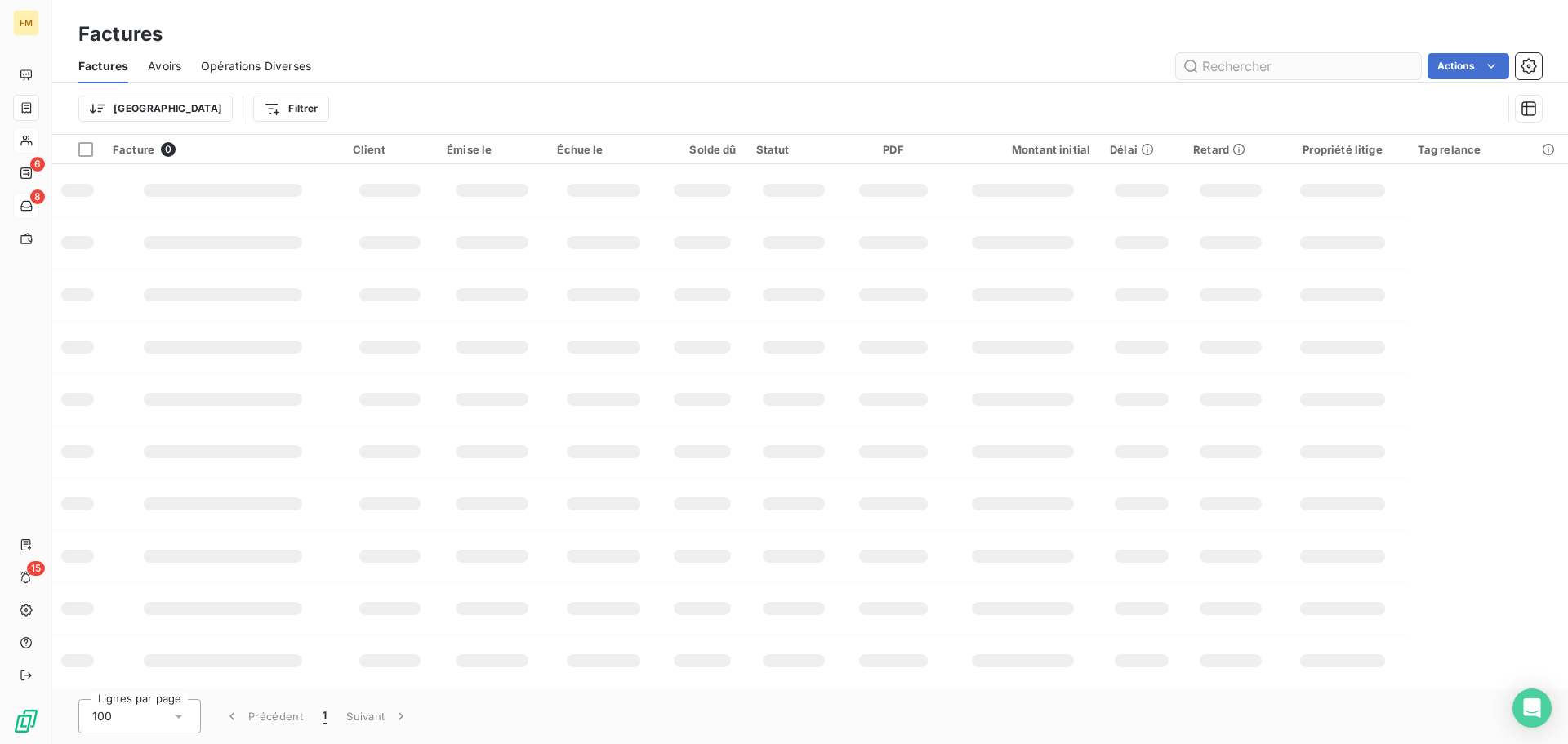
click at [1216, 69] on input "text" at bounding box center [1298, 65] width 245 height 26
type input "lm2g"
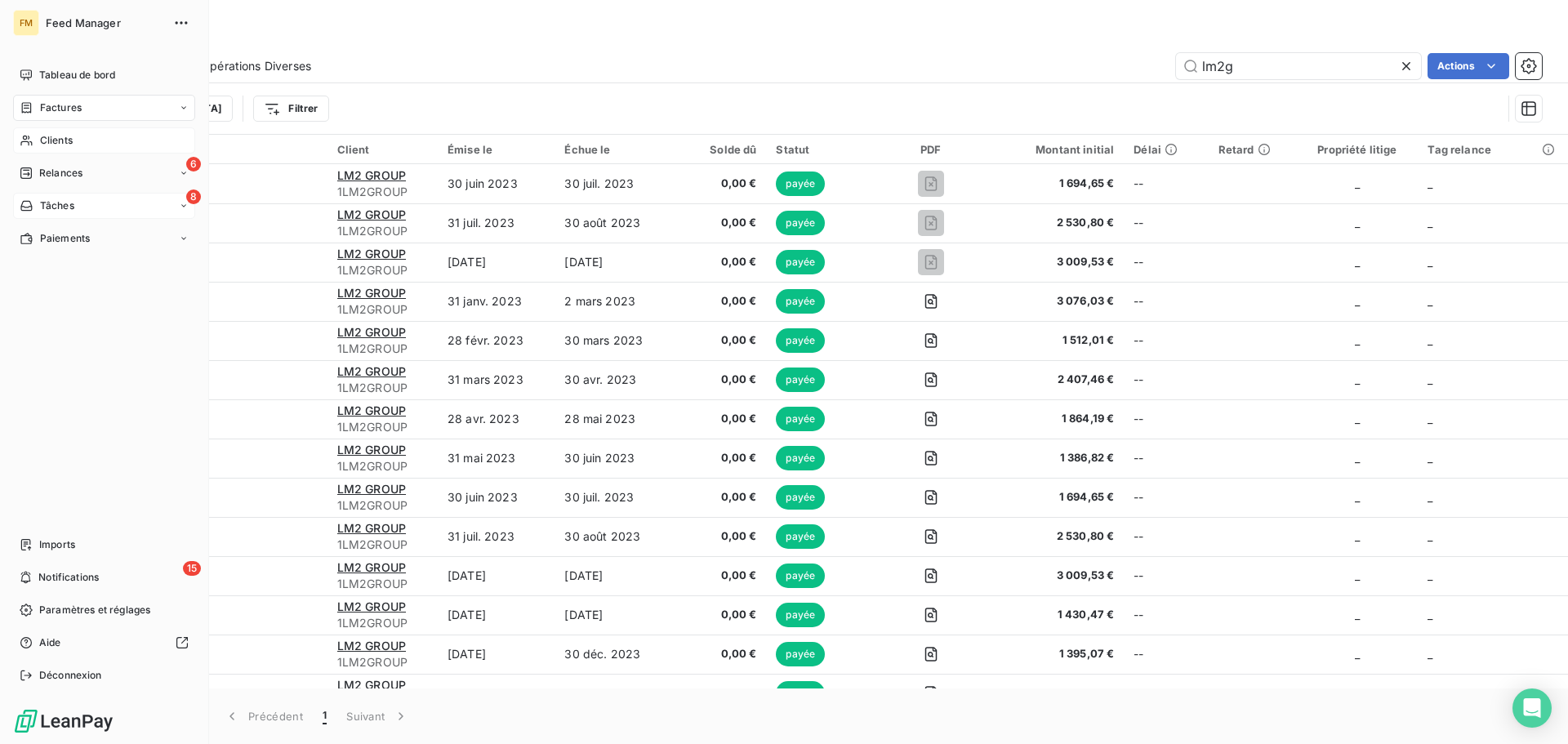
click at [44, 142] on span "Clients" at bounding box center [56, 141] width 33 height 15
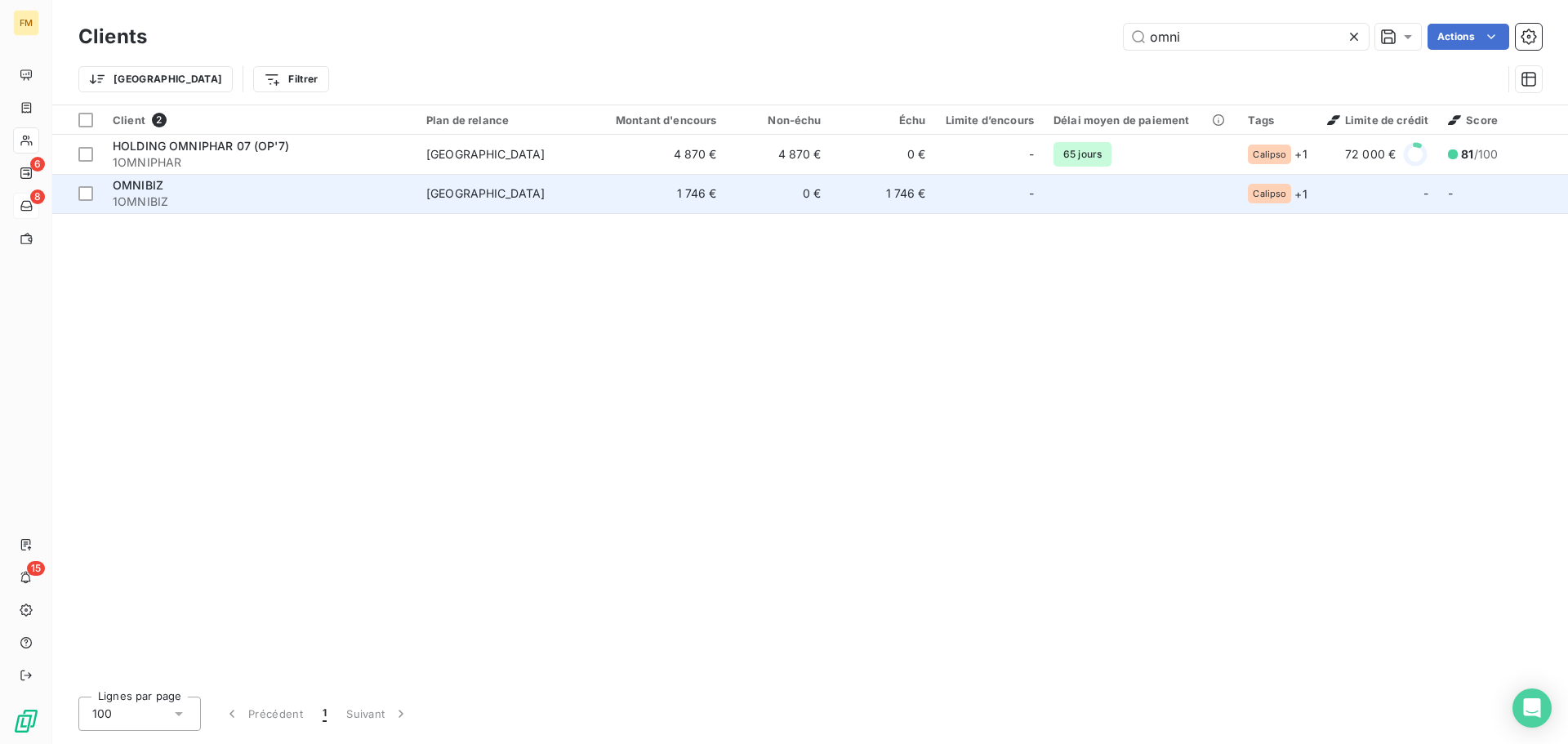
click at [301, 205] on span "1OMNIBIZ" at bounding box center [260, 202] width 294 height 16
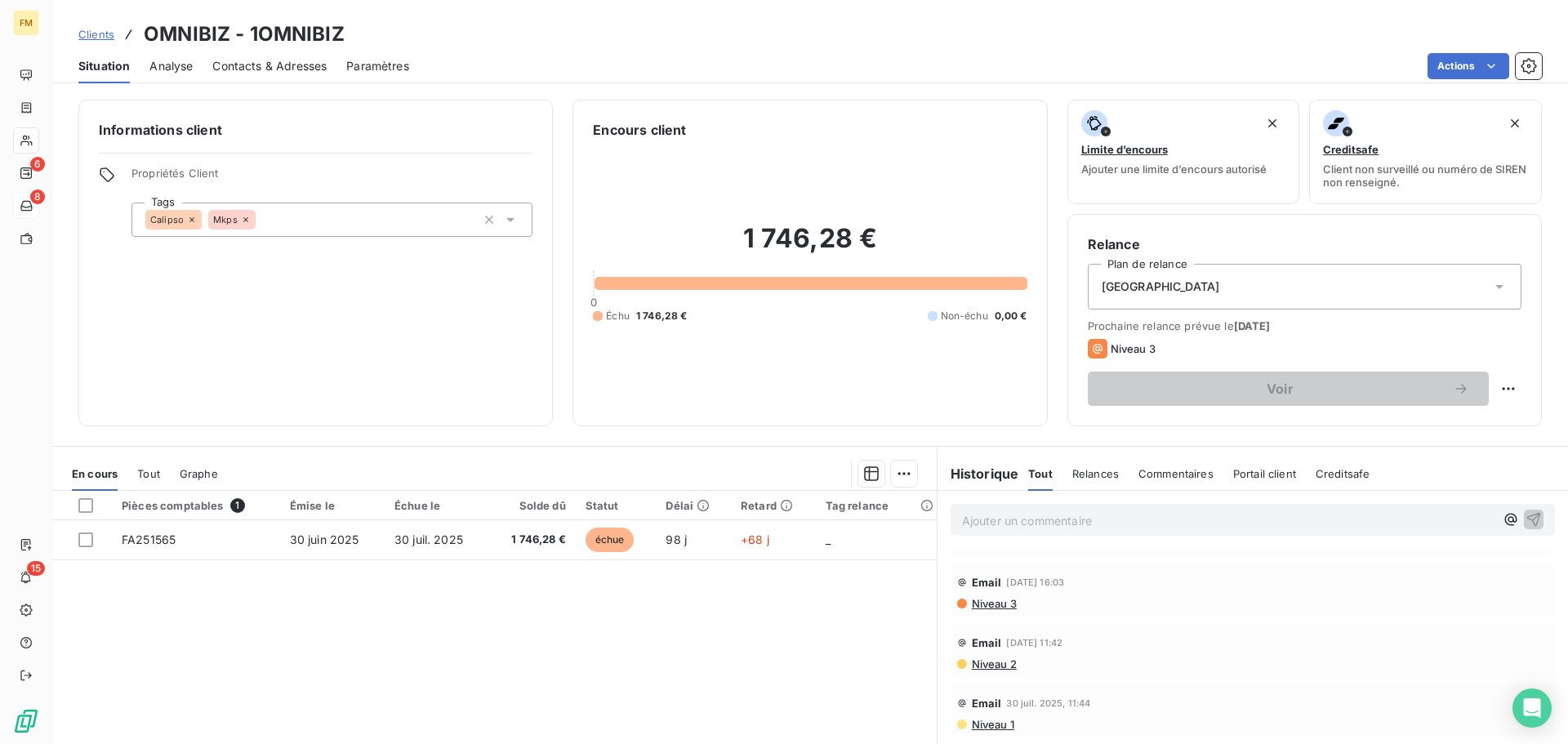
scroll to position [164, 0]
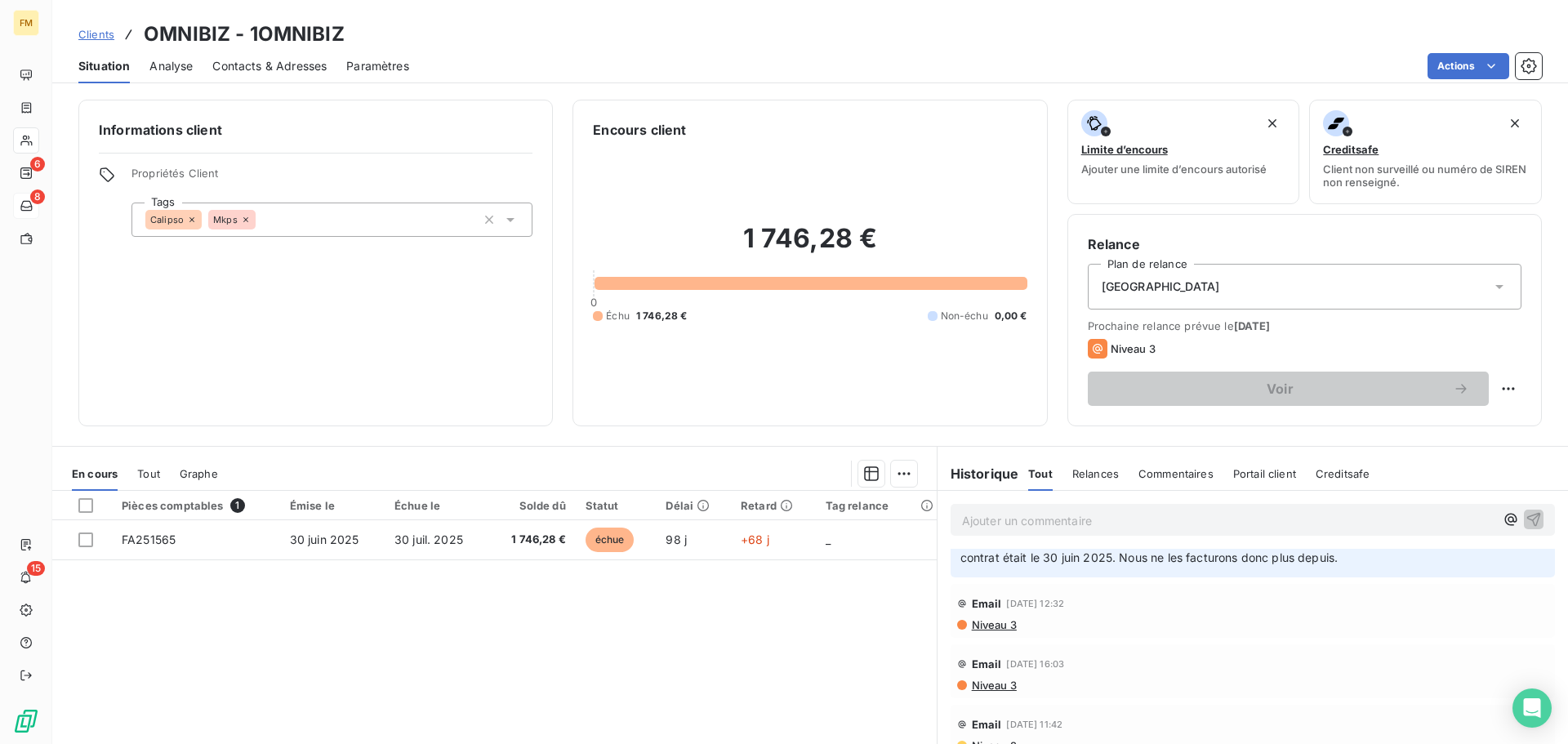
click at [984, 689] on span "Niveau 3" at bounding box center [992, 685] width 46 height 13
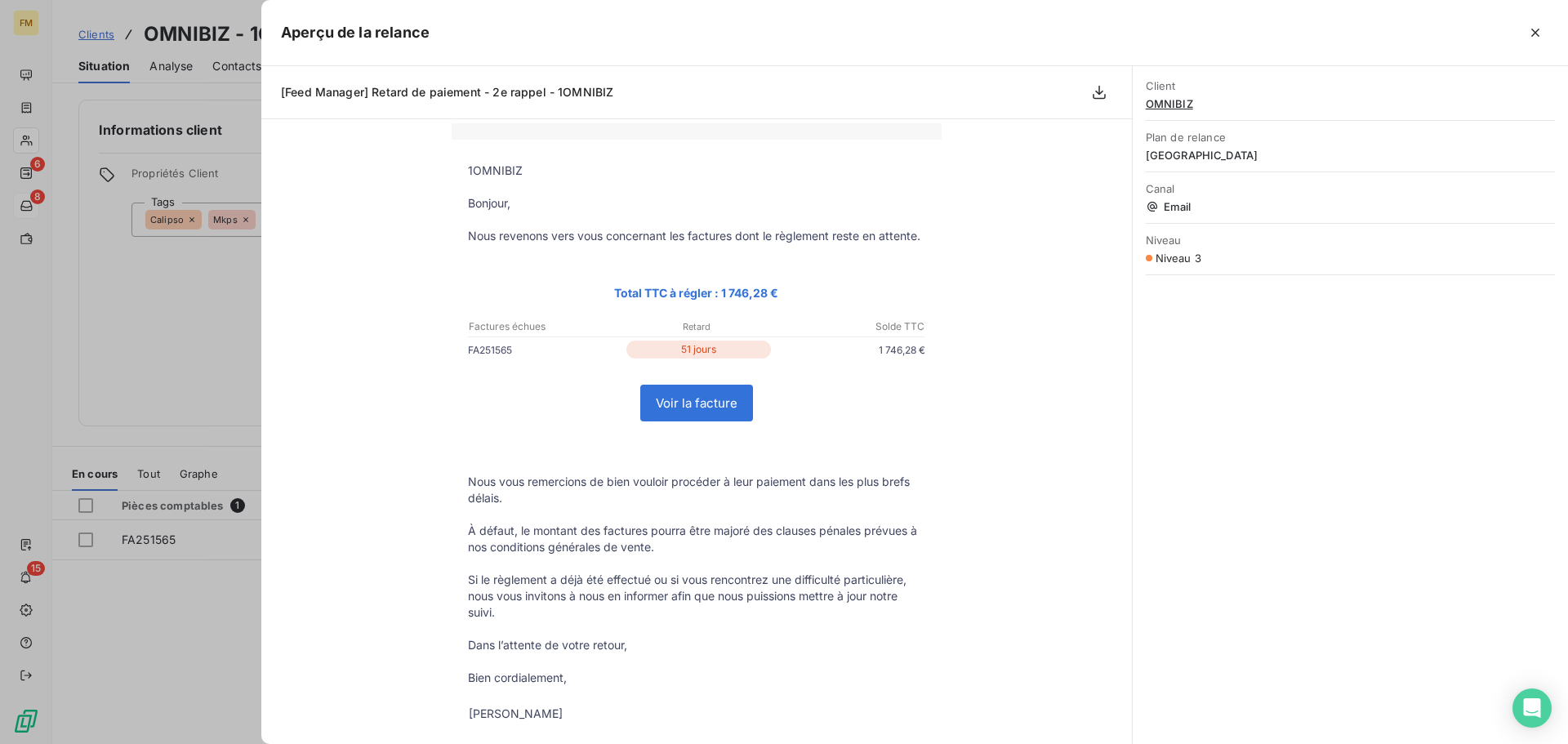
scroll to position [0, 0]
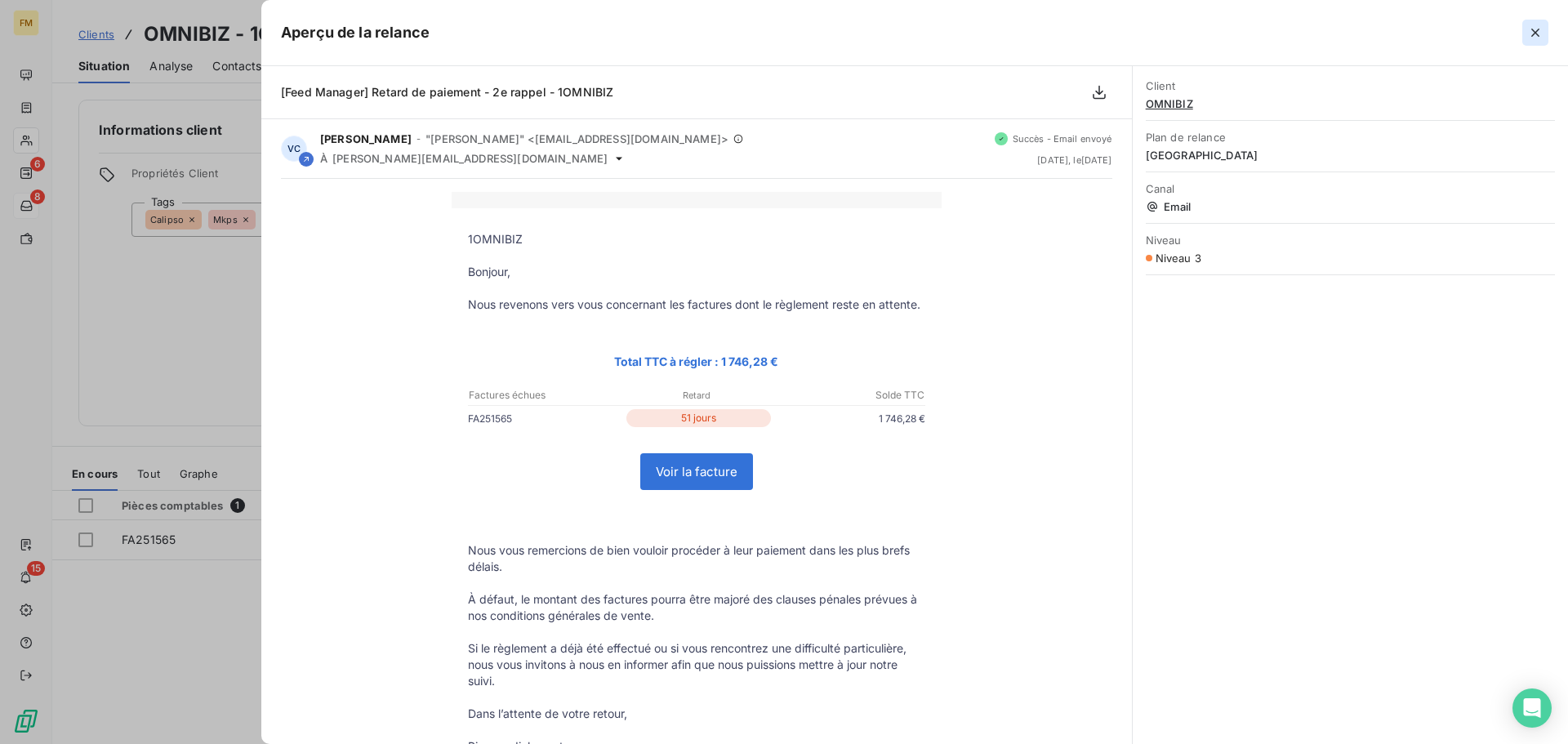
click at [1543, 29] on button "button" at bounding box center [1534, 33] width 26 height 26
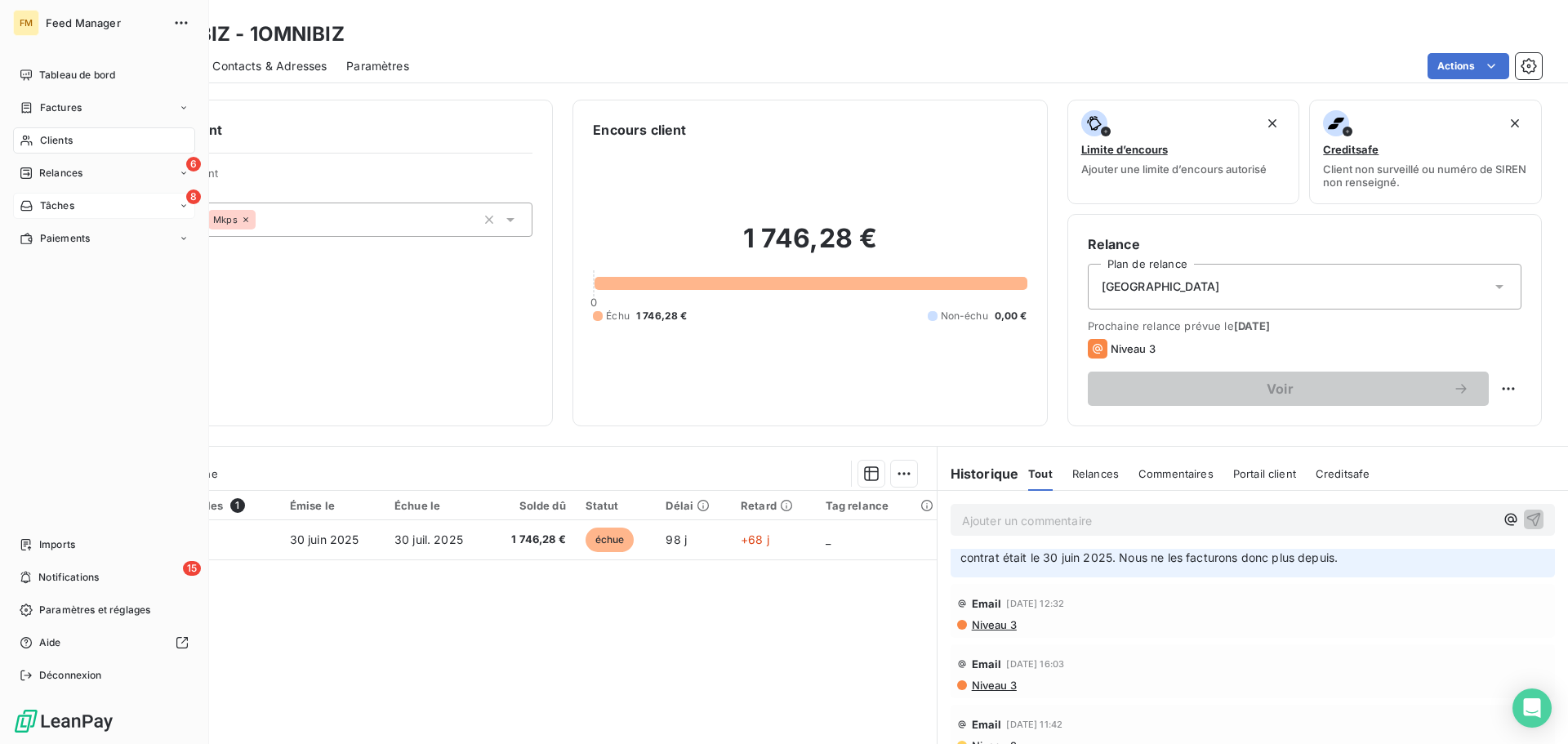
click at [30, 212] on icon at bounding box center [26, 205] width 14 height 13
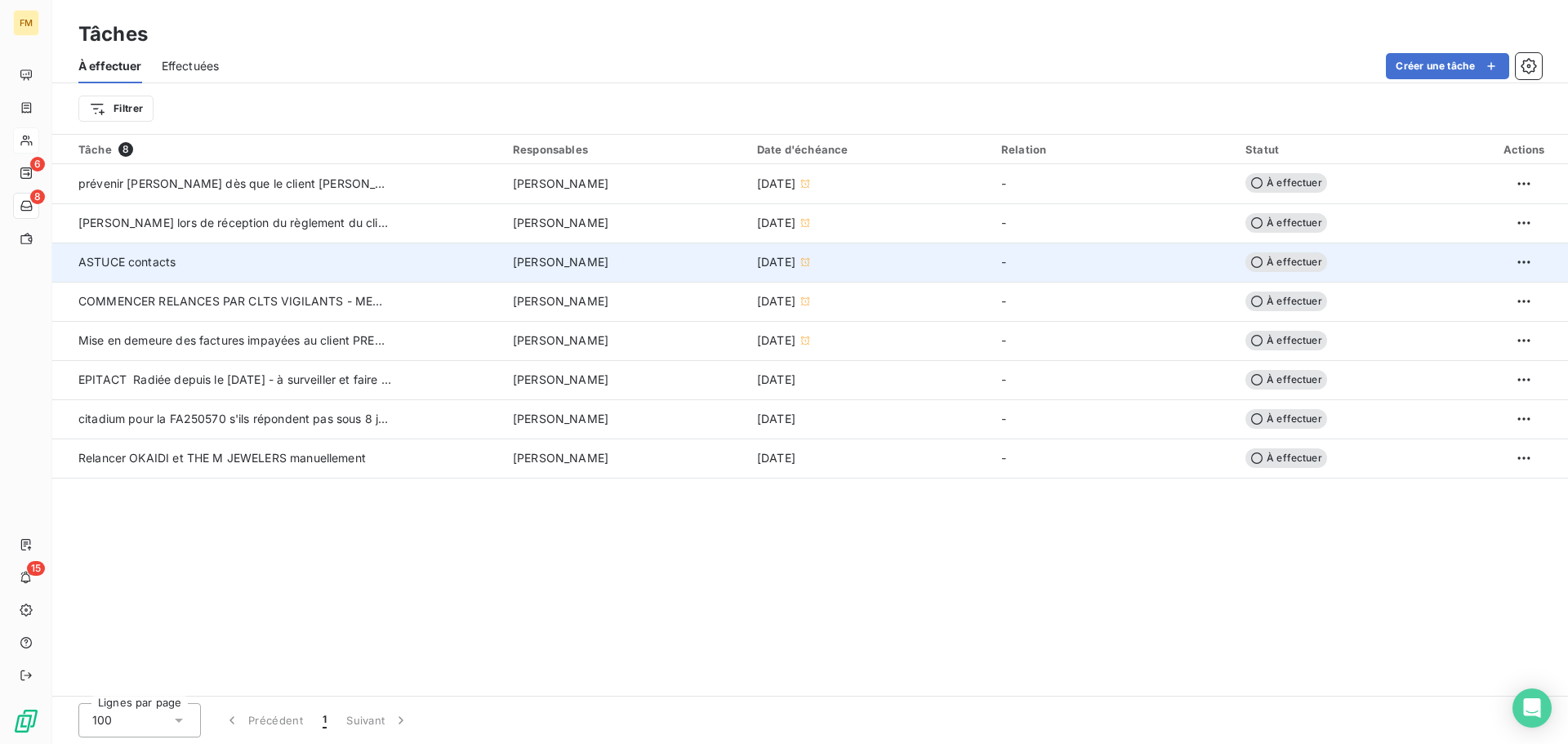
click at [151, 272] on td "ASTUCE contacts" at bounding box center [278, 262] width 450 height 39
type input "[DATE]"
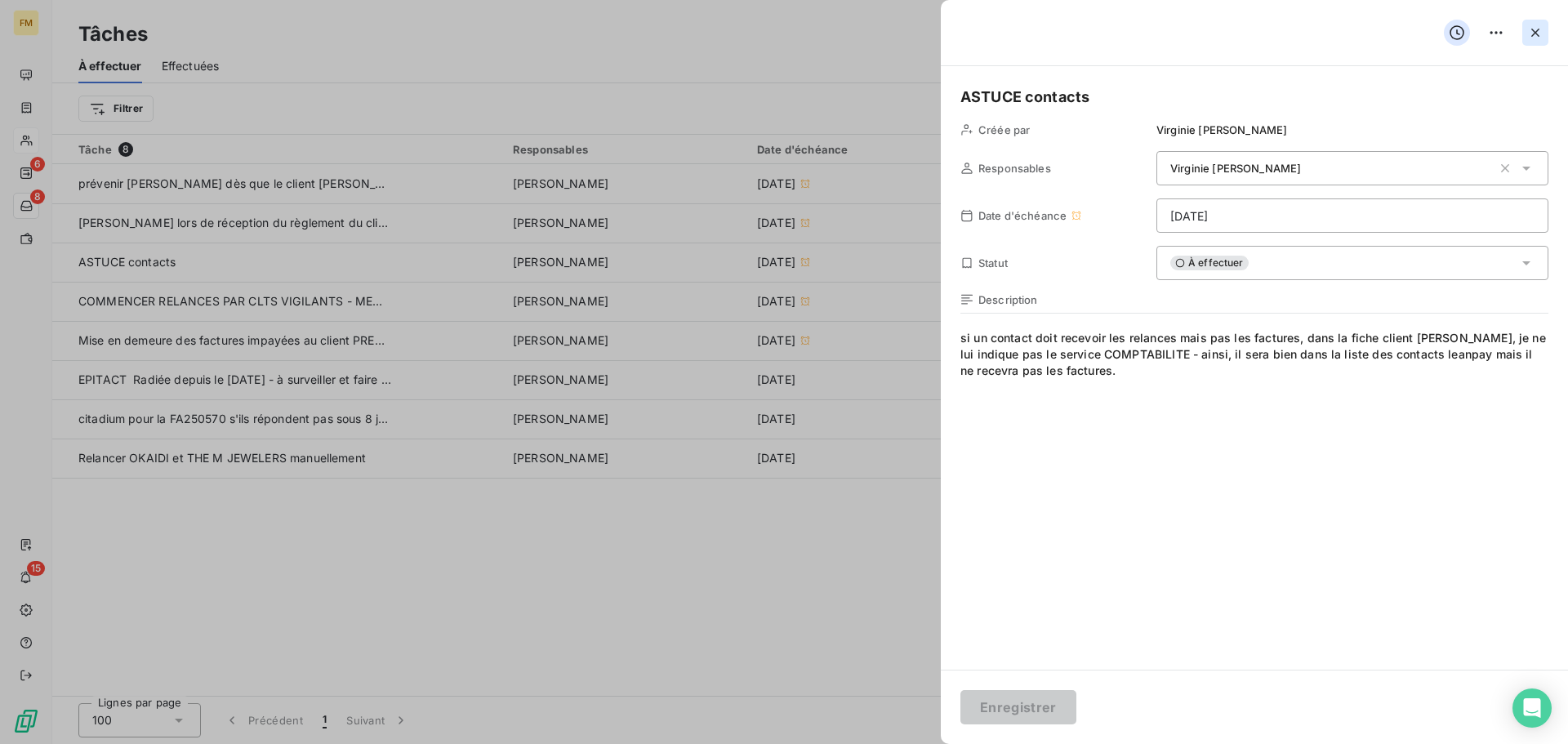
click at [1534, 41] on button "button" at bounding box center [1534, 33] width 26 height 26
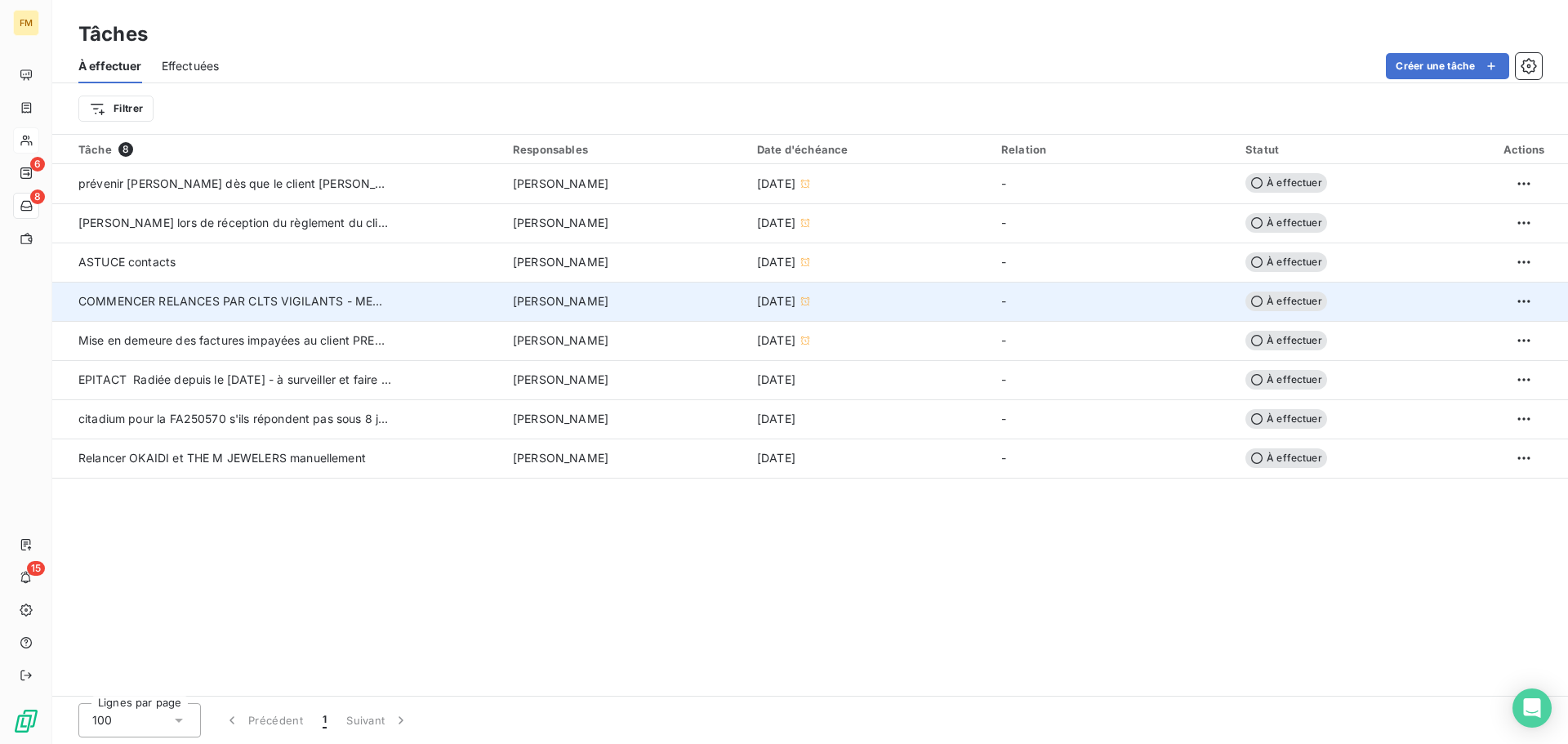
click at [271, 307] on span "COMMENCER RELANCES PAR CLTS VIGILANTS - MEME CEUX QUI NE SONT PAS DANS LES RELA…" at bounding box center [491, 301] width 827 height 14
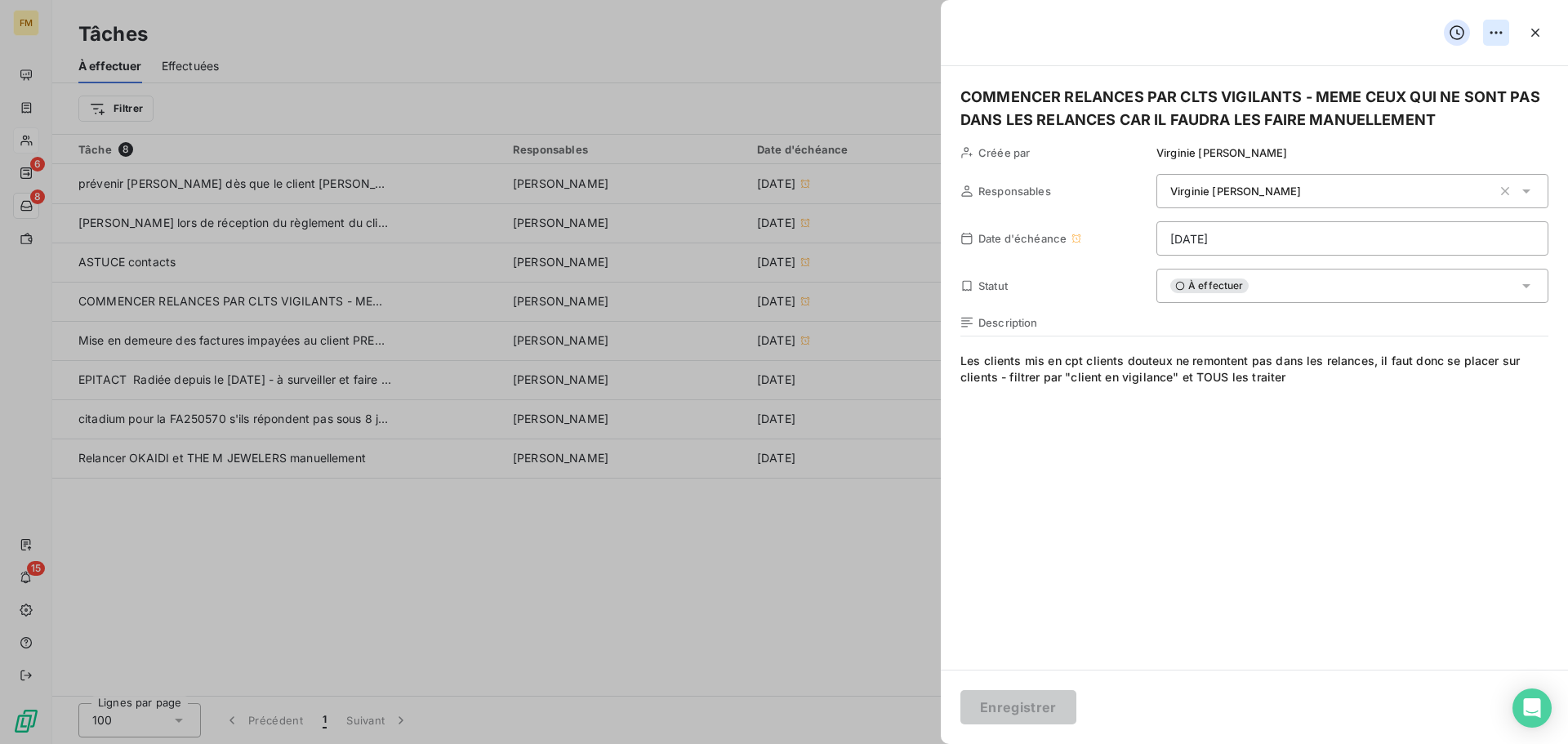
click at [1541, 30] on icon "button" at bounding box center [1535, 33] width 16 height 16
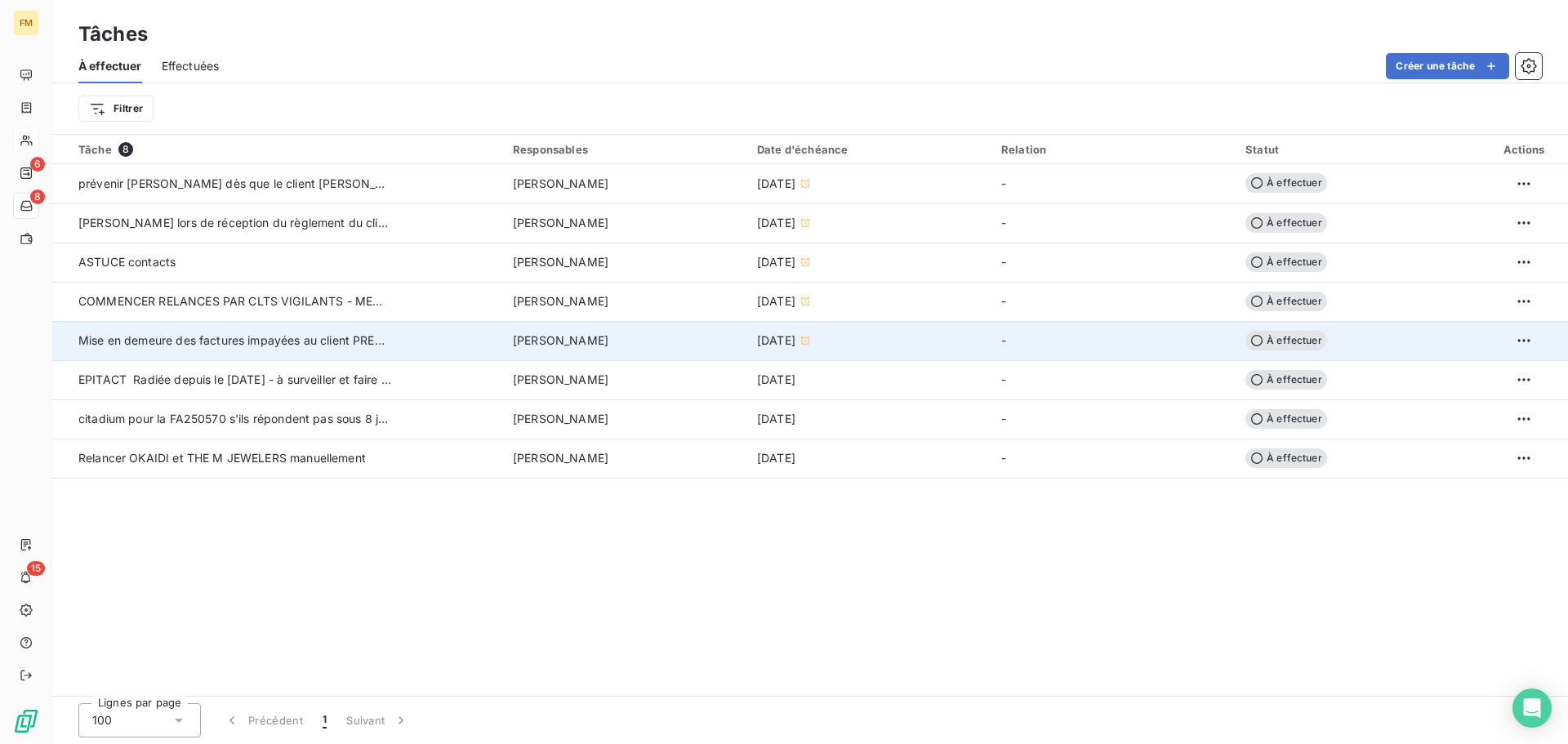
click at [334, 352] on td "Mise en demeure des factures impayées au client PREMIUM GRANDS CRUS" at bounding box center [278, 340] width 450 height 39
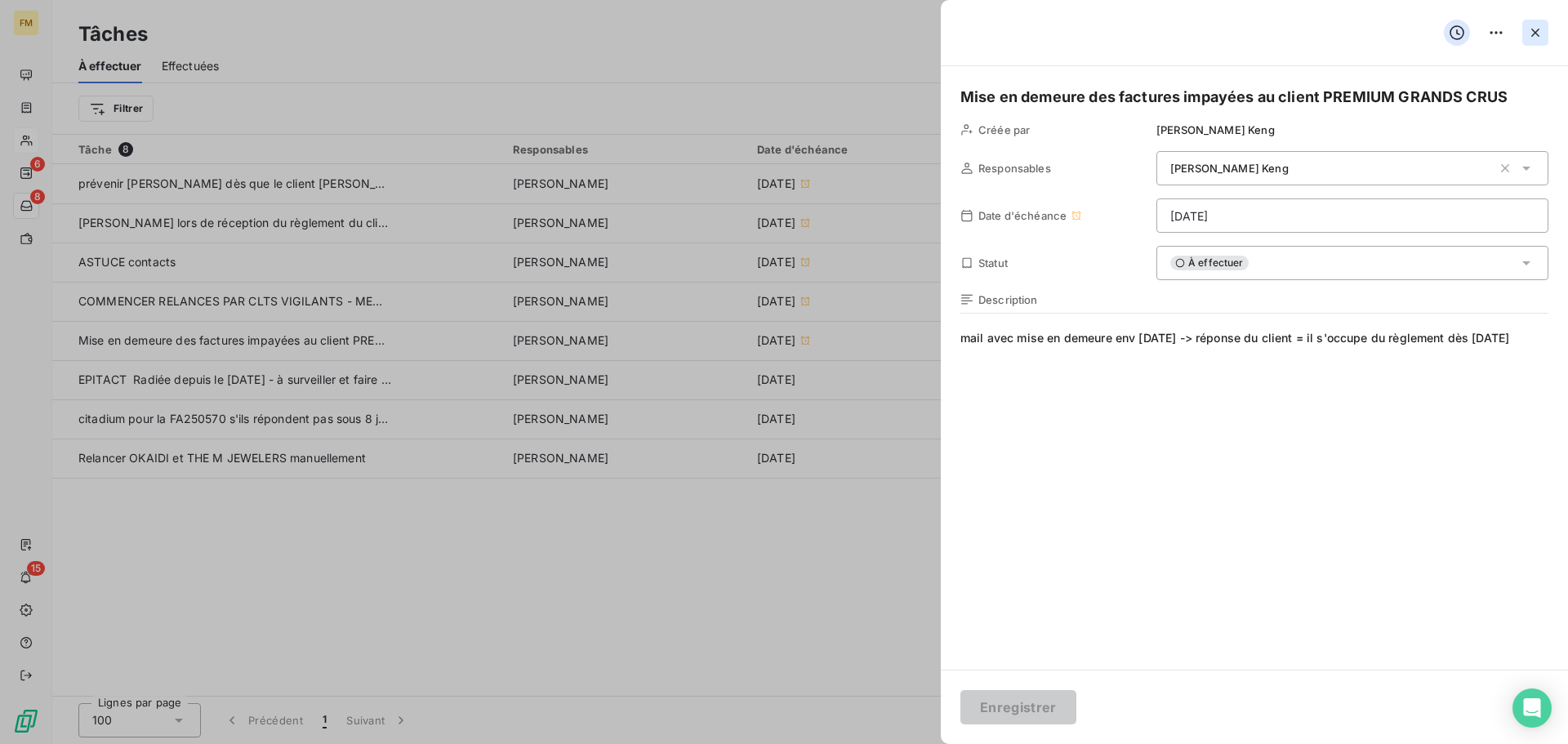
click at [1538, 31] on icon "button" at bounding box center [1535, 33] width 16 height 16
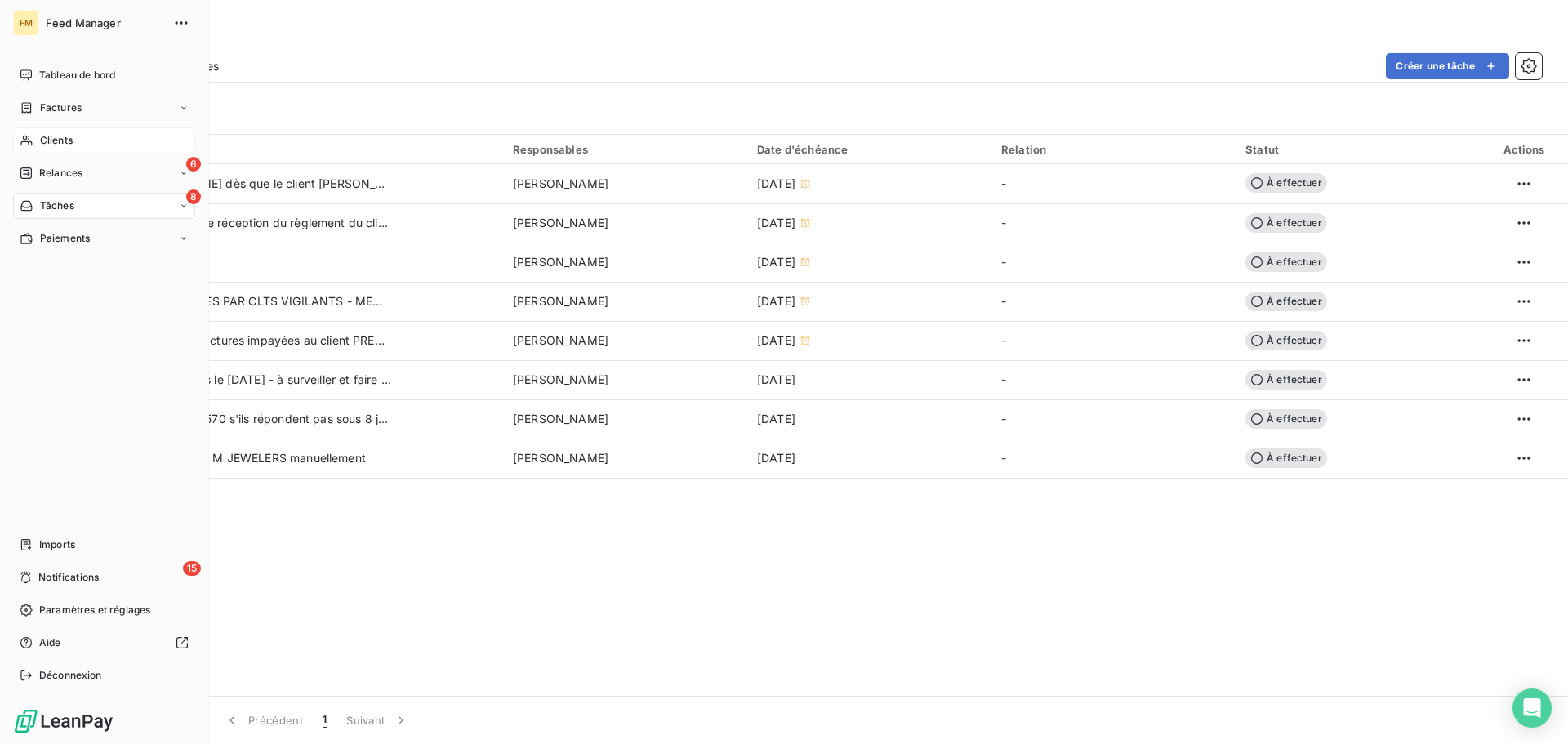
click at [71, 135] on span "Clients" at bounding box center [56, 141] width 33 height 15
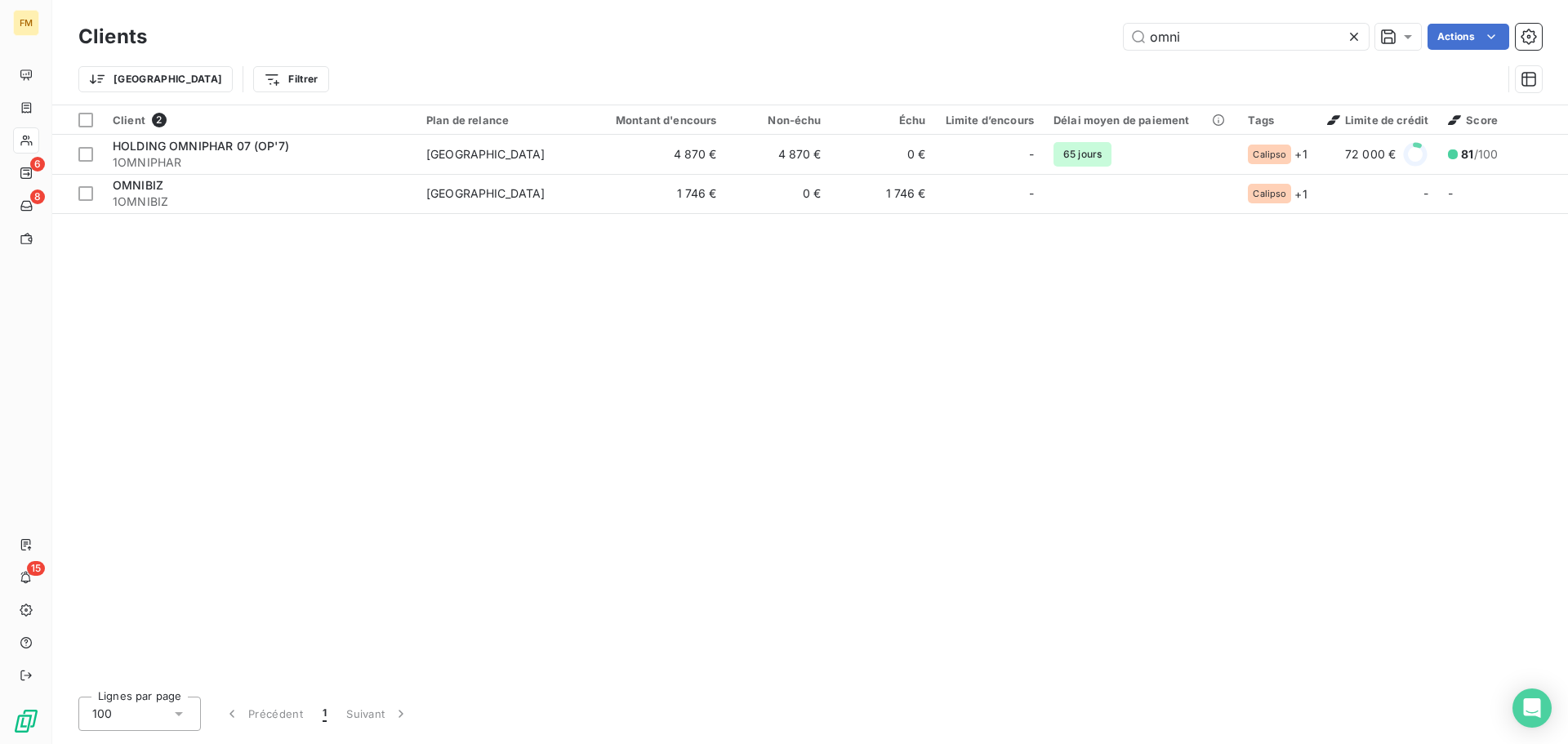
drag, startPoint x: 1199, startPoint y: 36, endPoint x: 908, endPoint y: 33, distance: 291.0
click at [950, 33] on div "omni Actions" at bounding box center [853, 36] width 1375 height 26
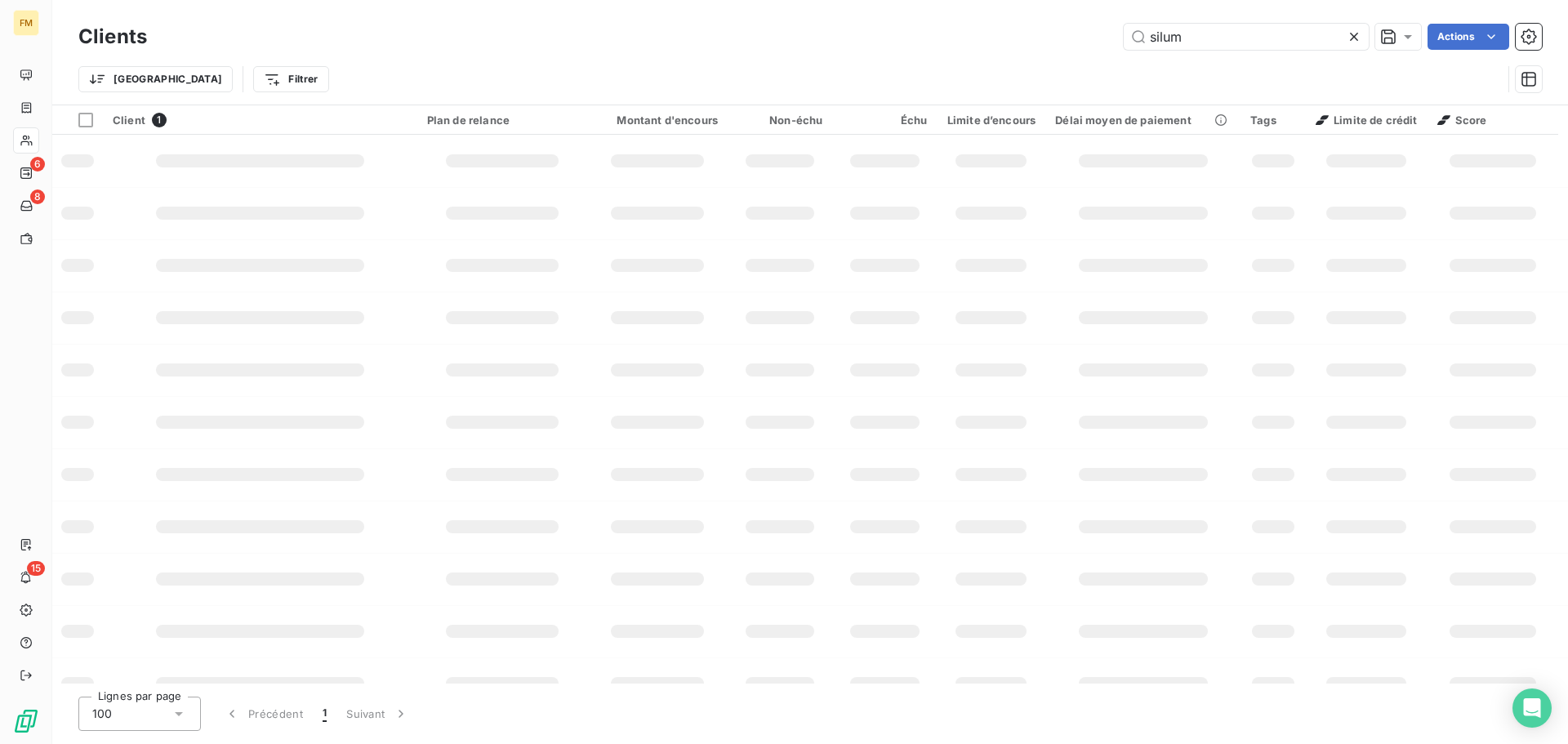
type input "silum"
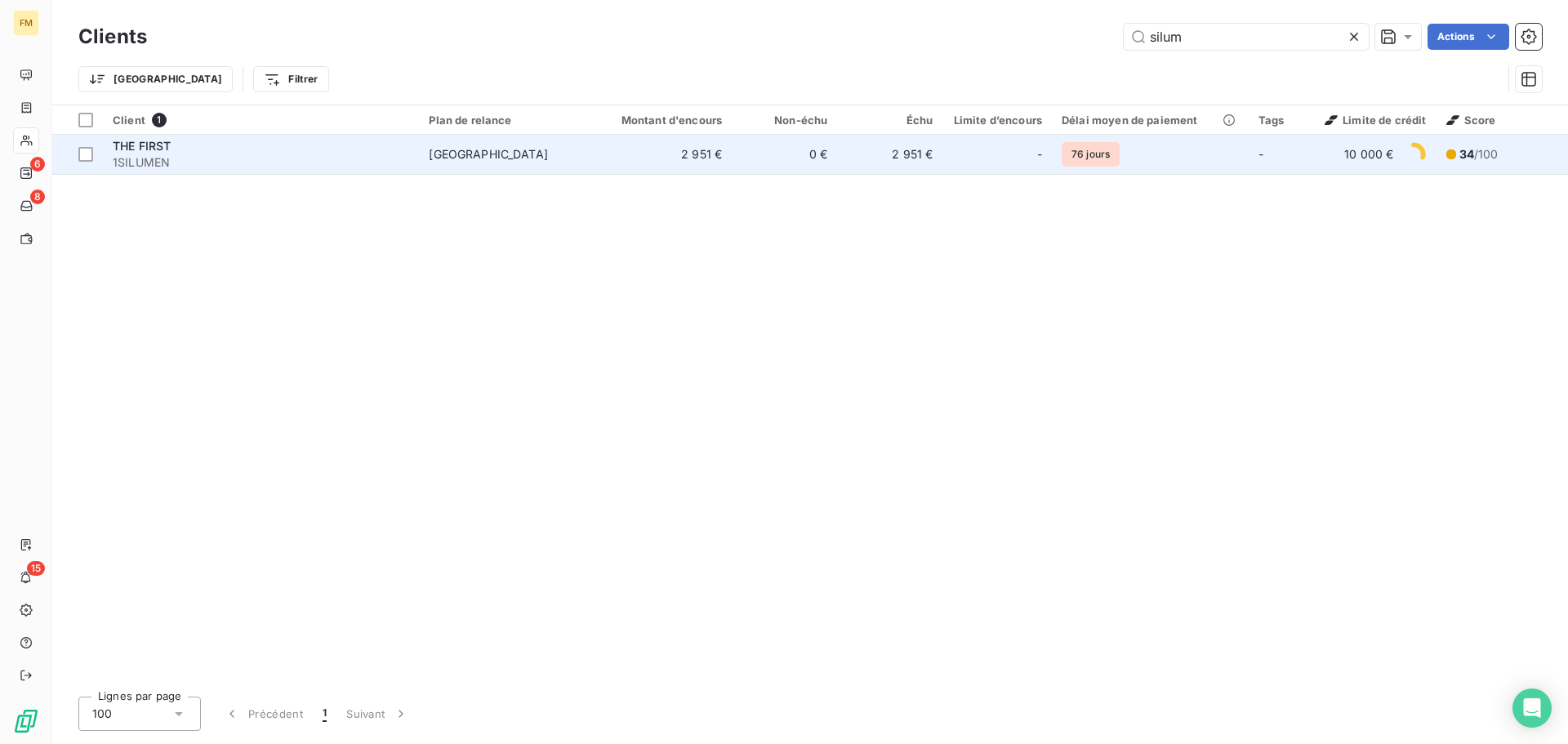
click at [765, 147] on td "0 €" at bounding box center [784, 154] width 105 height 39
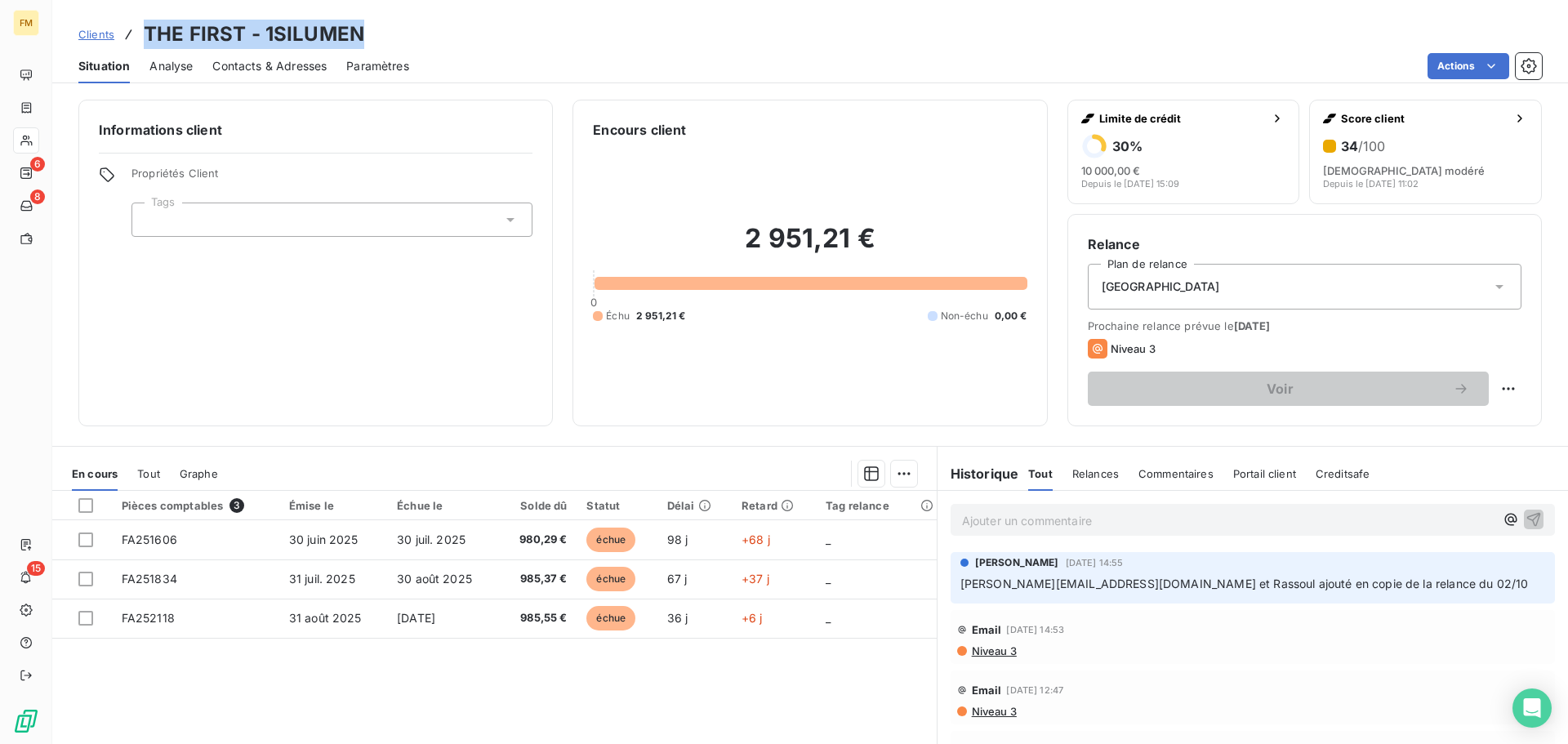
drag, startPoint x: 384, startPoint y: 25, endPoint x: 146, endPoint y: 35, distance: 238.2
click at [146, 35] on div "Clients THE FIRST - 1SILUMEN" at bounding box center [810, 35] width 1515 height 29
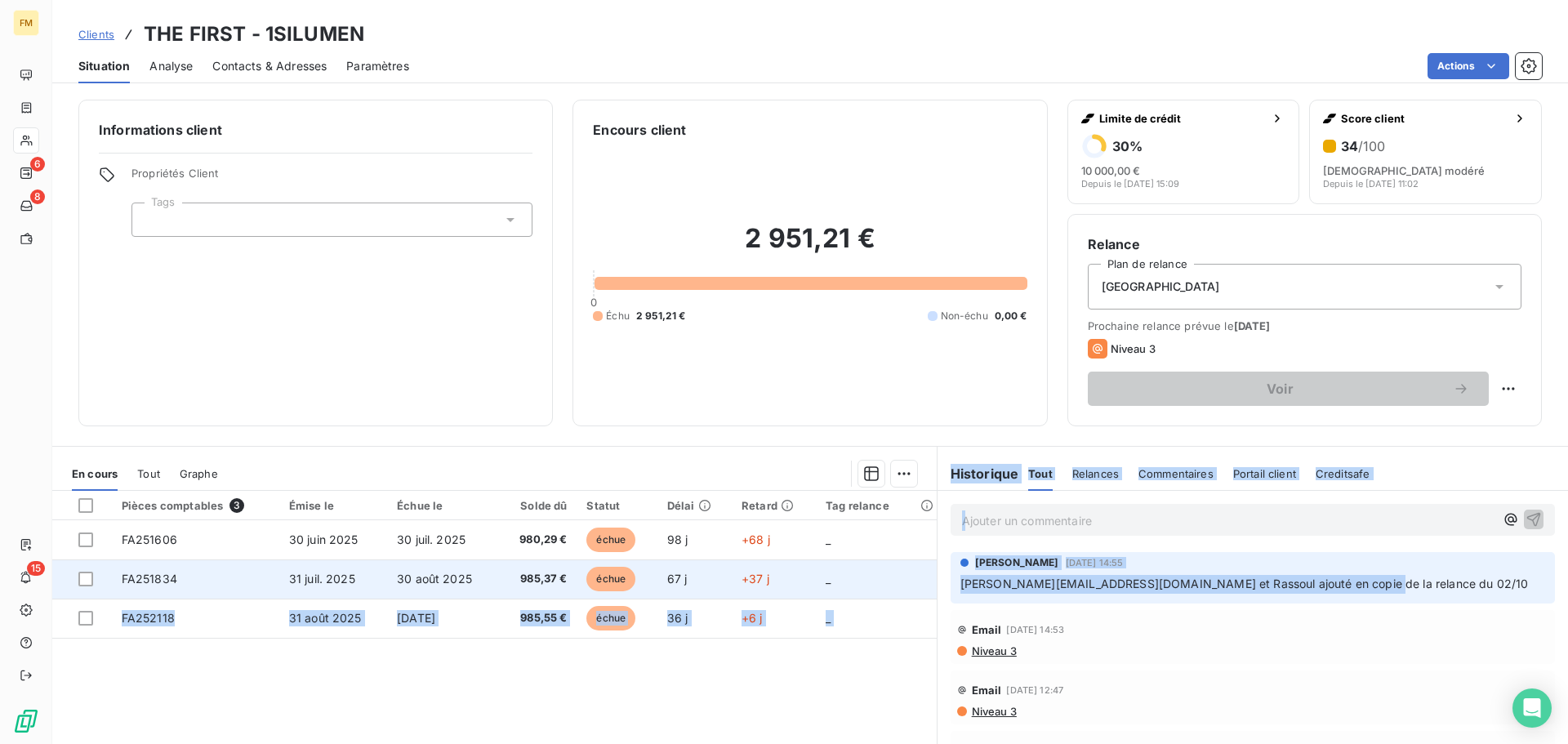
drag, startPoint x: 1357, startPoint y: 581, endPoint x: 907, endPoint y: 566, distance: 450.2
click at [907, 566] on div "En cours Tout Graphe Pièces comptables 3 Émise le Échue le Solde dû Statut Déla…" at bounding box center [810, 650] width 1515 height 409
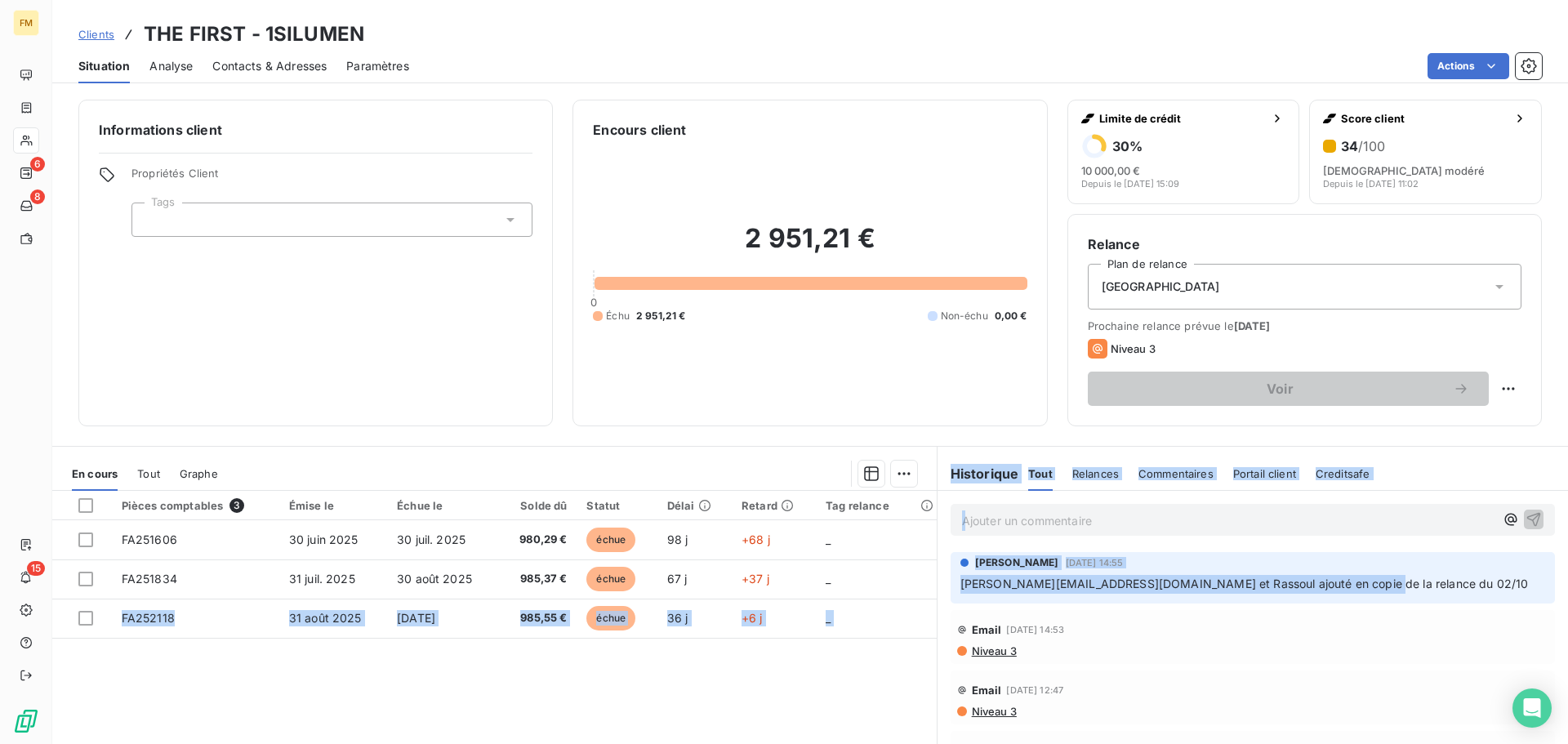
click at [1415, 575] on p "[PERSON_NAME][EMAIL_ADDRESS][DOMAIN_NAME] et Rassoul ajouté en copie de la rela…" at bounding box center [1253, 584] width 585 height 19
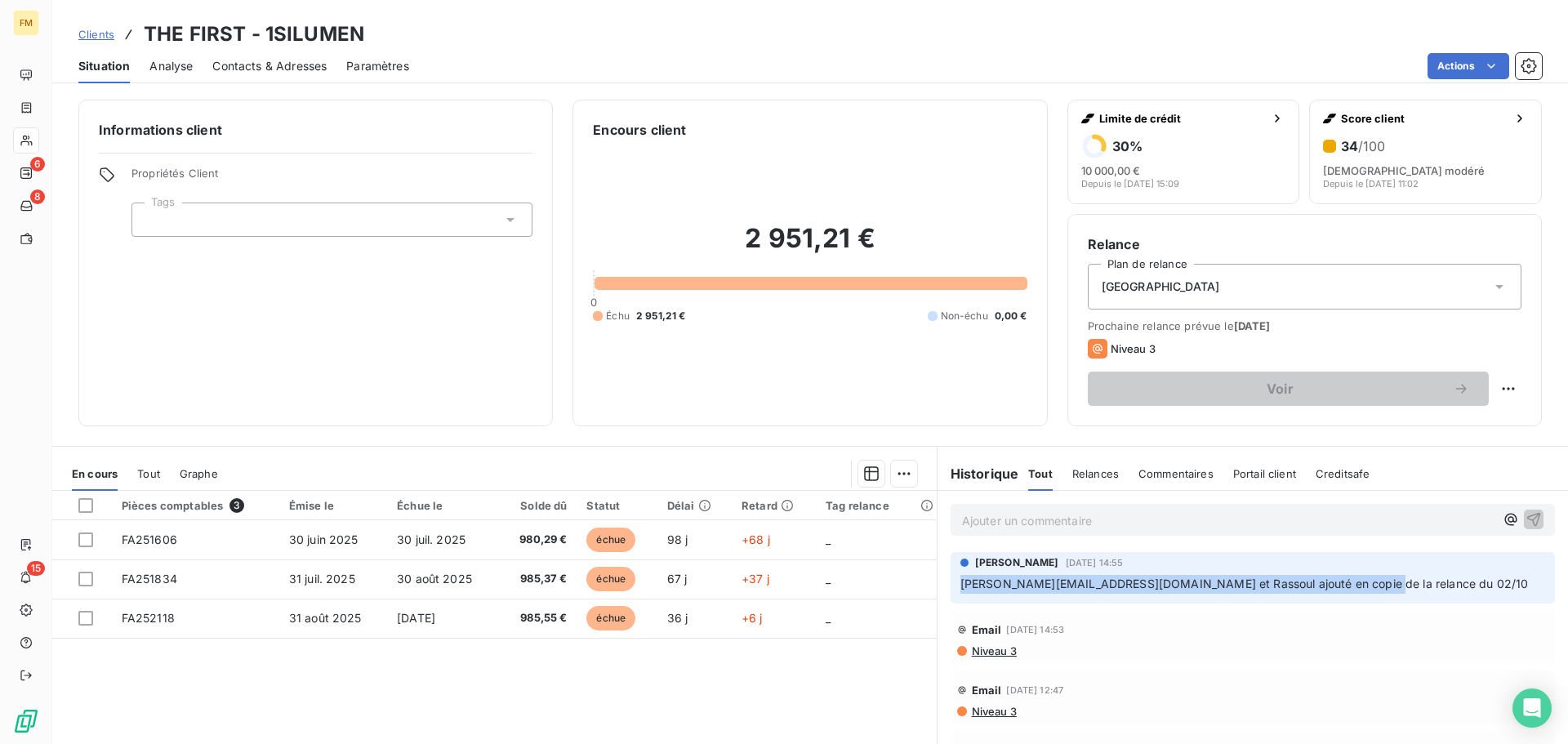
drag, startPoint x: 1402, startPoint y: 588, endPoint x: 953, endPoint y: 577, distance: 449.1
click at [961, 577] on p "[PERSON_NAME][EMAIL_ADDRESS][DOMAIN_NAME] et Rassoul ajouté en copie de la rela…" at bounding box center [1253, 584] width 585 height 19
copy span "[PERSON_NAME][EMAIL_ADDRESS][DOMAIN_NAME] et Rassoul ajouté en copie de la rela…"
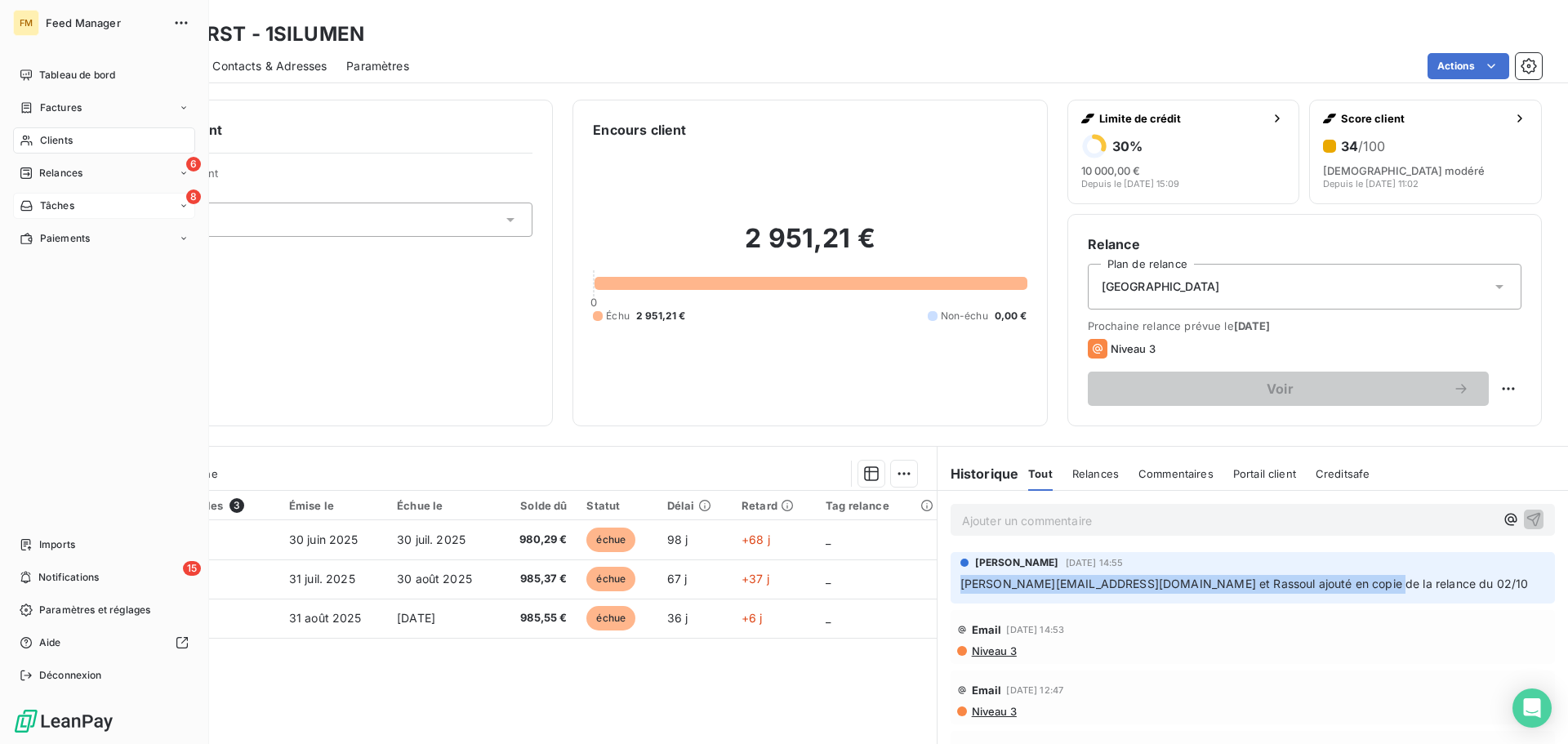
click at [74, 213] on div "8 Tâches" at bounding box center [104, 205] width 182 height 26
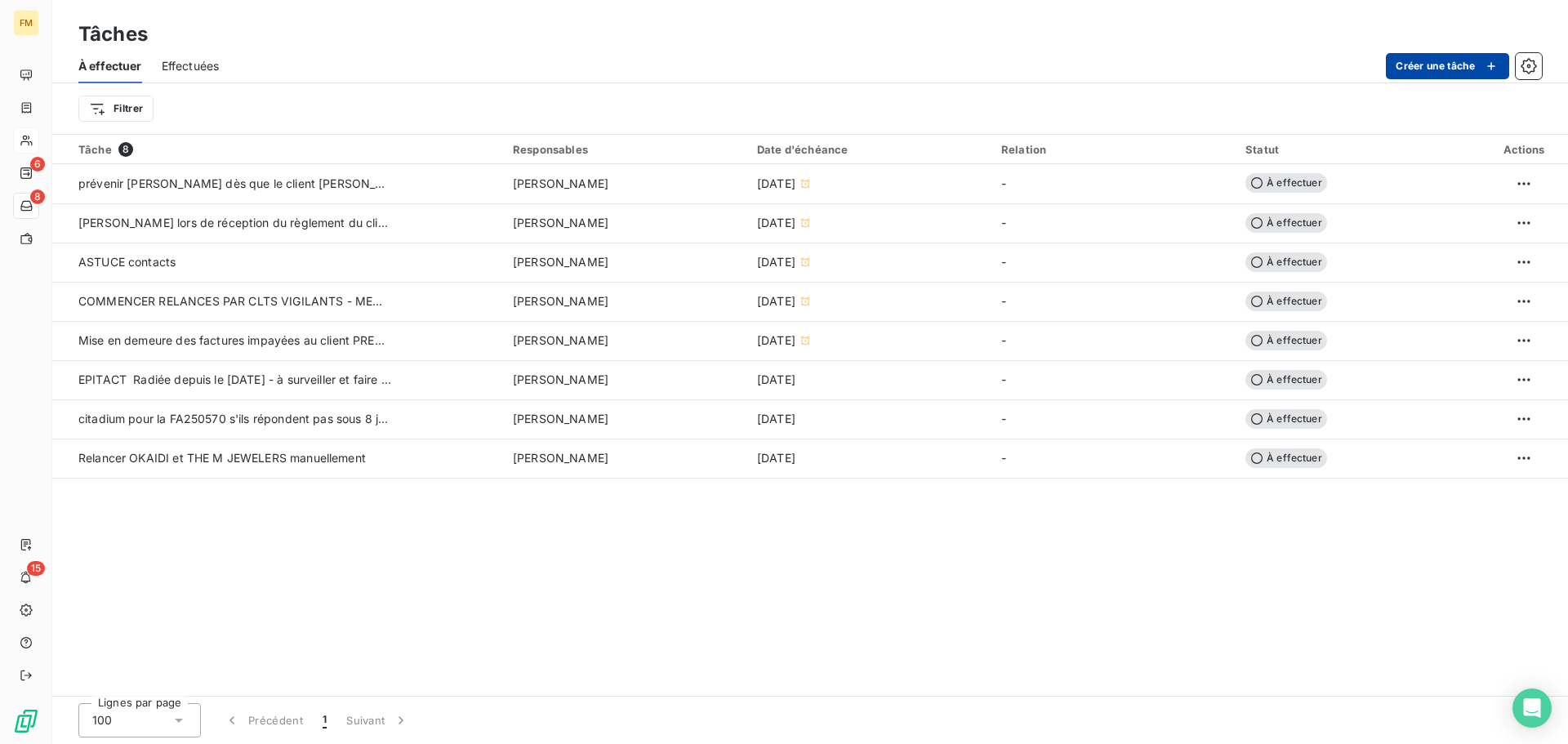
click at [1424, 61] on button "Créer une tâche" at bounding box center [1447, 65] width 123 height 26
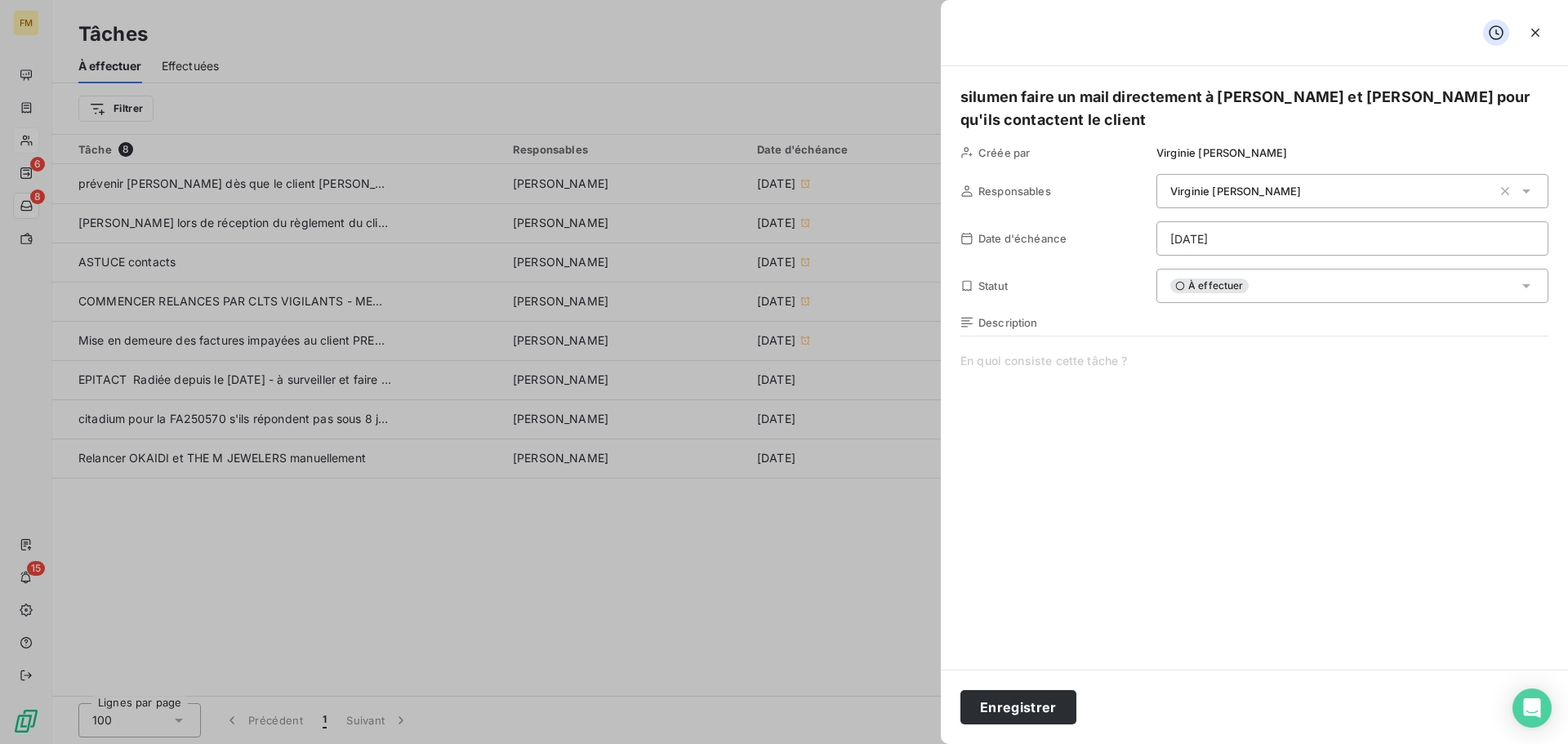
click at [1083, 371] on span at bounding box center [1254, 509] width 587 height 313
paste span
click at [1023, 690] on button "Enregistrer" at bounding box center [1019, 708] width 116 height 35
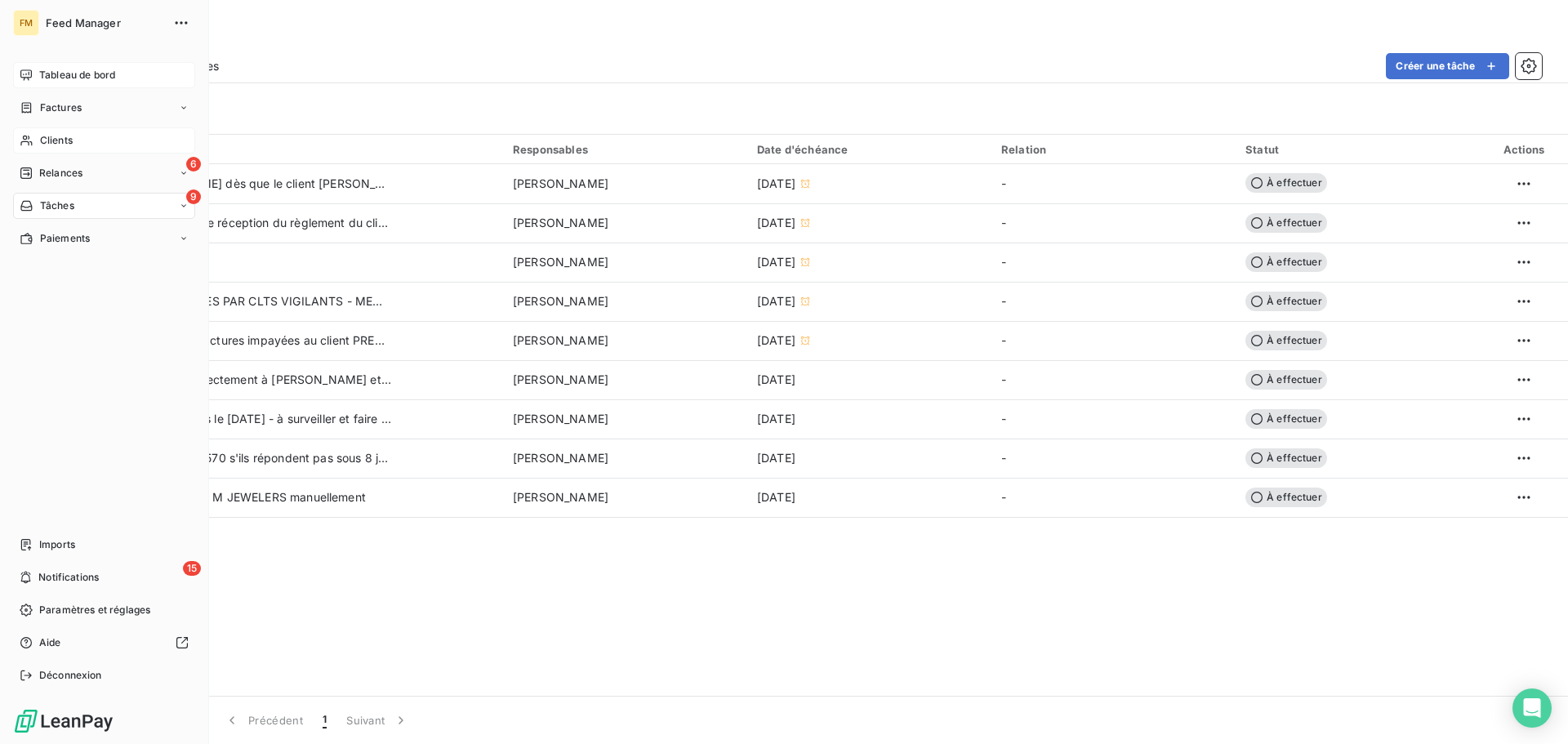
click at [54, 72] on span "Tableau de bord" at bounding box center [77, 75] width 76 height 15
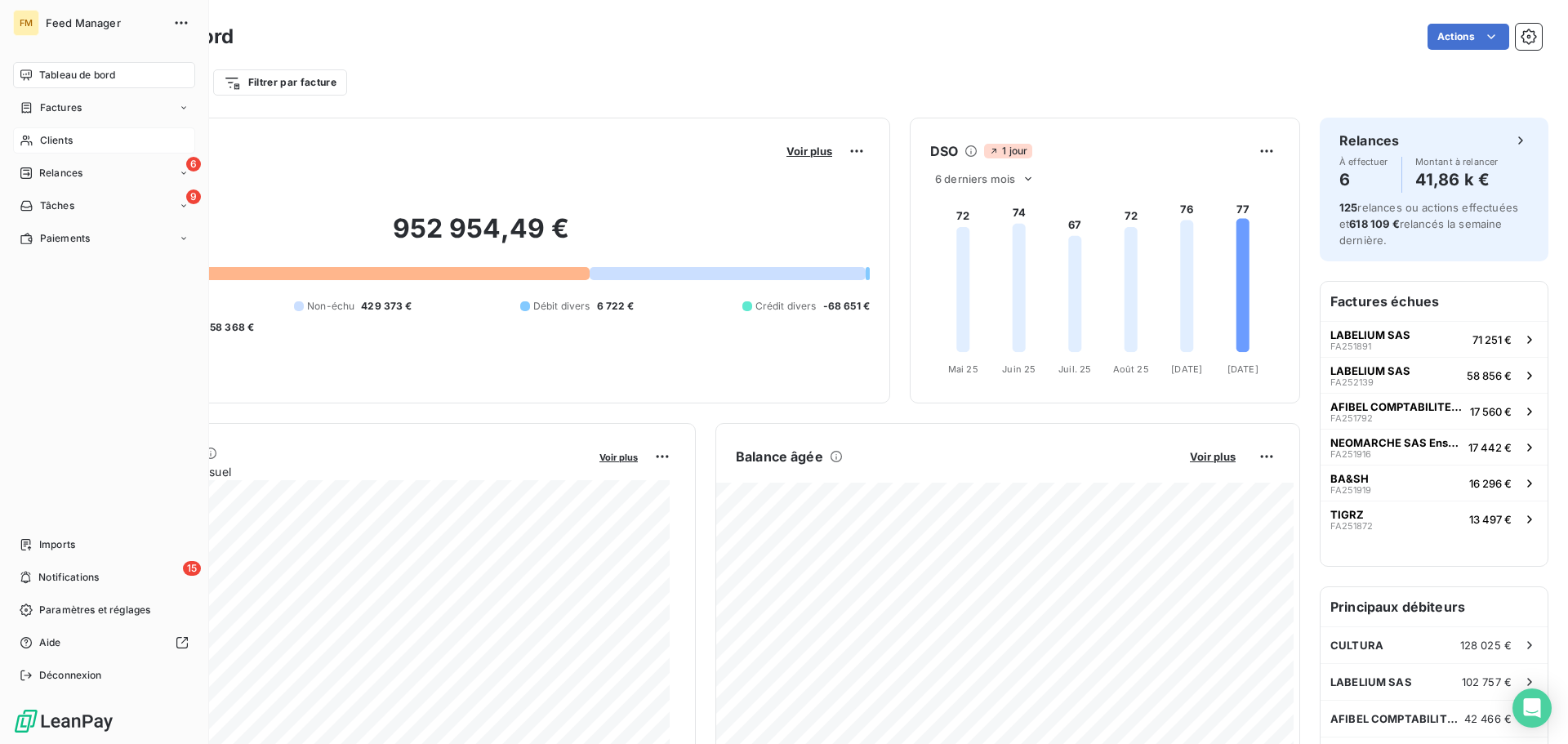
click at [44, 143] on span "Clients" at bounding box center [56, 141] width 33 height 15
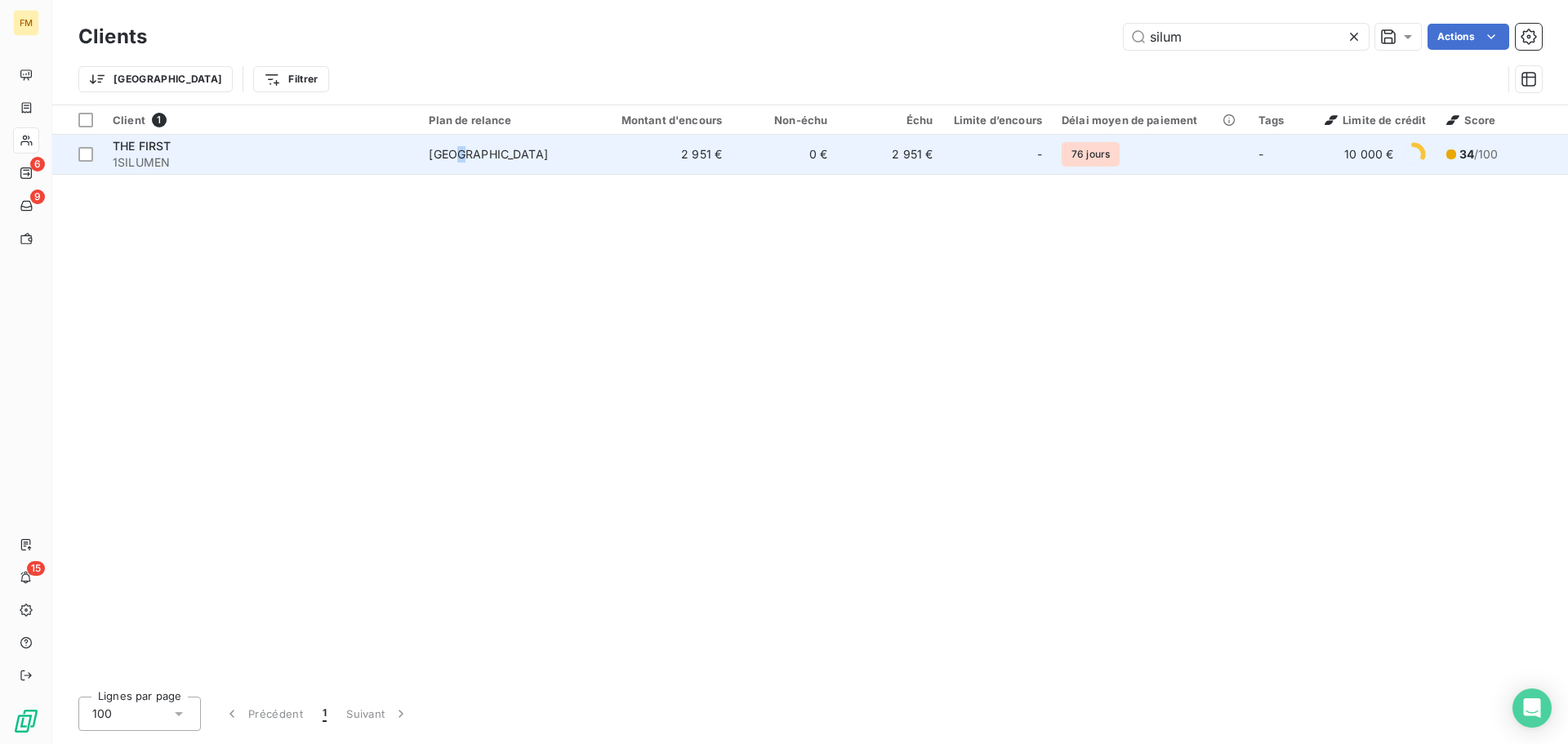
click at [466, 170] on td "[GEOGRAPHIC_DATA]" at bounding box center [504, 154] width 172 height 39
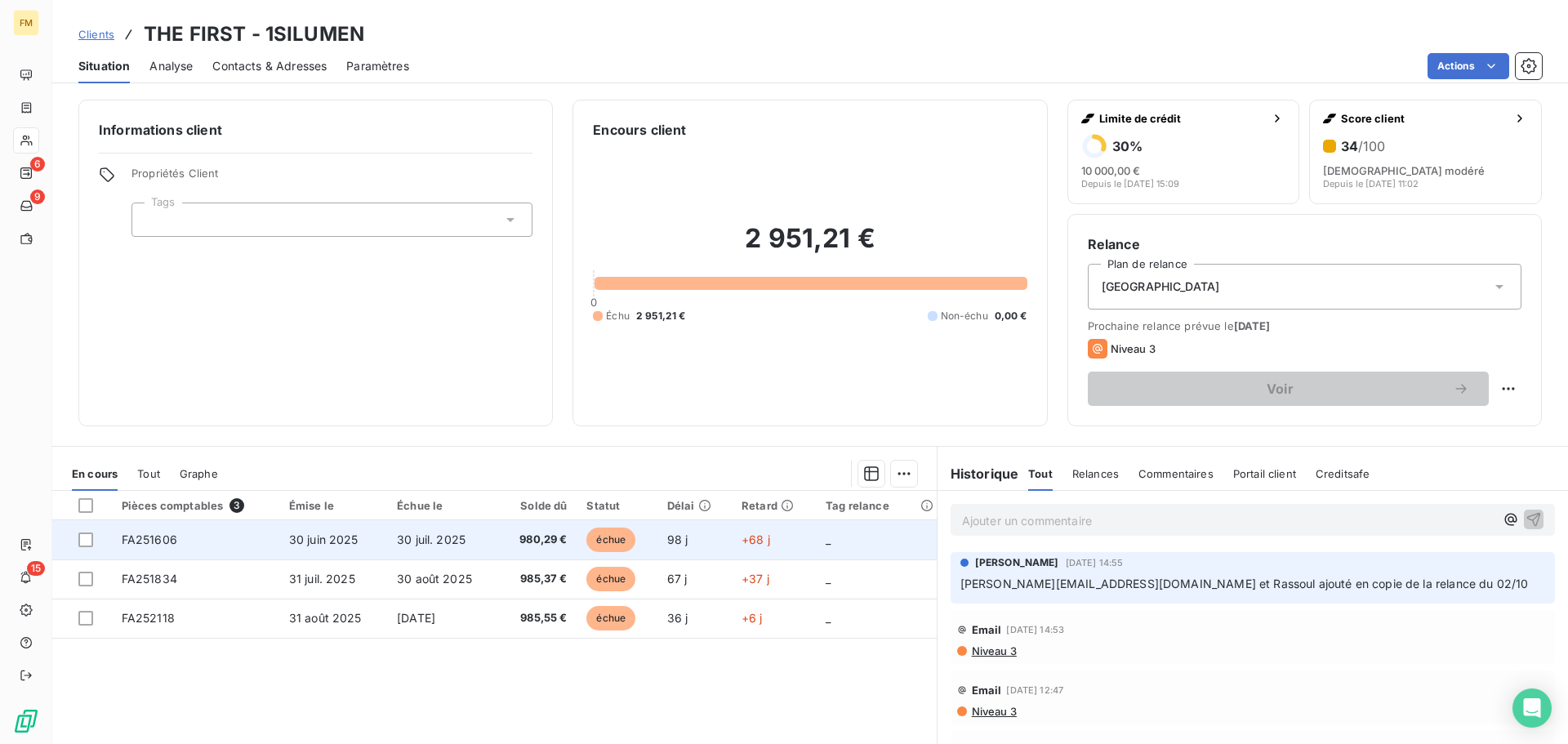
click at [168, 542] on span "FA251606" at bounding box center [149, 539] width 55 height 14
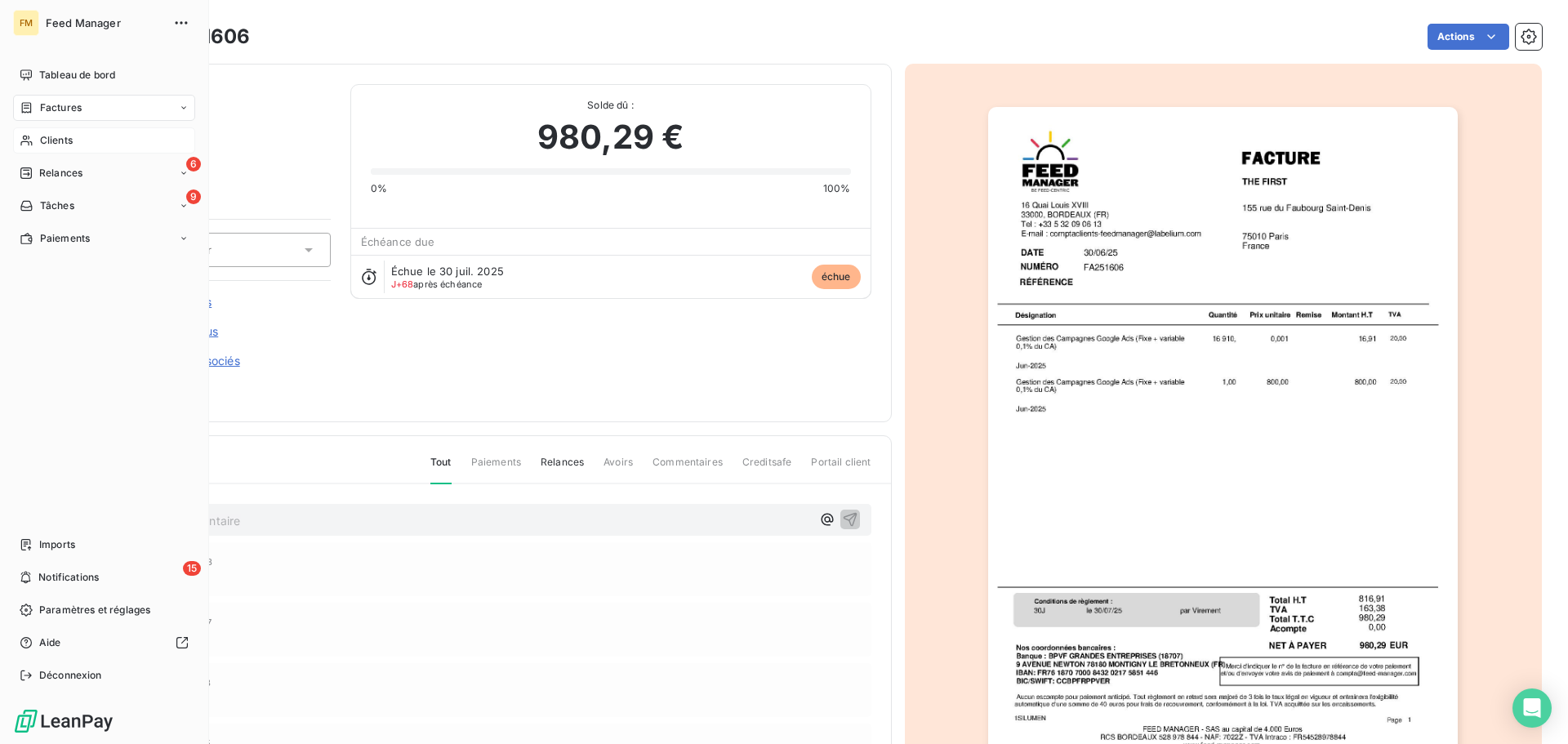
click at [55, 22] on span "Feed Manager" at bounding box center [104, 23] width 117 height 13
click at [55, 142] on span "Clients" at bounding box center [56, 141] width 33 height 15
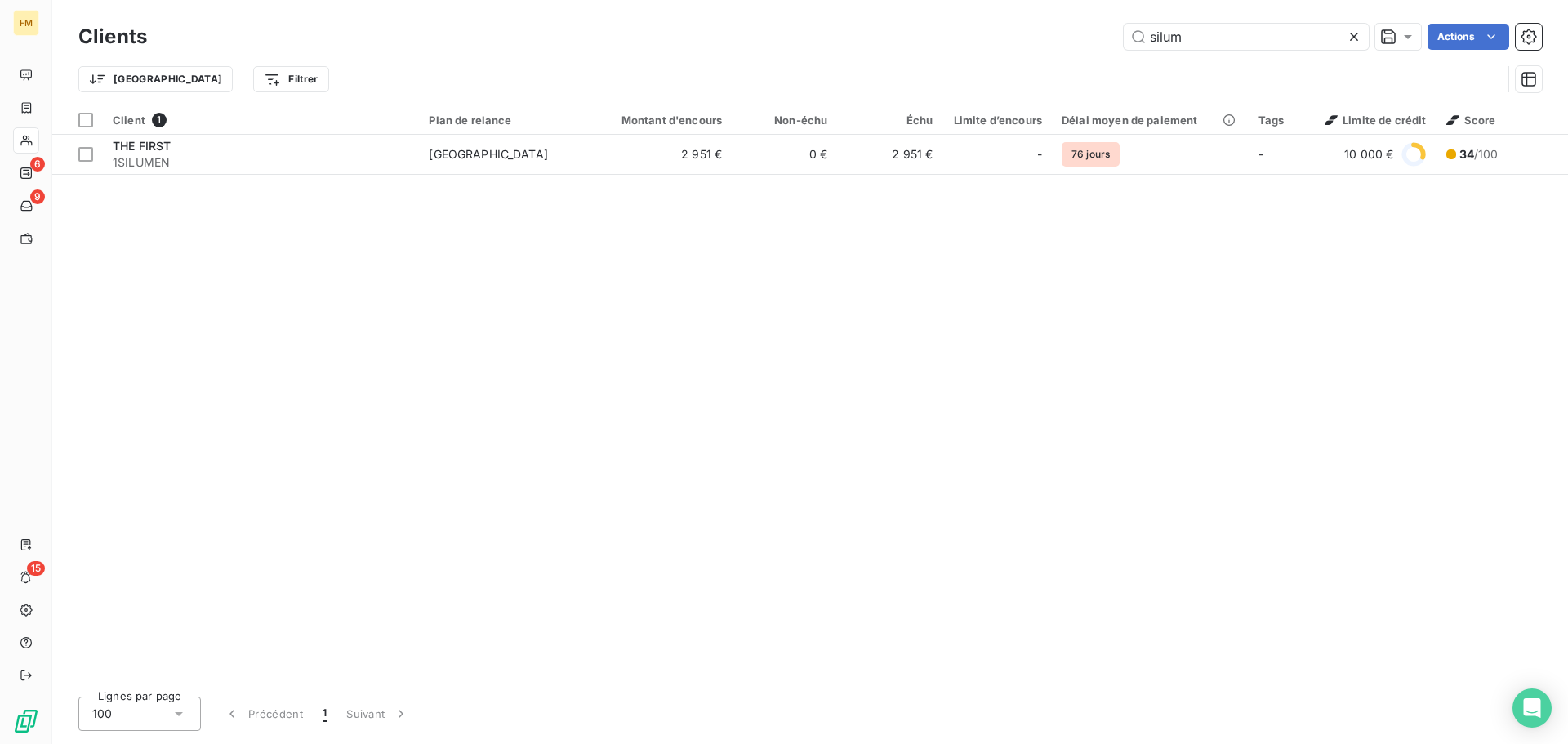
click at [435, 174] on table "Client 1 Plan de relance Montant d'encours Non-échu Échu Limite d’encours Délai…" at bounding box center [810, 140] width 1515 height 69
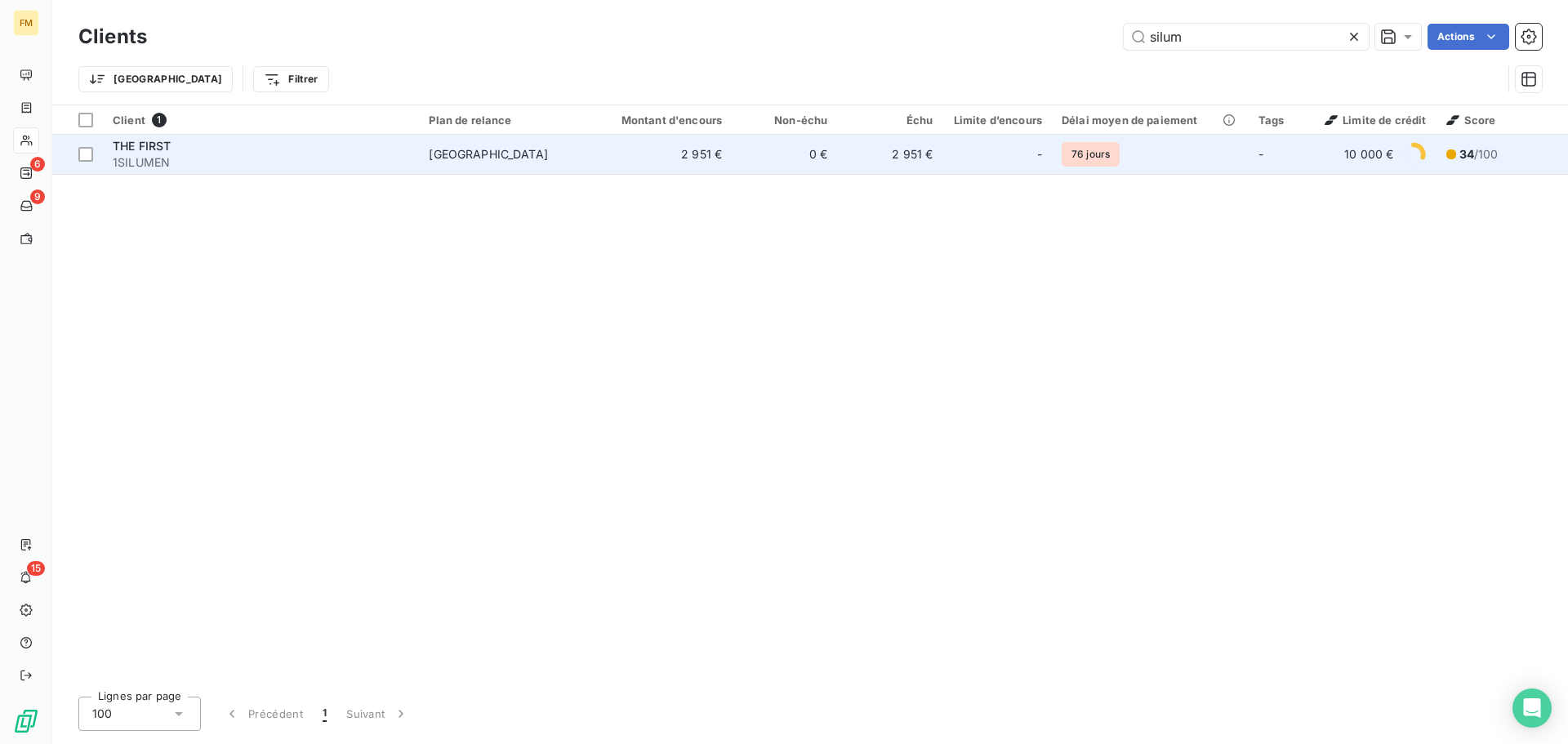
click at [462, 160] on div "[GEOGRAPHIC_DATA]" at bounding box center [488, 154] width 119 height 16
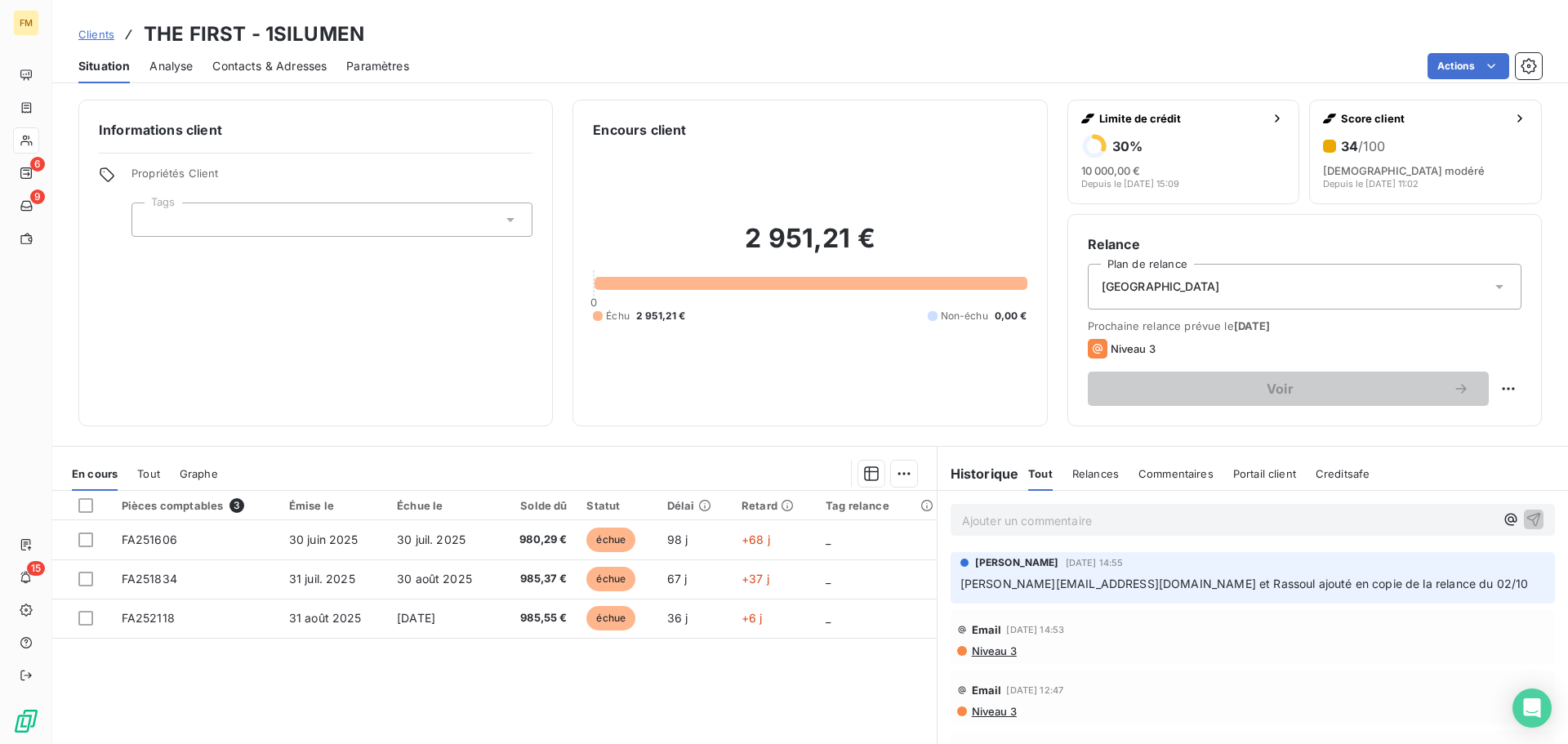
click at [1153, 525] on p "Ajouter un commentaire ﻿" at bounding box center [1228, 521] width 532 height 20
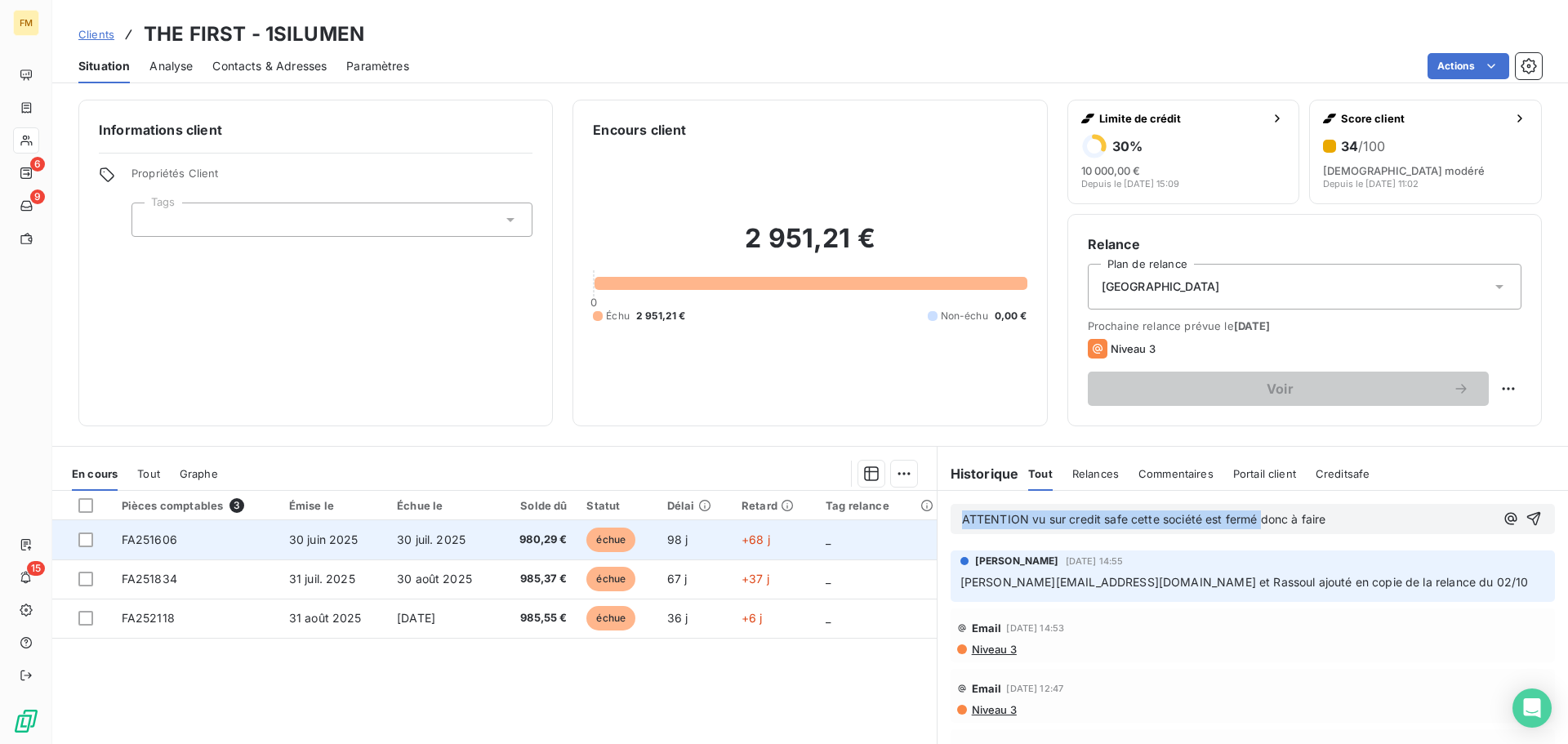
drag, startPoint x: 1254, startPoint y: 521, endPoint x: 858, endPoint y: 537, distance: 396.3
click at [892, 537] on div "En cours Tout Graphe Pièces comptables 3 Émise le Échue le Solde dû Statut Déla…" at bounding box center [810, 650] width 1515 height 409
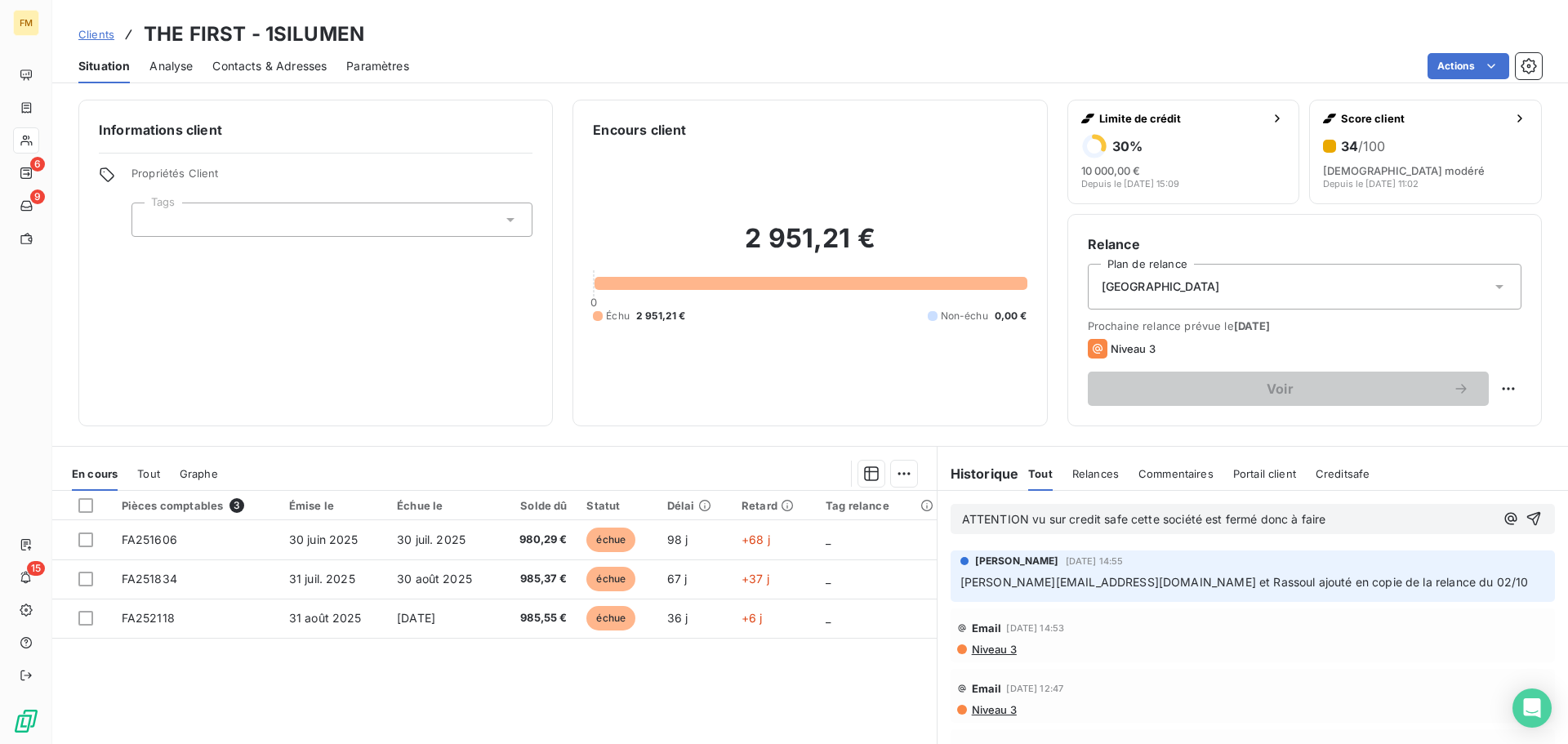
click at [1354, 531] on div "ATTENTION vu sur credit safe cette société est fermé donc à faire" at bounding box center [1252, 519] width 604 height 30
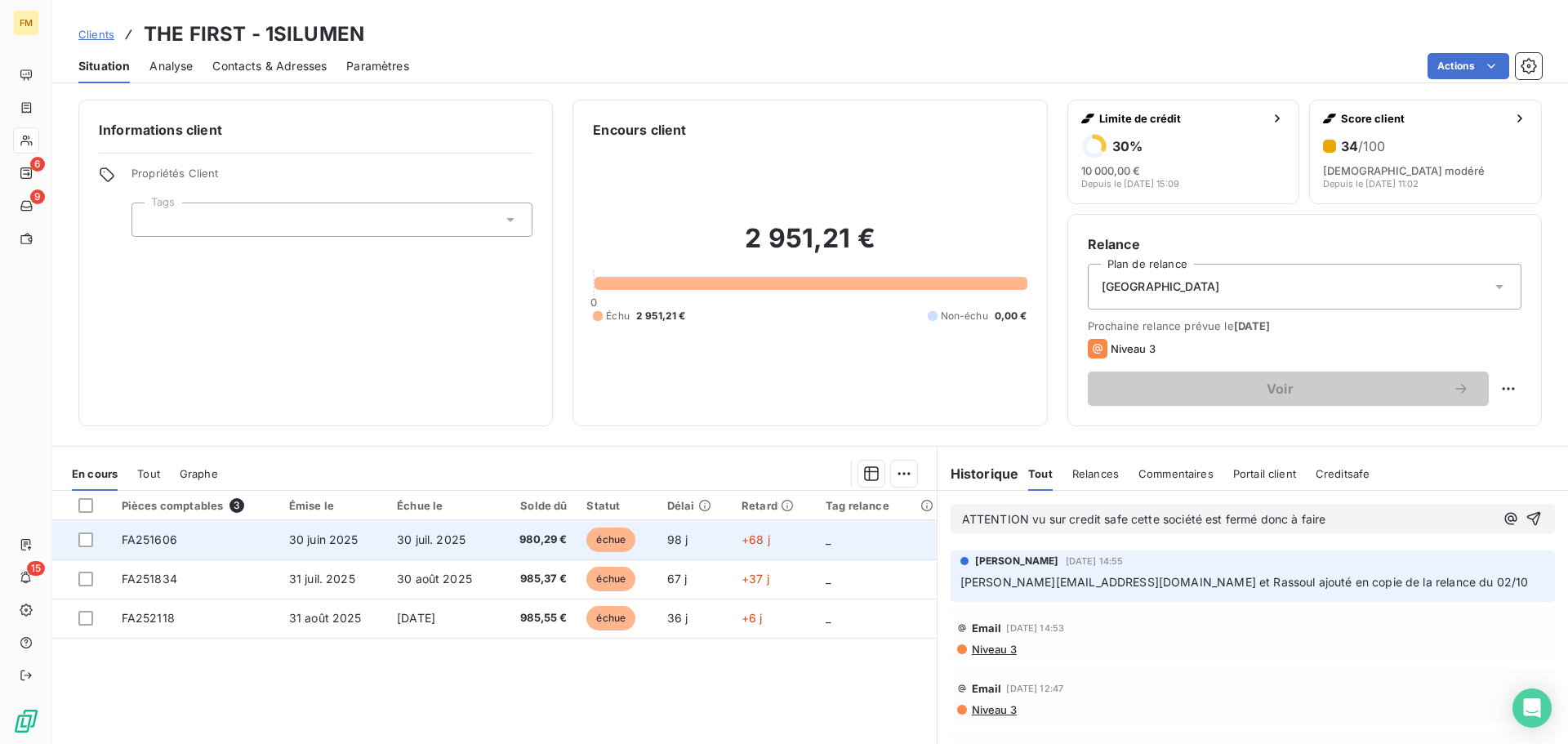
drag, startPoint x: 1345, startPoint y: 524, endPoint x: 512, endPoint y: 523, distance: 833.0
click at [694, 524] on div "En cours Tout Graphe Pièces comptables 3 Émise le Échue le Solde dû Statut Déla…" at bounding box center [810, 650] width 1515 height 409
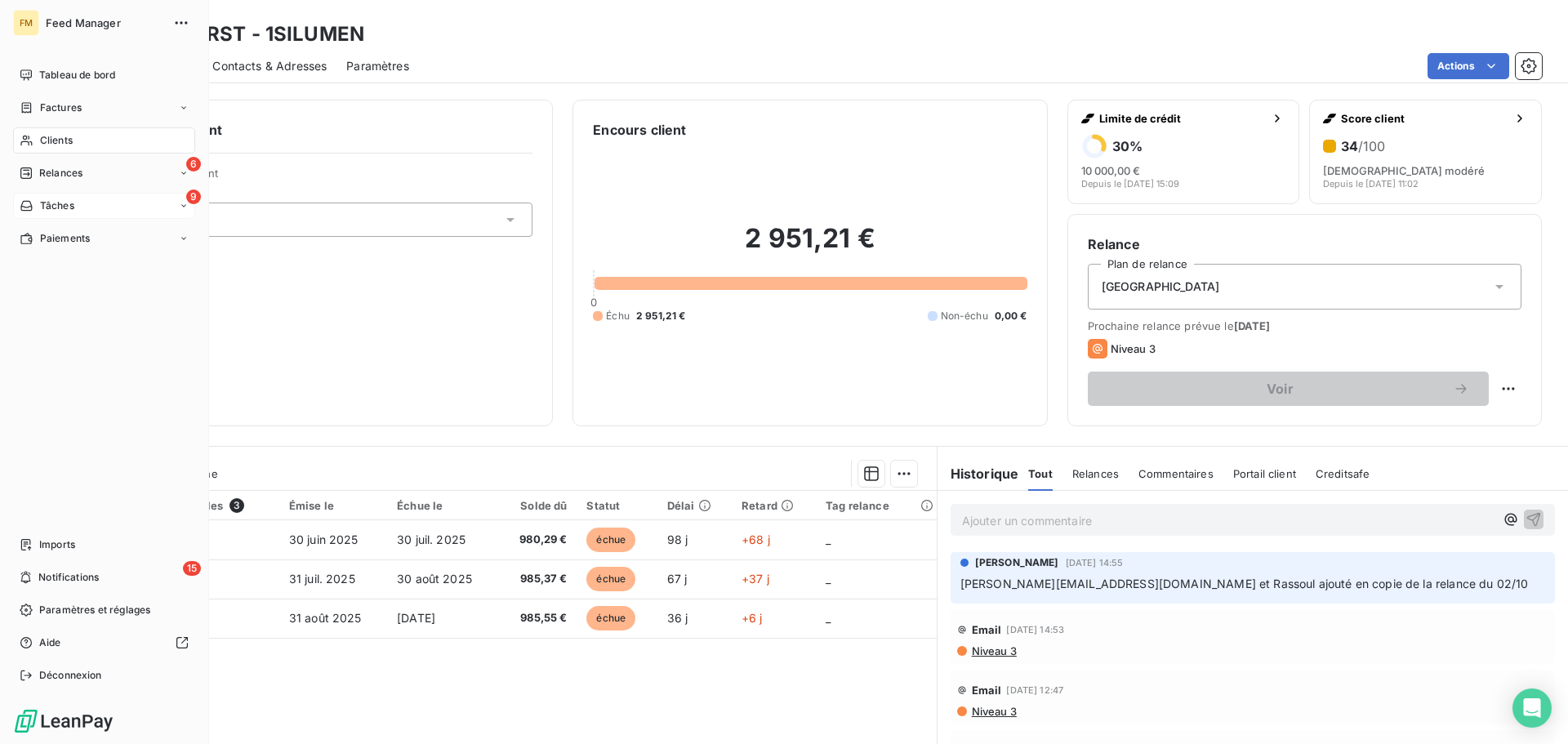
click at [38, 203] on div "Tâches" at bounding box center [47, 206] width 54 height 15
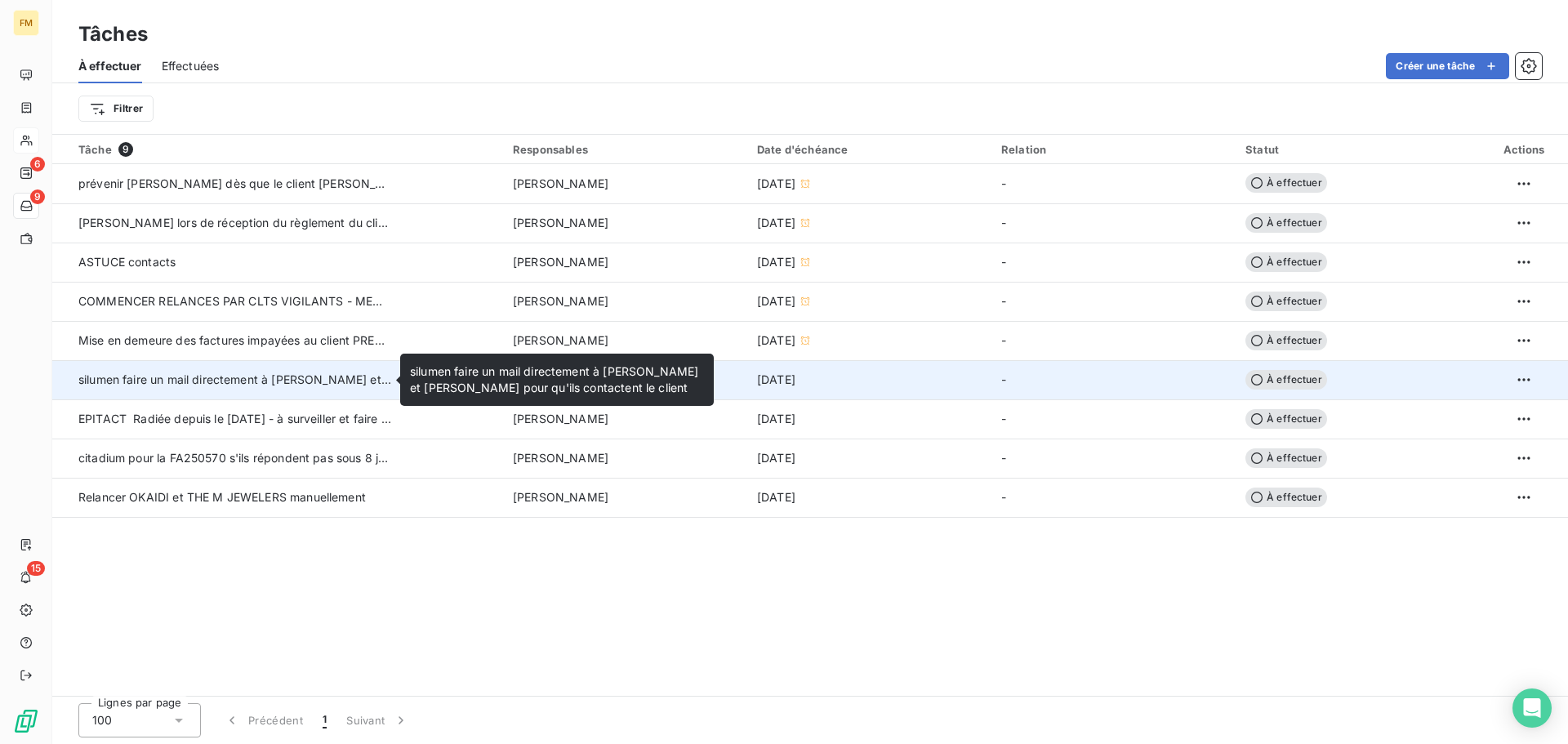
click at [233, 382] on span "silumen faire un mail directement à [PERSON_NAME] et [PERSON_NAME] pour qu'ils …" at bounding box center [363, 379] width 570 height 14
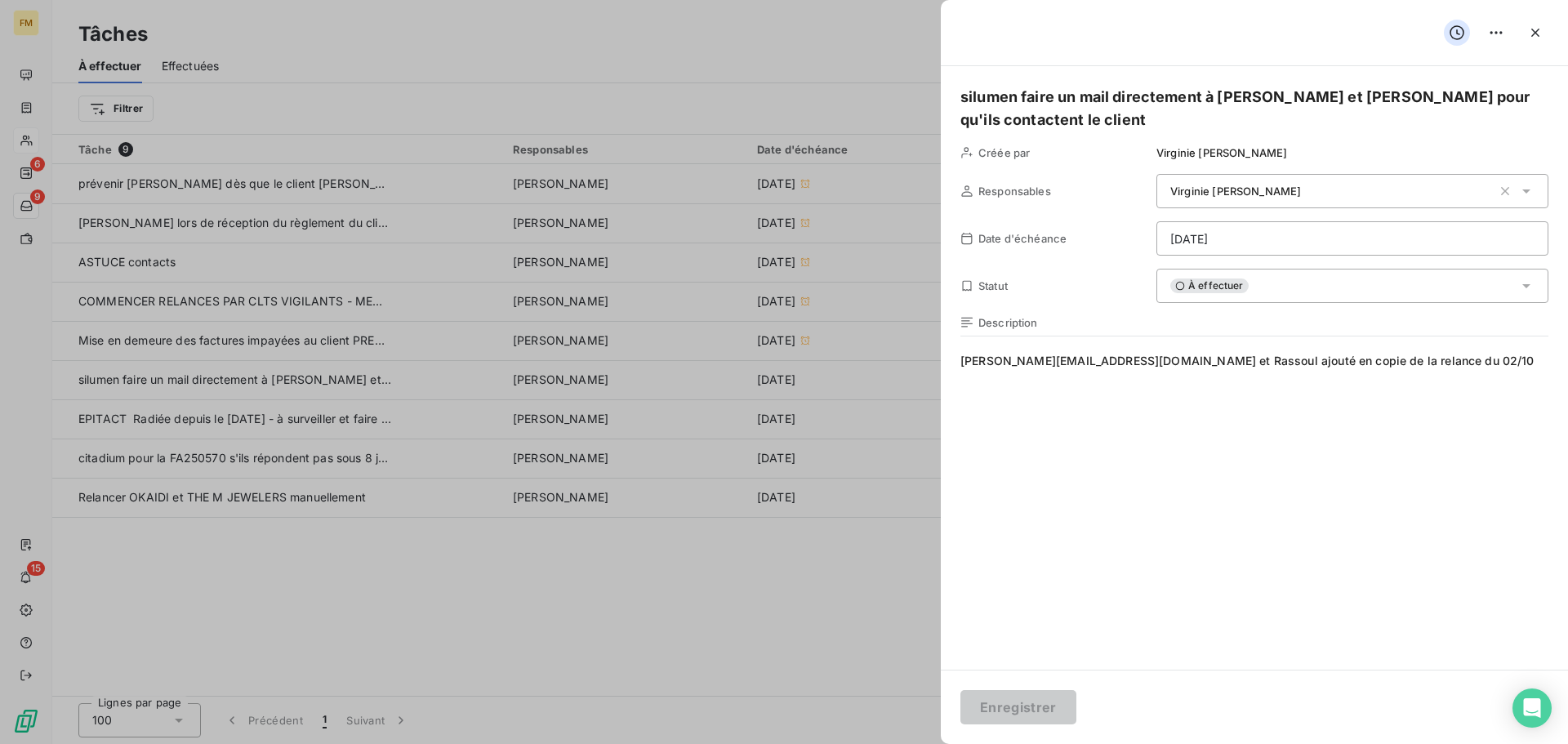
click at [1061, 118] on h5 "silumen faire un mail directement à [PERSON_NAME] et [PERSON_NAME] pour qu'ils …" at bounding box center [1254, 108] width 587 height 45
click at [1049, 709] on button "Enregistrer" at bounding box center [1019, 708] width 116 height 35
